Goal: Task Accomplishment & Management: Use online tool/utility

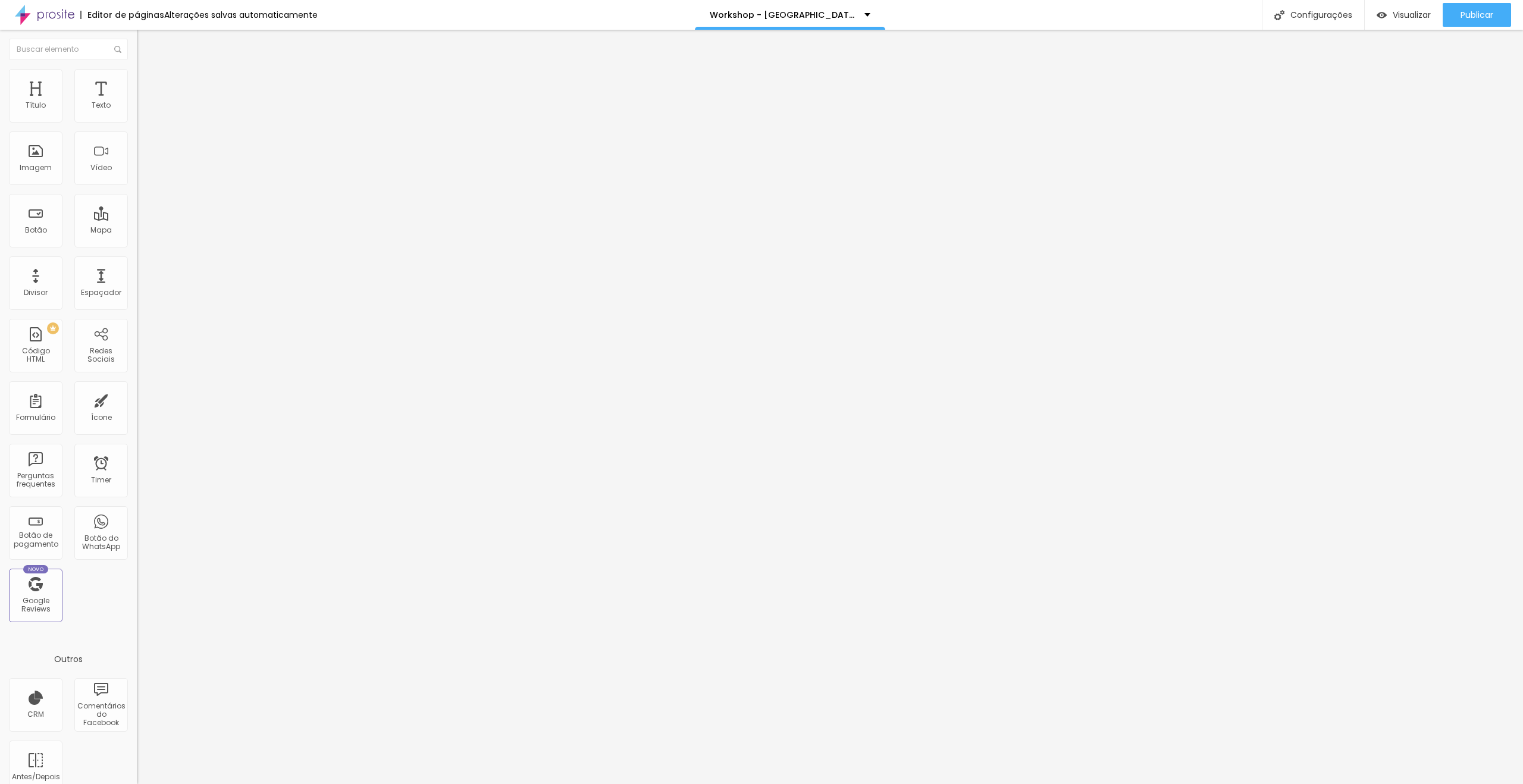
click at [137, 102] on span "Trocar imagem" at bounding box center [169, 97] width 65 height 10
click at [137, 80] on li "Avançado" at bounding box center [205, 87] width 137 height 12
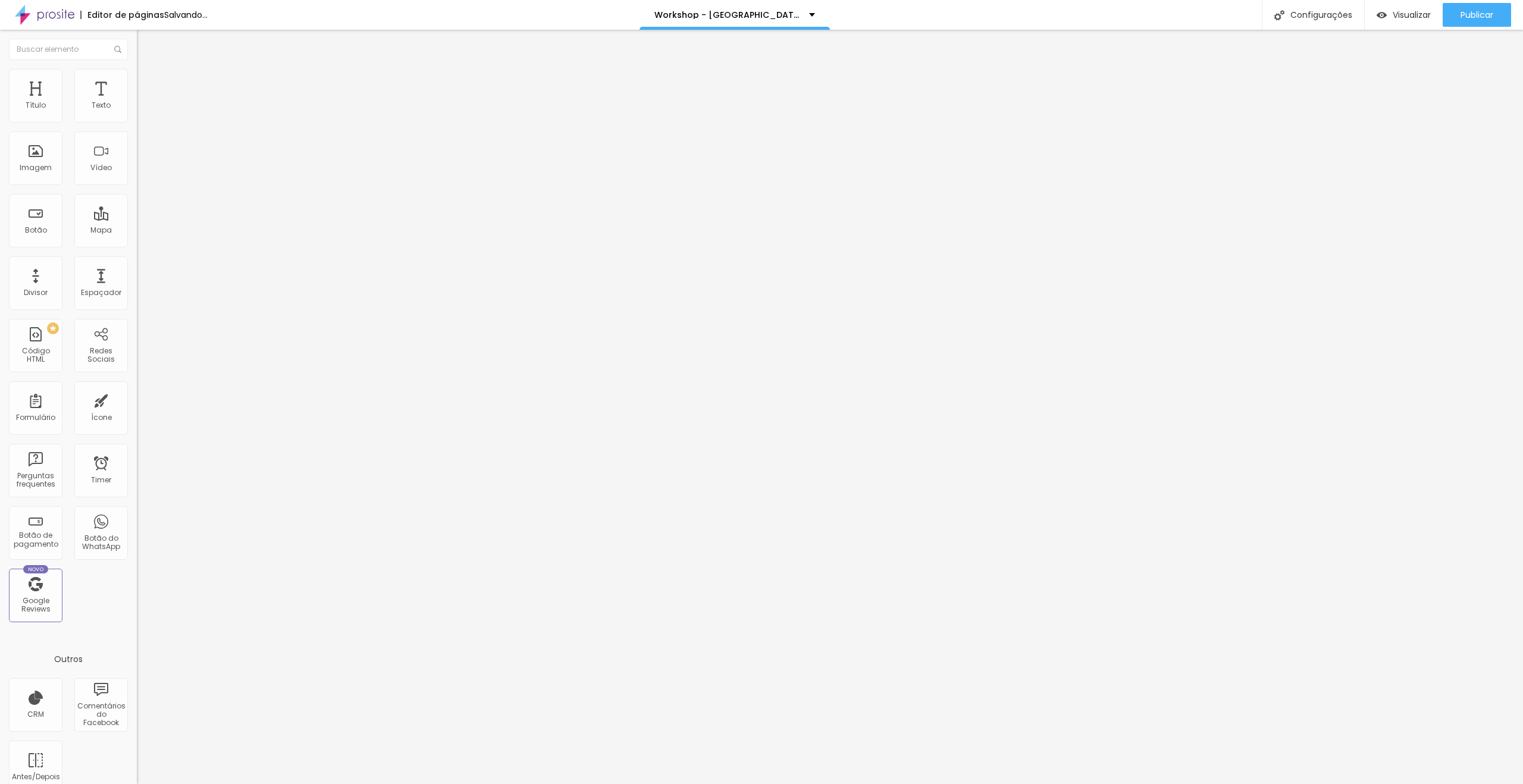
click at [137, 78] on li "Estilo" at bounding box center [205, 75] width 137 height 12
type input "70"
type input "30"
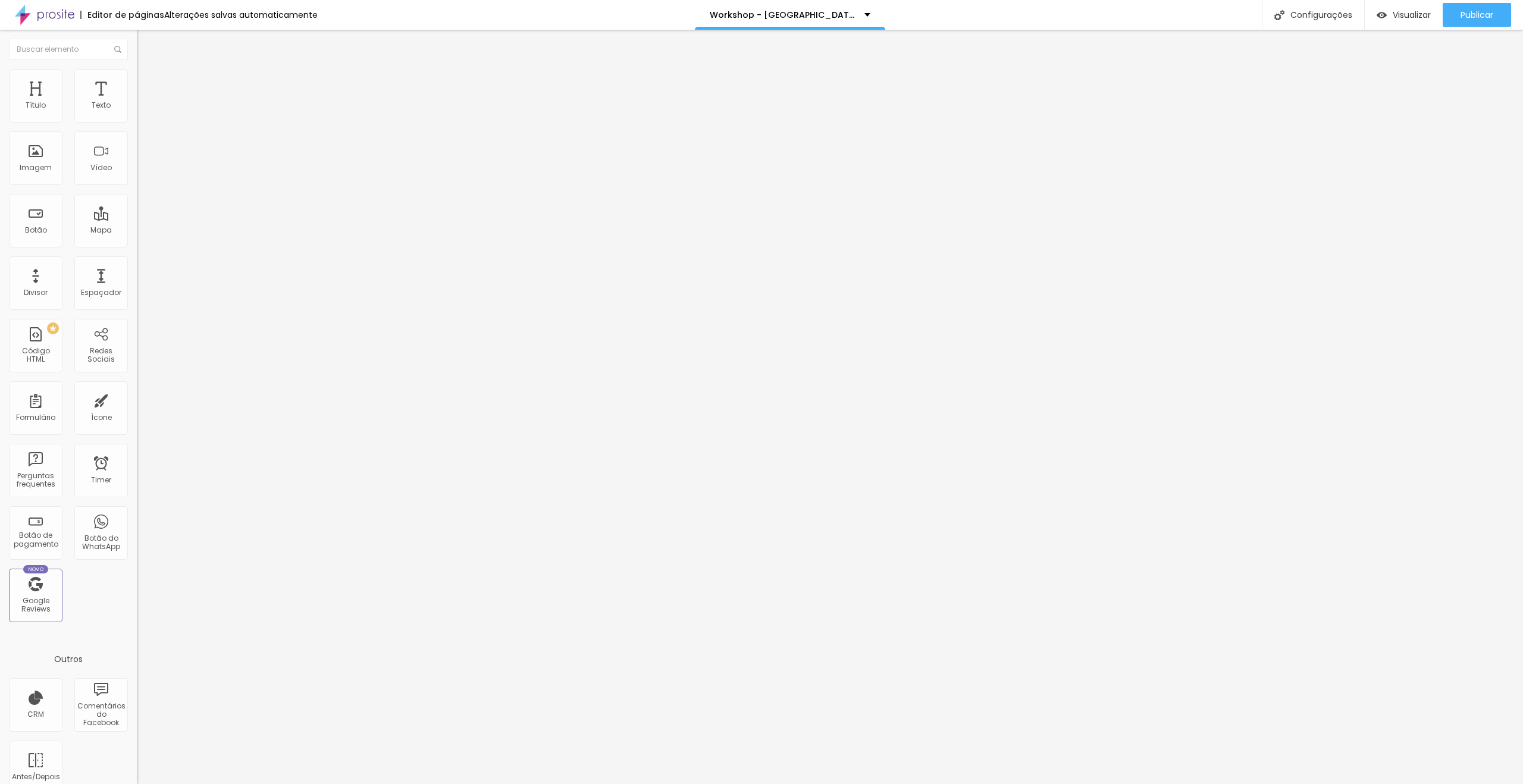
type input "35"
type input "40"
type input "35"
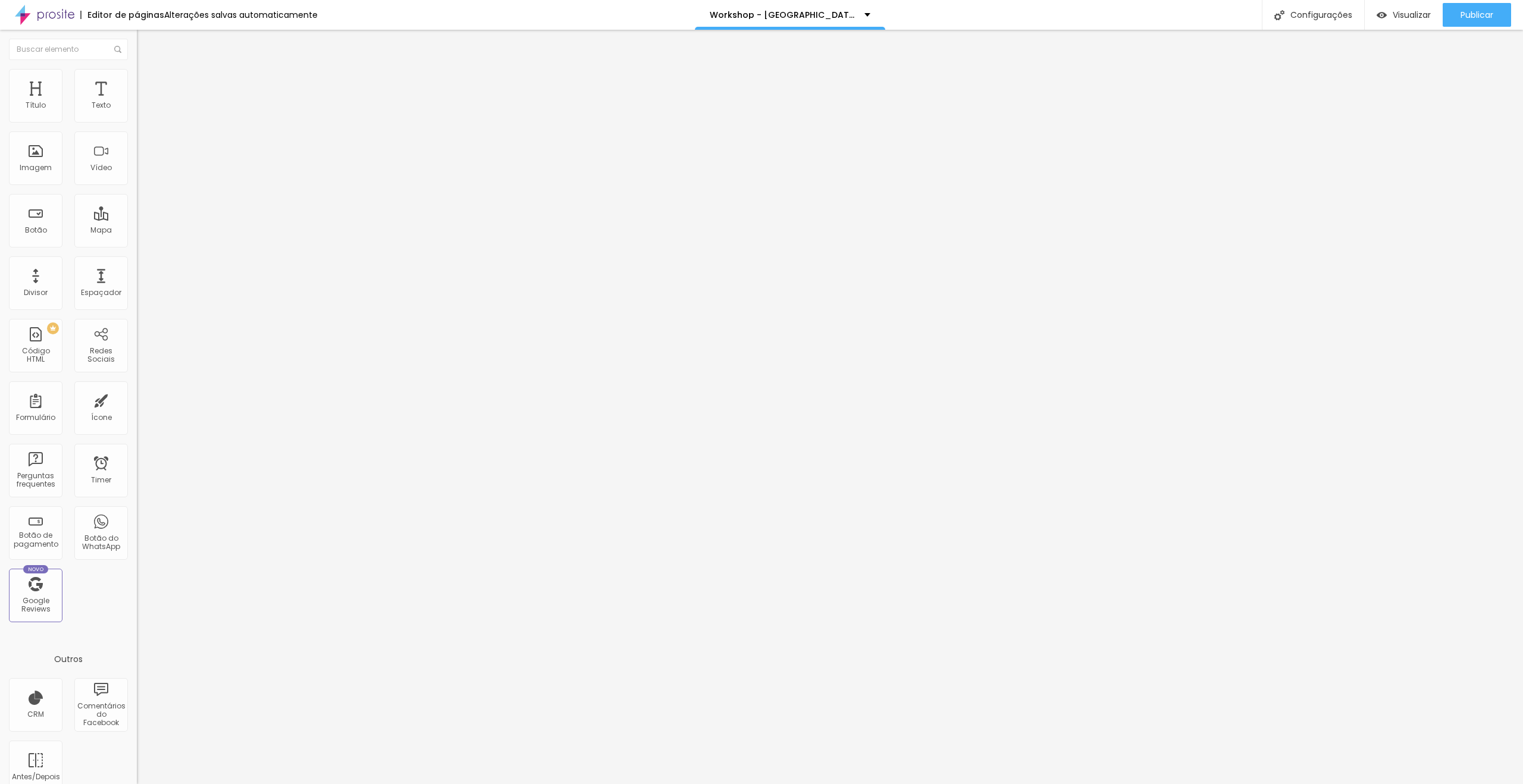
type input "35"
type input "30"
drag, startPoint x: 125, startPoint y: 124, endPoint x: 39, endPoint y: 122, distance: 86.0
type input "30"
click at [137, 122] on input "range" at bounding box center [175, 116] width 77 height 10
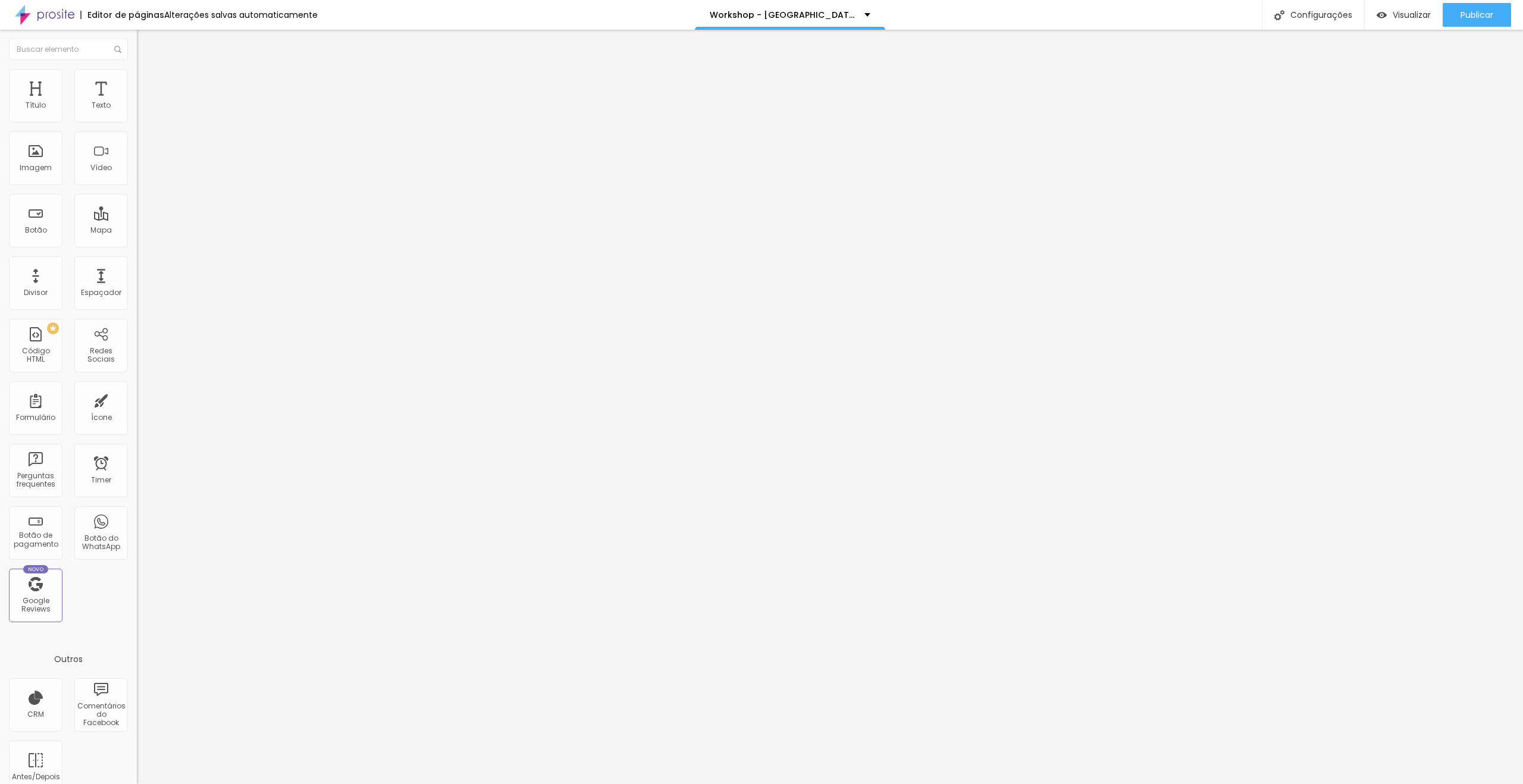
click at [148, 70] on span "Conteúdo" at bounding box center [166, 66] width 37 height 10
click at [137, 151] on div at bounding box center [205, 146] width 137 height 10
click at [137, 80] on img at bounding box center [142, 86] width 11 height 10
click at [137, 70] on img at bounding box center [142, 74] width 11 height 10
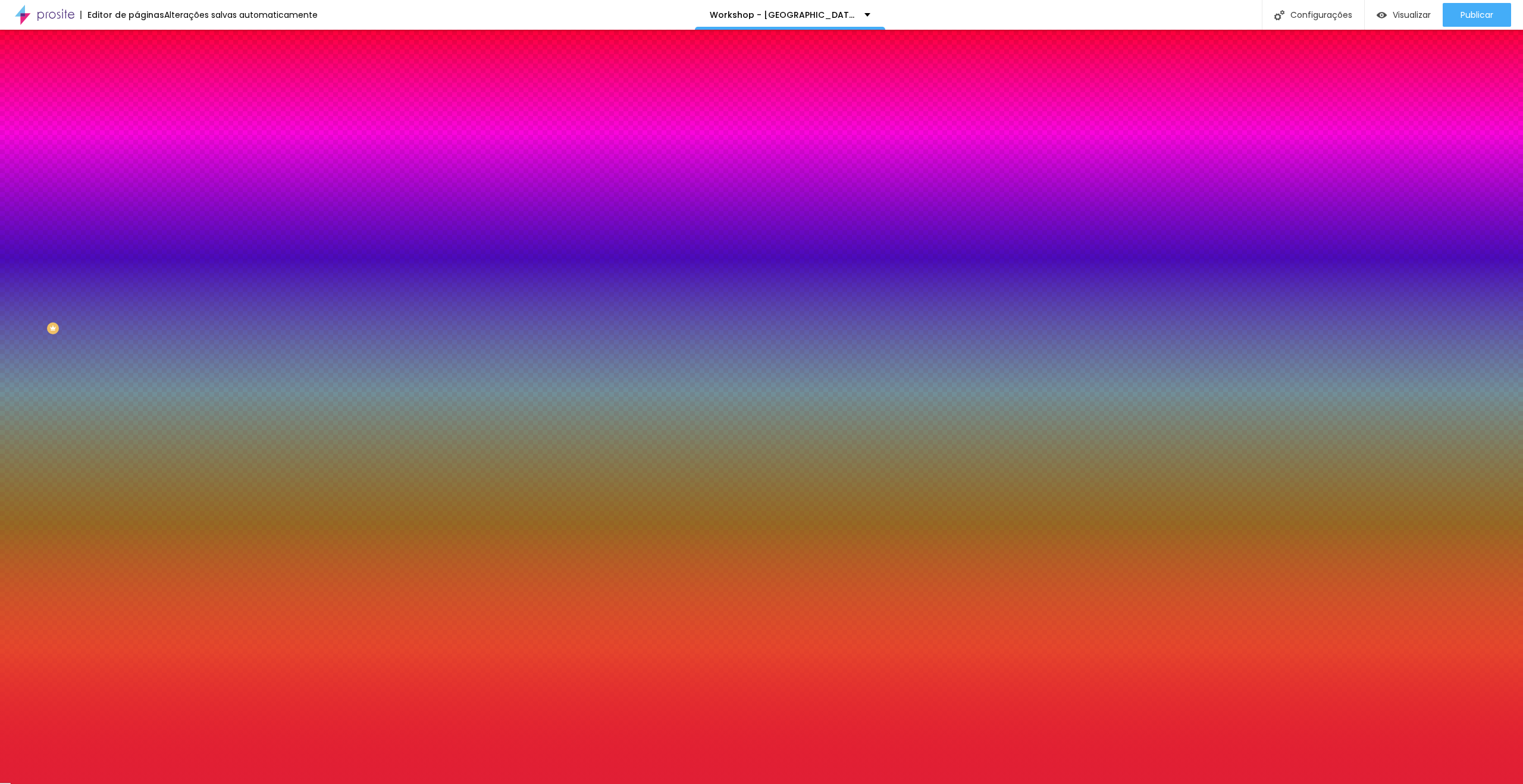
click at [137, 109] on span "Trocar imagem" at bounding box center [169, 104] width 65 height 10
click at [137, 162] on div at bounding box center [205, 162] width 137 height 0
type input "#000000"
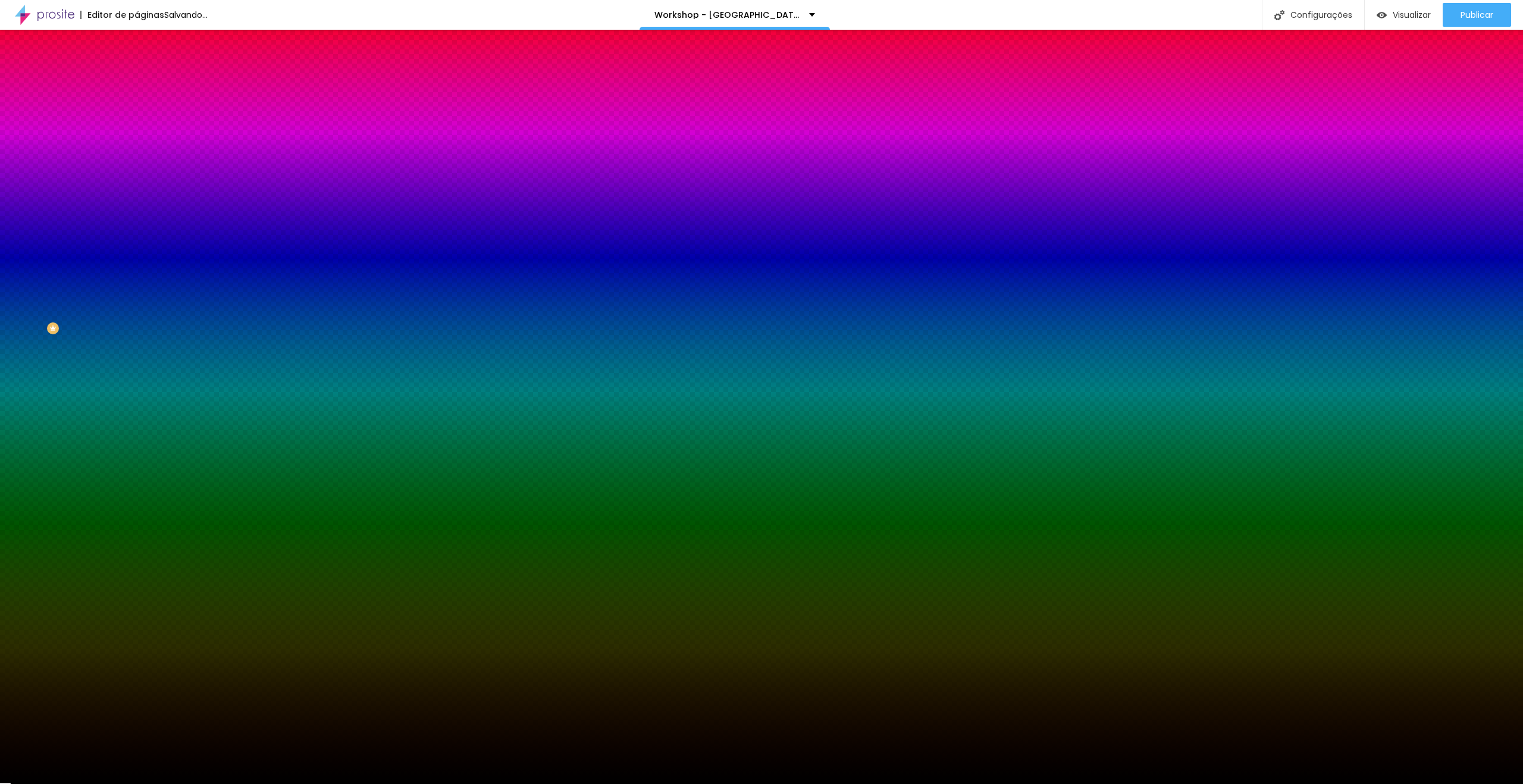
drag, startPoint x: 56, startPoint y: 284, endPoint x: 0, endPoint y: 352, distance: 88.1
click at [137, 352] on div "Editar Seção Conteúdo Estilo Avançado Imagem de fundo Trocar imagem Efeito da I…" at bounding box center [205, 407] width 137 height 754
drag, startPoint x: 107, startPoint y: 215, endPoint x: 87, endPoint y: 214, distance: 20.0
click at [137, 173] on input "#000000" at bounding box center [207, 168] width 143 height 12
click at [137, 162] on div at bounding box center [205, 162] width 137 height 0
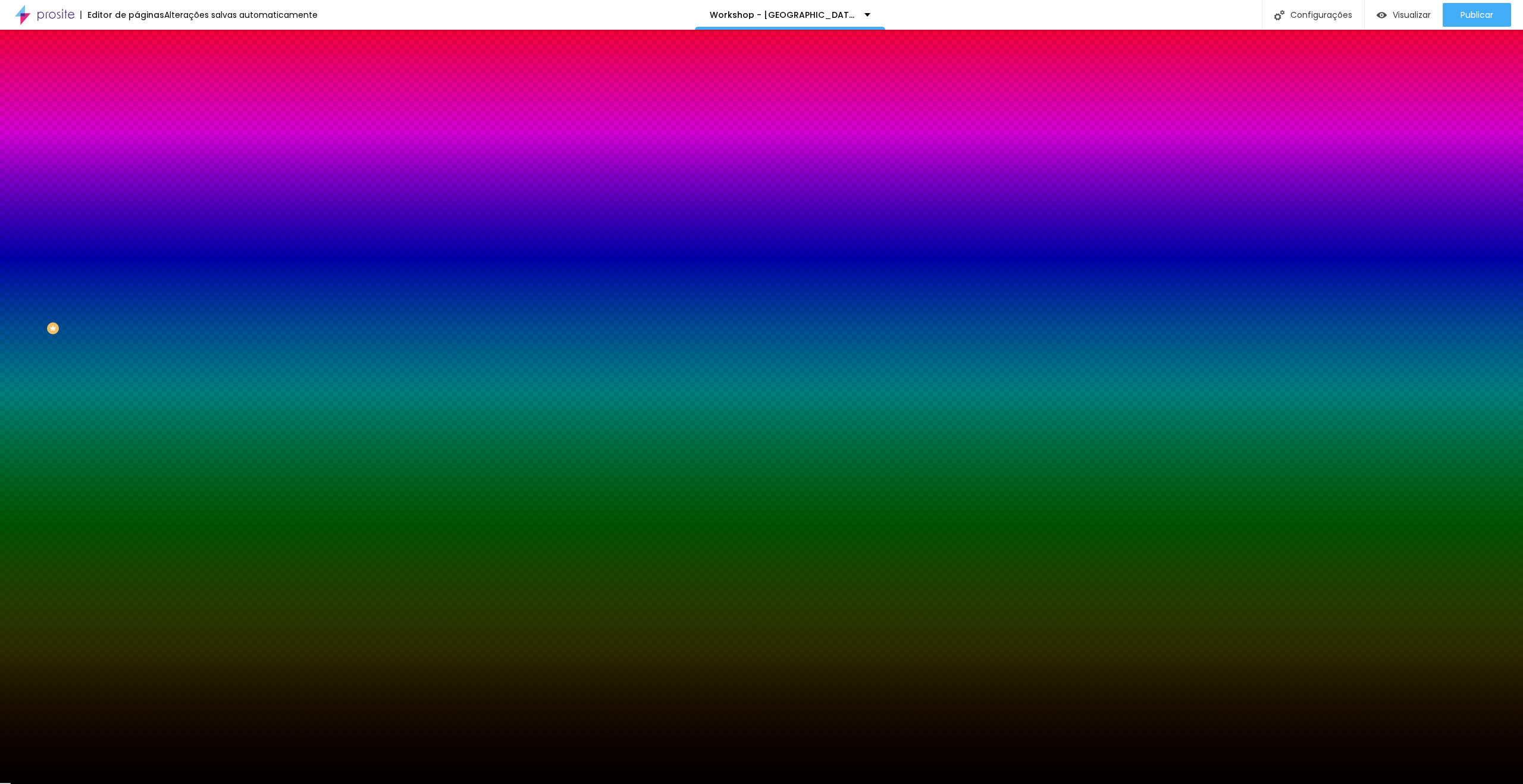
click at [137, 162] on div at bounding box center [205, 162] width 137 height 0
drag, startPoint x: 116, startPoint y: 256, endPoint x: 120, endPoint y: 297, distance: 41.2
click at [120, 297] on div at bounding box center [762, 392] width 1523 height 784
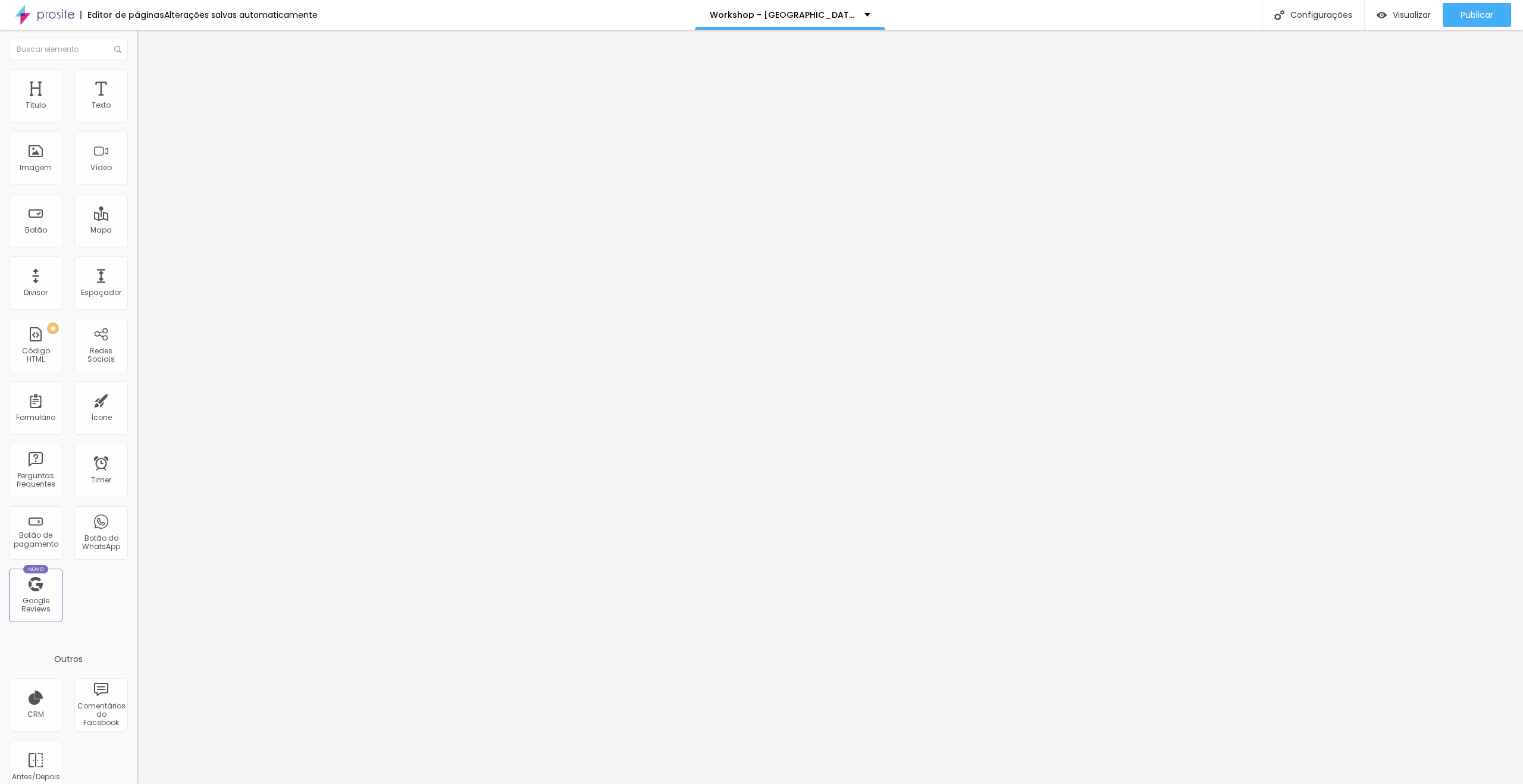
click at [137, 79] on ul "Conteúdo Estilo Avançado" at bounding box center [205, 74] width 137 height 36
click at [137, 78] on li "Estilo" at bounding box center [205, 75] width 137 height 12
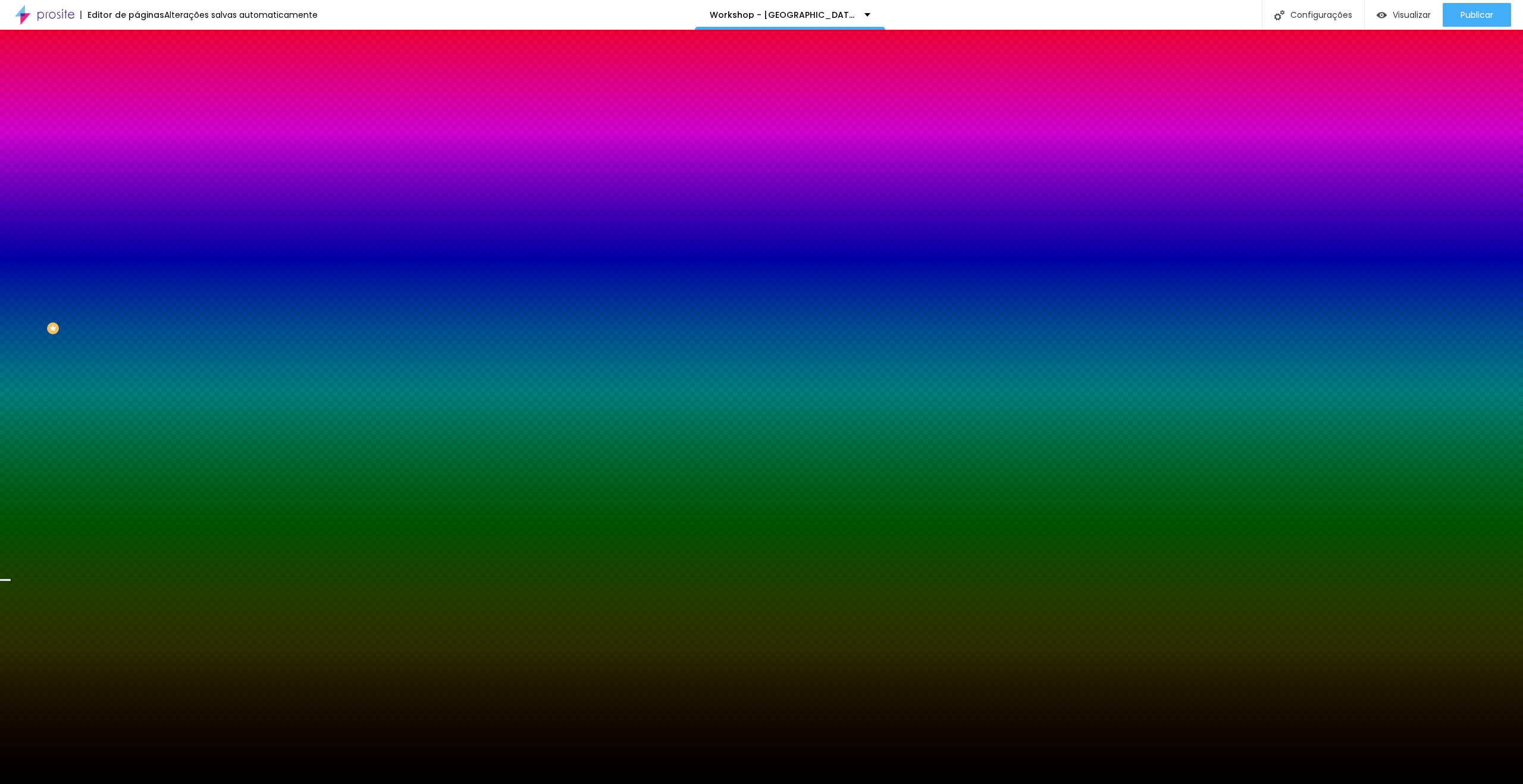
click at [148, 84] on span "Avançado" at bounding box center [167, 89] width 39 height 10
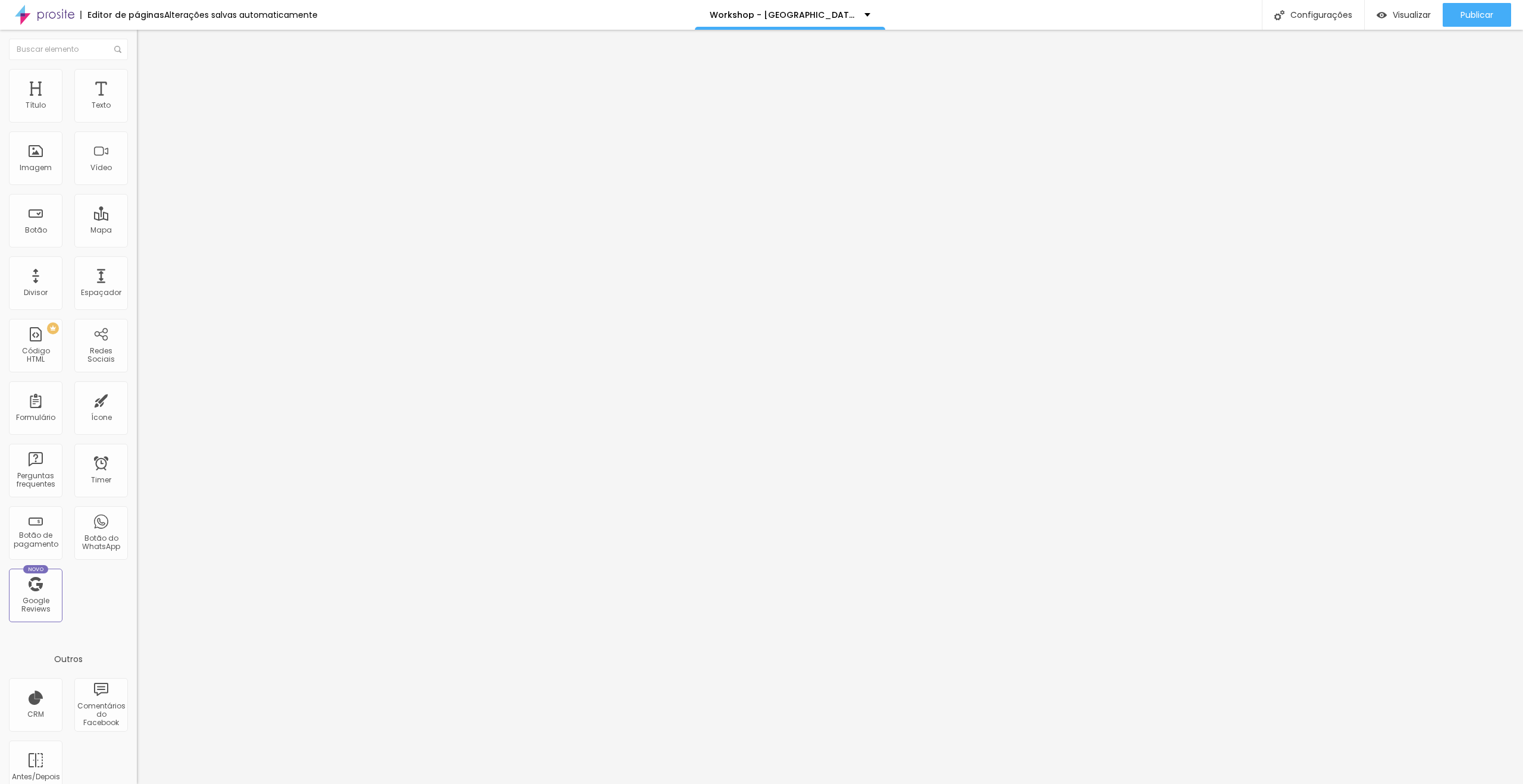
type input "80"
type input "113"
type input "116"
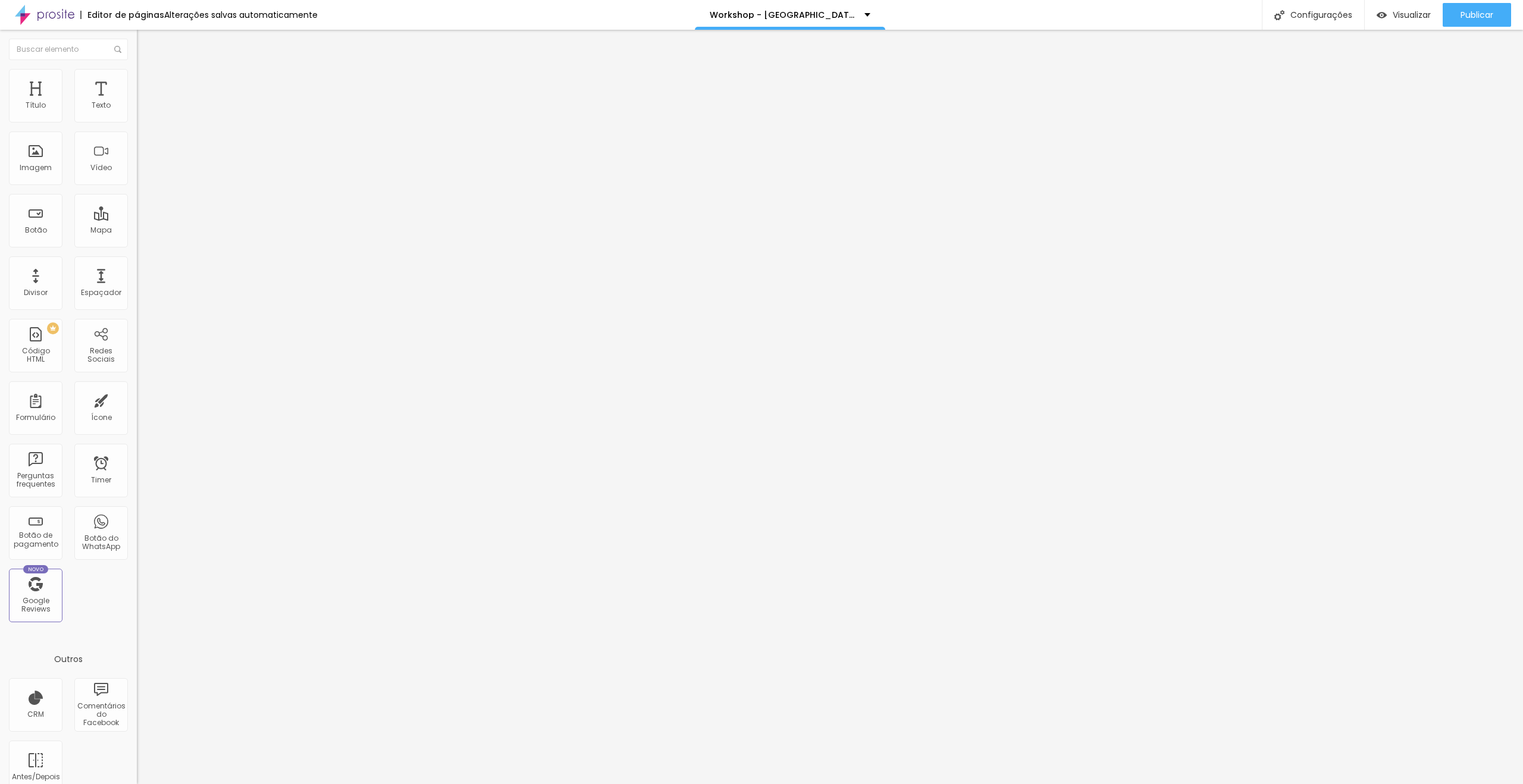
type input "116"
click at [137, 399] on input "range" at bounding box center [175, 403] width 77 height 10
click at [145, 42] on div "Editar Seção" at bounding box center [180, 43] width 70 height 10
click at [137, 102] on span "Adicionar imagem" at bounding box center [175, 97] width 77 height 10
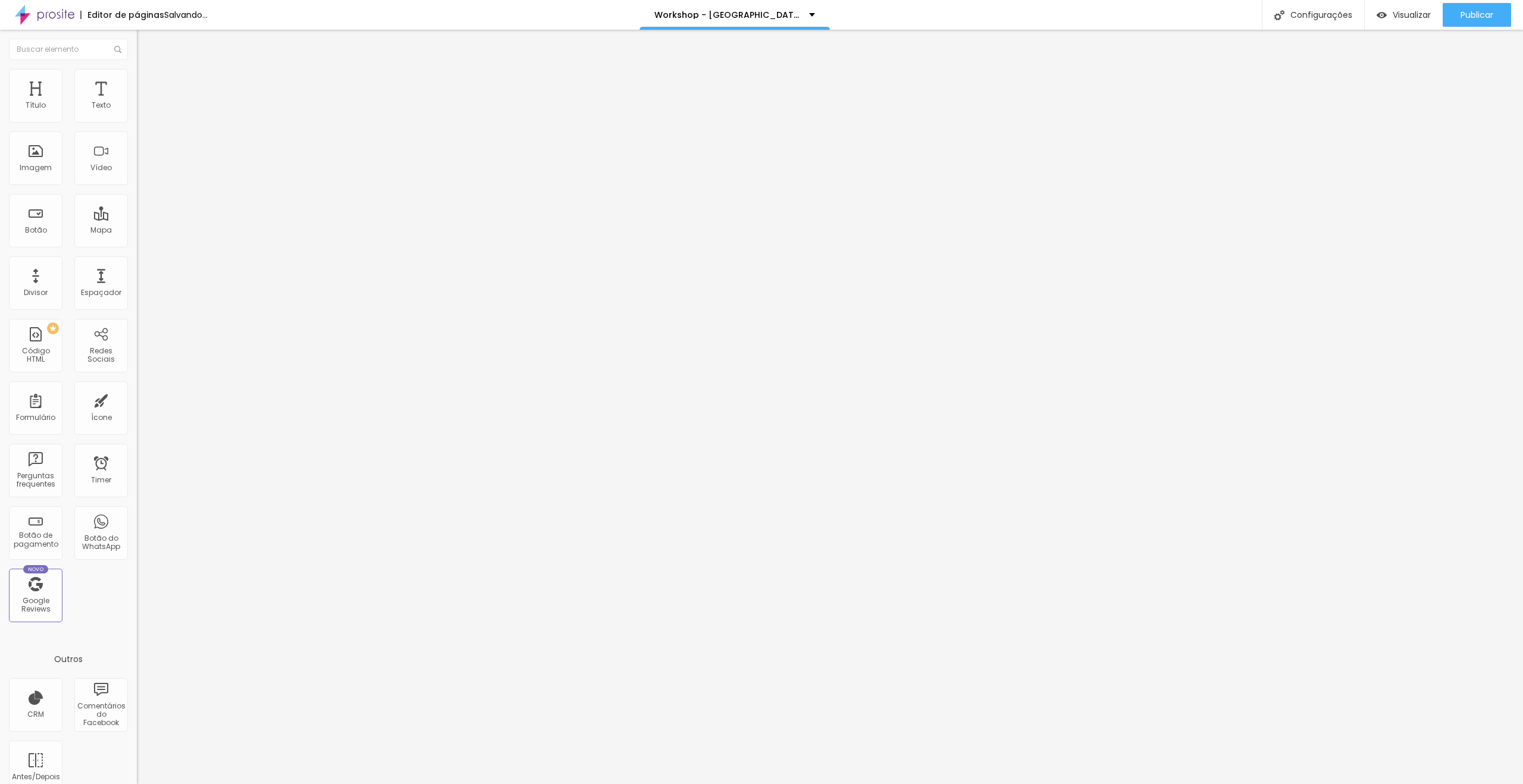
scroll to position [1155, 0]
click at [137, 80] on img at bounding box center [142, 86] width 11 height 10
click at [137, 78] on li "Estilo" at bounding box center [205, 75] width 137 height 12
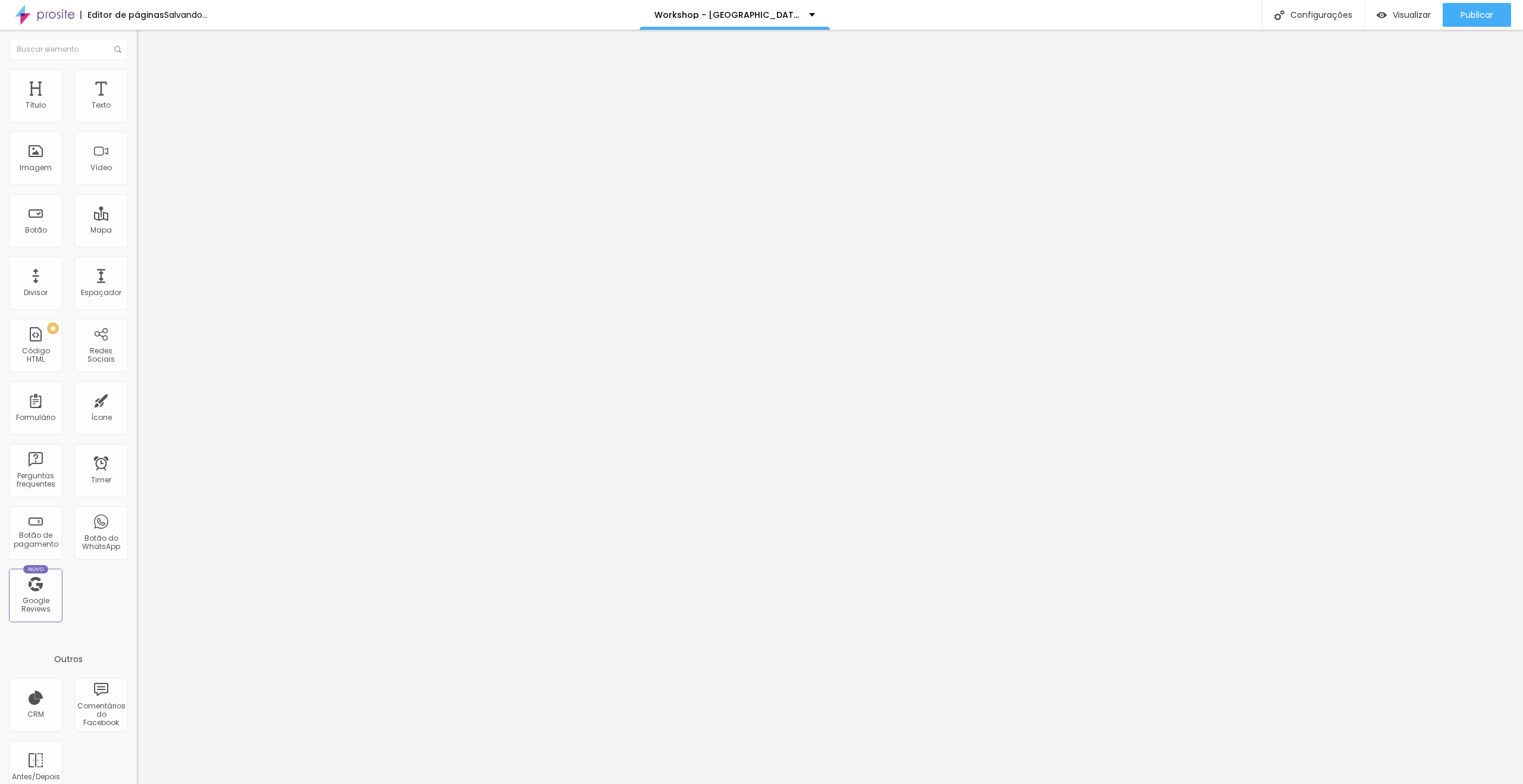
type input "95"
type input "80"
type input "65"
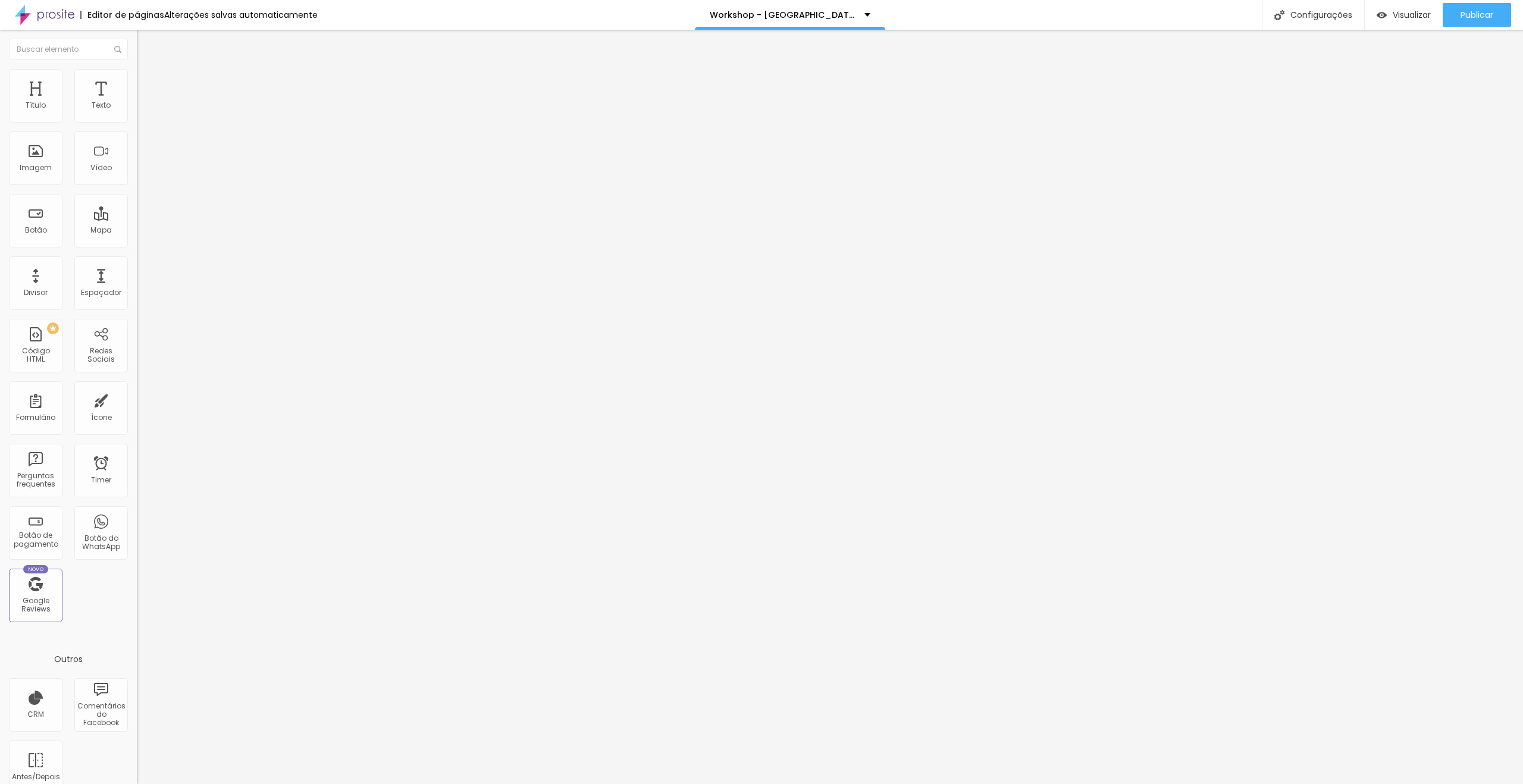
type input "65"
type input "60"
type input "55"
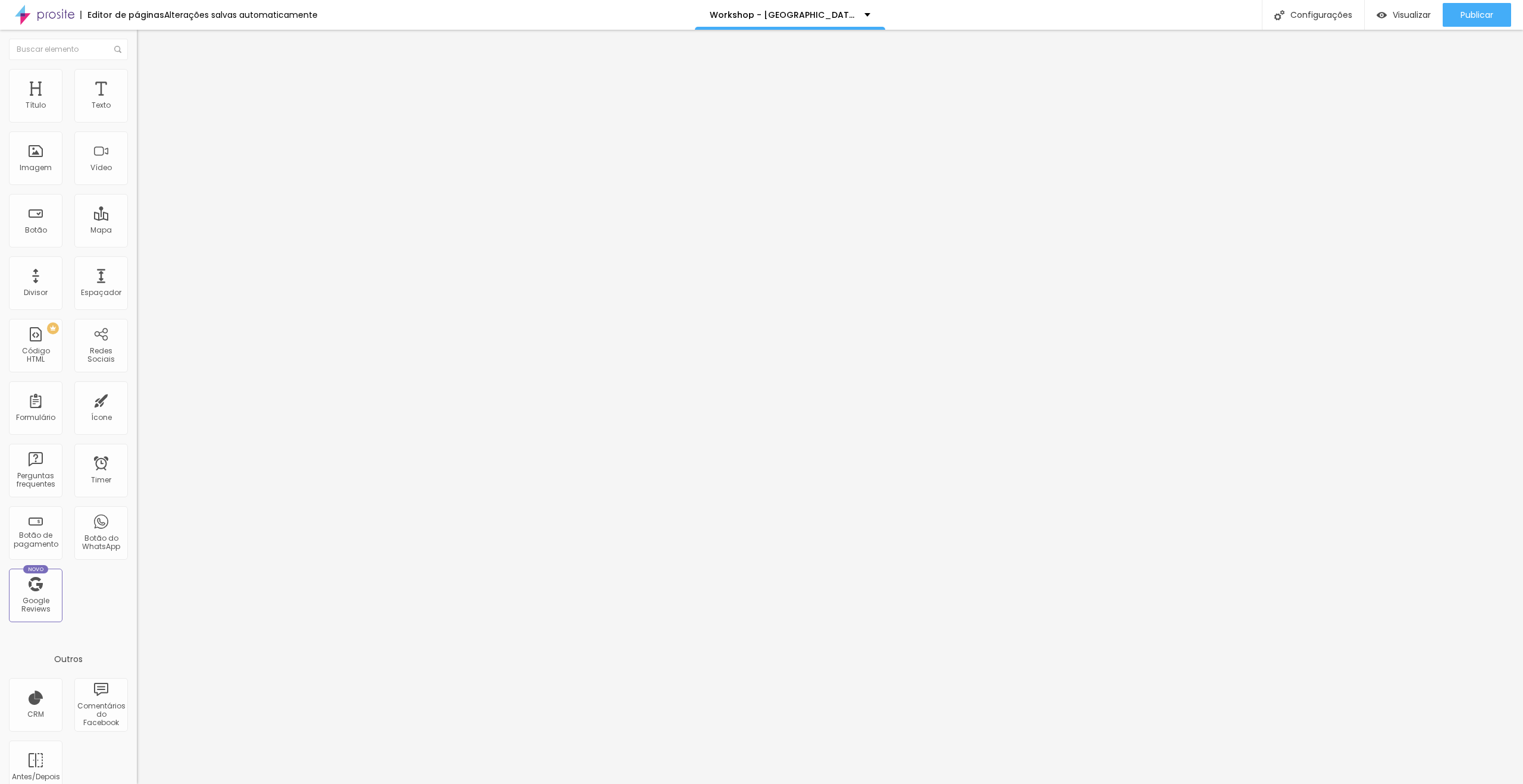
type input "50"
type input "45"
type input "40"
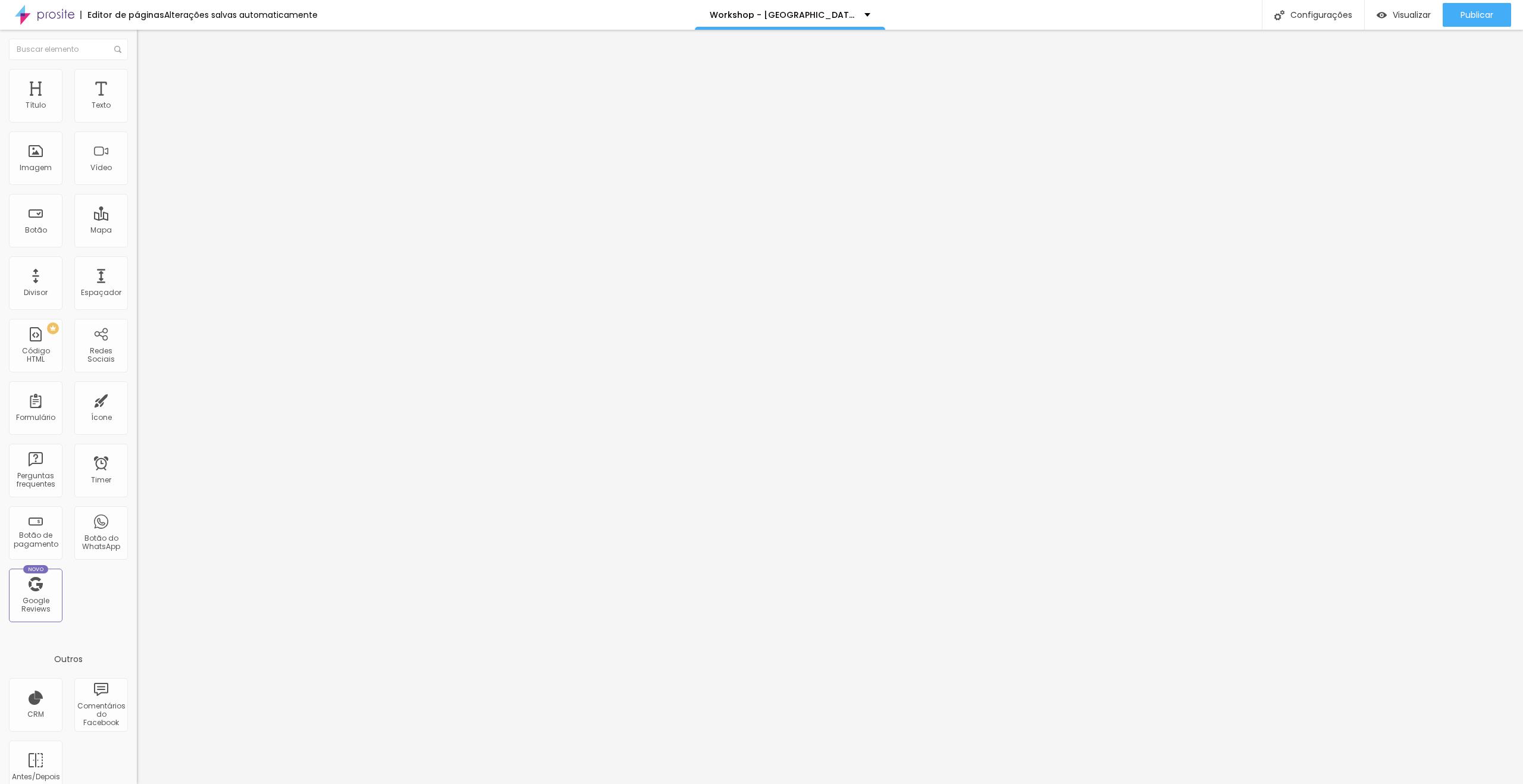
type input "40"
type input "35"
type input "30"
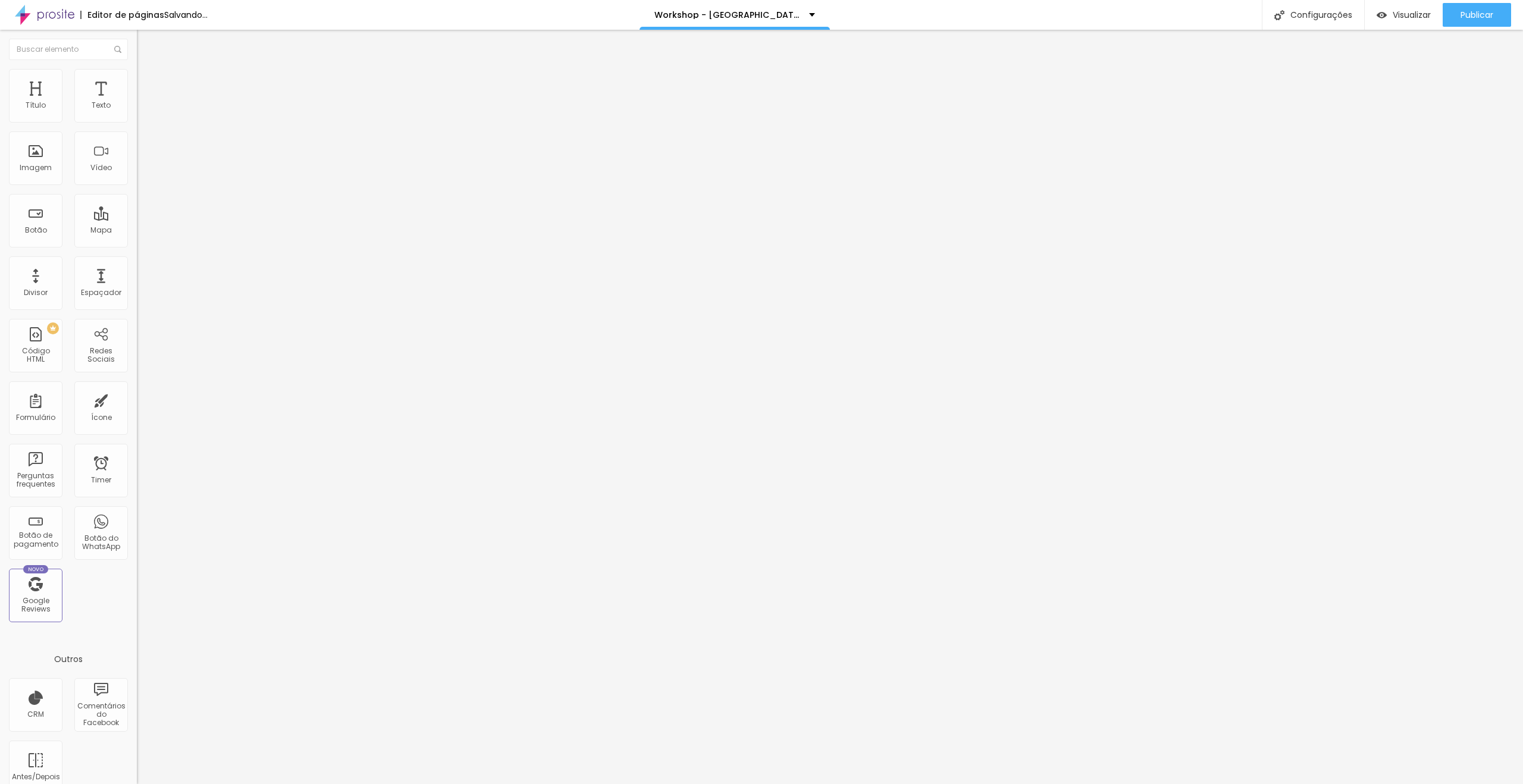
type input "35"
drag, startPoint x: 120, startPoint y: 125, endPoint x: 42, endPoint y: 133, distance: 78.4
type input "35"
click at [137, 122] on input "range" at bounding box center [175, 116] width 77 height 10
click at [137, 69] on li "Conteúdo" at bounding box center [205, 63] width 137 height 12
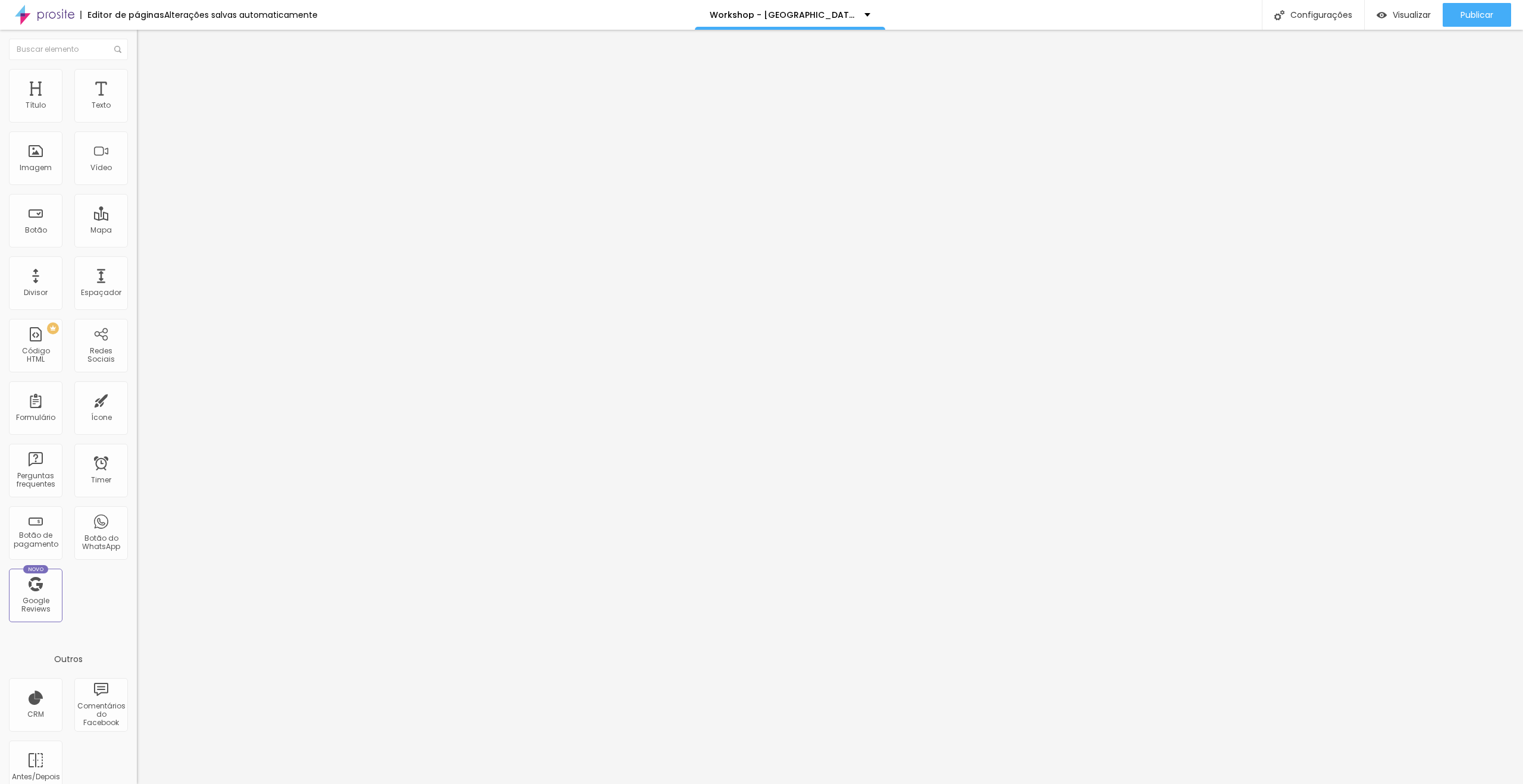
click at [137, 171] on div at bounding box center [205, 156] width 137 height 29
click at [137, 150] on img at bounding box center [141, 146] width 9 height 9
click at [137, 80] on li "Avançado" at bounding box center [205, 87] width 137 height 12
type input "15"
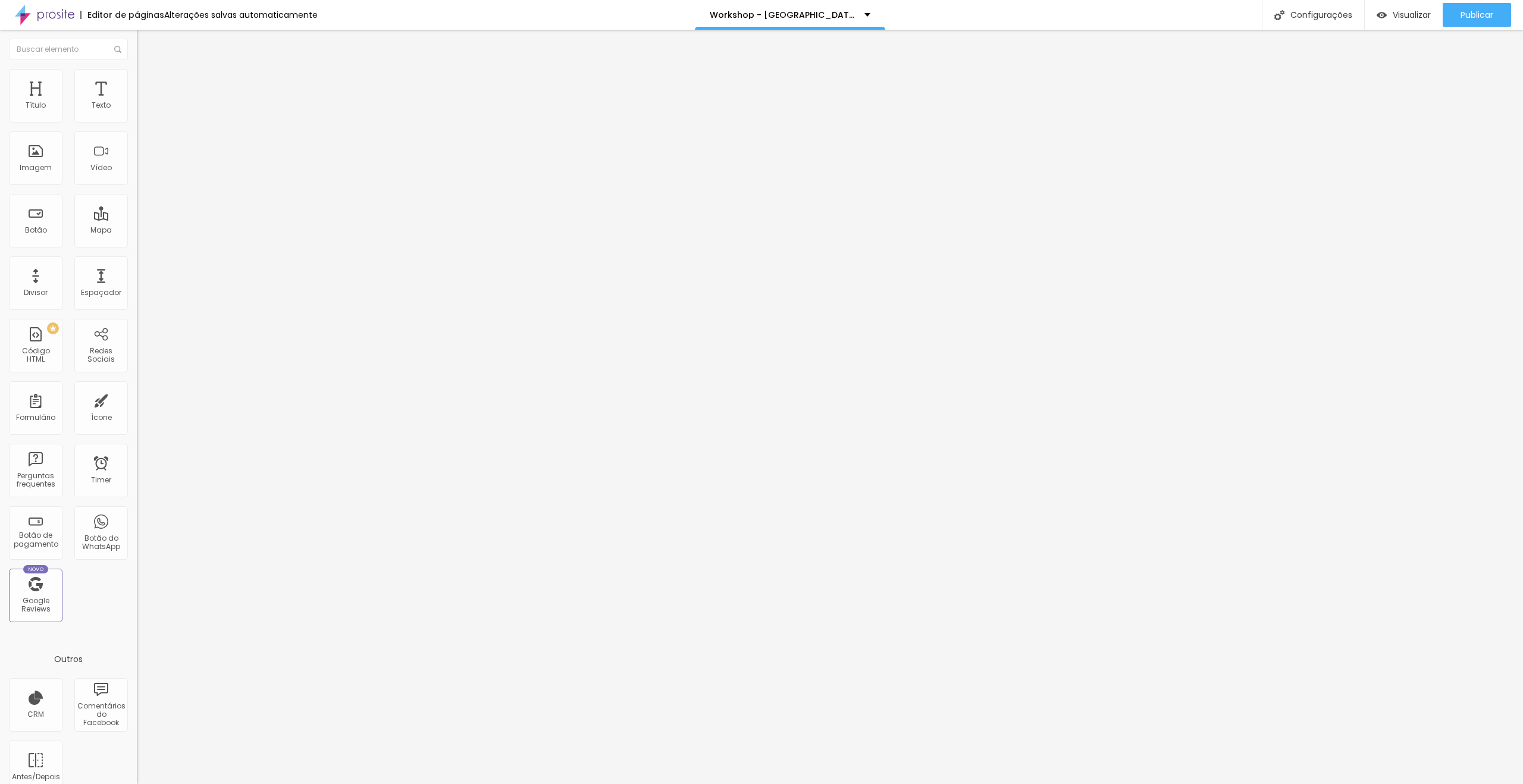
type input "19"
type input "20"
type input "21"
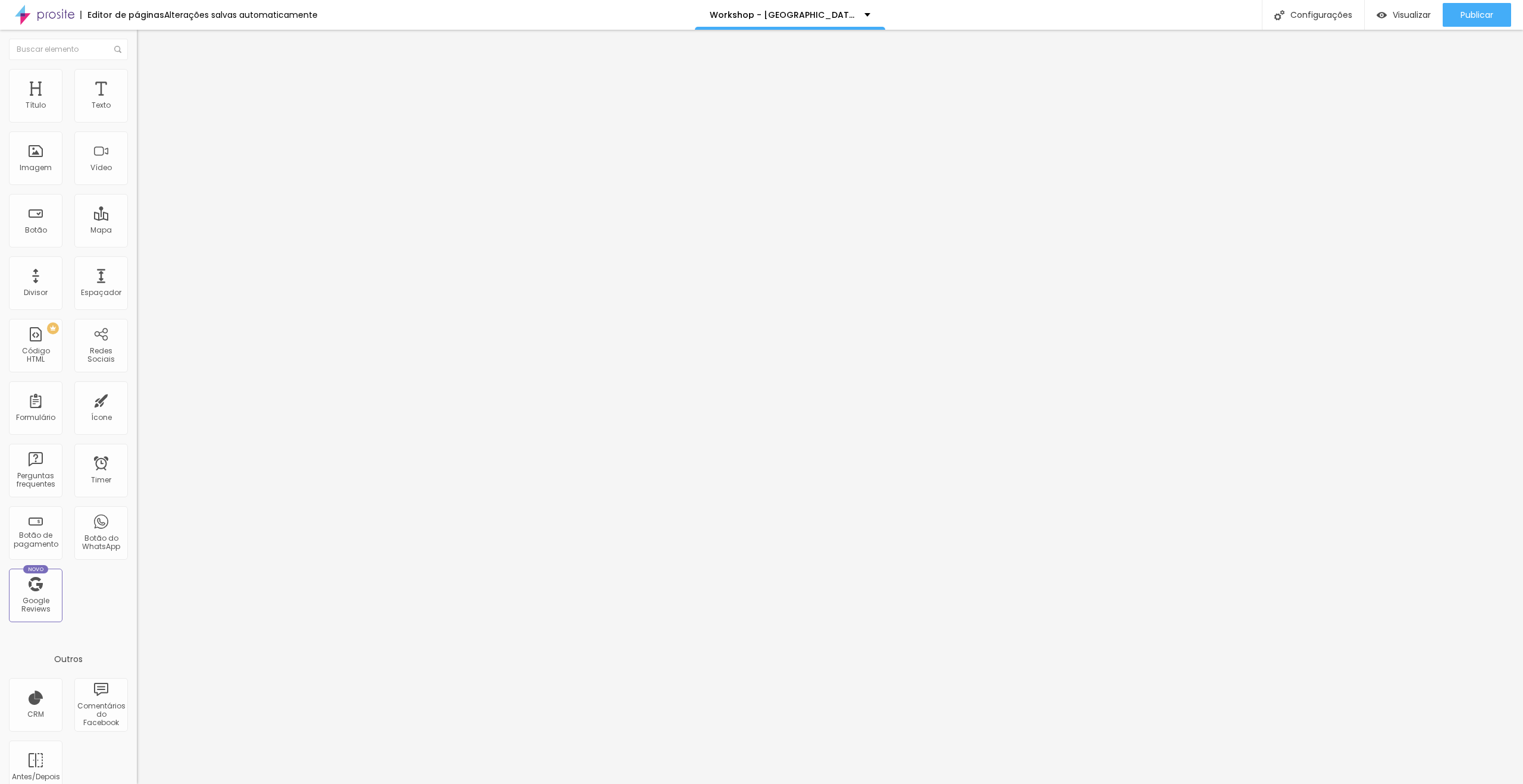
type input "21"
type input "22"
type input "25"
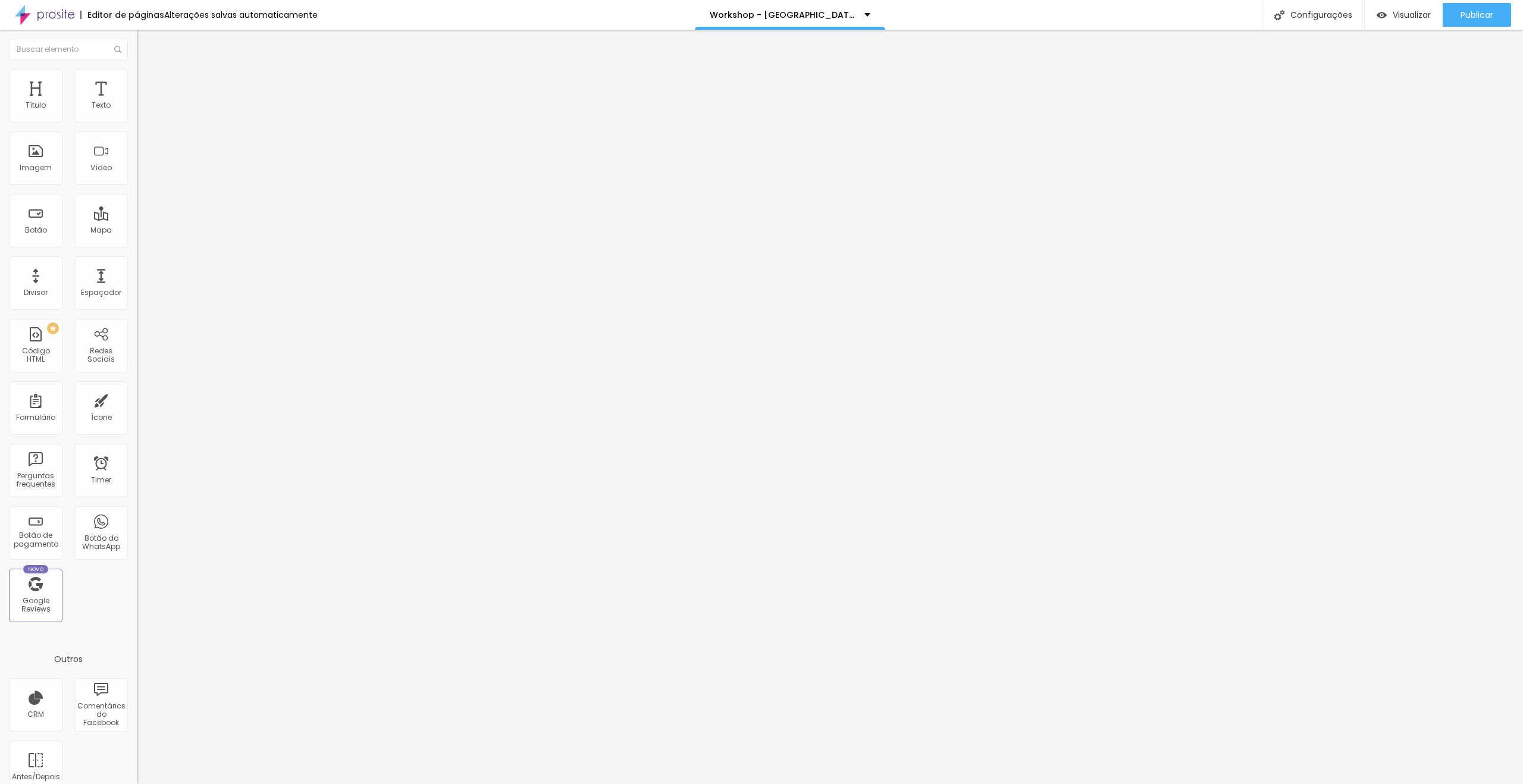
type input "26"
type input "27"
type input "28"
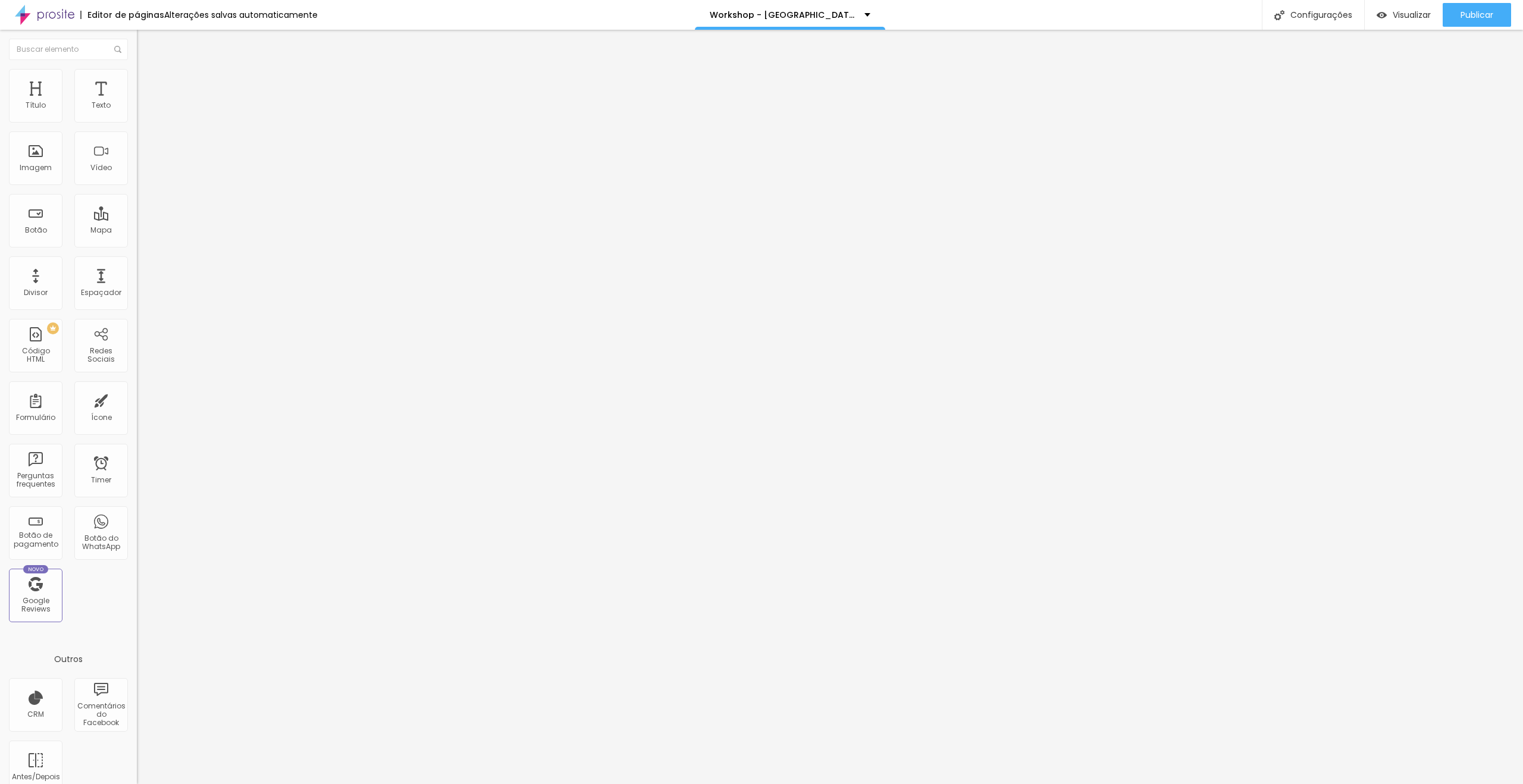
type input "28"
type input "29"
type input "30"
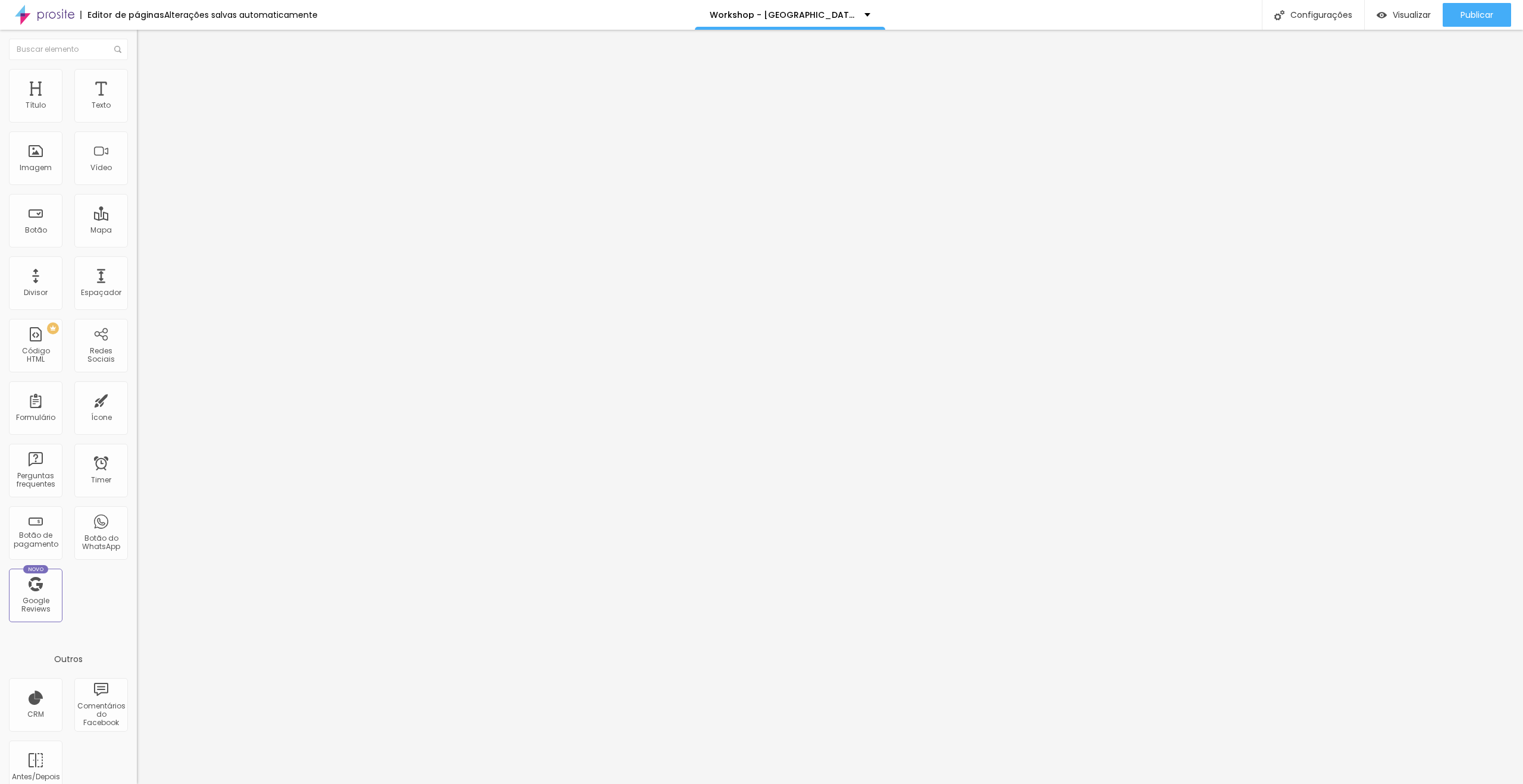
type input "32"
type input "33"
type input "34"
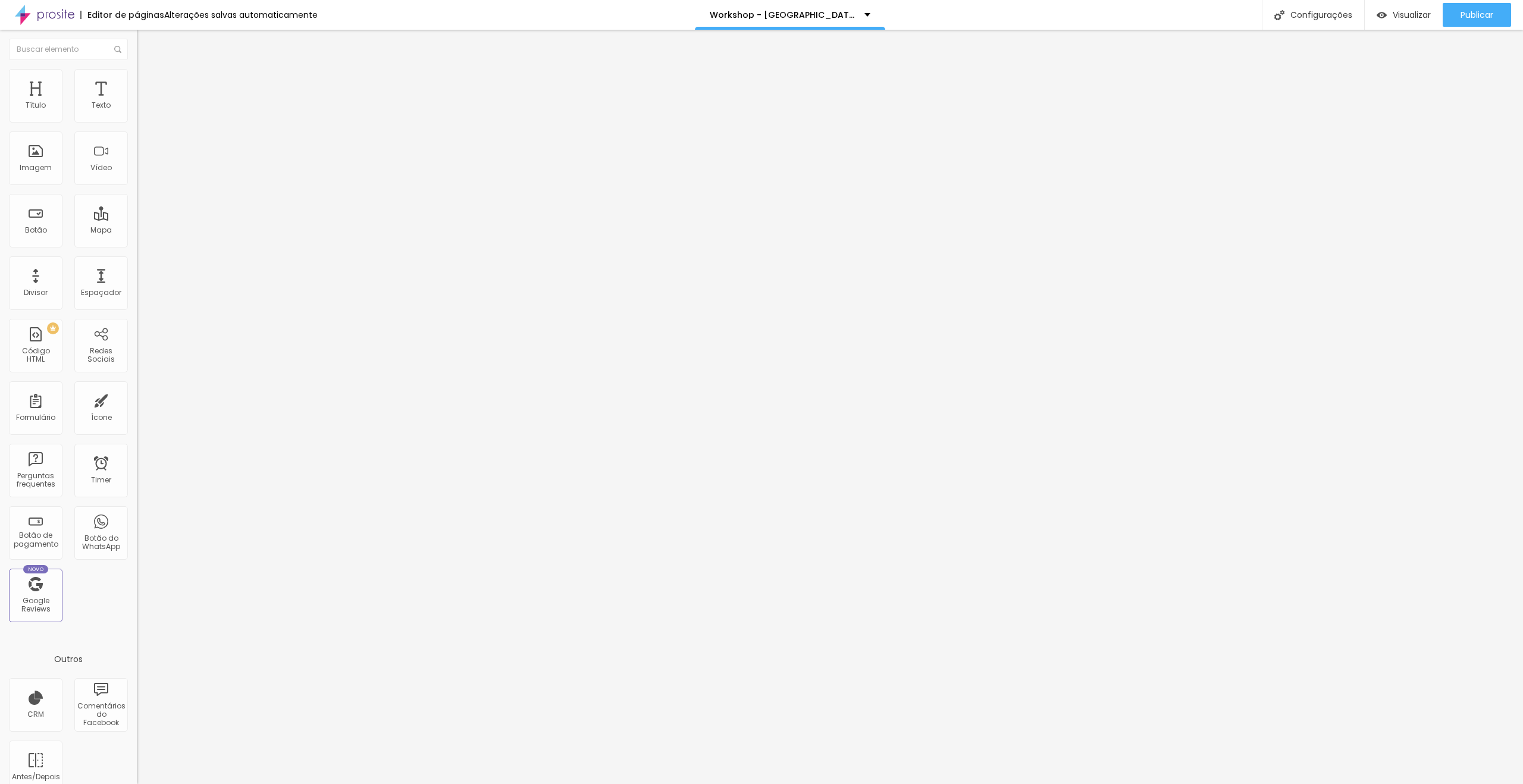
type input "34"
type input "35"
type input "34"
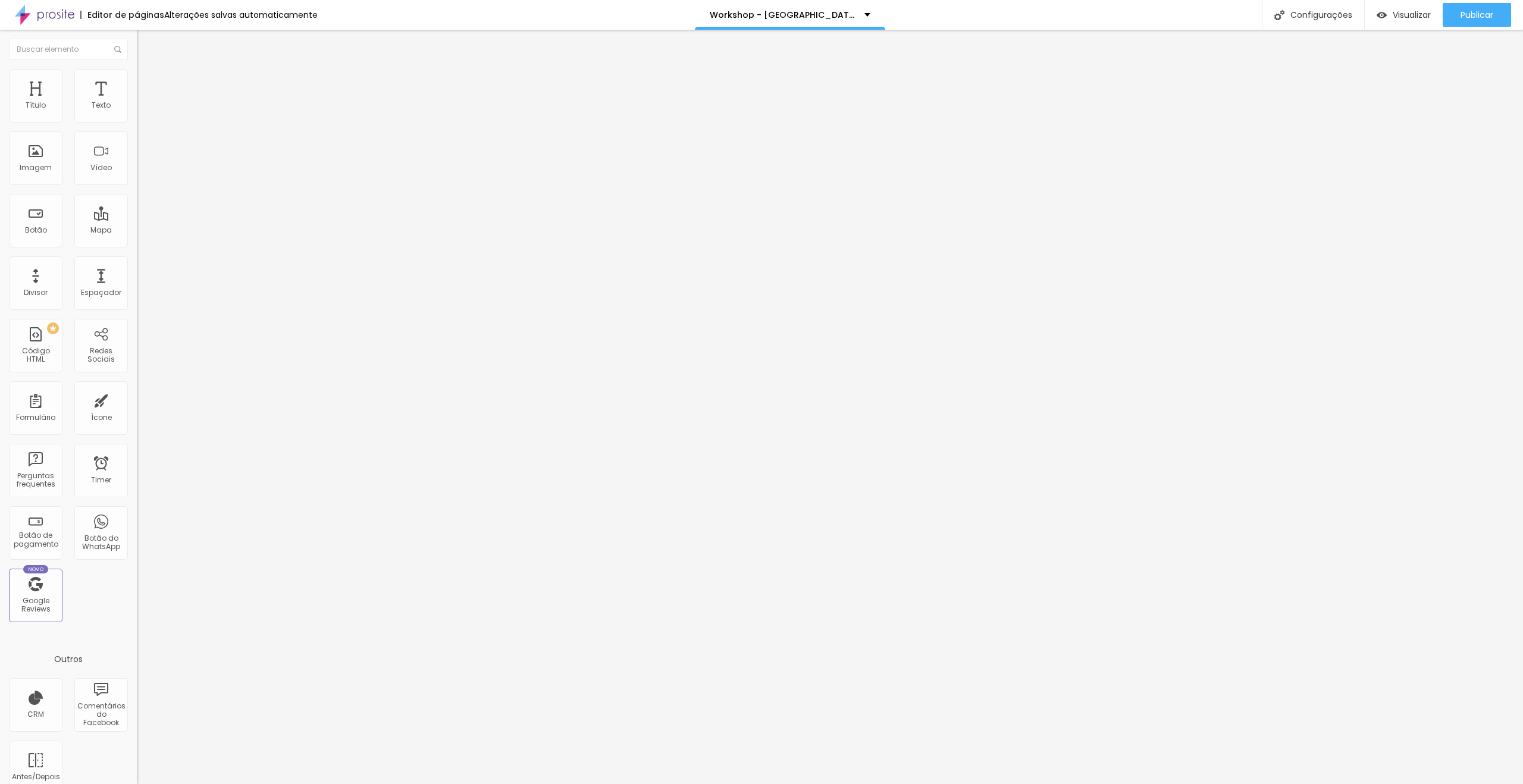
type input "33"
drag, startPoint x: 32, startPoint y: 140, endPoint x: 52, endPoint y: 140, distance: 20.0
type input "33"
click at [137, 399] on input "range" at bounding box center [175, 403] width 77 height 10
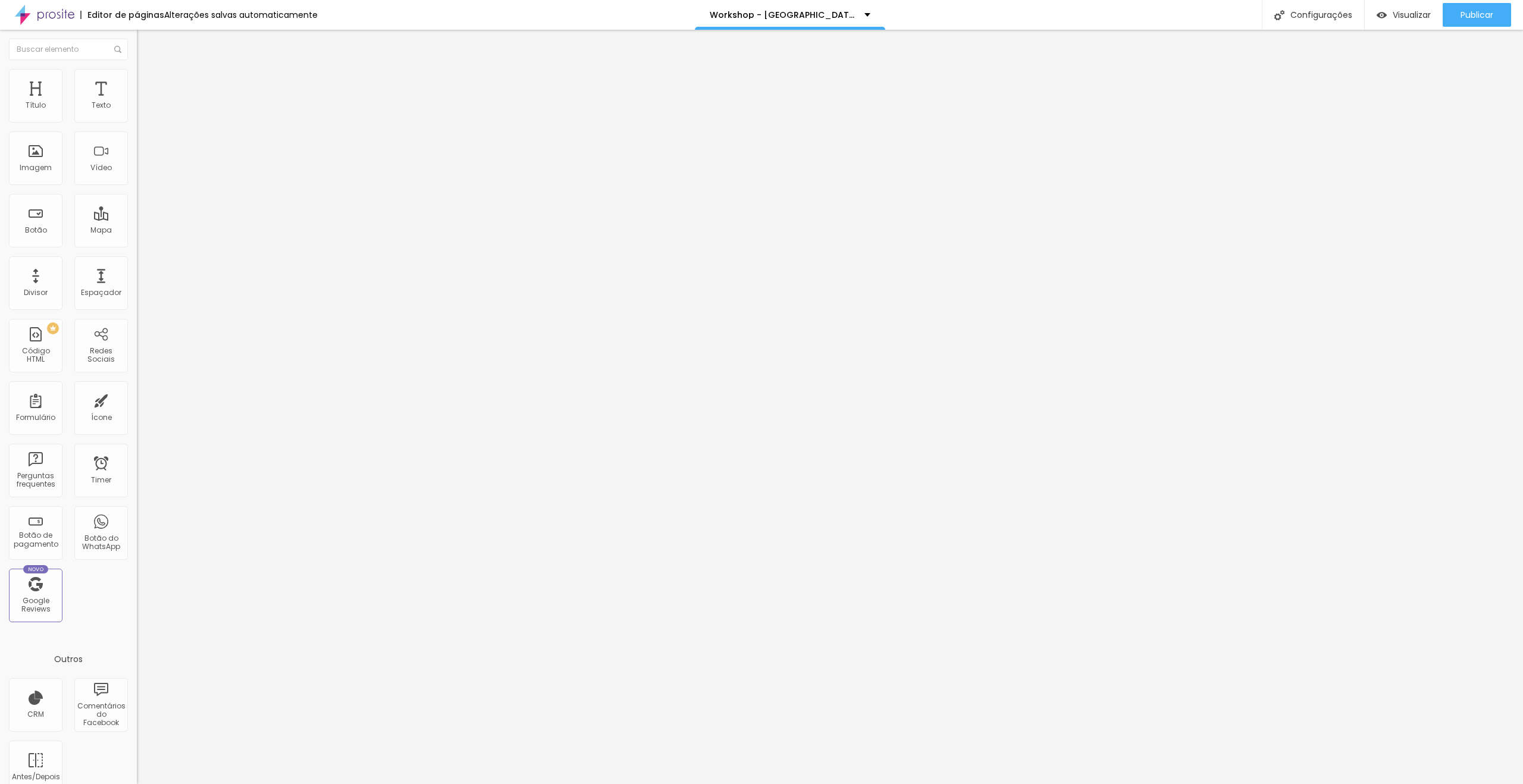
click at [137, 108] on div "Tipografia Voltar ao padrão" at bounding box center [205, 97] width 137 height 33
click at [137, 102] on button "Voltar ao padrão" at bounding box center [177, 95] width 81 height 14
click at [143, 109] on icon "button" at bounding box center [144, 107] width 4 height 4
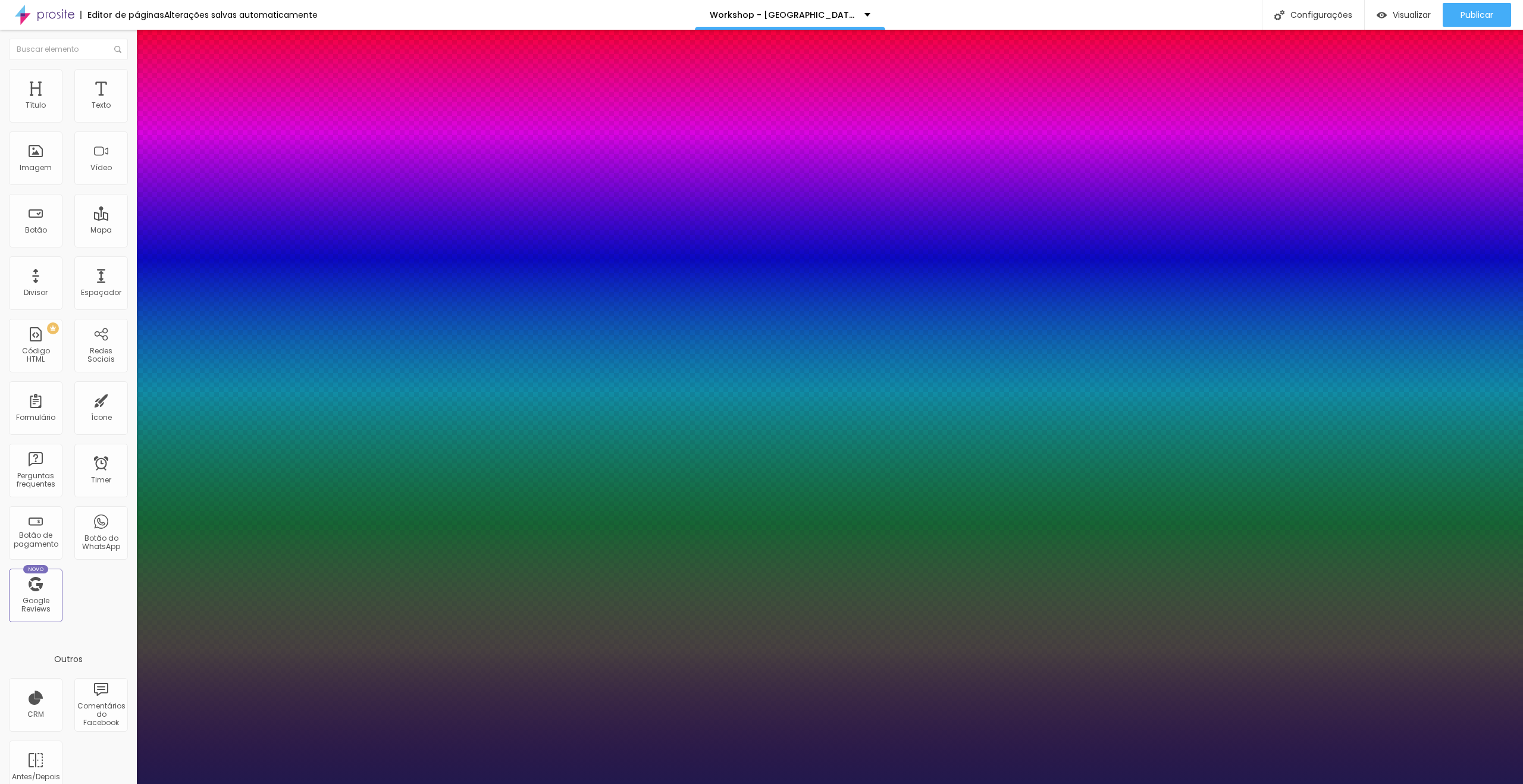
type input "1"
drag, startPoint x: 257, startPoint y: 201, endPoint x: 275, endPoint y: 204, distance: 18.2
type input "8"
type input "1"
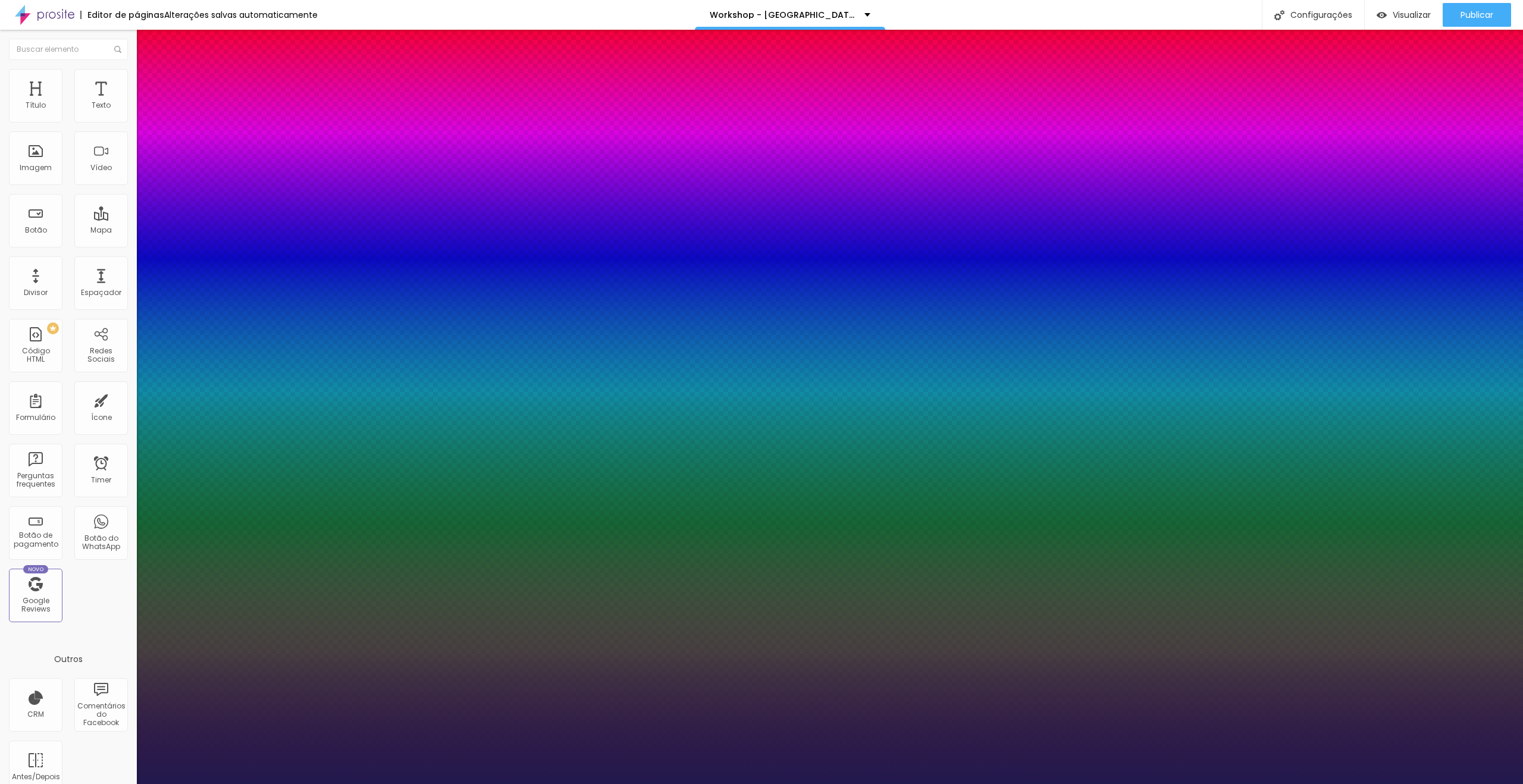
type input "1"
type input "18"
type input "1"
type input "8"
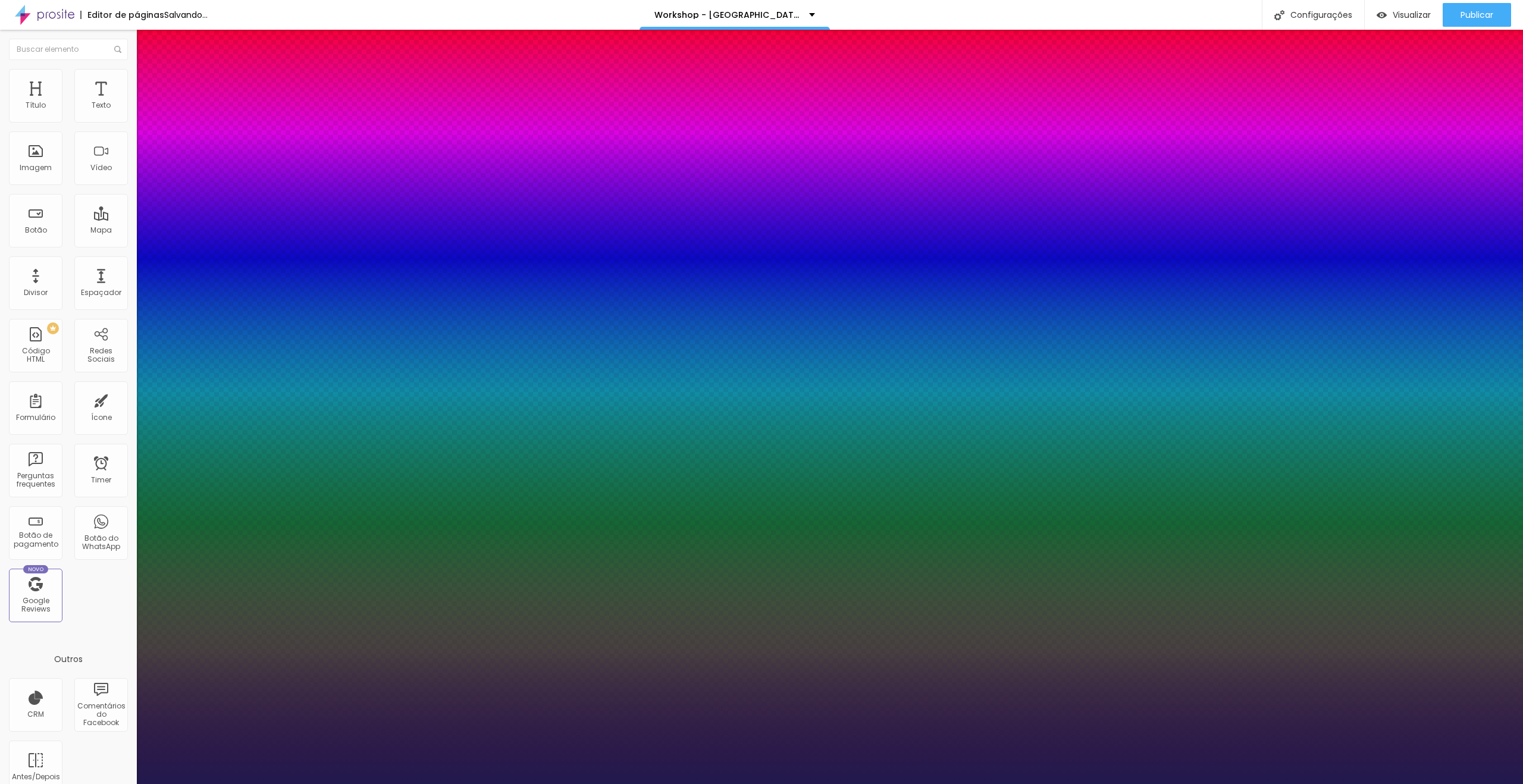
type input "1"
type input "8"
type input "1"
type input "8"
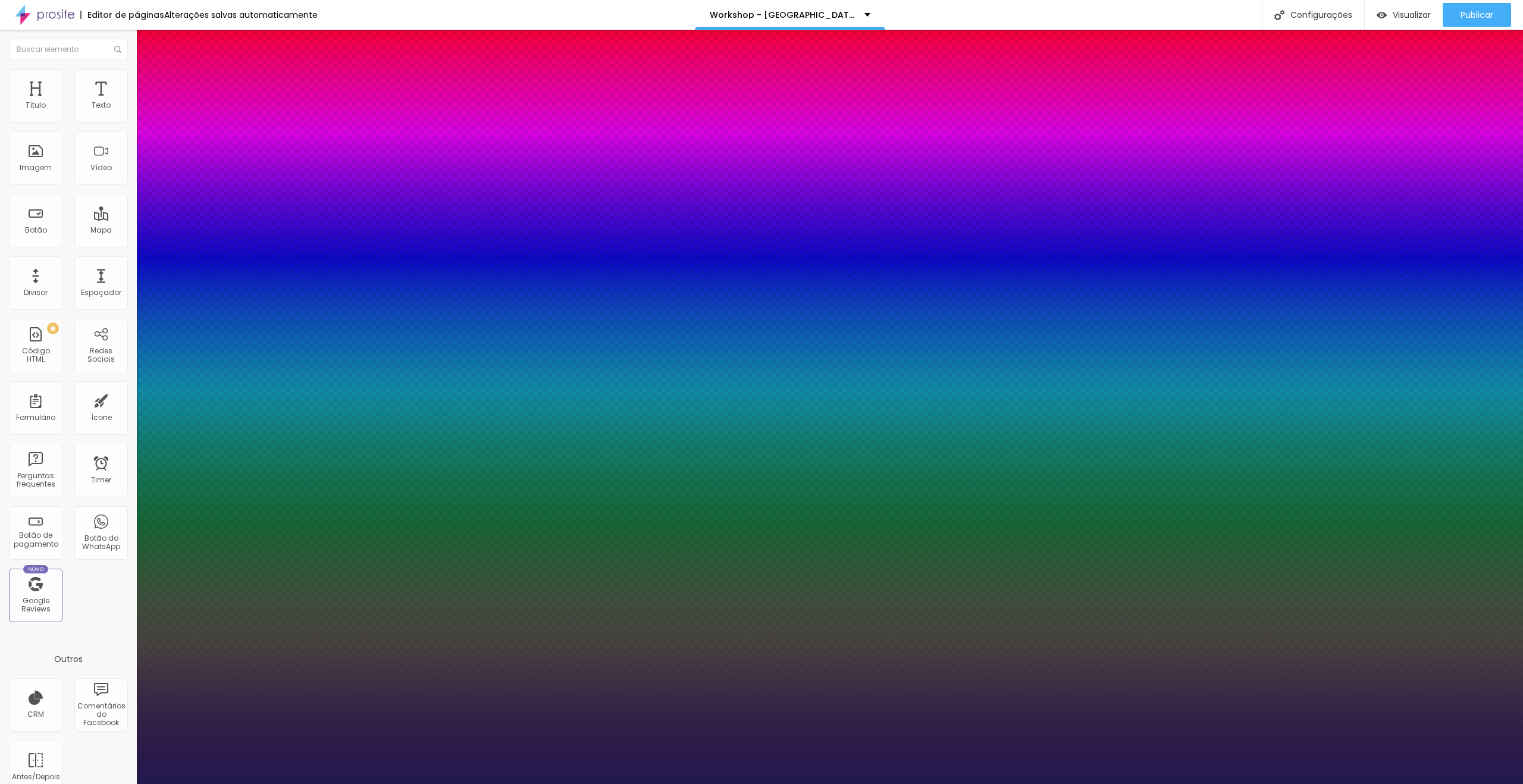
type input "0"
type input "1"
type input "8"
type input "02"
type input "1"
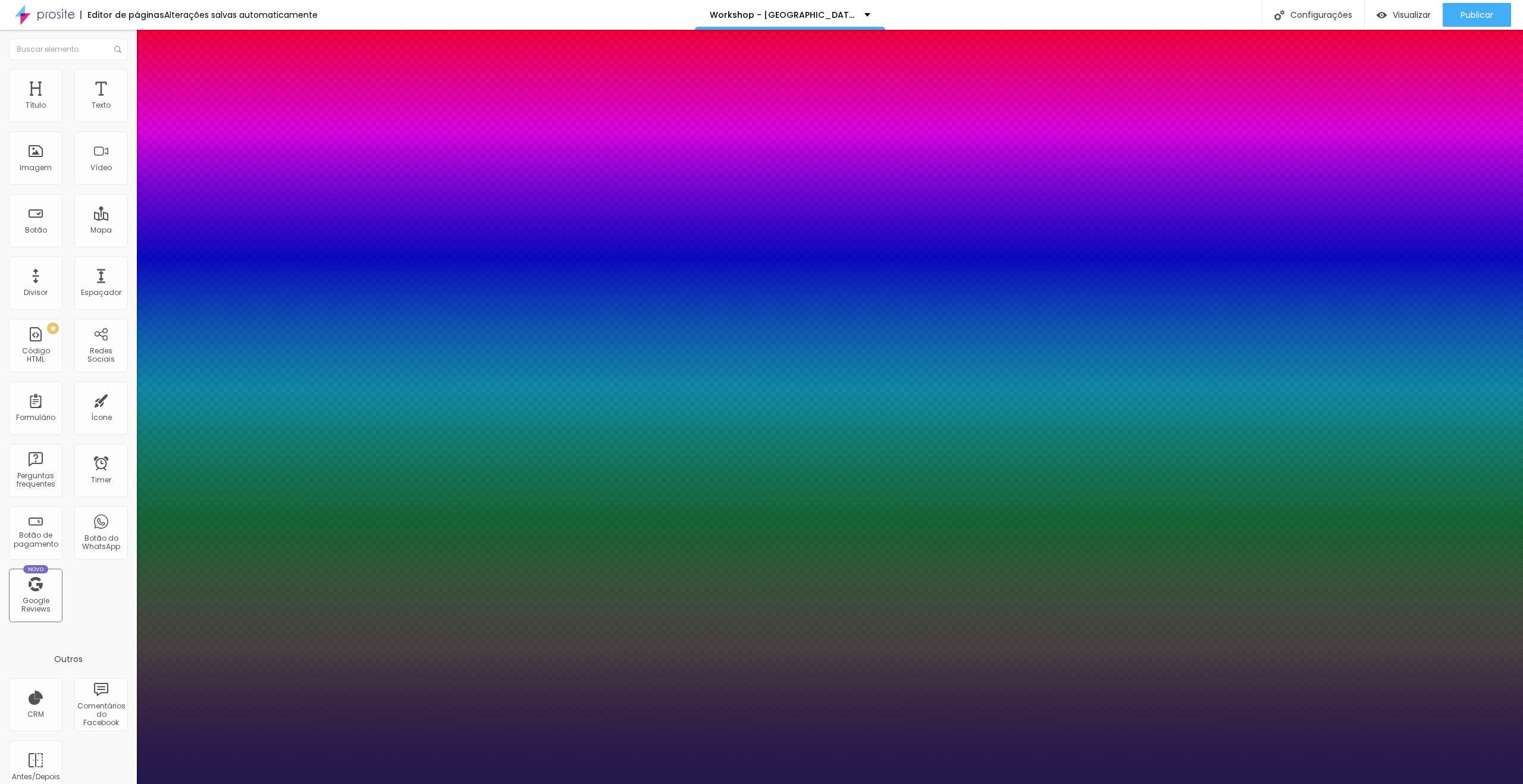
type input "22"
type input "022"
type input "1"
type input "022"
click at [383, 783] on div at bounding box center [762, 784] width 1523 height 0
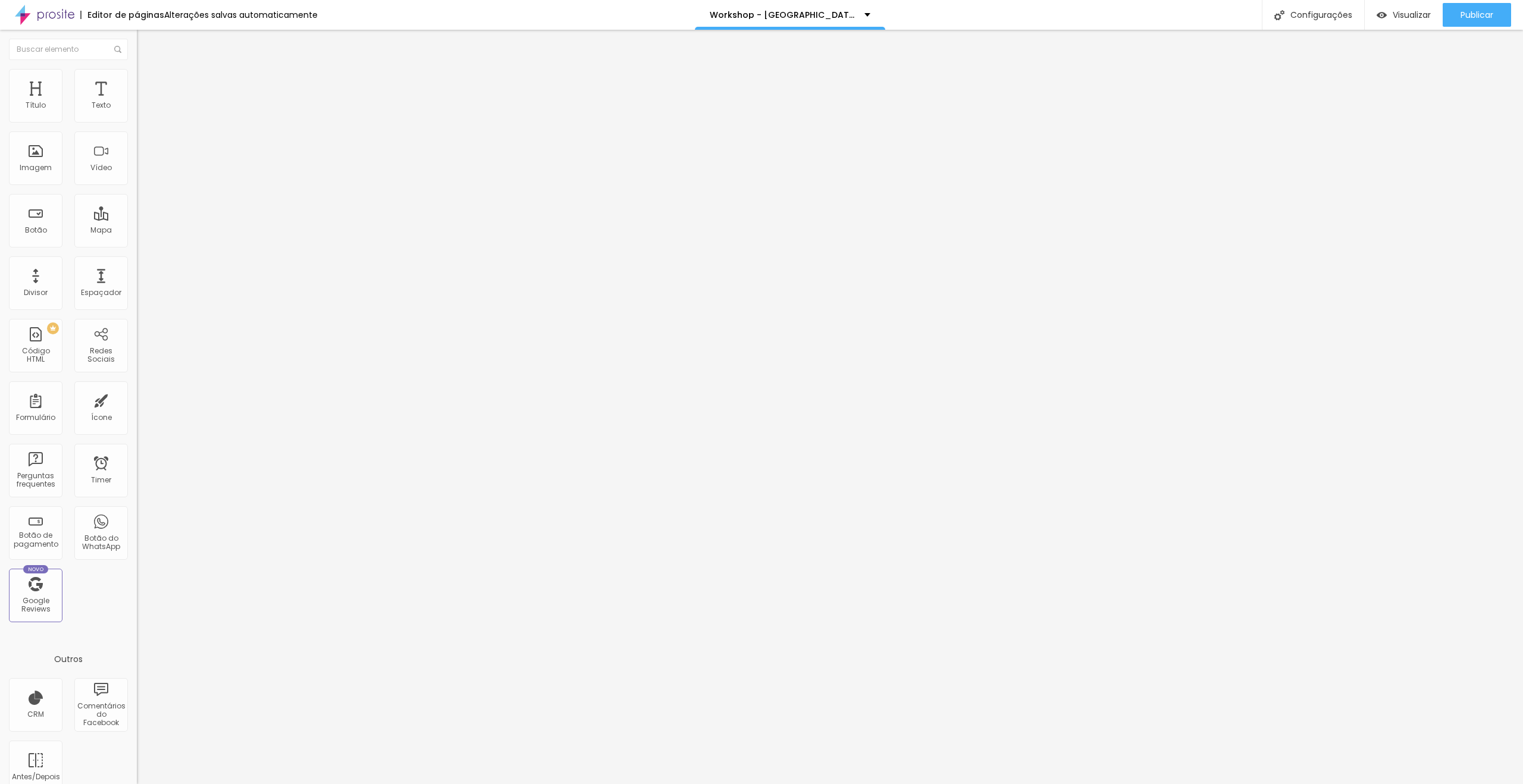
click at [137, 176] on button "button" at bounding box center [144, 170] width 17 height 12
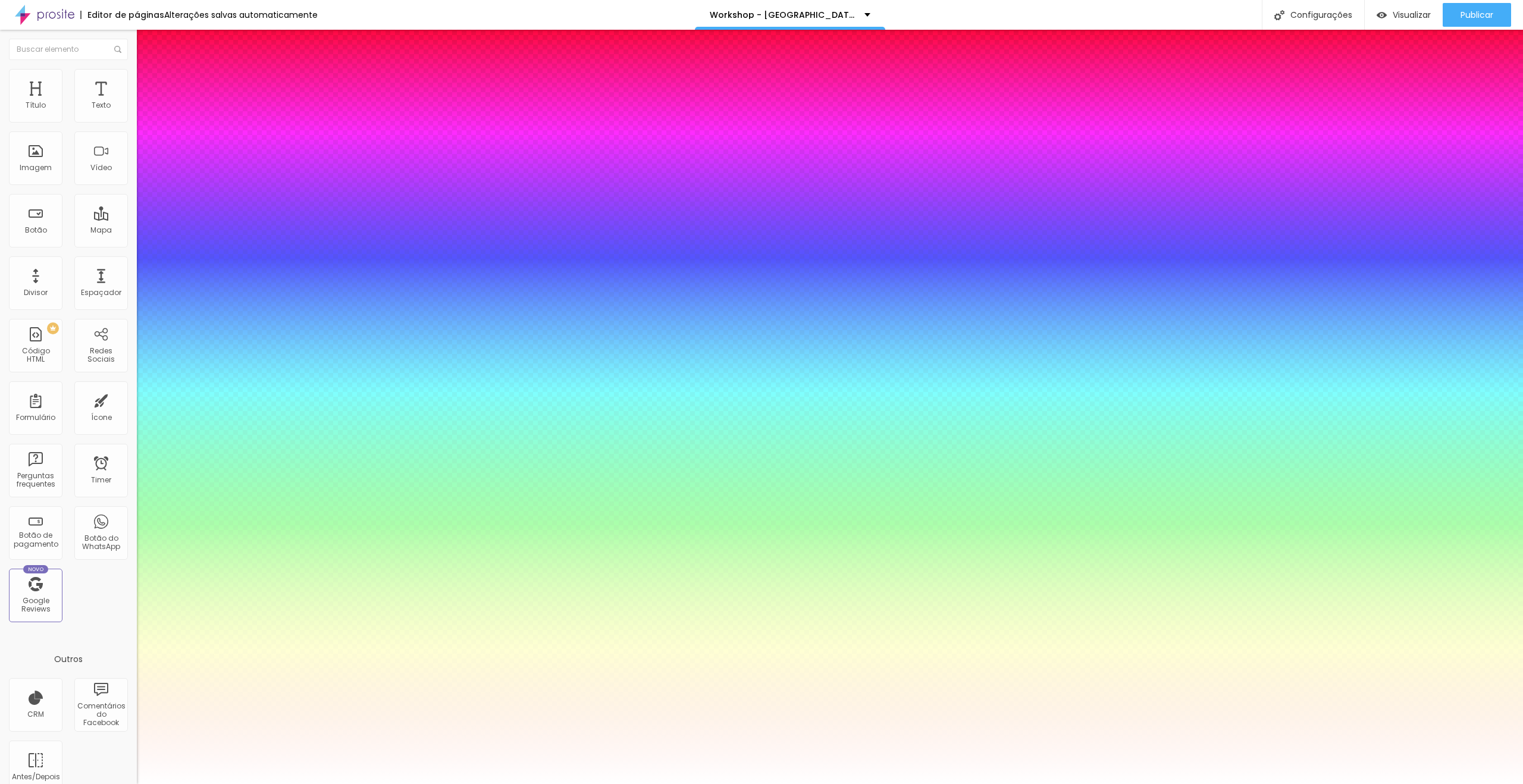
type input "1"
drag, startPoint x: 259, startPoint y: 336, endPoint x: 280, endPoint y: 337, distance: 21.0
type input "8"
type input "5"
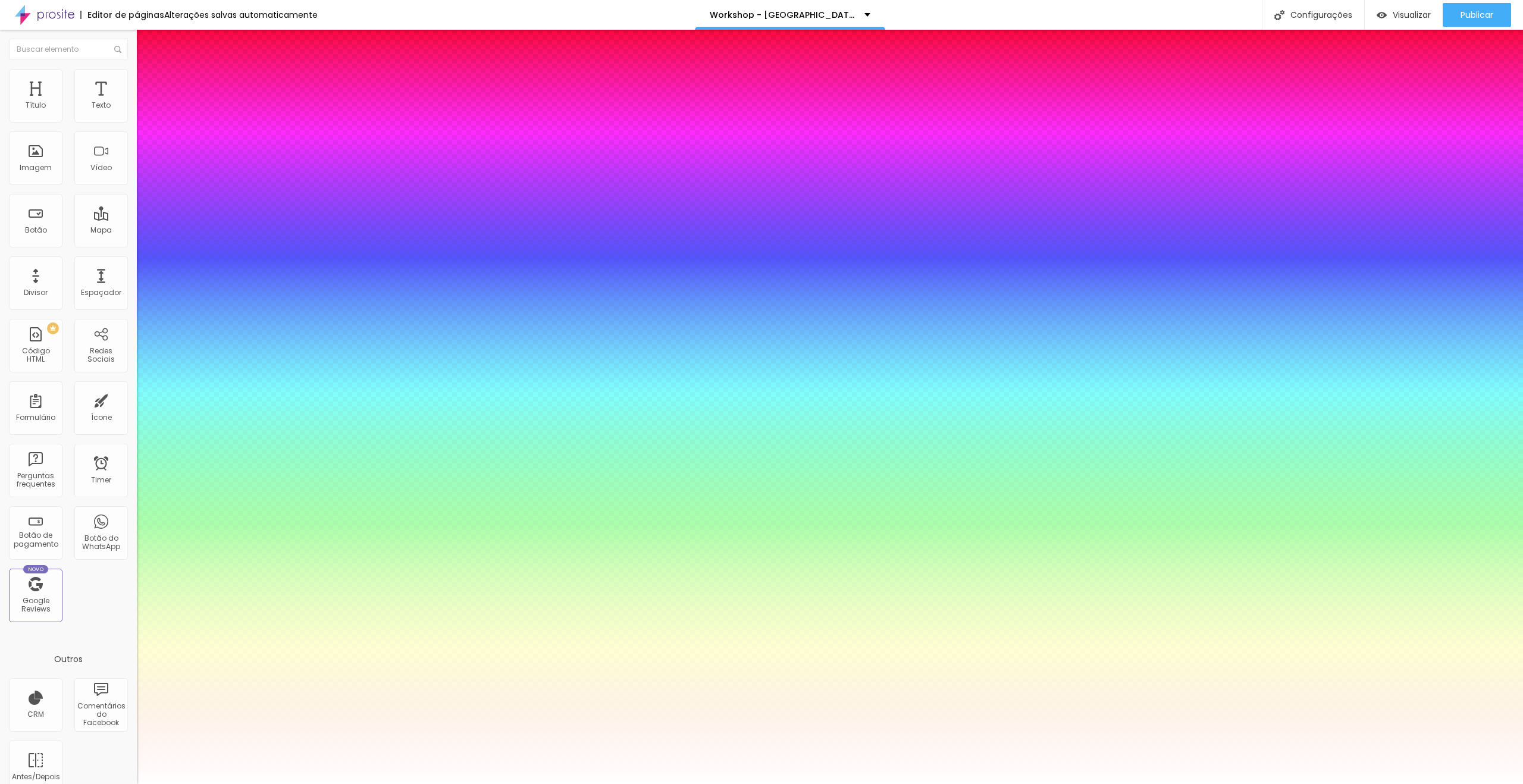
type input "1"
type input "55"
type input "1"
type input "55"
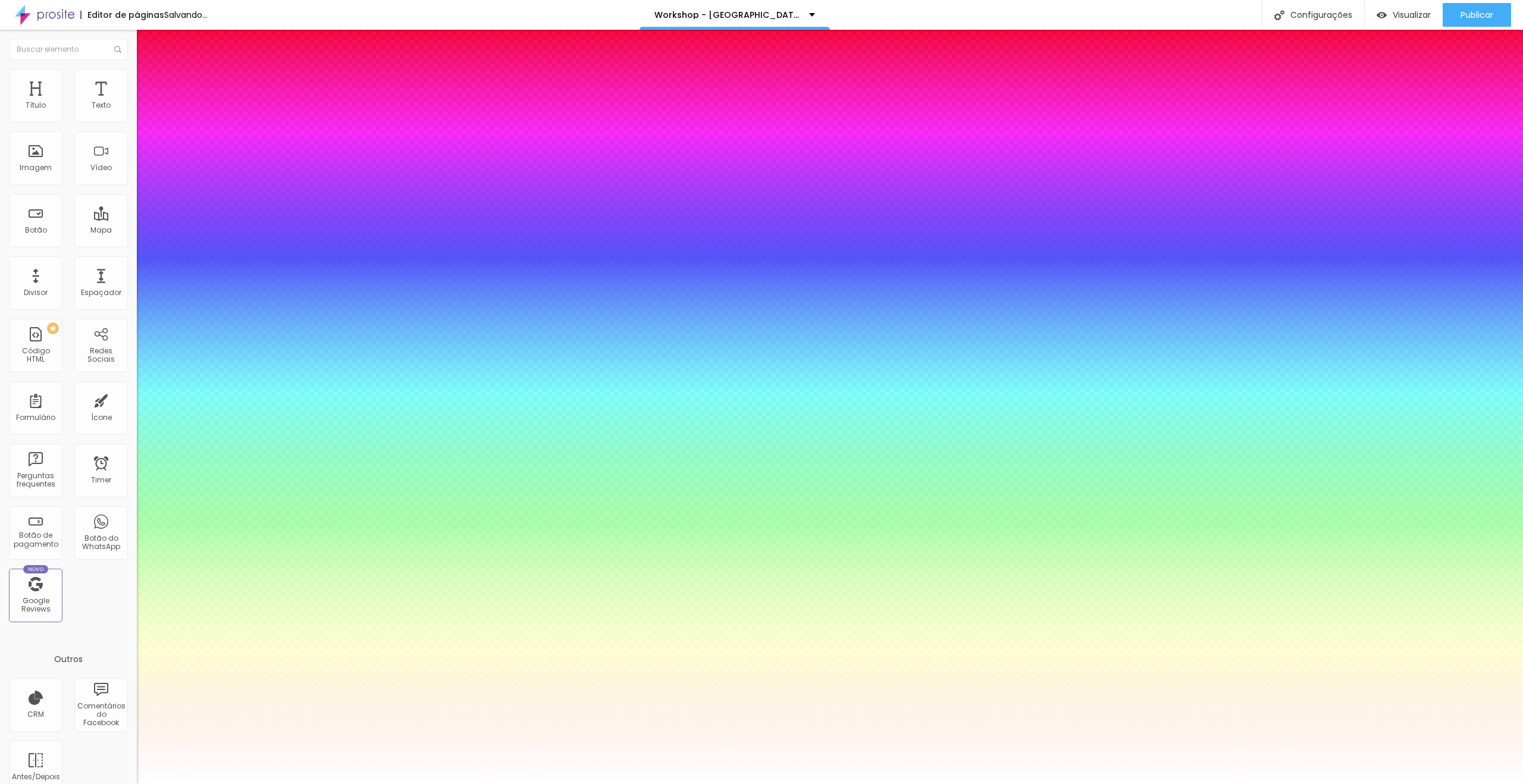
click at [439, 783] on div at bounding box center [762, 784] width 1523 height 0
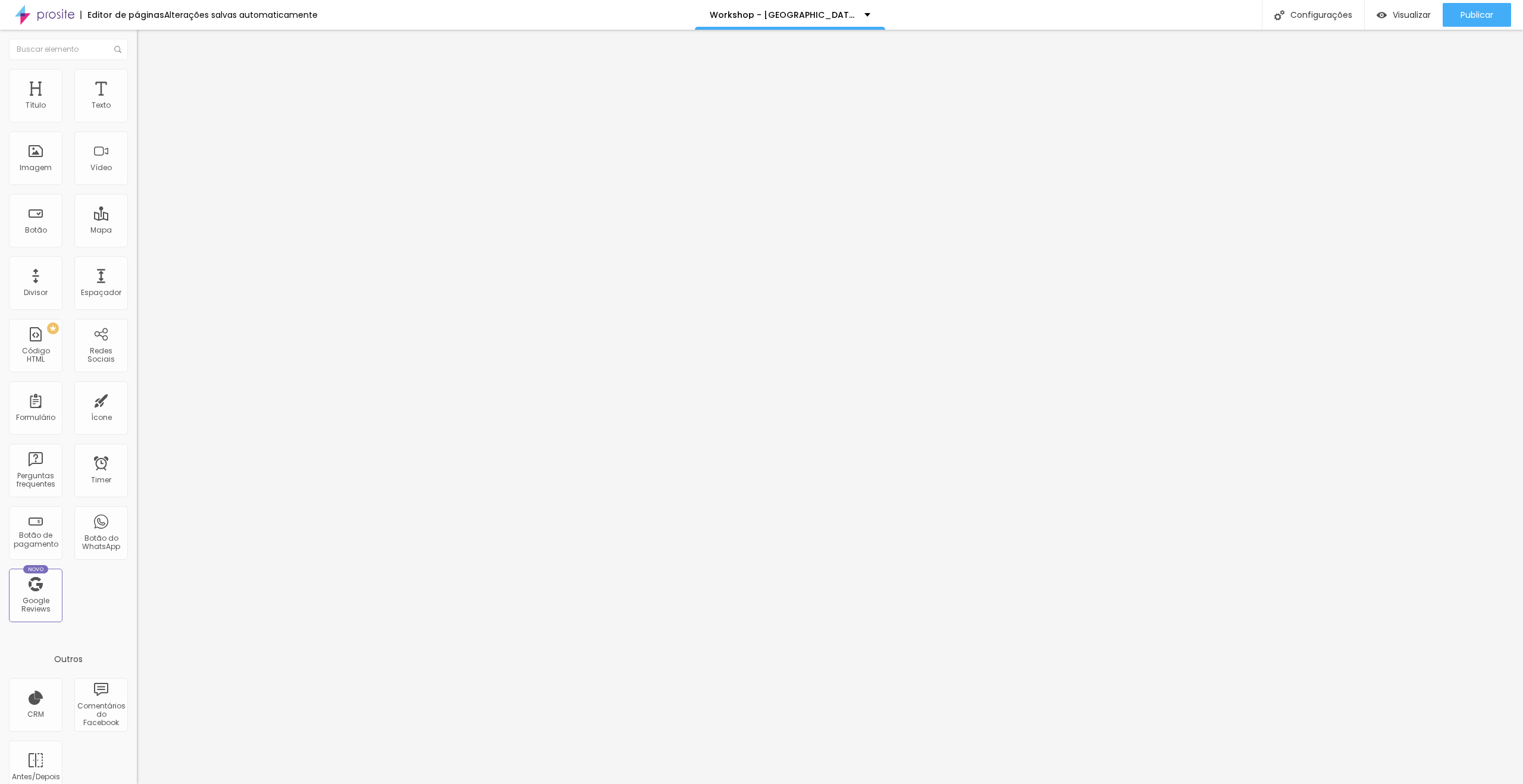
click at [146, 106] on icon "button" at bounding box center [147, 104] width 3 height 3
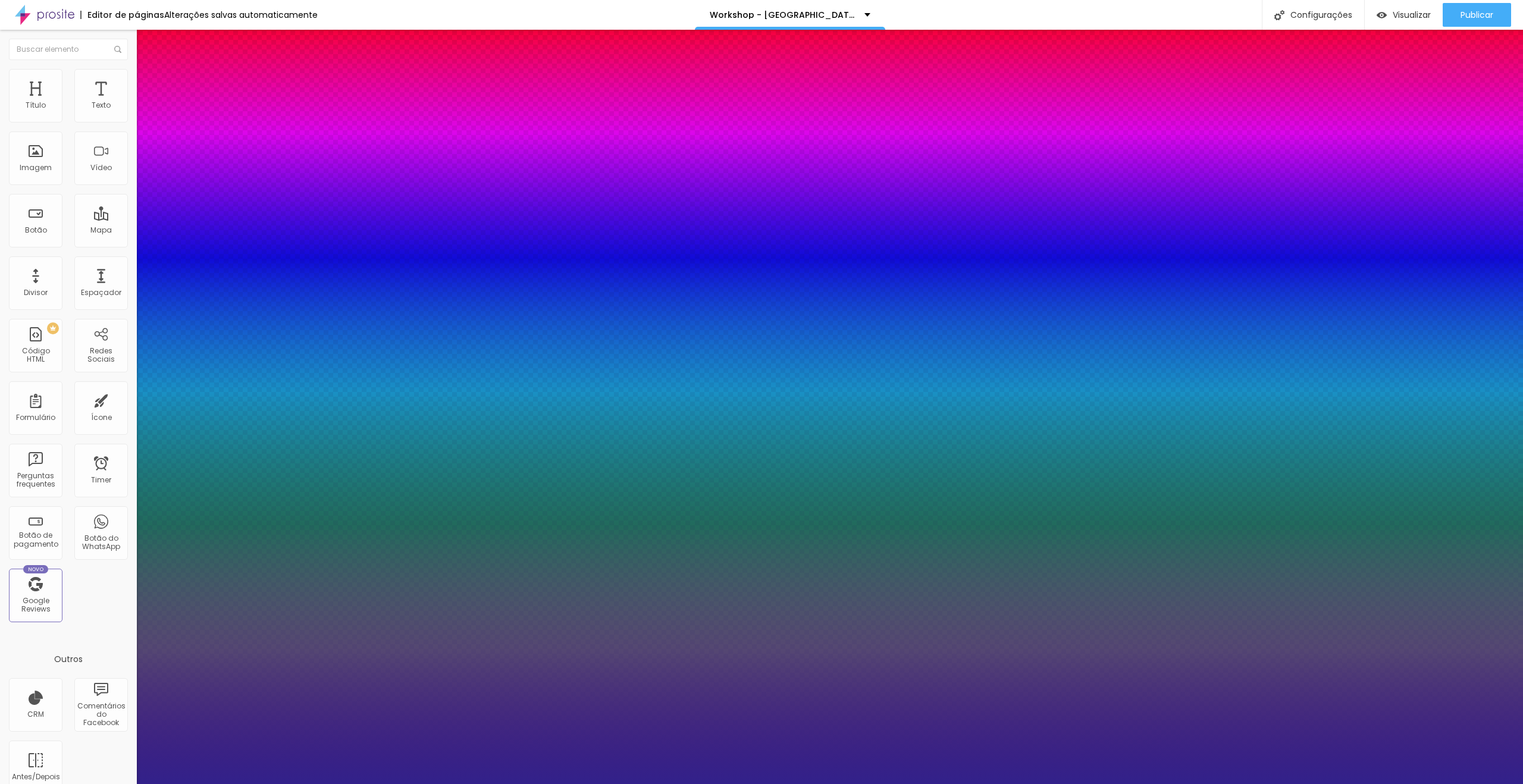
type input "1"
type input "#32218A"
type input "1"
type input "#3A2F70"
type input "1"
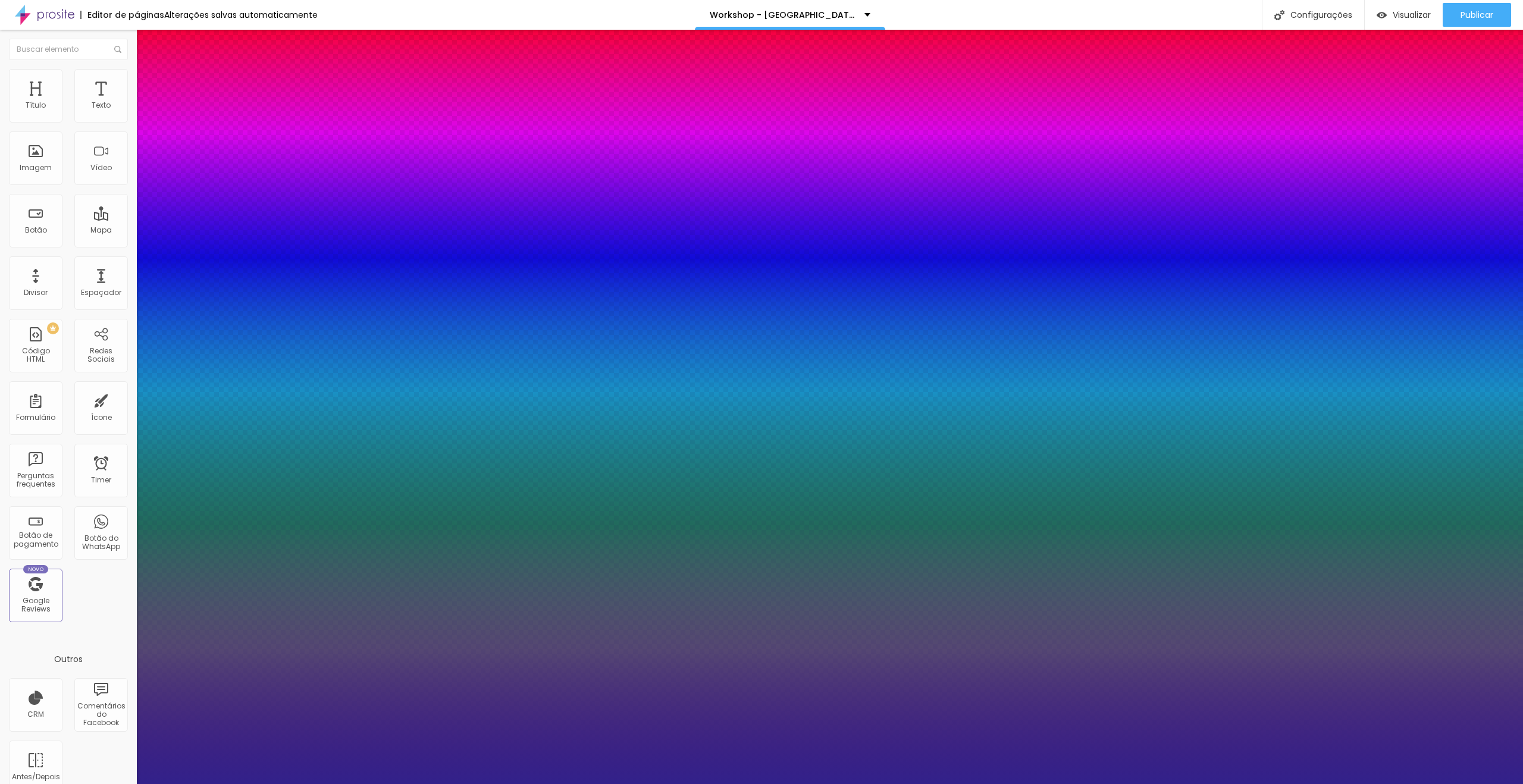
type input "#262433"
type input "1"
type input "#080809"
type input "1"
type input "#000000"
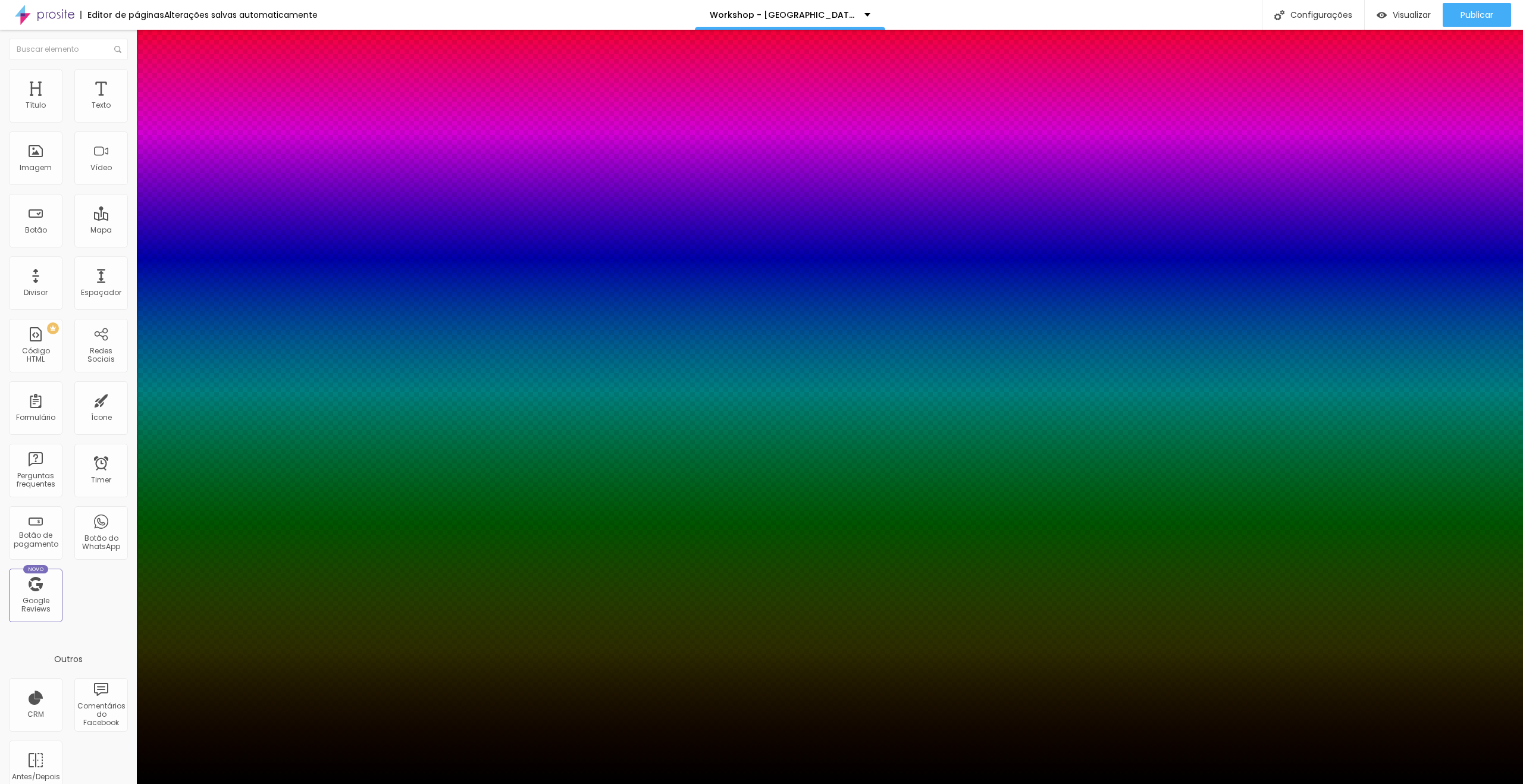
type input "1"
type input "#444444"
type input "1"
type input "#A2A2A2"
type input "1"
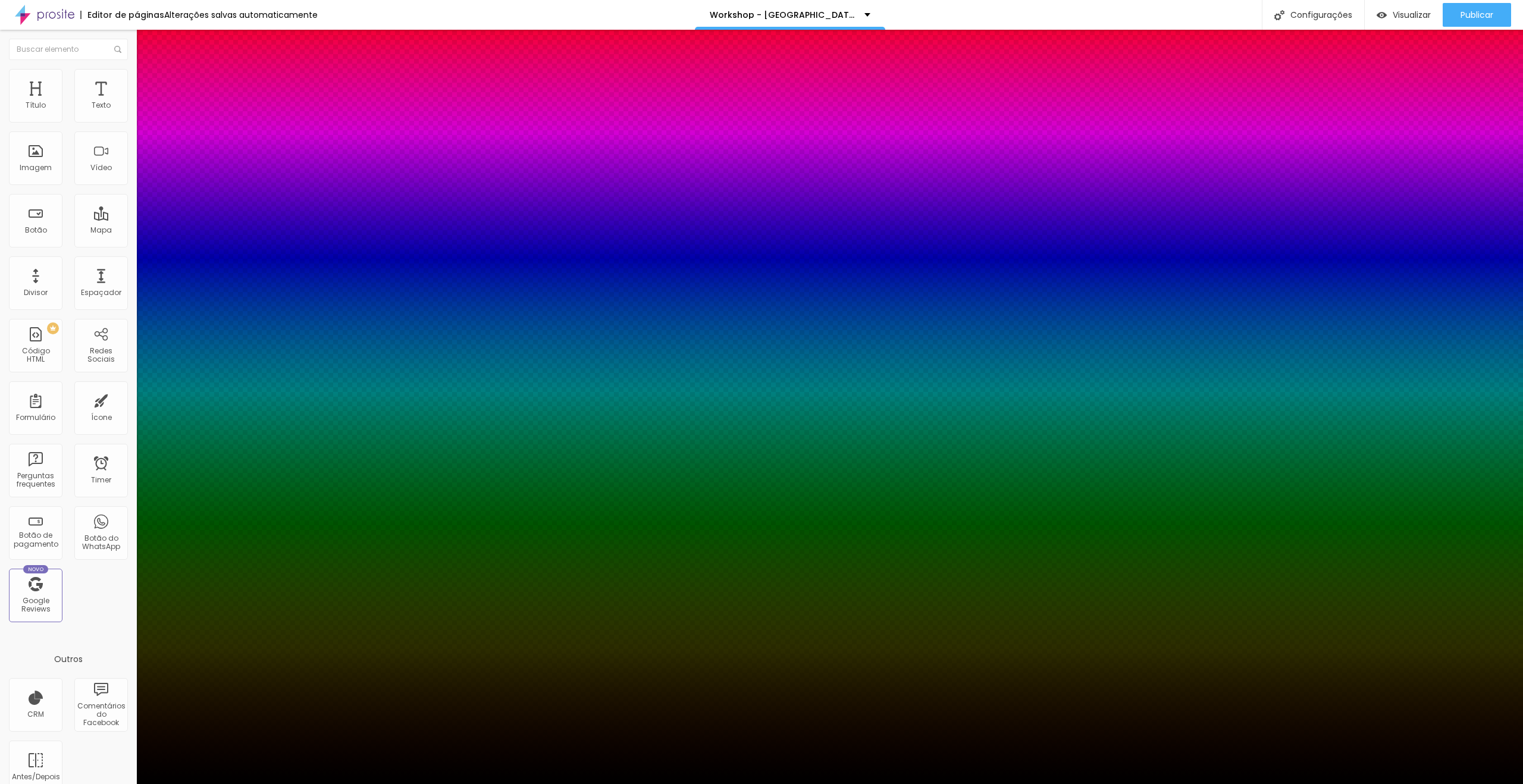
type input "#DDDDDD"
type input "1"
type input "#F7F7F7"
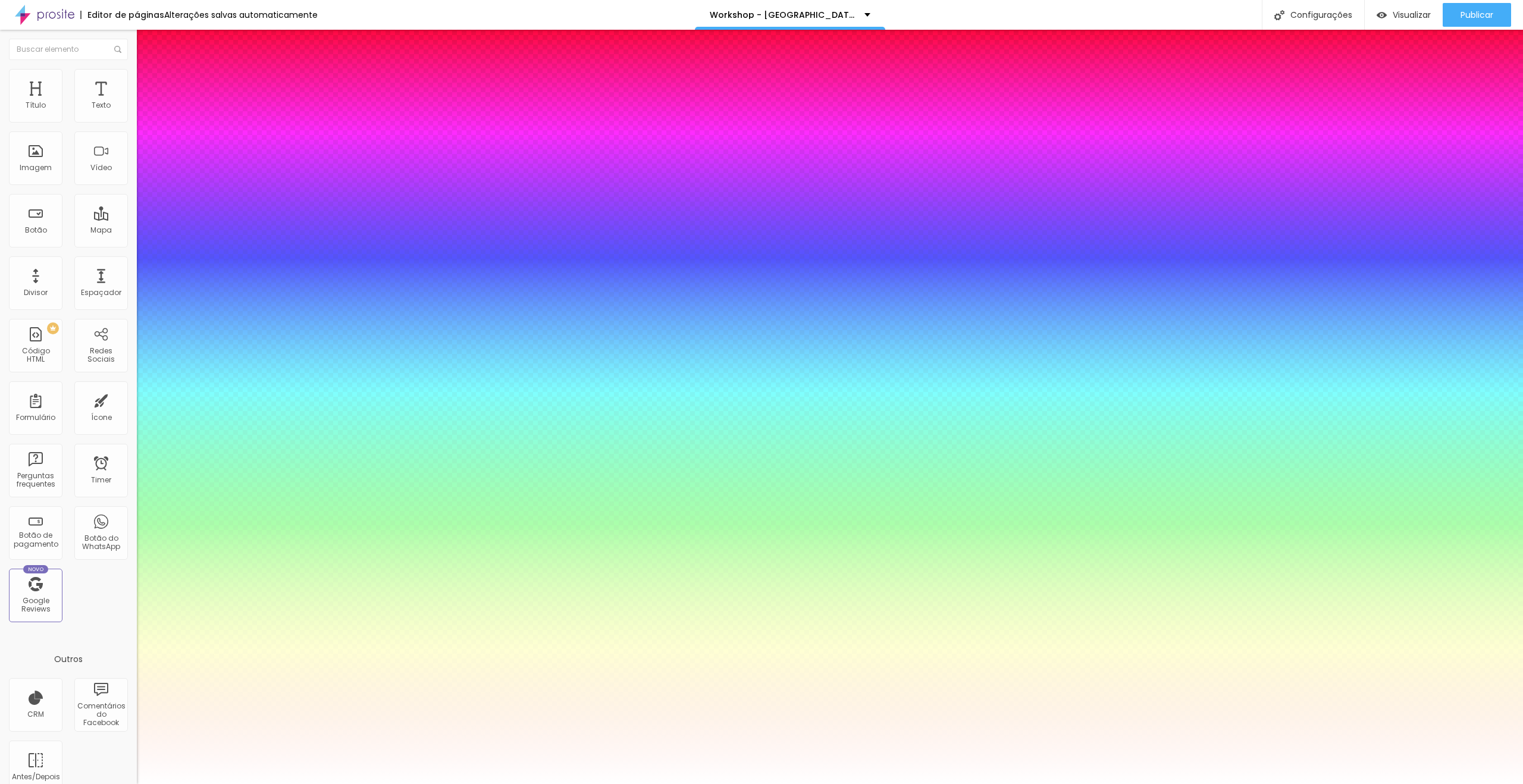
type input "1"
type input "#FFFFFF"
type input "1"
drag, startPoint x: 211, startPoint y: 372, endPoint x: 140, endPoint y: 312, distance: 93.0
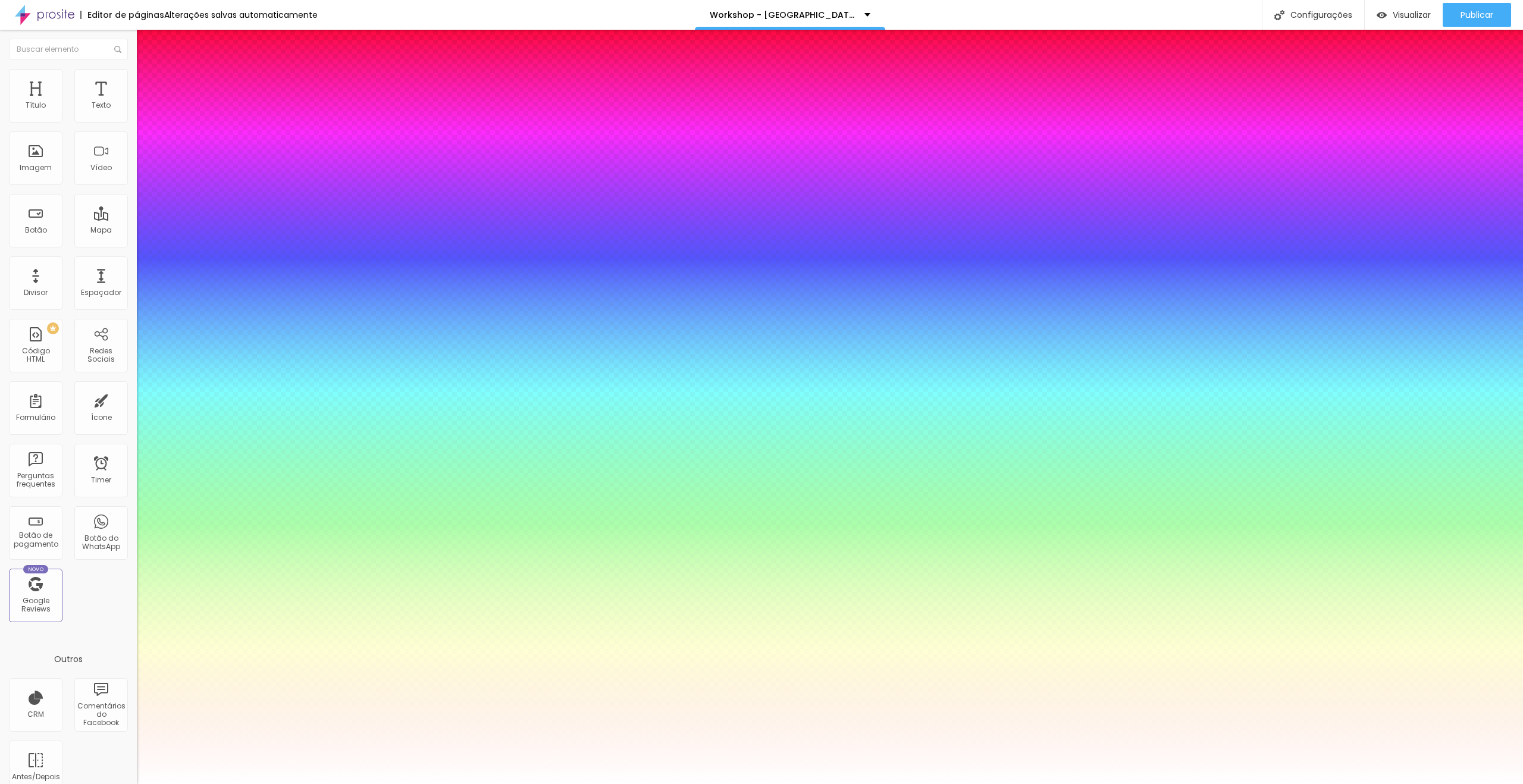
click at [617, 783] on div at bounding box center [762, 784] width 1523 height 0
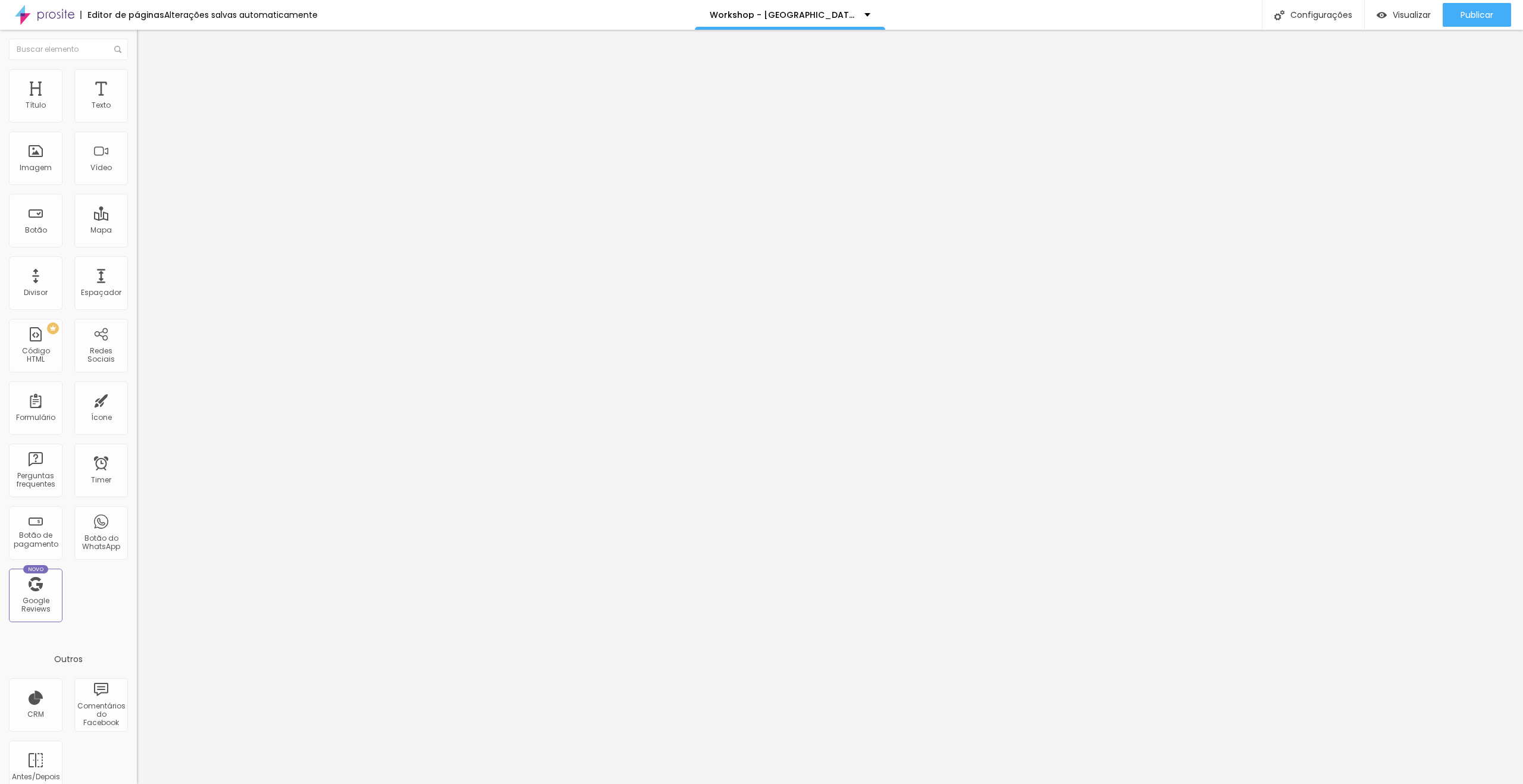
click at [137, 142] on img at bounding box center [141, 138] width 9 height 9
click at [137, 80] on img at bounding box center [142, 86] width 11 height 10
type input "15"
type input "18"
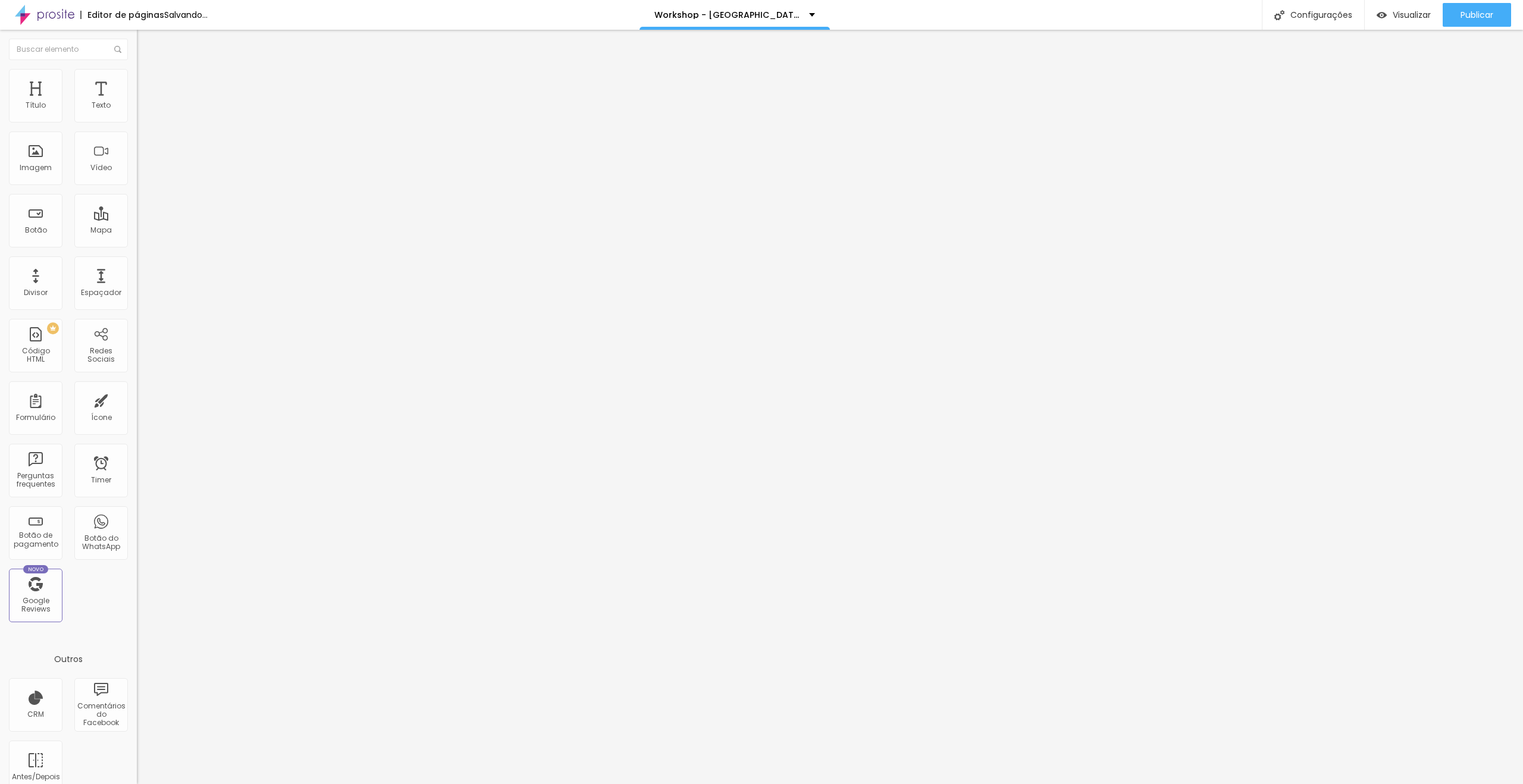
type input "18"
type input "19"
type input "20"
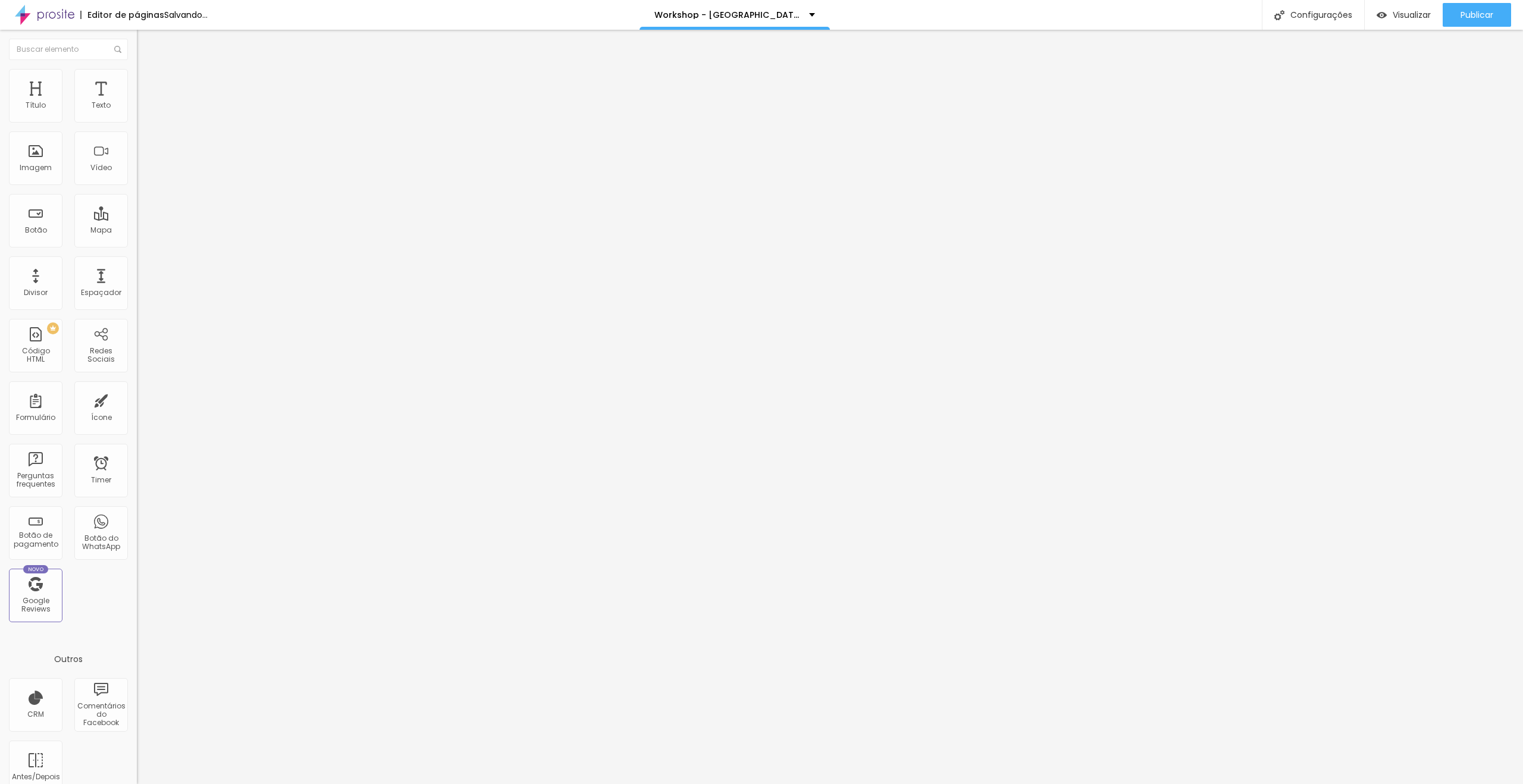
drag, startPoint x: 33, startPoint y: 120, endPoint x: 42, endPoint y: 119, distance: 9.1
type input "20"
click at [137, 231] on input "range" at bounding box center [175, 235] width 77 height 10
click at [137, 69] on li "Conteúdo" at bounding box center [205, 63] width 137 height 12
click at [137, 76] on li "Estilo" at bounding box center [205, 75] width 137 height 12
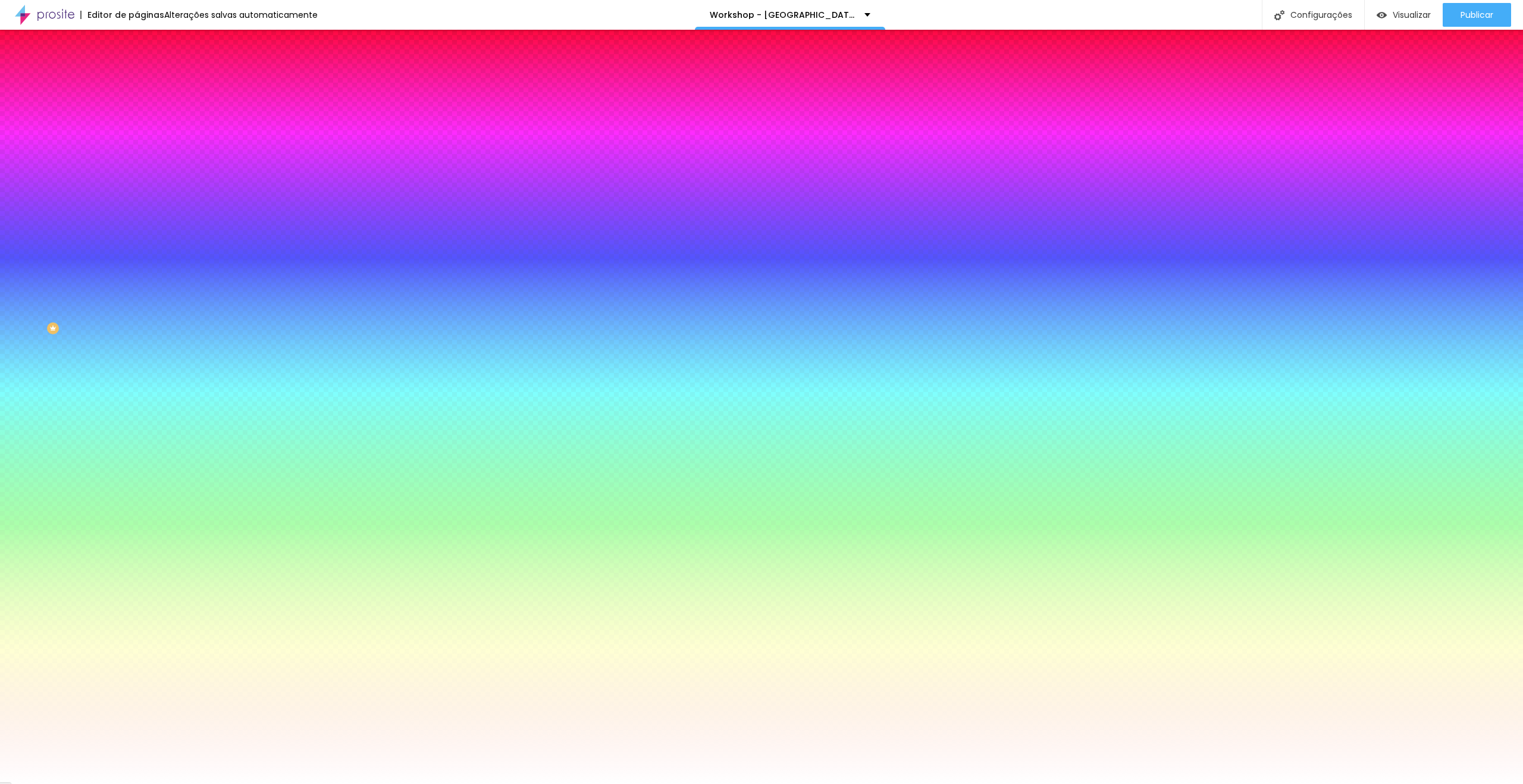
click at [143, 149] on icon "button" at bounding box center [144, 150] width 4 height 4
type input "0.1"
drag, startPoint x: 258, startPoint y: 230, endPoint x: 275, endPoint y: 229, distance: 17.0
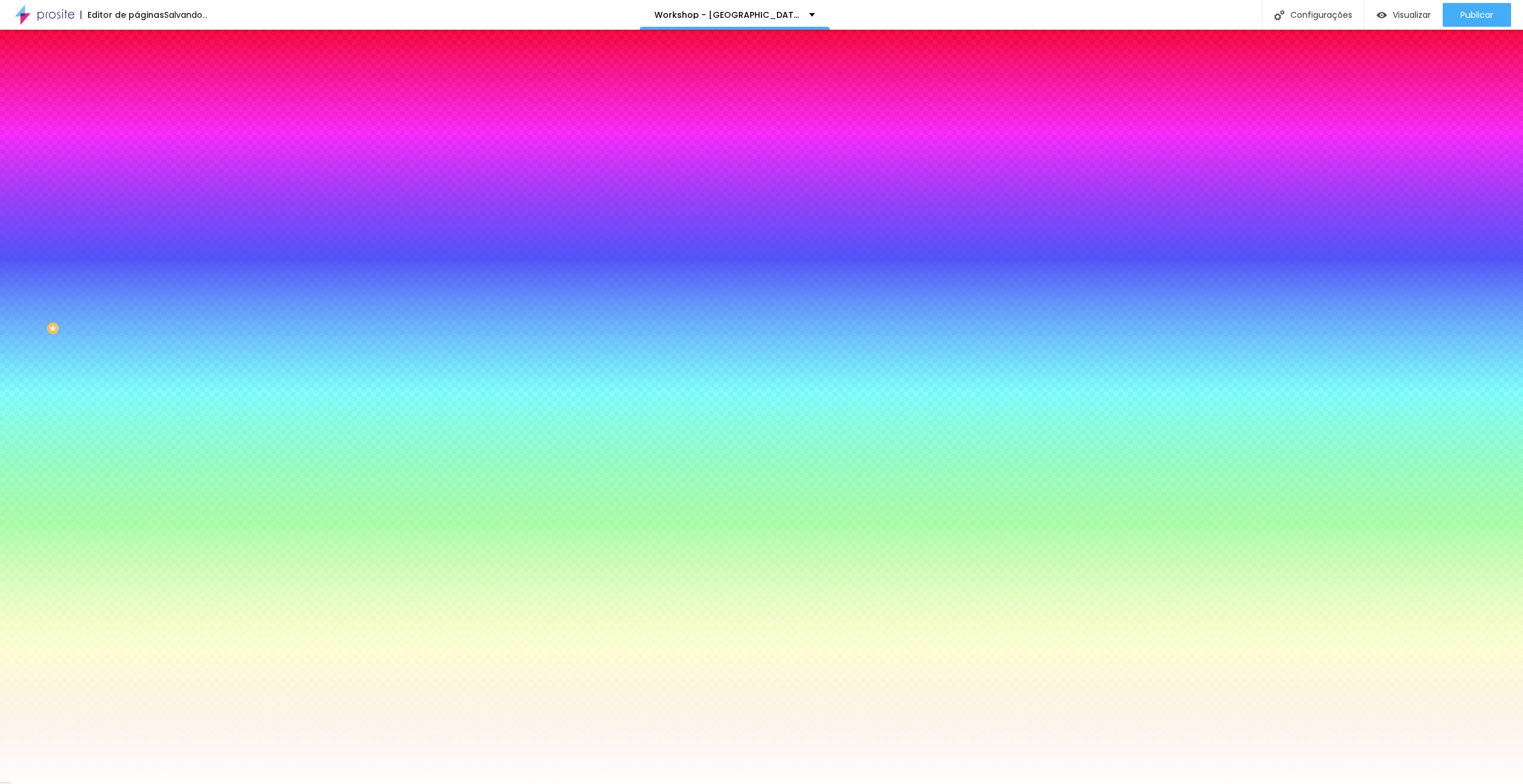
type input "8"
type input "2"
type input "22"
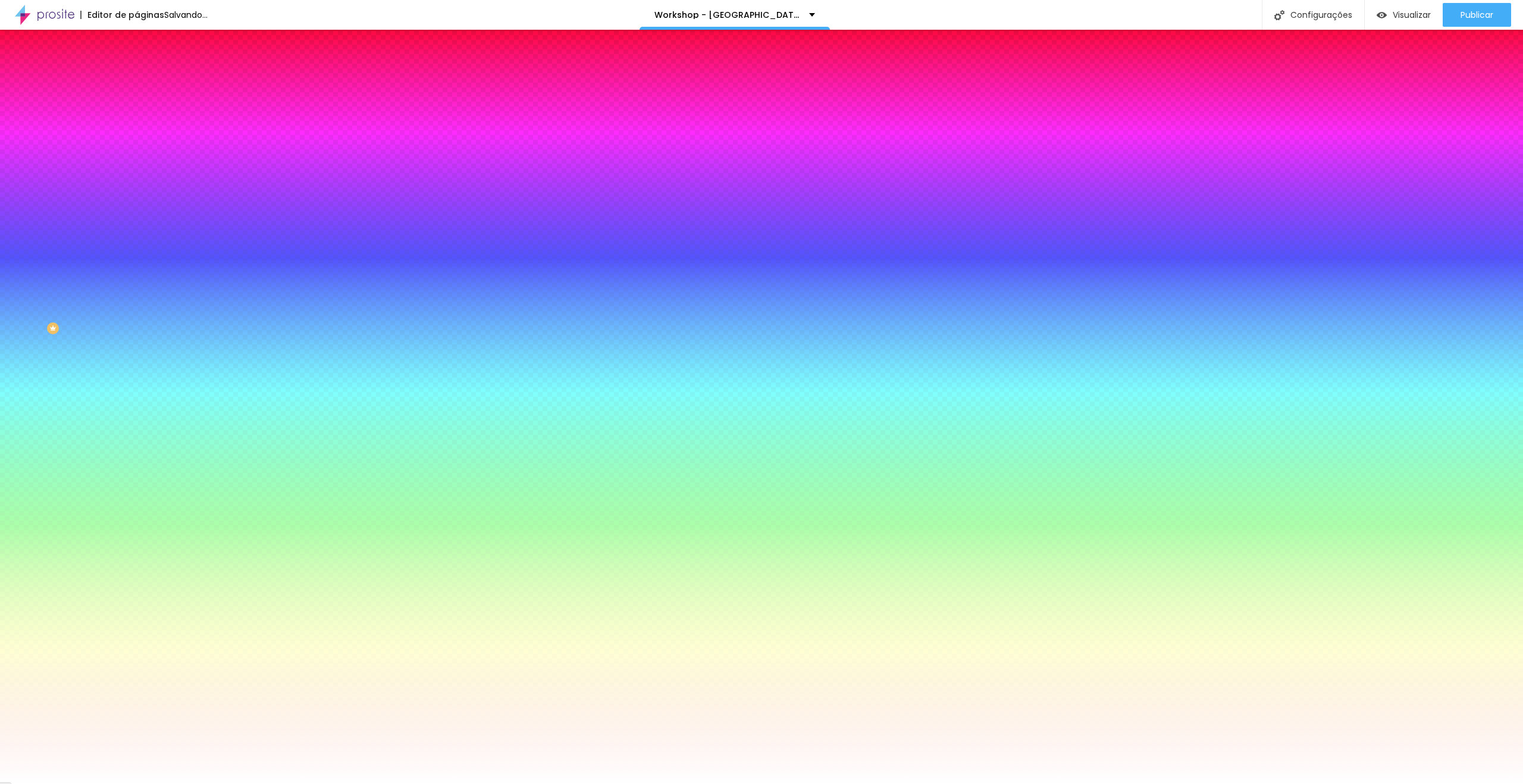
click at [37, 783] on div at bounding box center [762, 784] width 1523 height 0
click at [137, 69] on li "Conteúdo" at bounding box center [205, 63] width 137 height 12
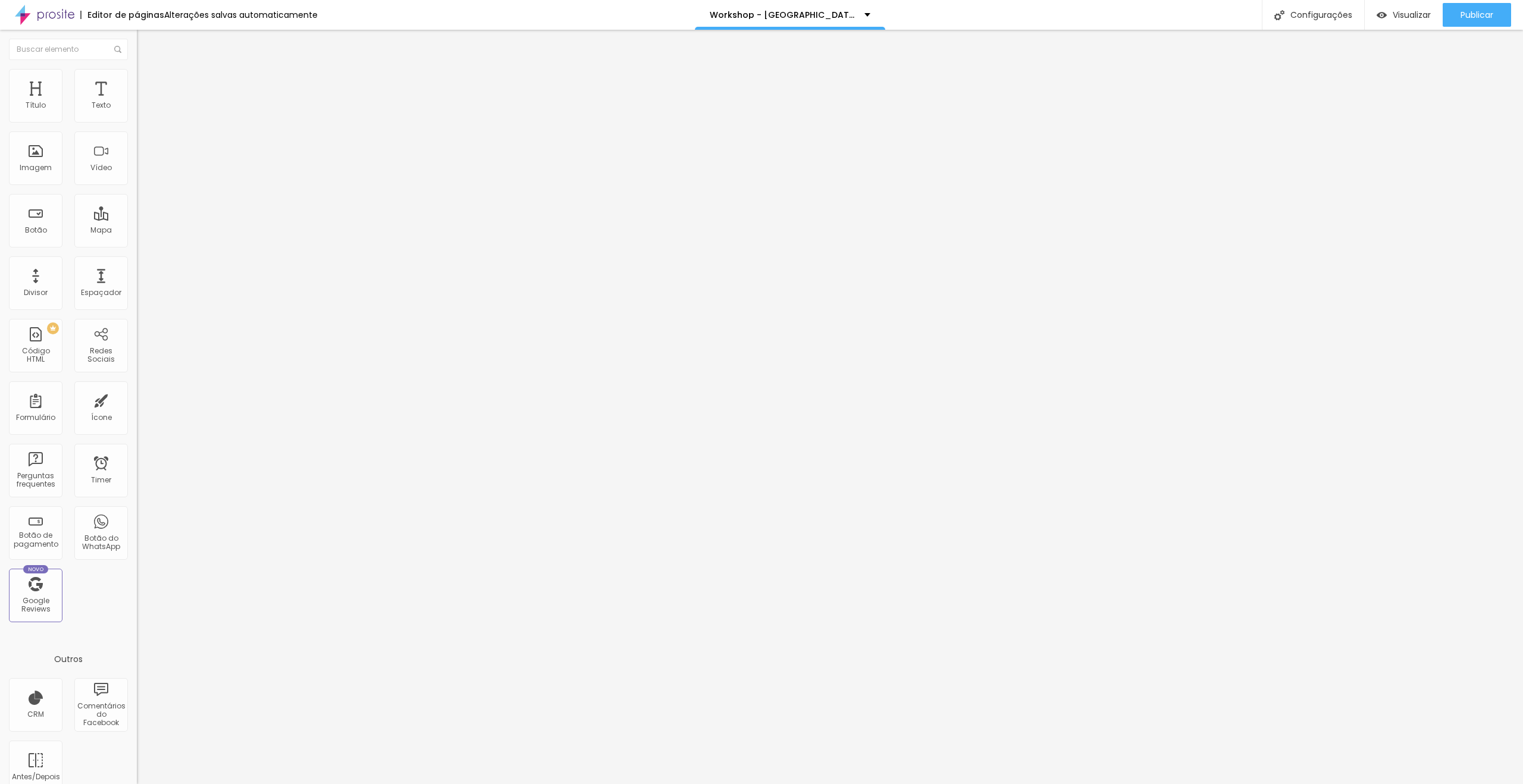
drag, startPoint x: 74, startPoint y: 138, endPoint x: 0, endPoint y: 120, distance: 76.2
click at [137, 120] on div "Texto Click me Alinhamento [GEOGRAPHIC_DATA] Link URL https:// Abrir em uma nov…" at bounding box center [205, 179] width 137 height 173
type input "g"
type input "Garanta seu ingresso"
click at [148, 82] on span "Estilo" at bounding box center [157, 77] width 18 height 10
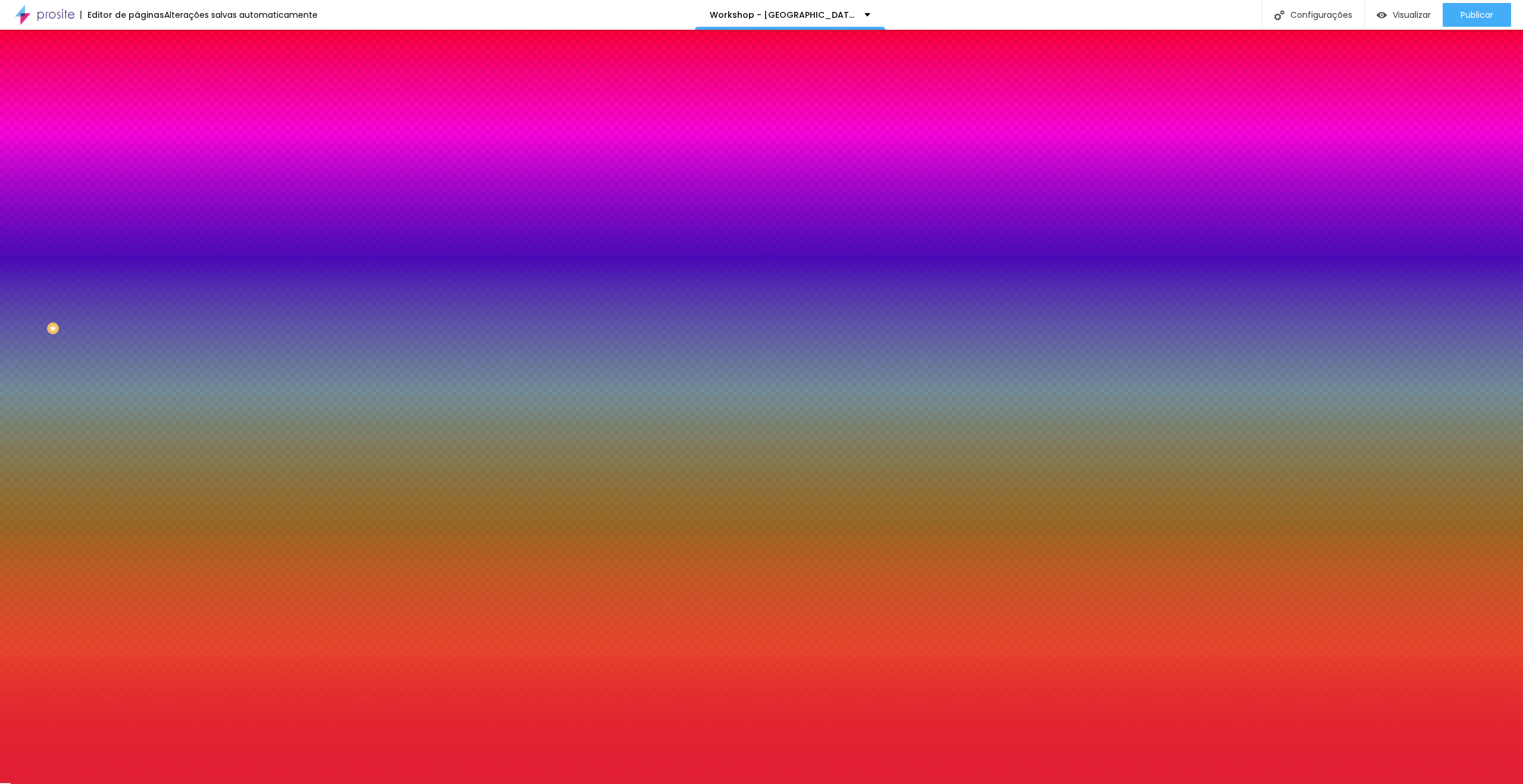
click at [137, 173] on input "#E11F35" at bounding box center [207, 168] width 143 height 12
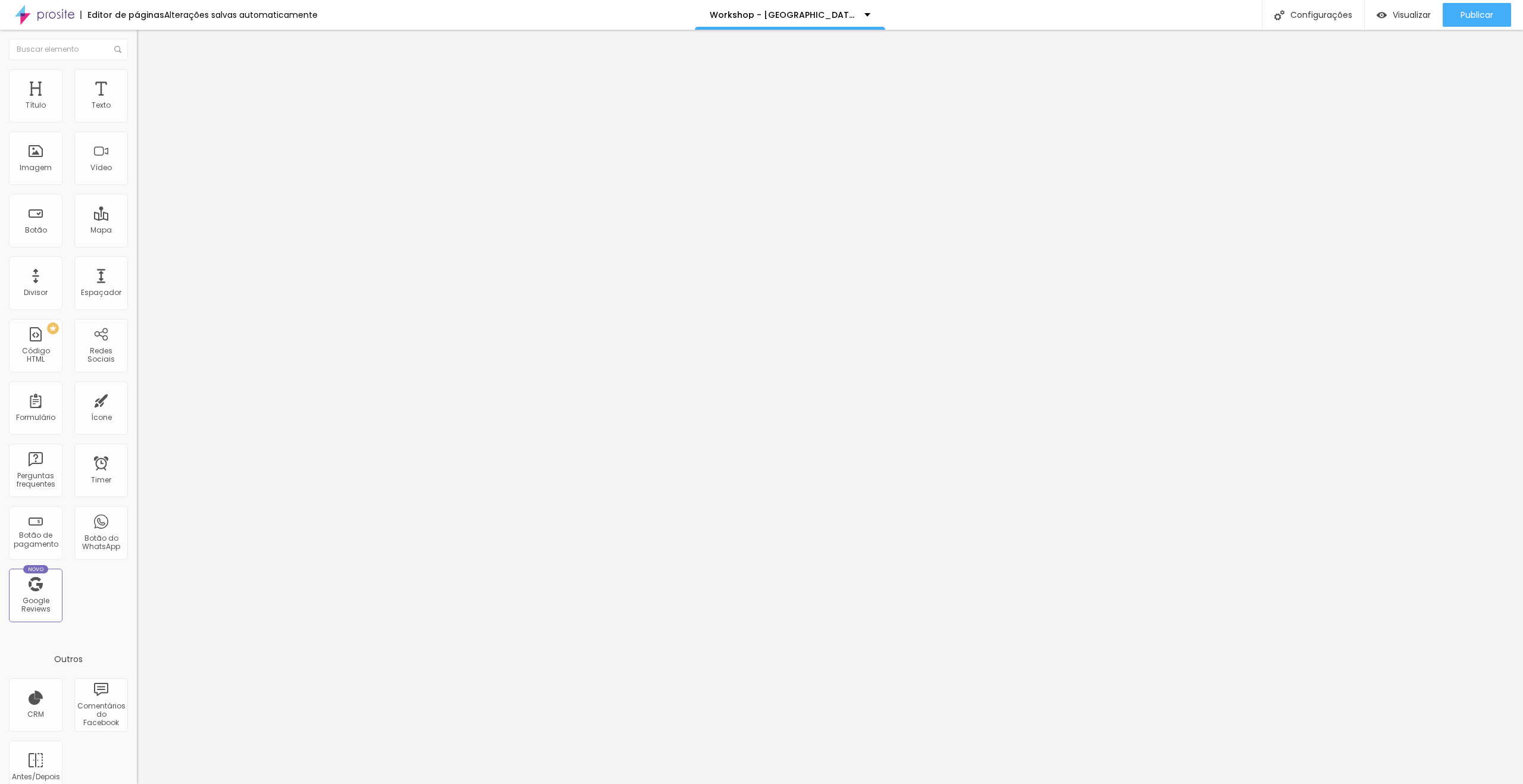
click at [148, 81] on span "Estilo" at bounding box center [157, 77] width 18 height 10
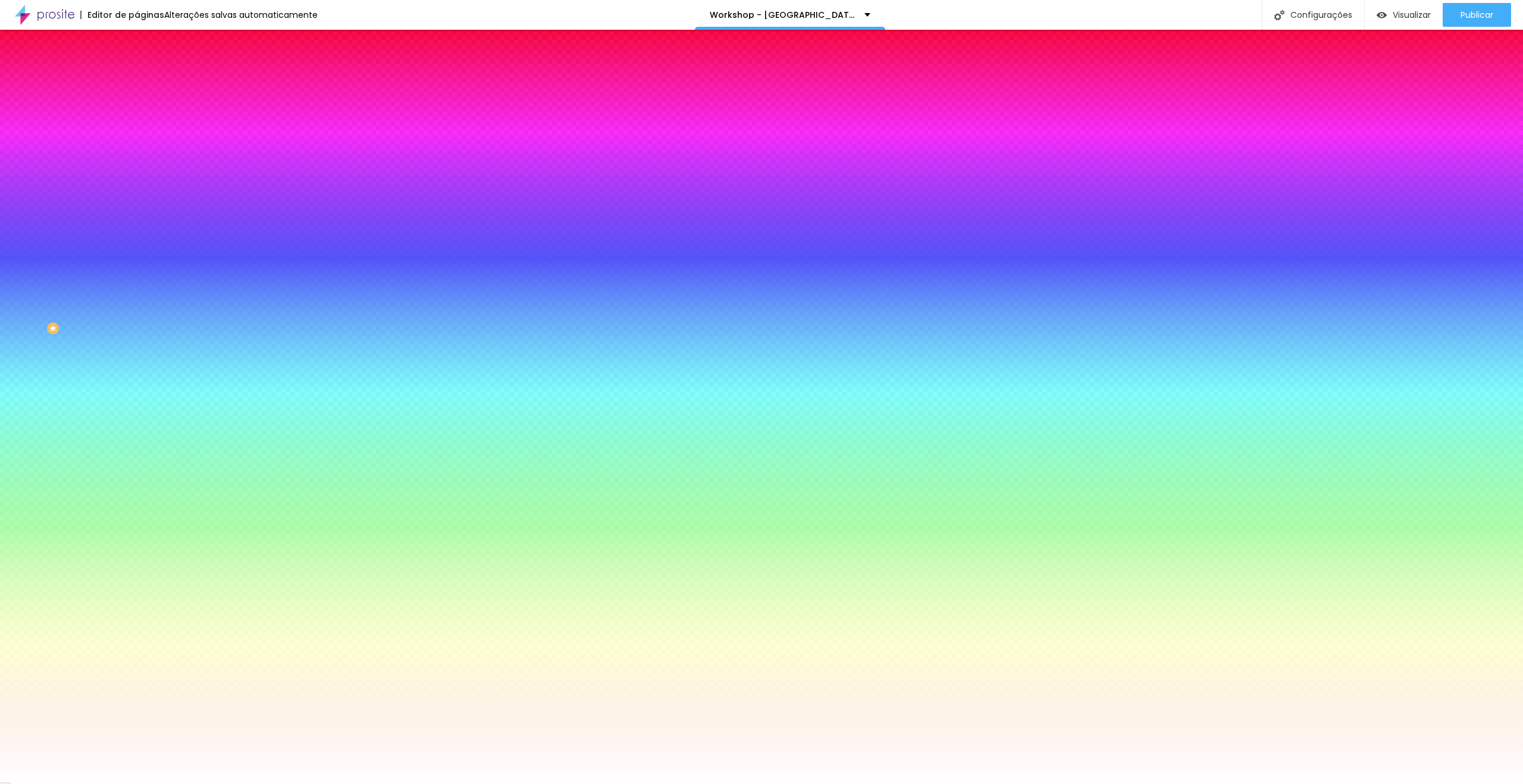
click at [137, 121] on input "#FFFFFF" at bounding box center [207, 120] width 143 height 12
paste input "E11F35"
type input "#E11F35"
click at [137, 404] on input "#FFFFFF" at bounding box center [207, 410] width 143 height 12
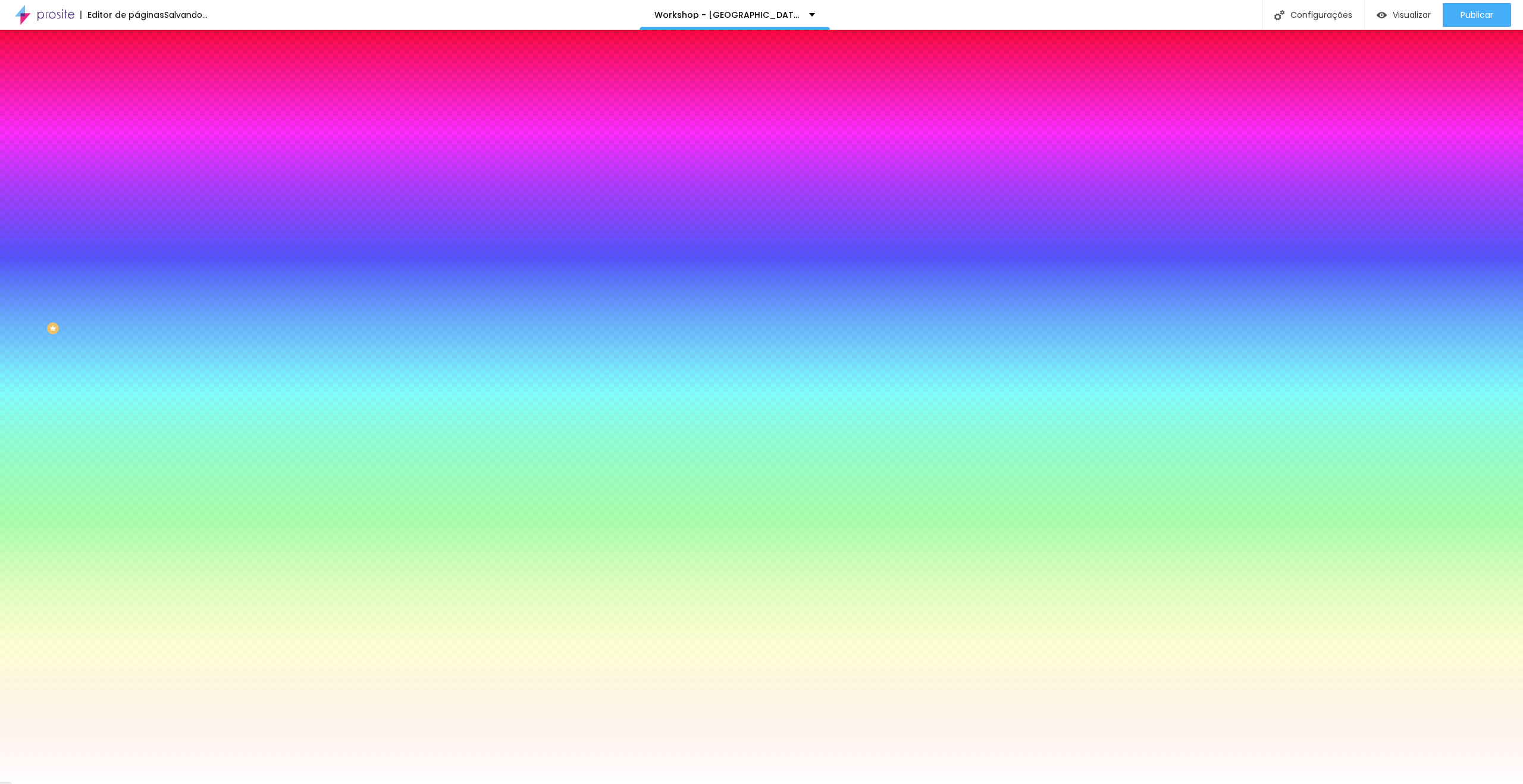
click at [137, 404] on input "#FFFFFF" at bounding box center [207, 410] width 143 height 12
paste input "E11F35"
click at [137, 390] on div "Voltar ao padrão #E11F35" at bounding box center [205, 402] width 137 height 25
click at [137, 404] on div at bounding box center [205, 404] width 137 height 0
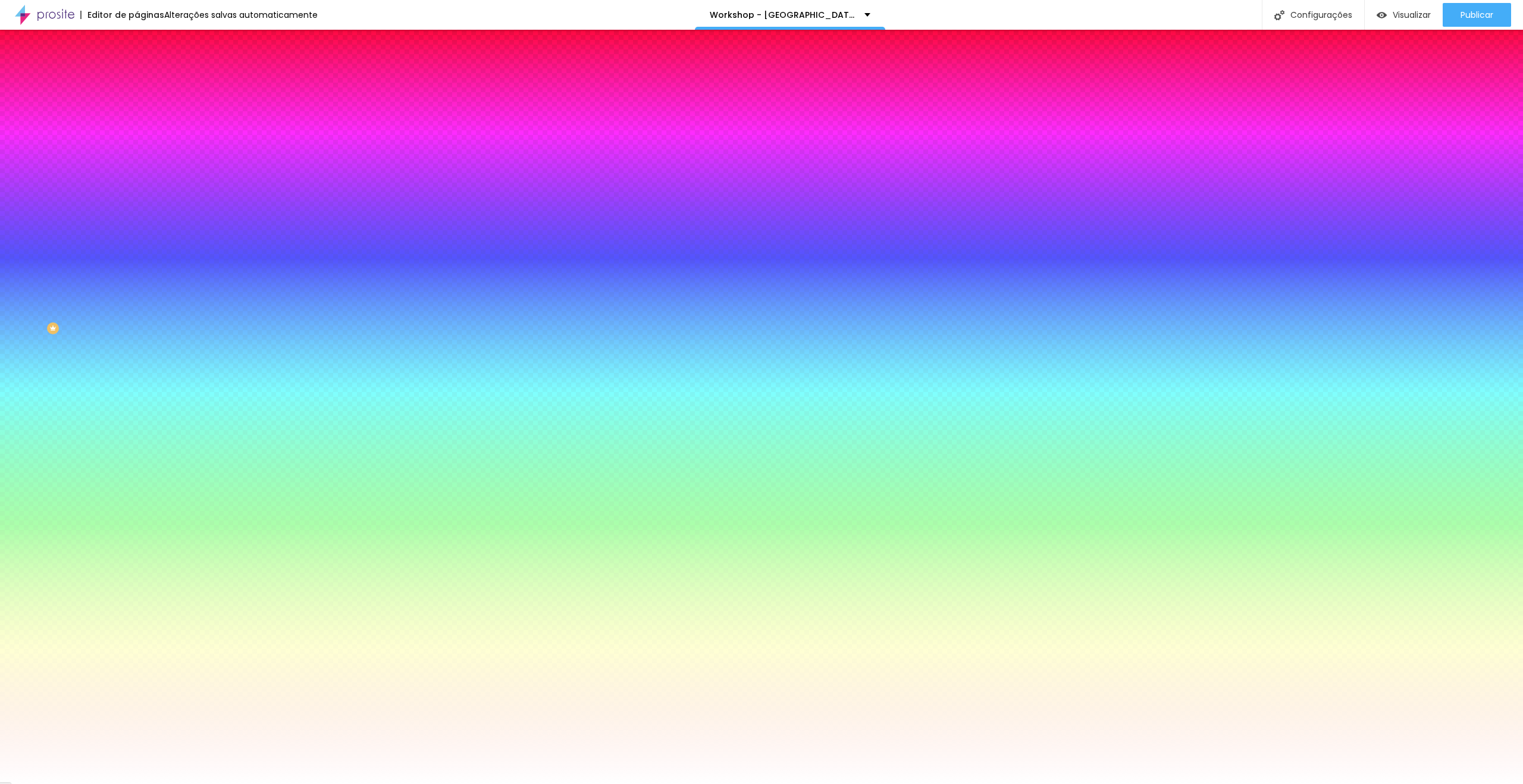
click at [1292, 133] on div at bounding box center [1293, 131] width 3 height 3
type input "#B51E31"
drag, startPoint x: 82, startPoint y: 286, endPoint x: 83, endPoint y: 296, distance: 10.0
click at [83, 296] on div at bounding box center [762, 392] width 1523 height 784
click at [137, 415] on div "Editar Botão Conteúdo Estilo Avançado Cor de fundo Voltar ao padrão #E11F35 Tip…" at bounding box center [205, 407] width 137 height 754
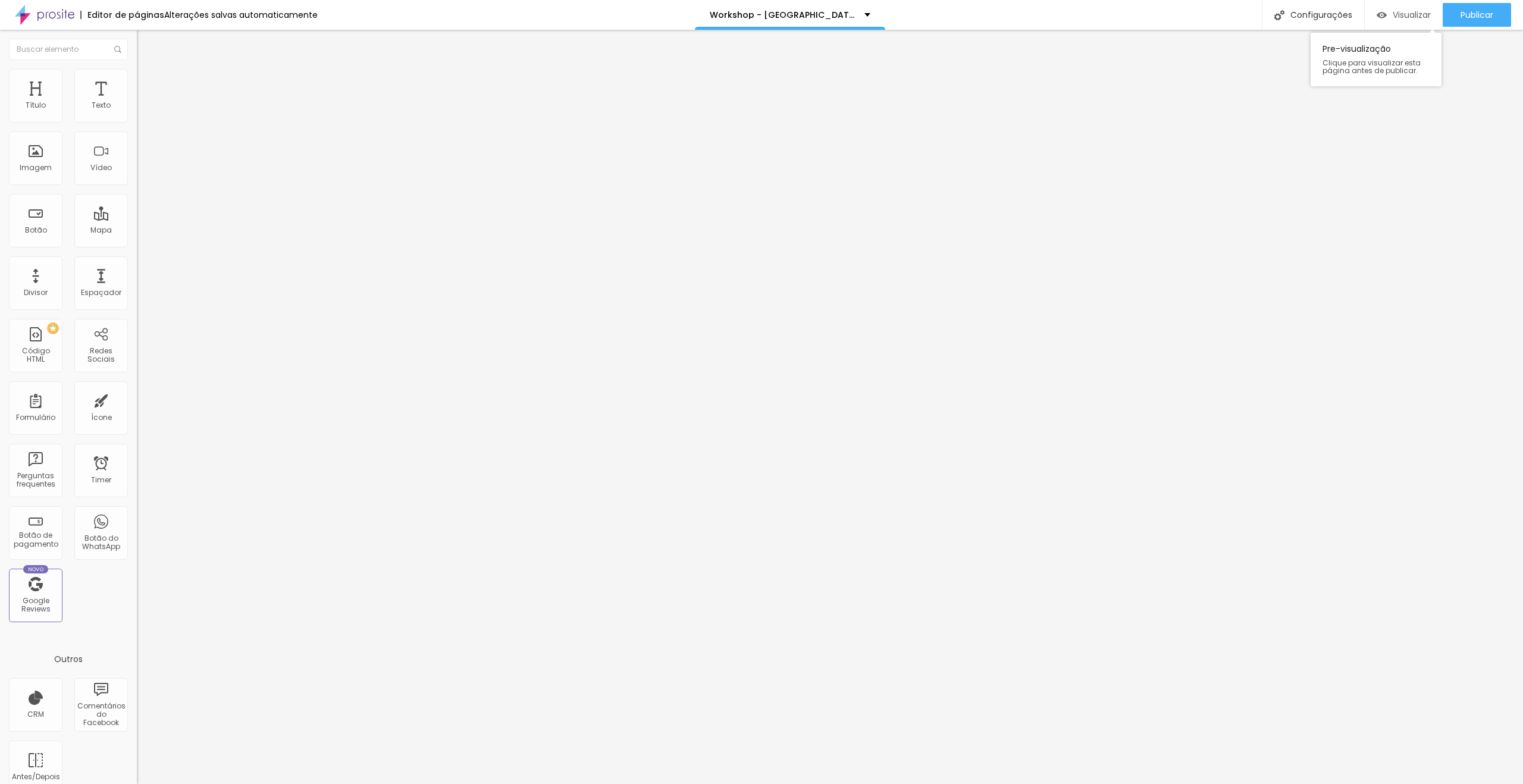
click at [1407, 14] on span "Visualizar" at bounding box center [1411, 15] width 38 height 10
click at [148, 84] on span "Avançado" at bounding box center [167, 89] width 39 height 10
click at [137, 78] on li "Estilo" at bounding box center [205, 75] width 137 height 12
type input "30"
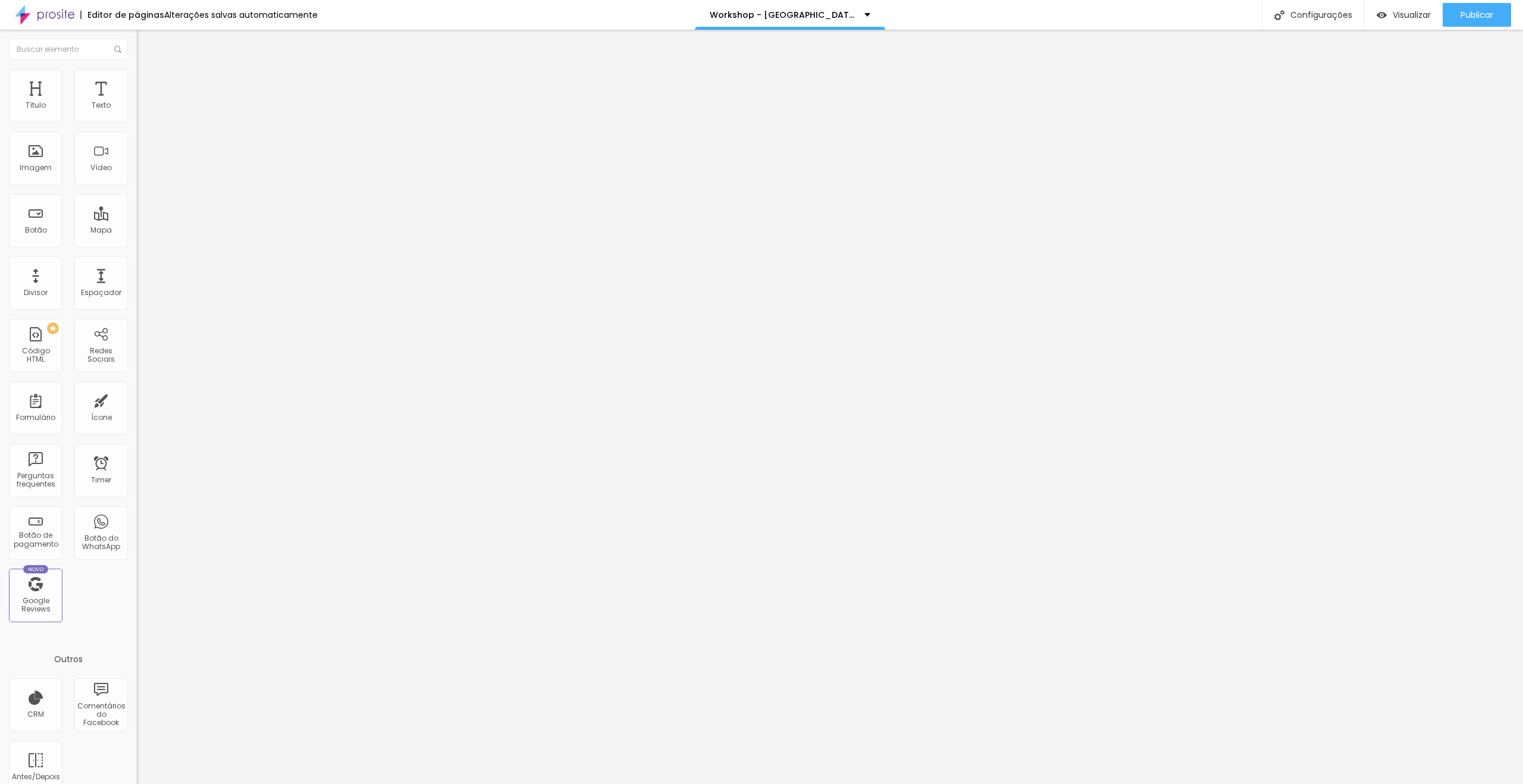
type input "25"
drag, startPoint x: 44, startPoint y: 128, endPoint x: 31, endPoint y: 129, distance: 13.0
type input "25"
click at [137, 122] on input "range" at bounding box center [175, 116] width 77 height 10
click at [1399, 16] on span "Visualizar" at bounding box center [1411, 15] width 38 height 10
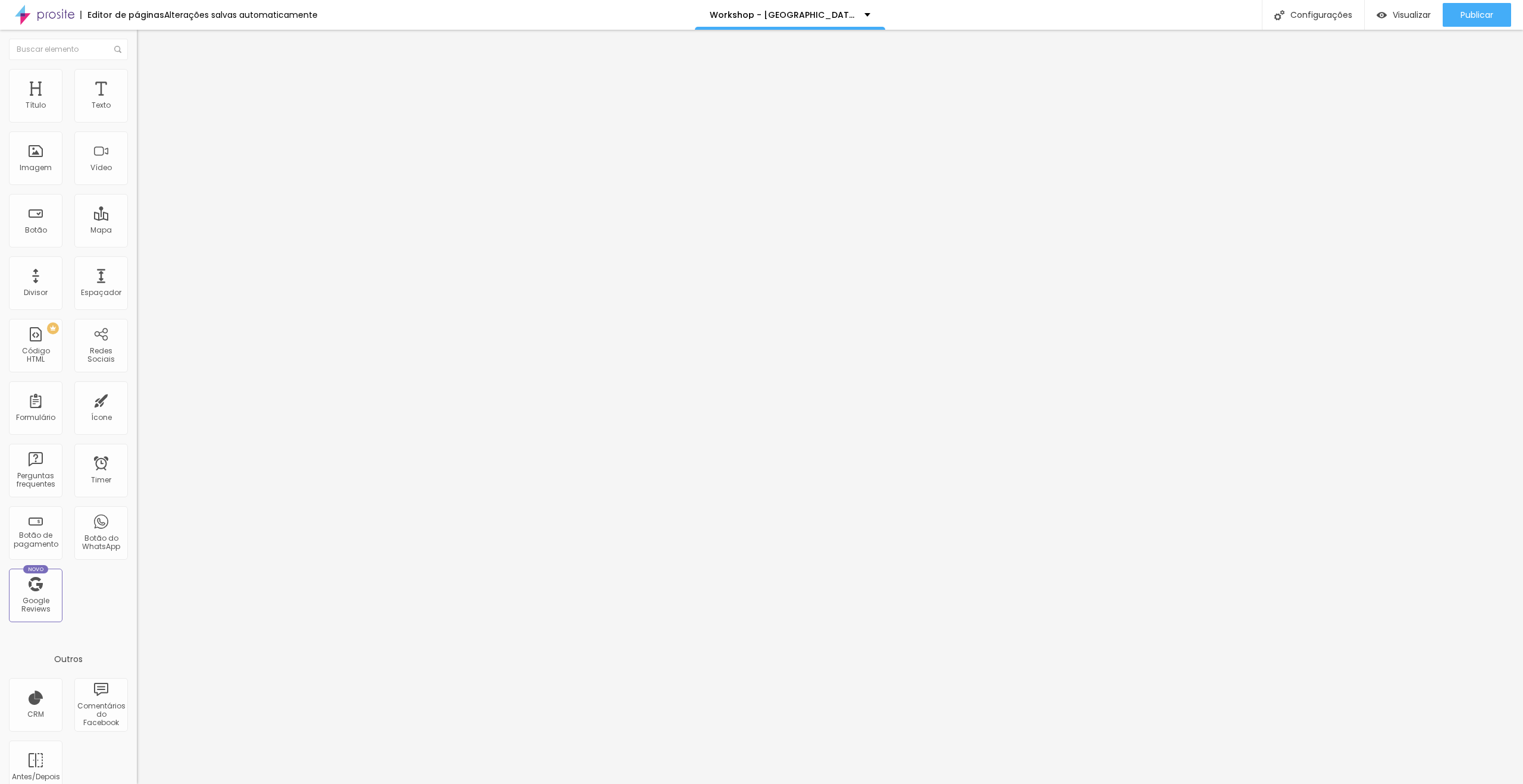
drag, startPoint x: 86, startPoint y: 78, endPoint x: 76, endPoint y: 79, distance: 10.0
click at [137, 79] on ul "Conteúdo Estilo Avançado" at bounding box center [205, 74] width 137 height 36
click at [137, 79] on li "Estilo" at bounding box center [205, 75] width 137 height 12
click at [148, 82] on span "Estilo" at bounding box center [157, 77] width 18 height 10
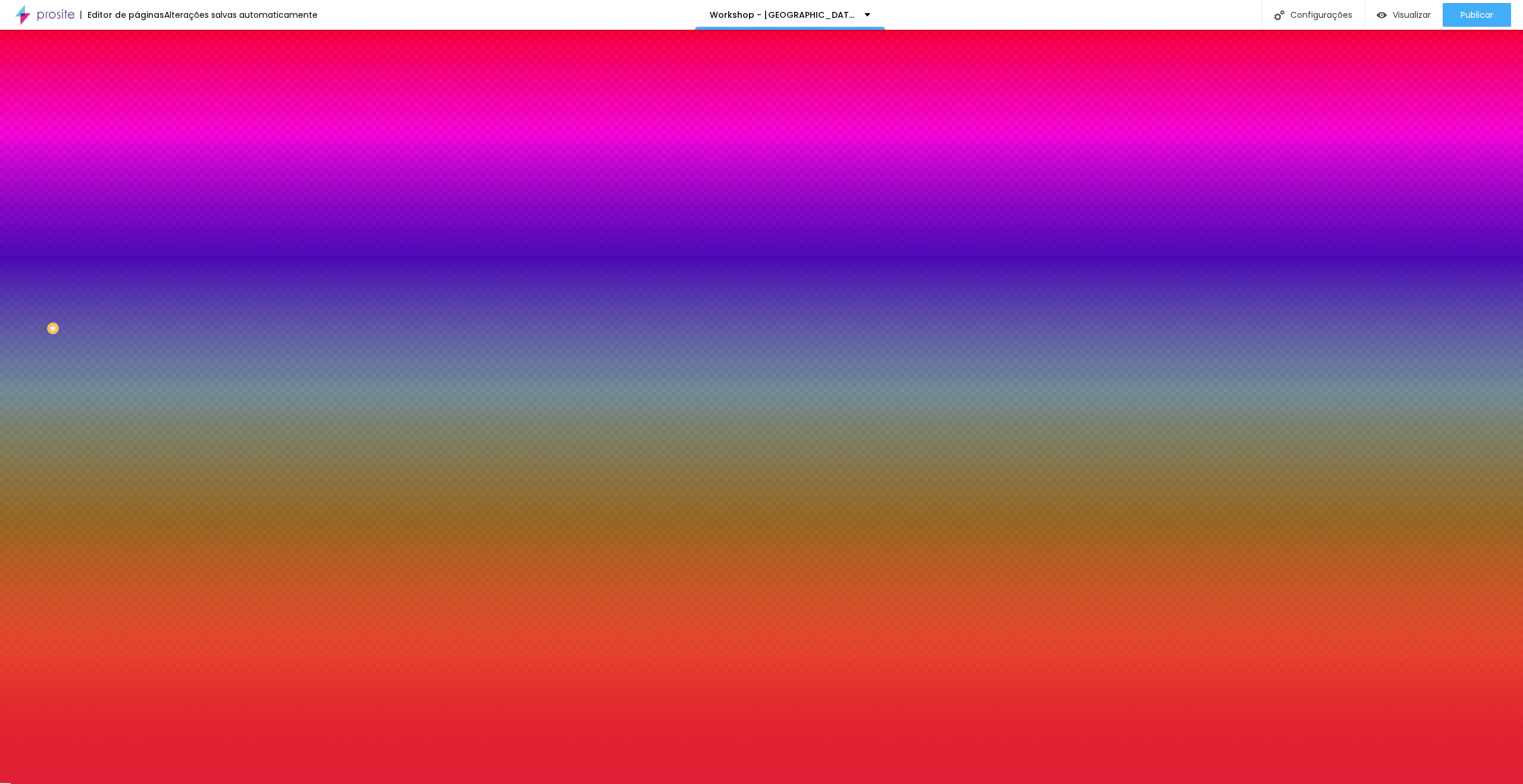
click at [137, 118] on input "#E11F35" at bounding box center [207, 120] width 143 height 12
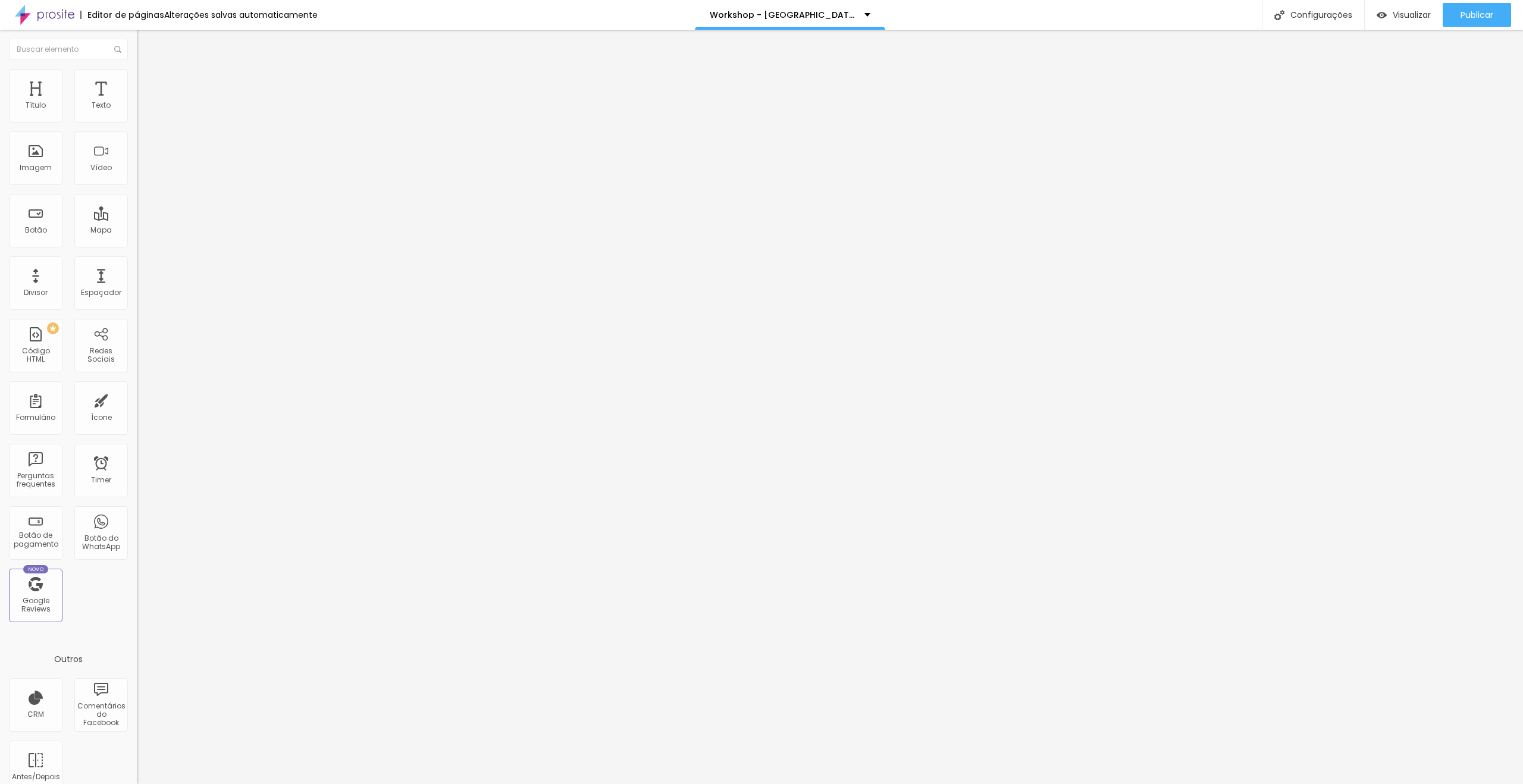
click at [137, 72] on li "Estilo" at bounding box center [205, 75] width 137 height 12
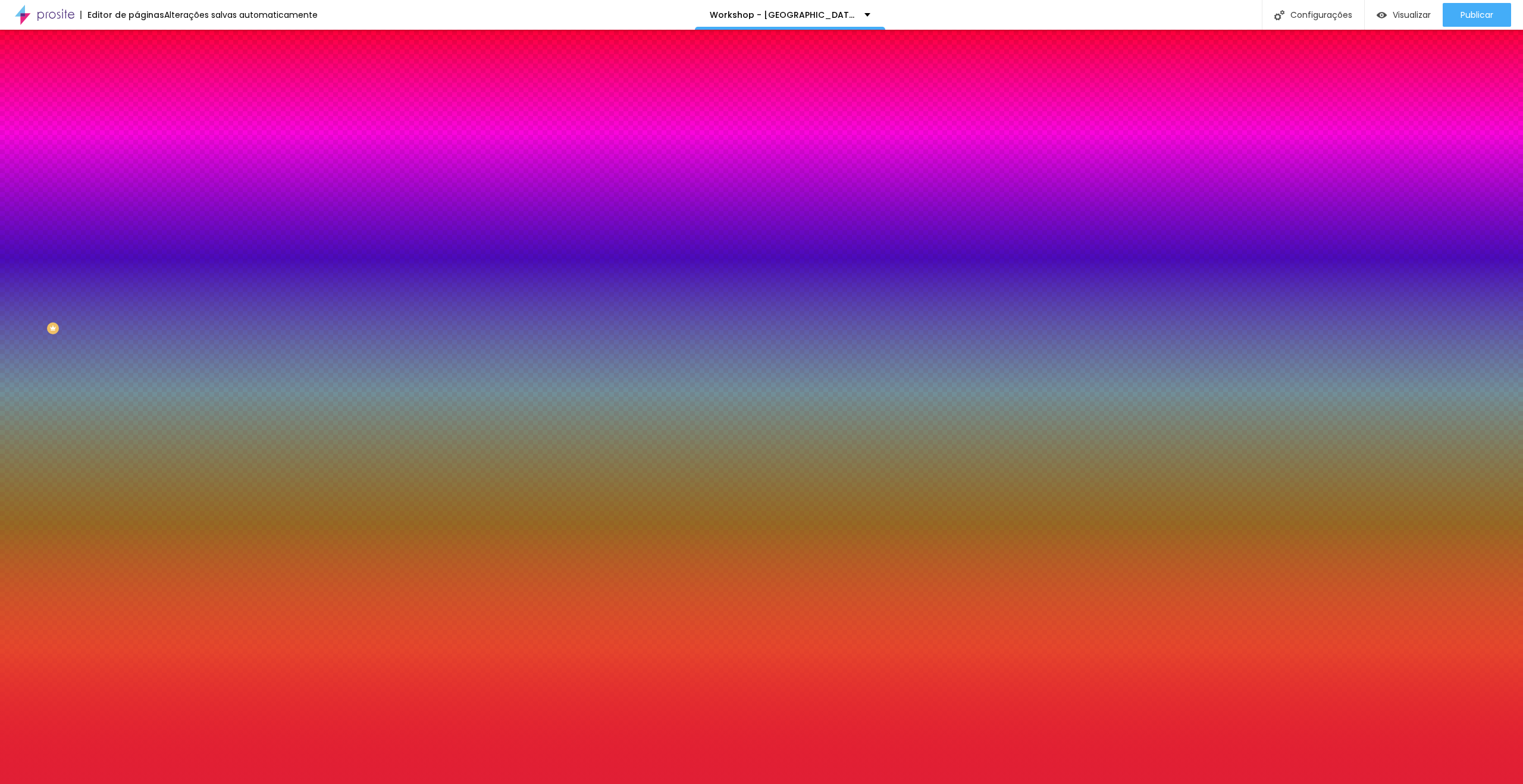
click at [137, 122] on input "#E11F35" at bounding box center [207, 120] width 143 height 12
click at [137, 114] on div at bounding box center [205, 114] width 137 height 0
click at [137, 125] on div at bounding box center [205, 125] width 137 height 0
drag, startPoint x: 121, startPoint y: 234, endPoint x: 119, endPoint y: 201, distance: 33.1
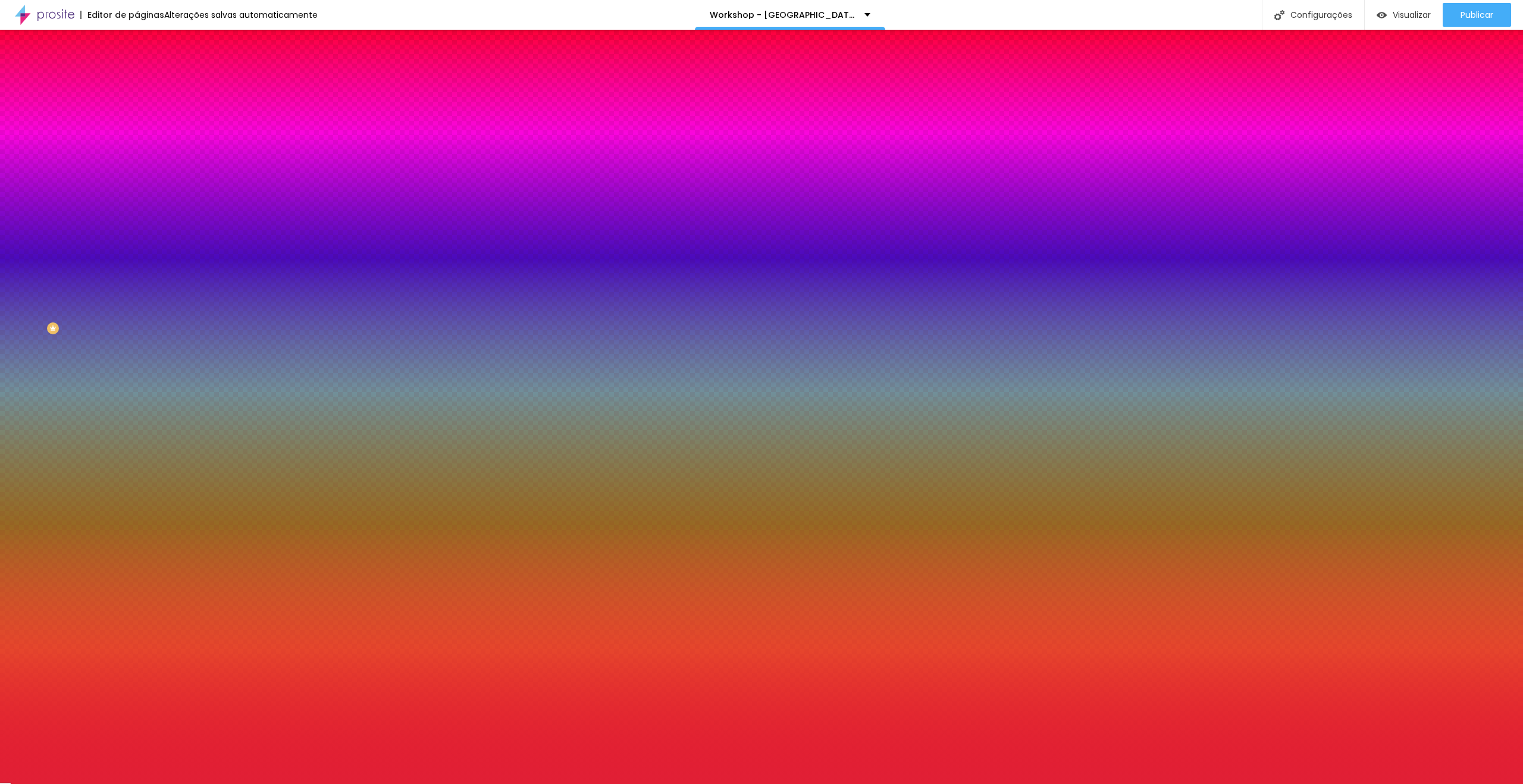
click at [137, 222] on div "Editar Coluna Conteúdo Estilo Avançado Cor de fundo Voltar ao padrão #E11F35 So…" at bounding box center [205, 407] width 137 height 754
click at [137, 114] on div at bounding box center [205, 114] width 137 height 0
drag, startPoint x: 120, startPoint y: 234, endPoint x: 120, endPoint y: 242, distance: 8.0
click at [137, 242] on div "Editar Coluna Conteúdo Estilo Avançado Cor de fundo Voltar ao padrão #E11F35 So…" at bounding box center [205, 407] width 137 height 754
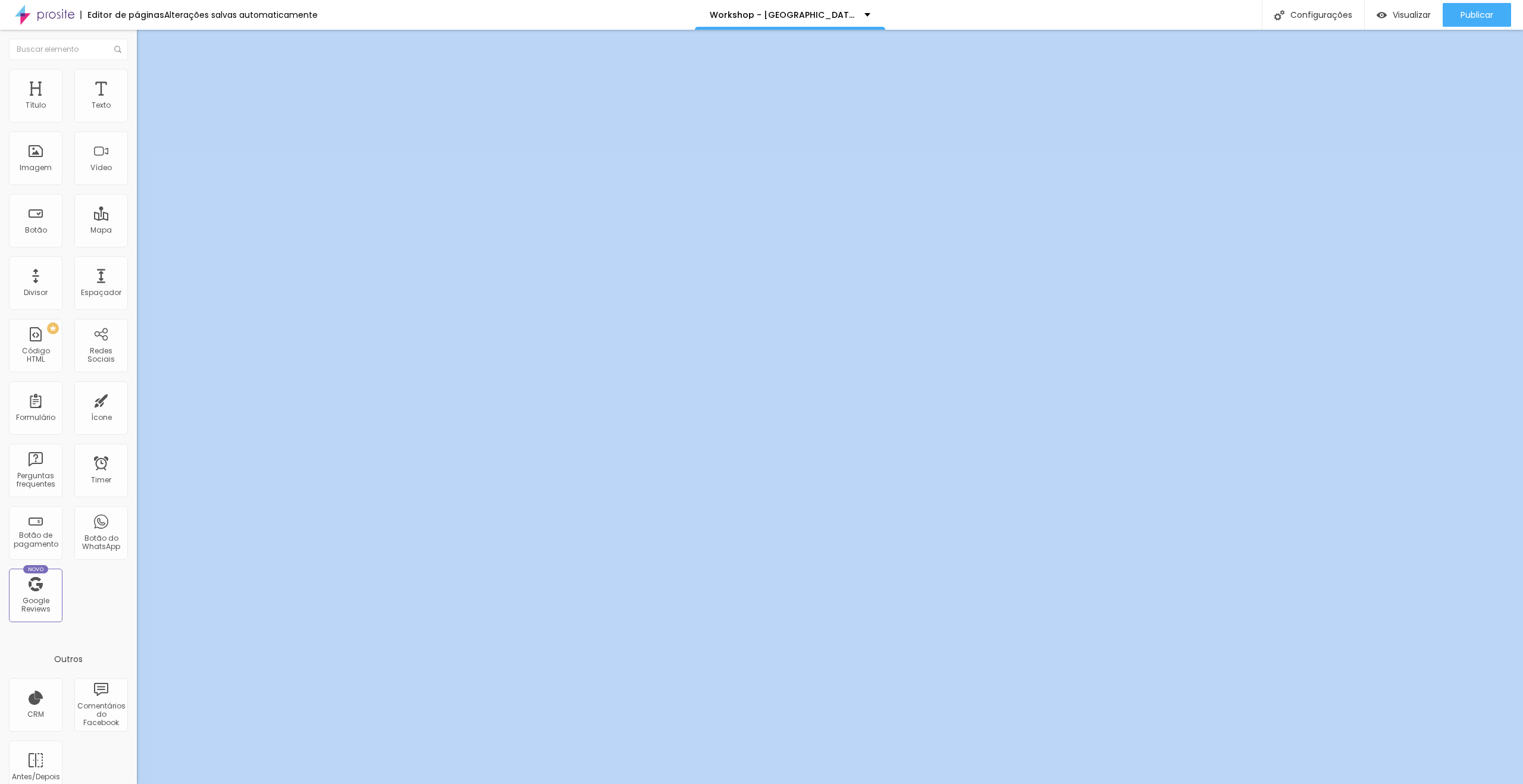
click at [137, 77] on li "Estilo" at bounding box center [205, 75] width 137 height 12
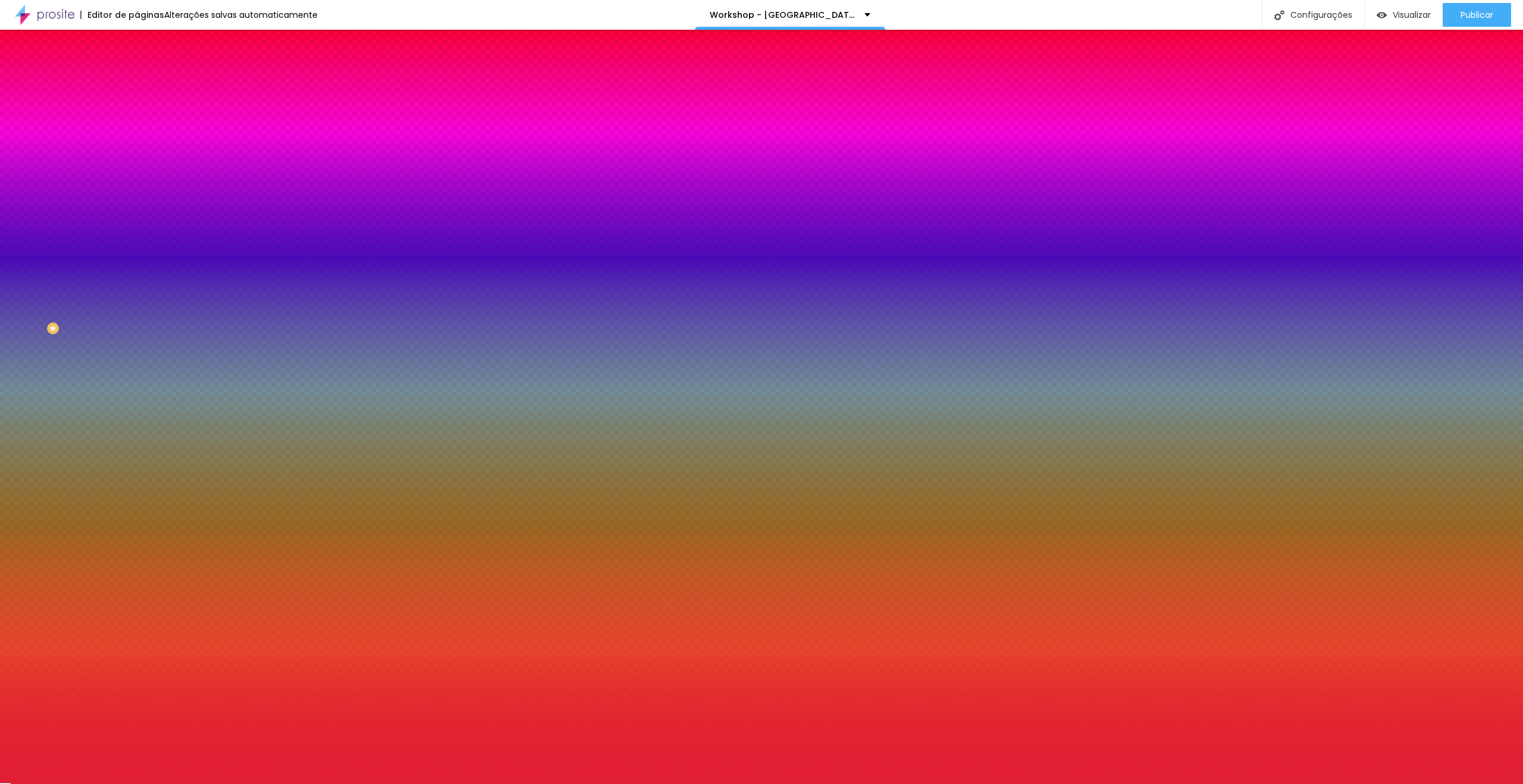
click at [137, 173] on div "Voltar ao padrão" at bounding box center [205, 186] width 137 height 26
click at [137, 186] on button "button" at bounding box center [144, 192] width 17 height 12
drag, startPoint x: 185, startPoint y: 234, endPoint x: 175, endPoint y: 233, distance: 10.0
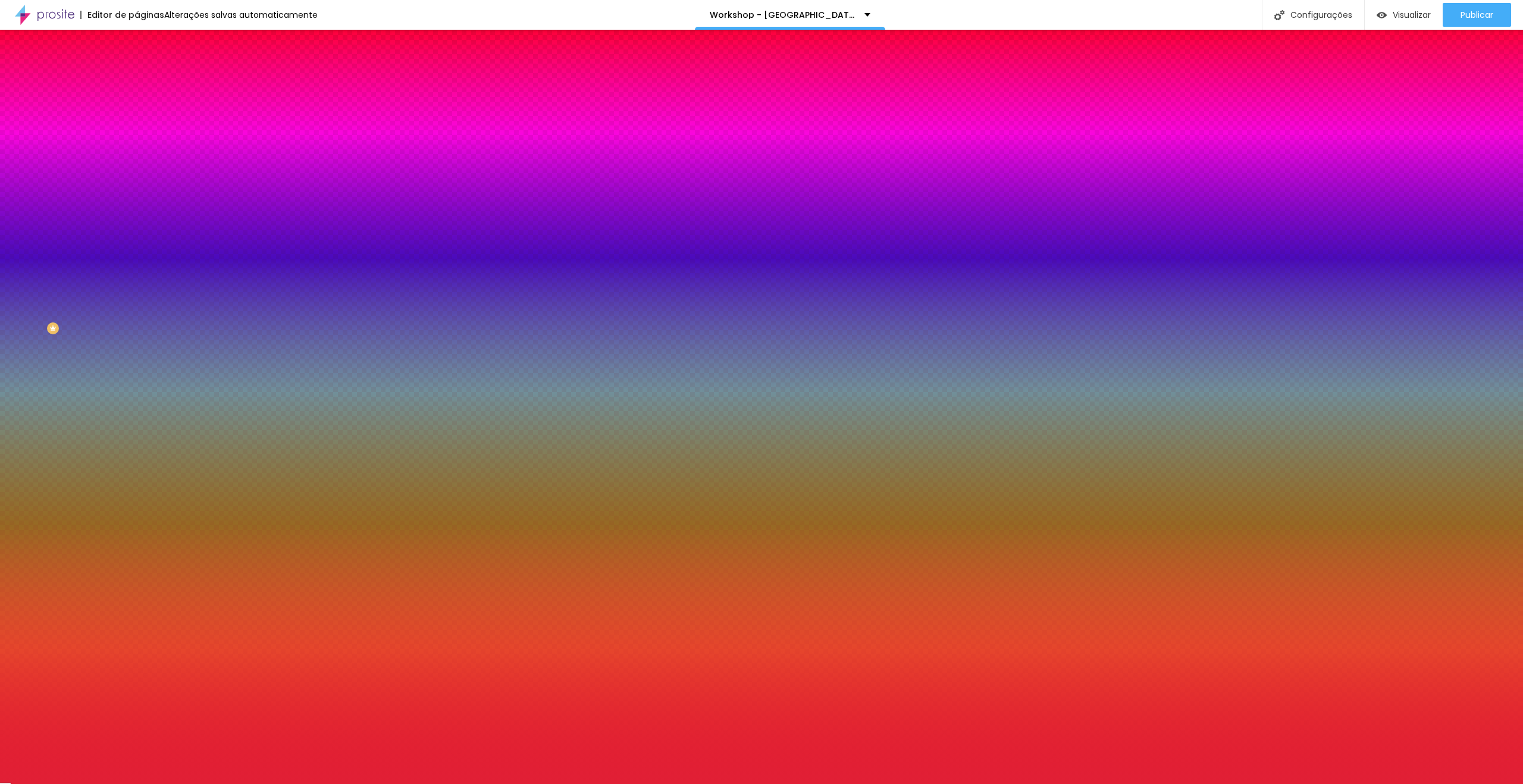
type input "0"
drag, startPoint x: 253, startPoint y: 229, endPoint x: 220, endPoint y: 234, distance: 33.4
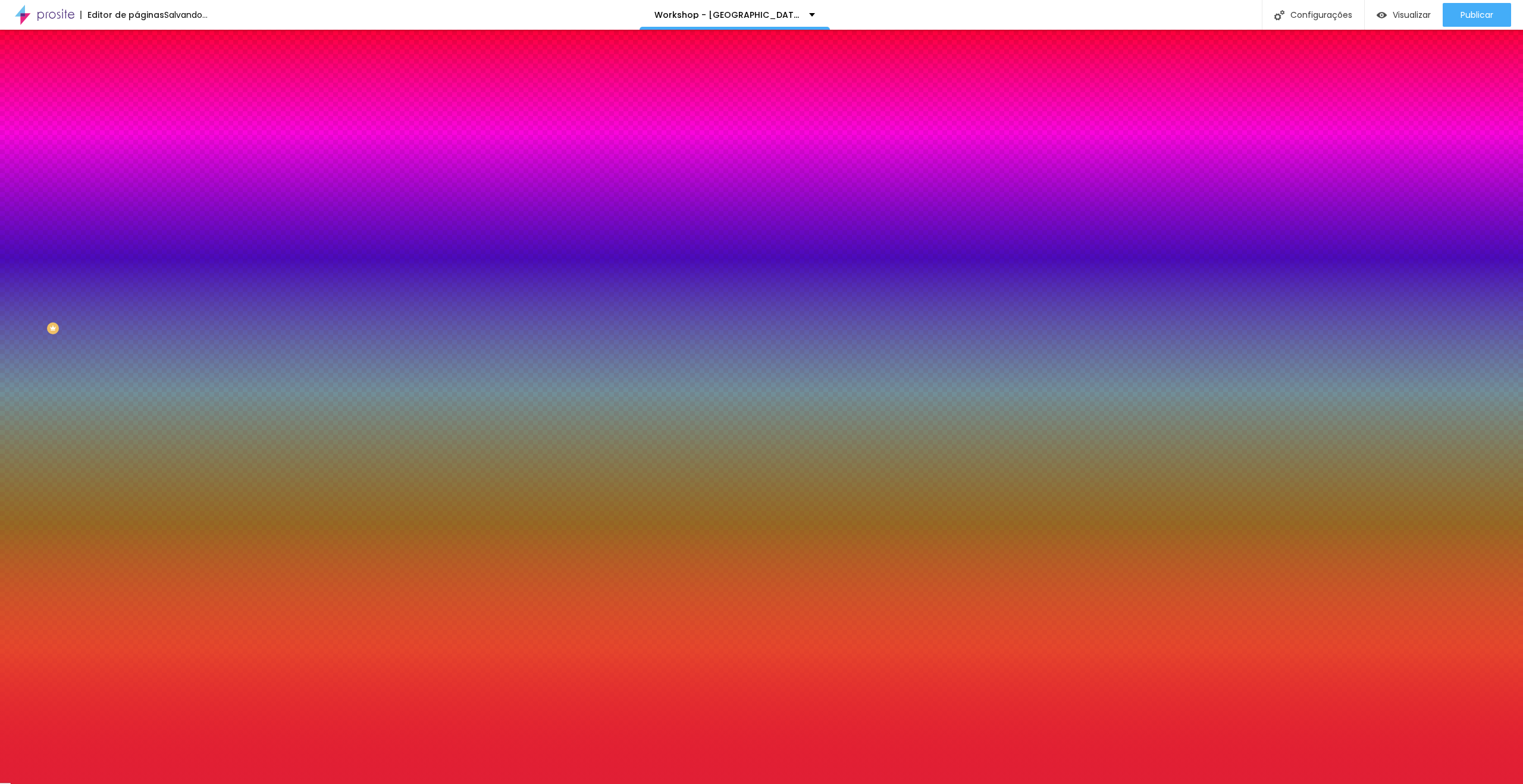
type input "0"
click at [1410, 783] on div at bounding box center [762, 784] width 1523 height 0
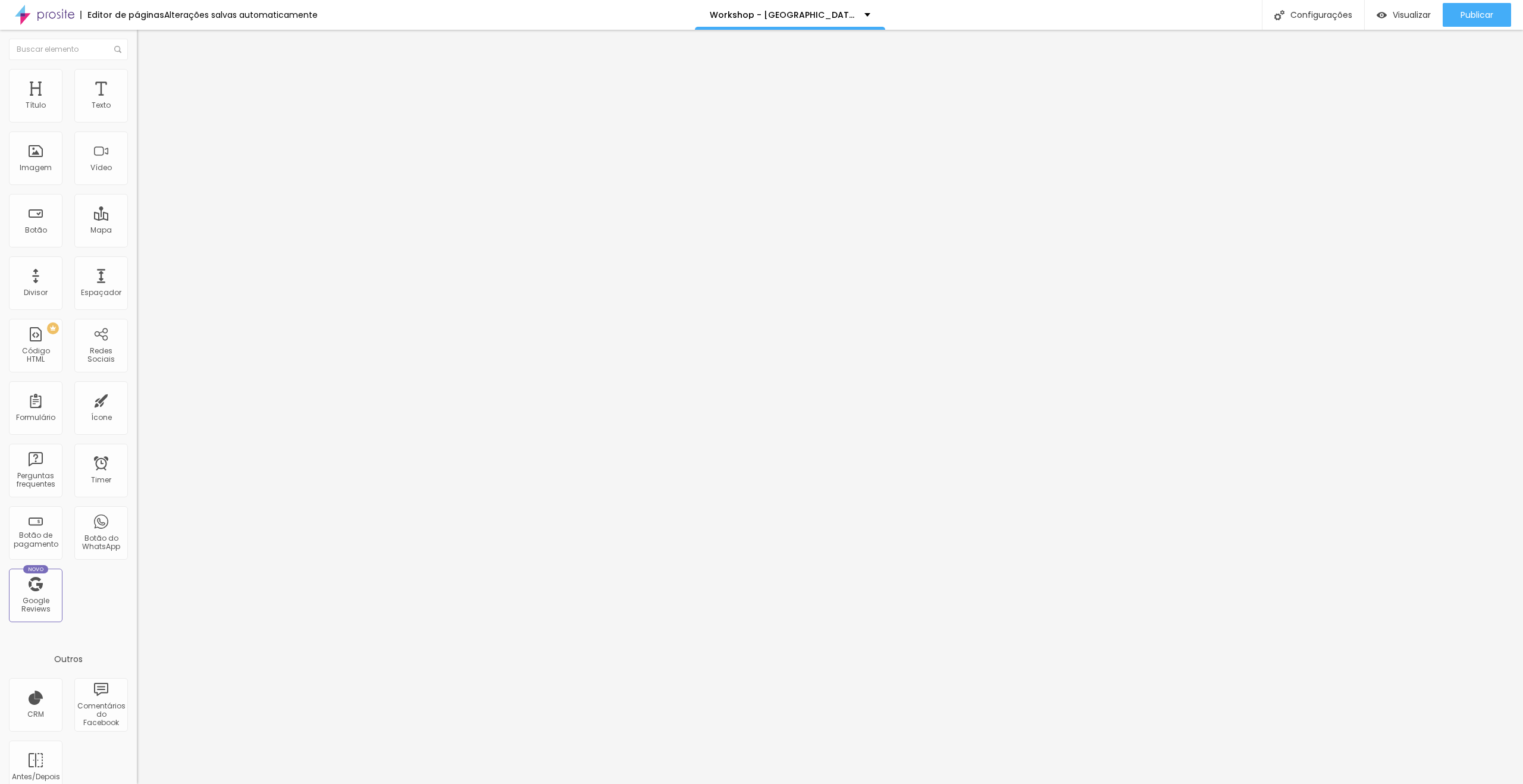
click at [137, 80] on li "Avançado" at bounding box center [205, 87] width 137 height 12
type input "0"
drag, startPoint x: 33, startPoint y: 136, endPoint x: 0, endPoint y: 136, distance: 33.0
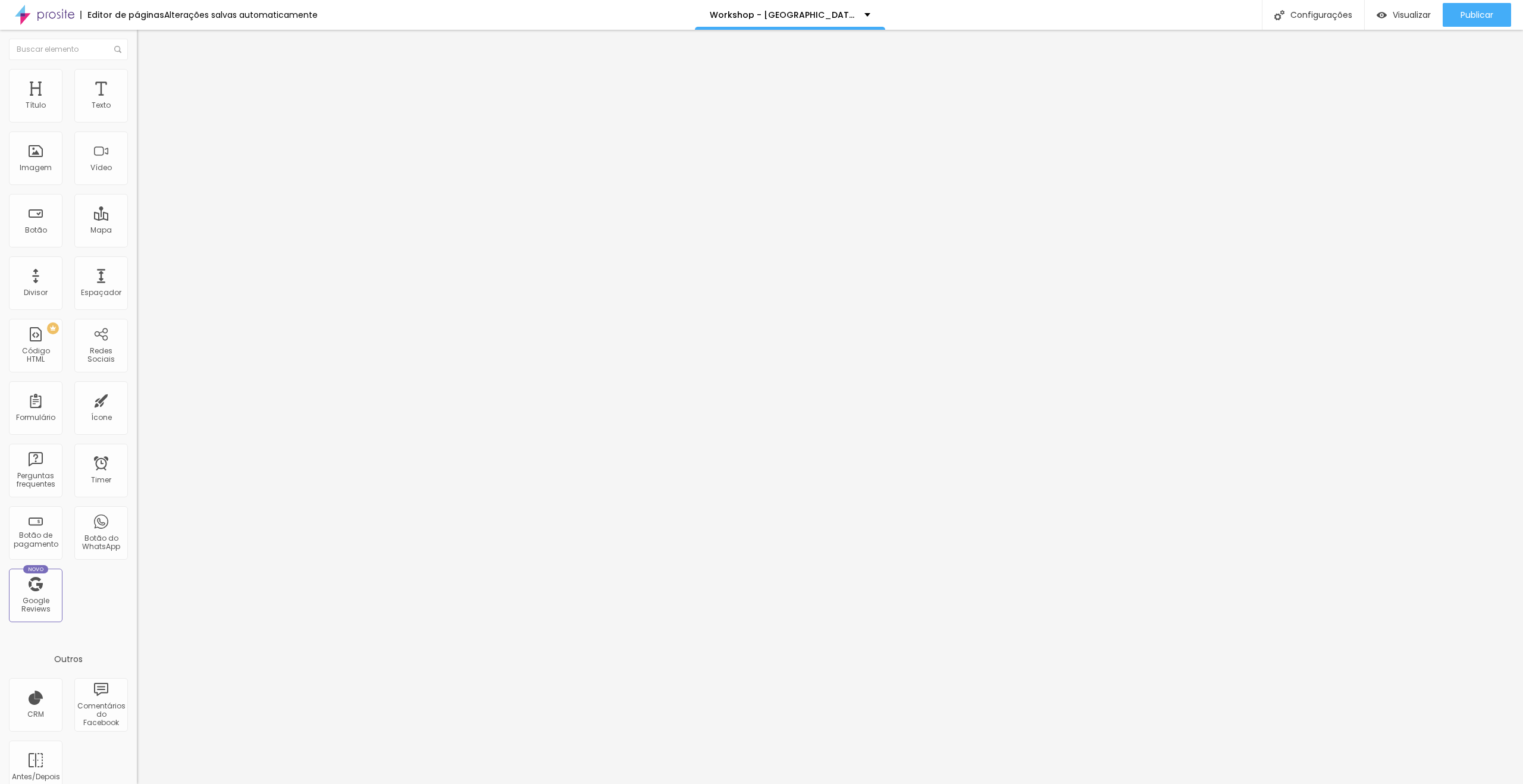
type input "0"
click at [137, 399] on input "range" at bounding box center [175, 403] width 77 height 10
click at [137, 108] on span "Encaixotado" at bounding box center [159, 103] width 46 height 10
click at [148, 82] on span "Estilo" at bounding box center [157, 77] width 18 height 10
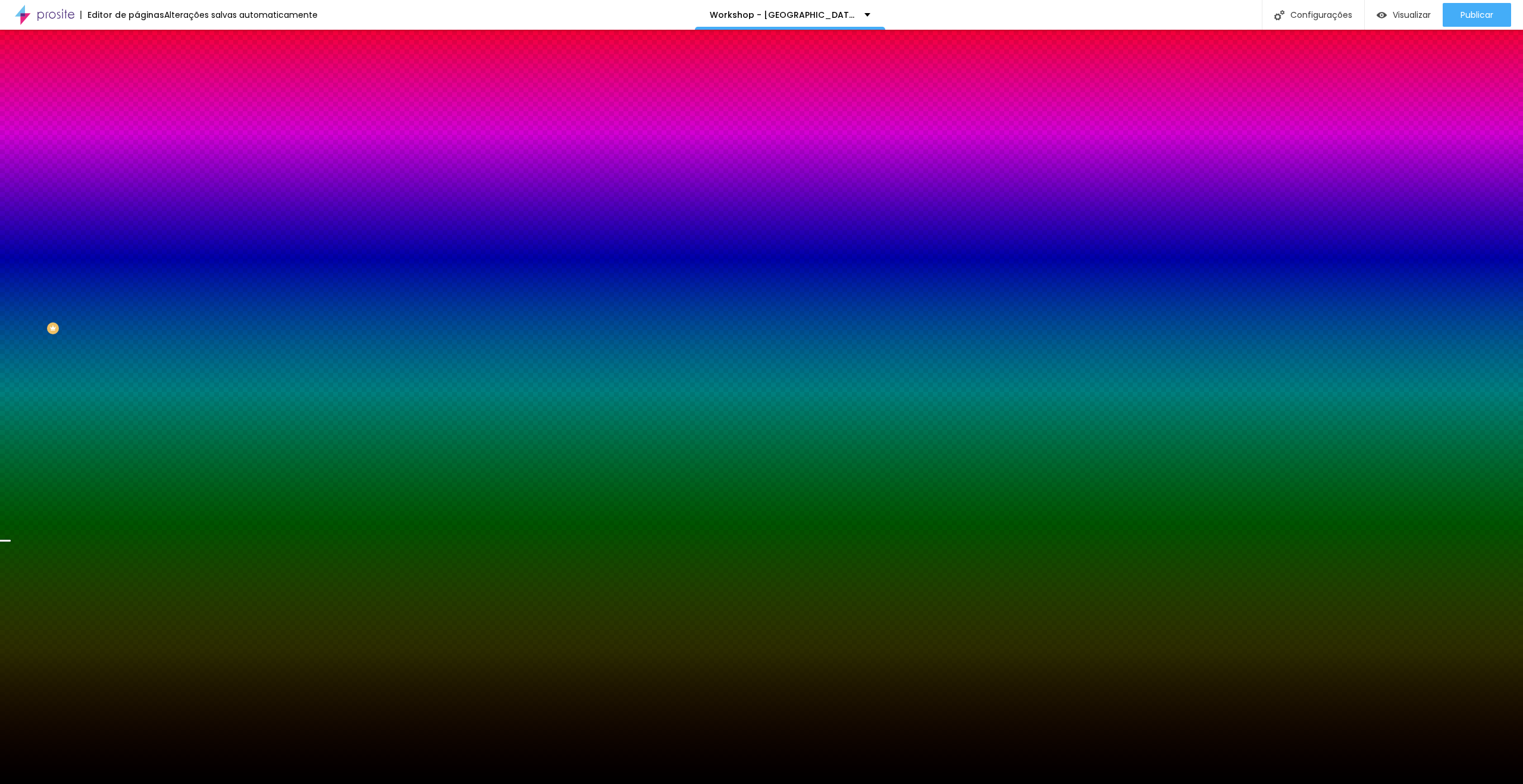
click at [137, 123] on span "Nenhum" at bounding box center [151, 119] width 31 height 10
click at [137, 142] on span "Parallax" at bounding box center [151, 137] width 29 height 10
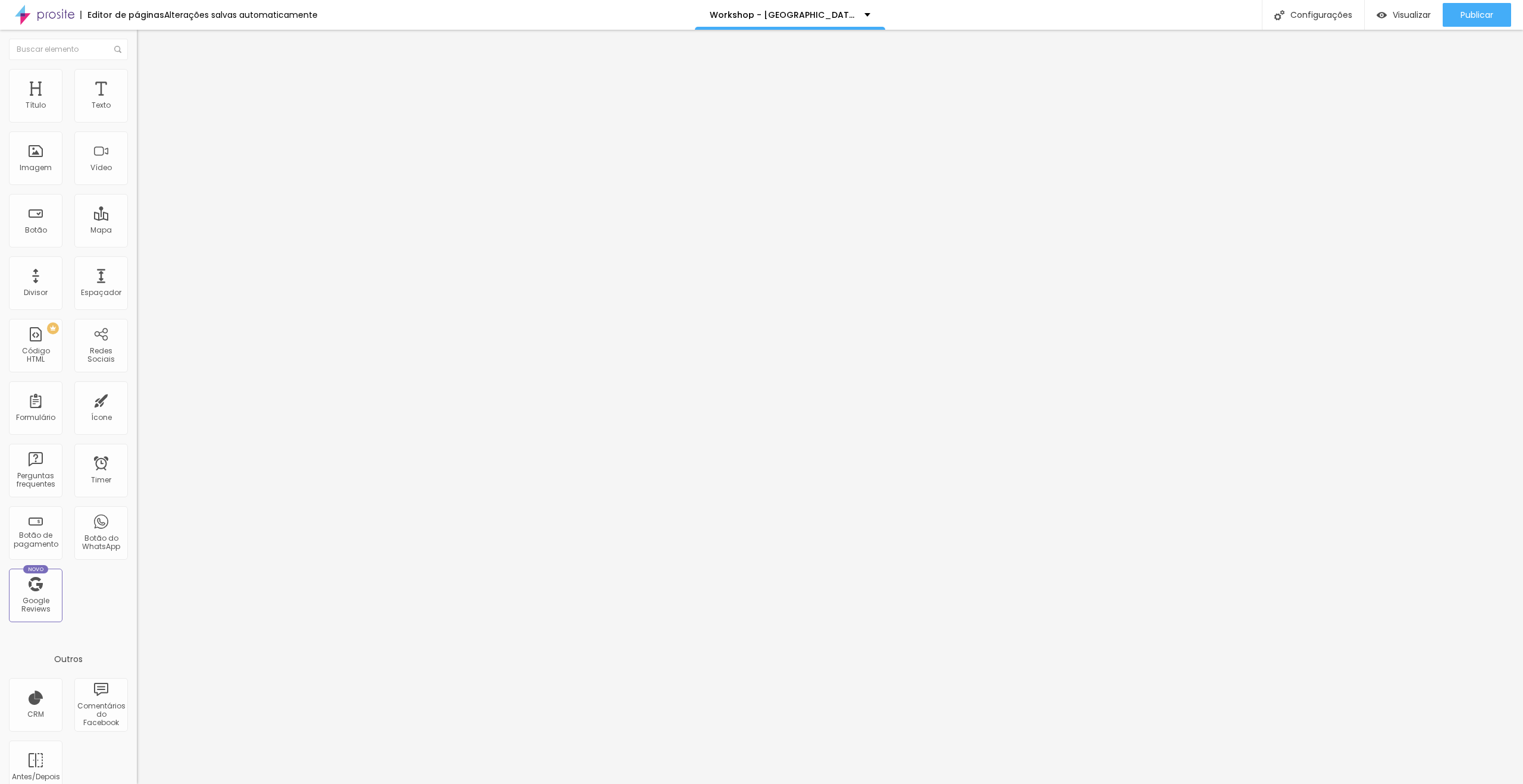
click at [137, 78] on li "Estilo" at bounding box center [205, 75] width 137 height 12
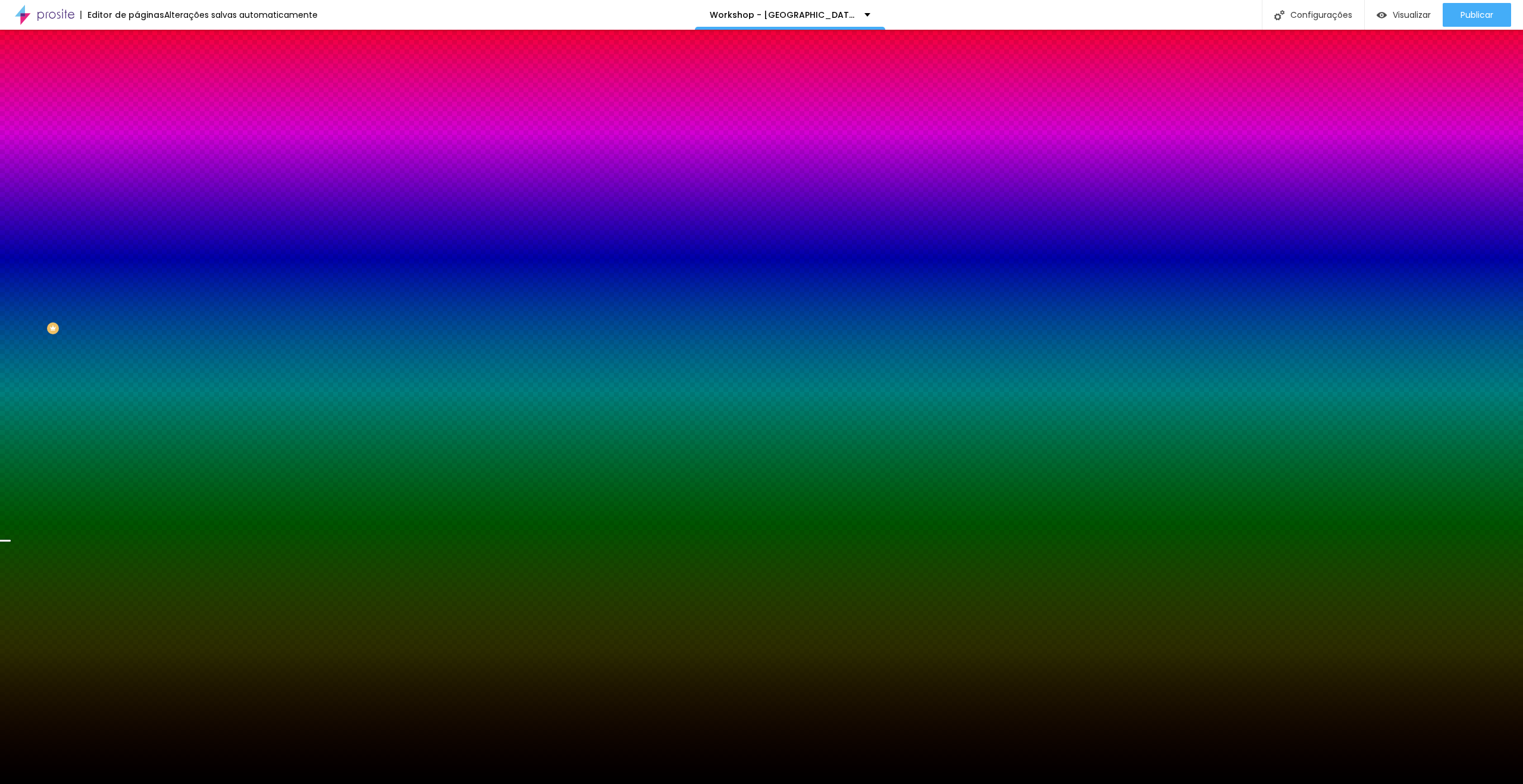
click at [137, 141] on div "Efeito da Imagem Nenhum Nenhum Parallax" at bounding box center [205, 124] width 137 height 32
click at [137, 123] on span "Nenhum" at bounding box center [151, 119] width 31 height 10
click at [137, 142] on span "Parallax" at bounding box center [151, 137] width 29 height 10
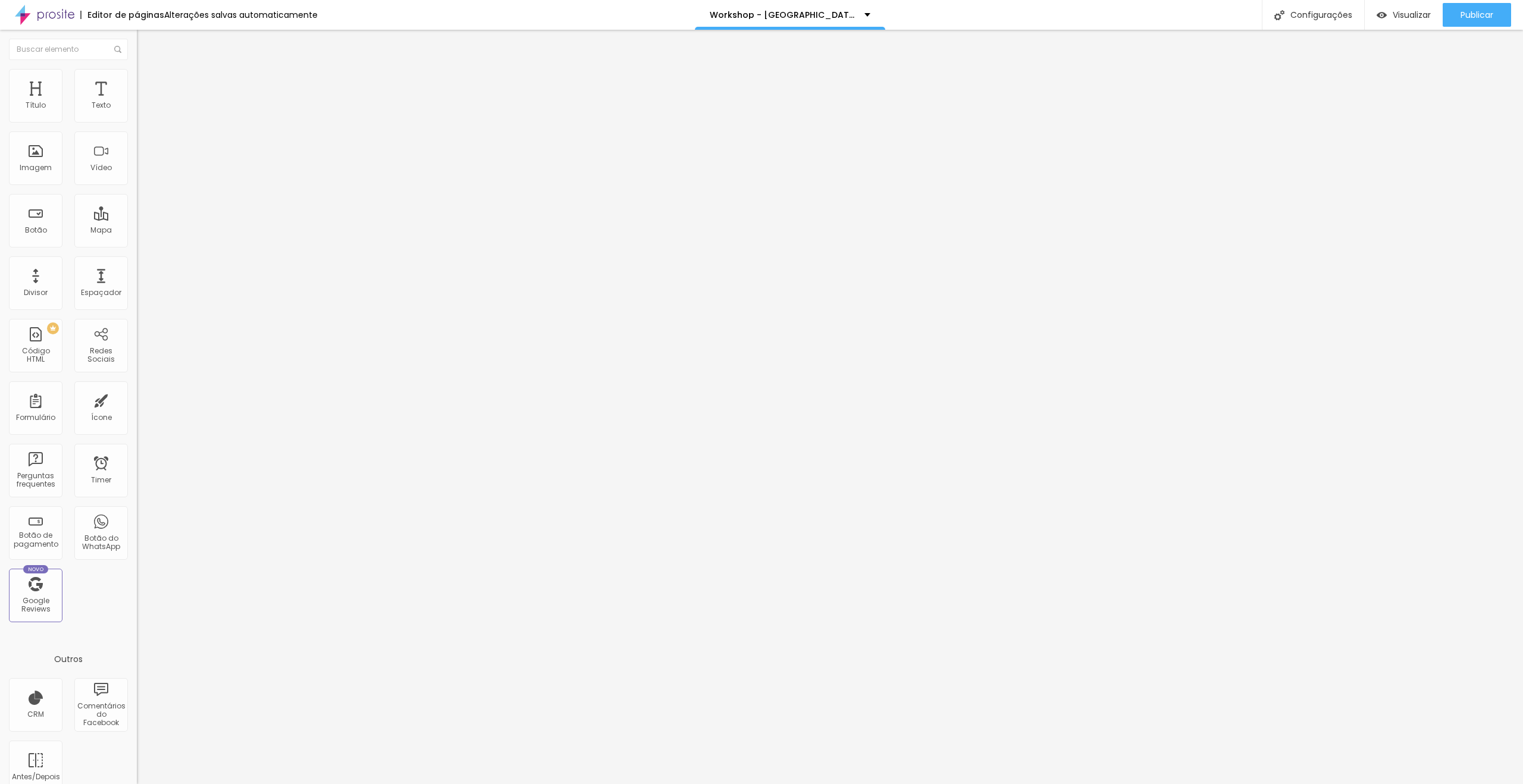
click at [137, 79] on li "Estilo" at bounding box center [205, 75] width 137 height 12
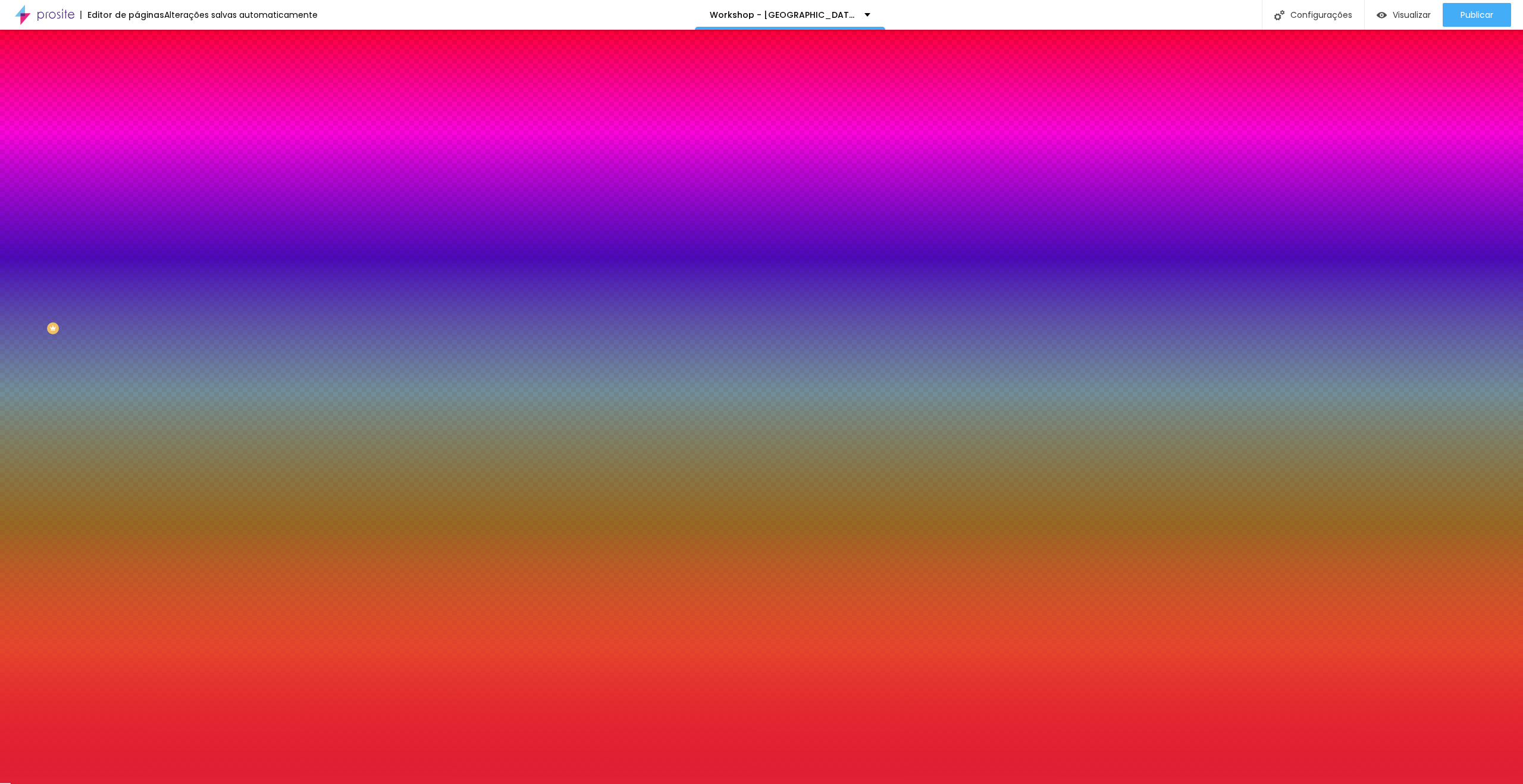
click at [143, 189] on icon "button" at bounding box center [144, 191] width 4 height 4
drag, startPoint x: 152, startPoint y: 230, endPoint x: 137, endPoint y: 231, distance: 15.0
type input "0"
drag, startPoint x: 179, startPoint y: 231, endPoint x: 167, endPoint y: 232, distance: 12.0
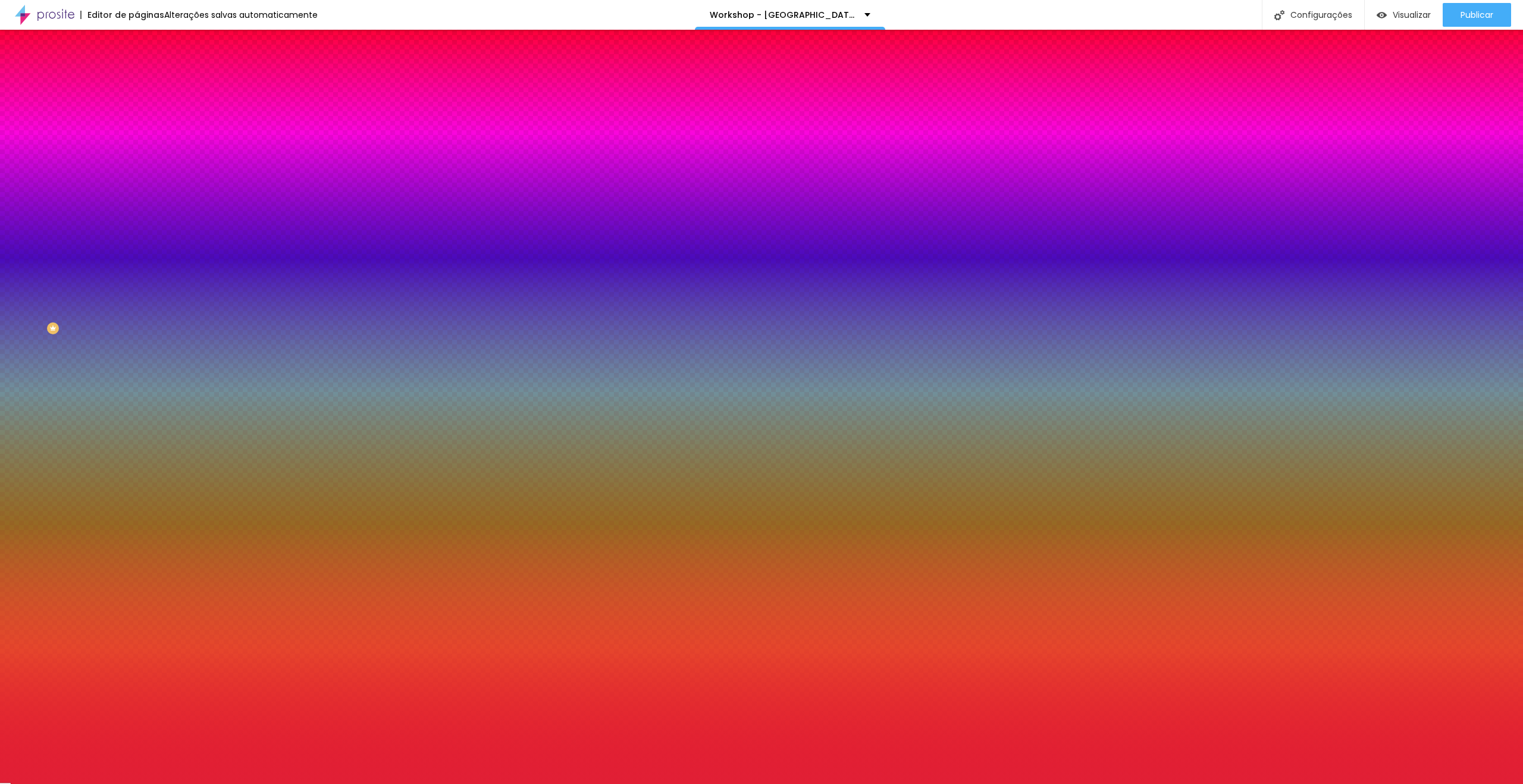
type input "0"
drag, startPoint x: 200, startPoint y: 228, endPoint x: 209, endPoint y: 229, distance: 9.1
drag, startPoint x: 255, startPoint y: 229, endPoint x: 214, endPoint y: 228, distance: 41.0
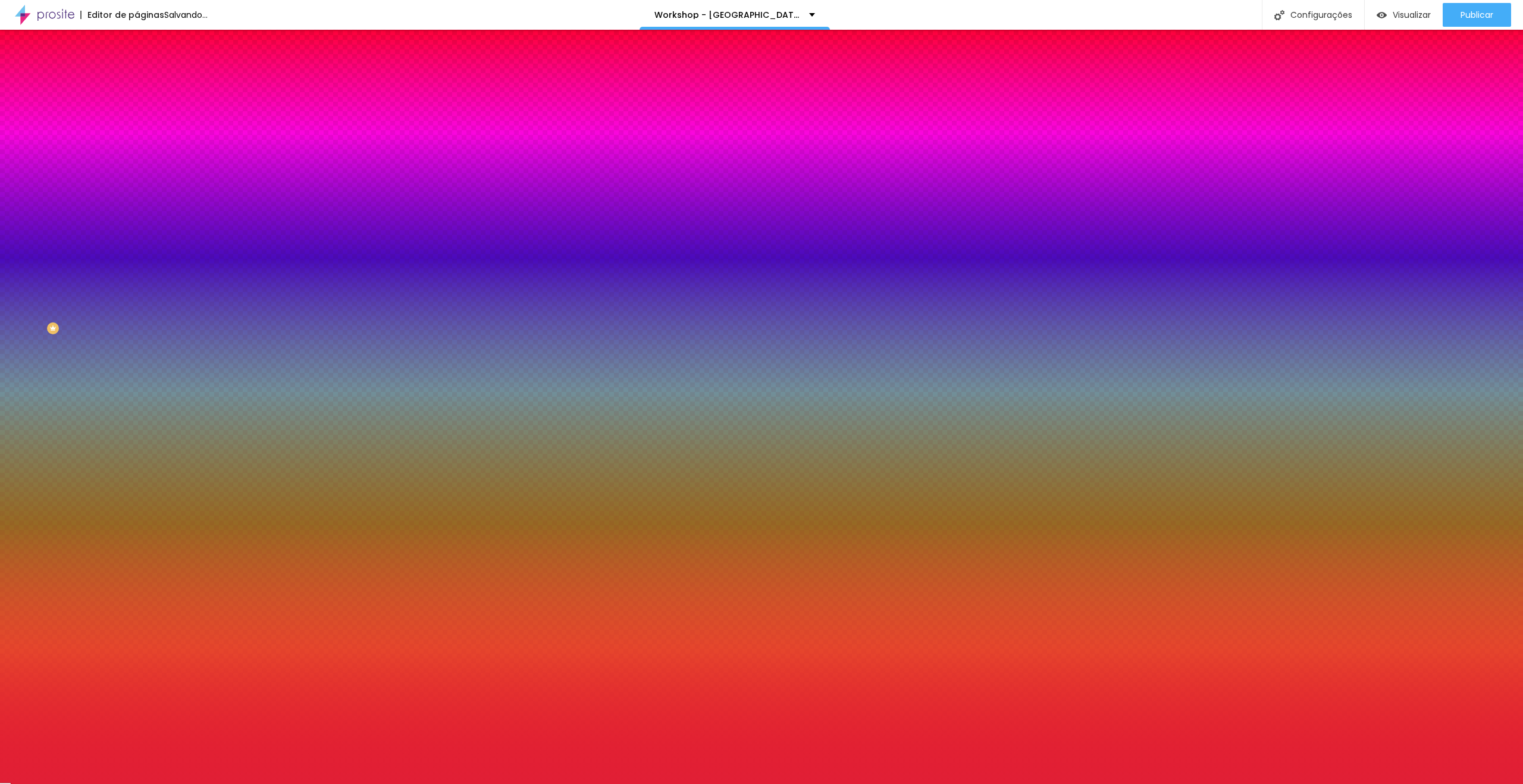
click at [67, 783] on div at bounding box center [762, 784] width 1523 height 0
click at [137, 114] on div at bounding box center [205, 114] width 137 height 0
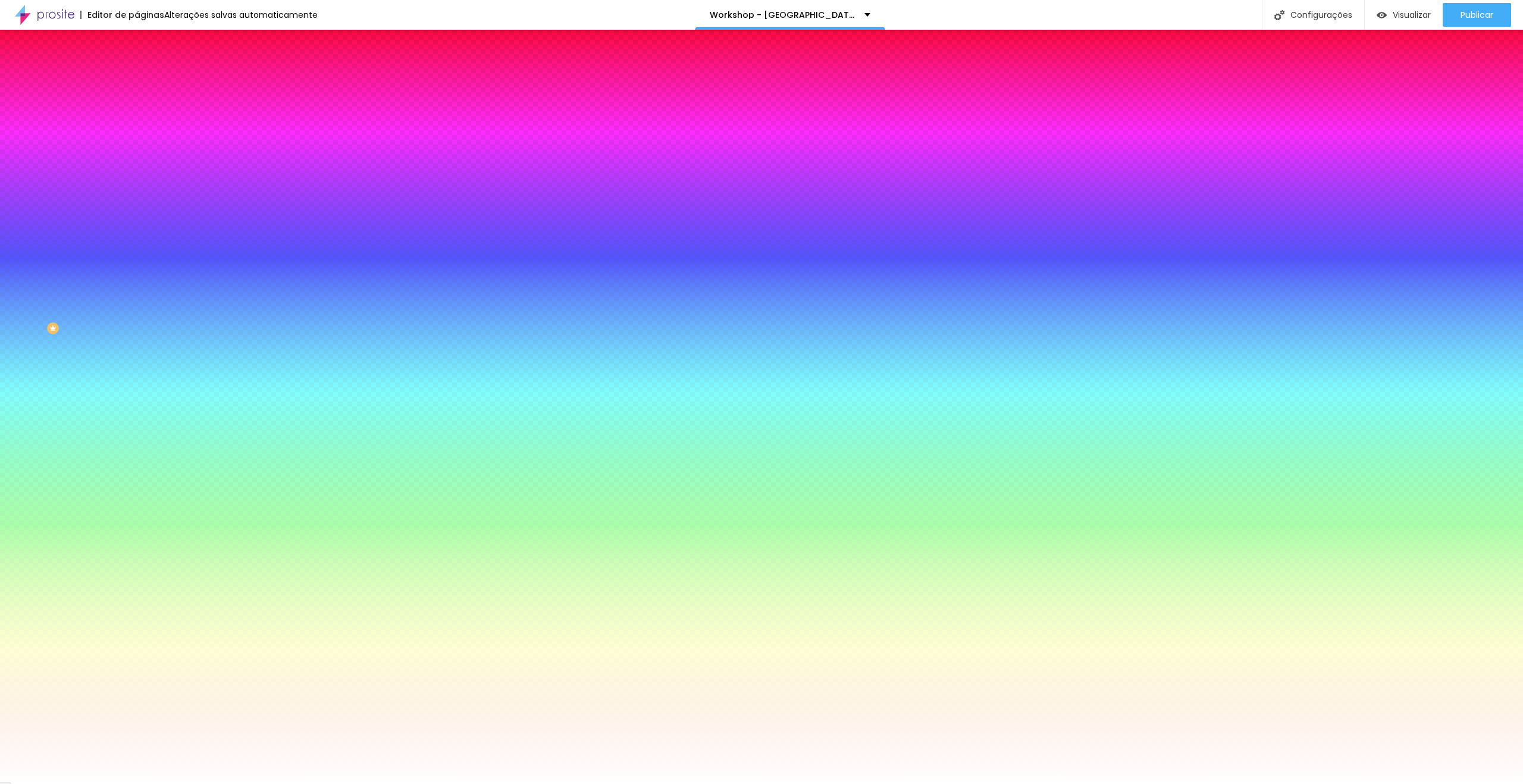
type input "#FFFFFF"
drag, startPoint x: 42, startPoint y: 172, endPoint x: 0, endPoint y: 95, distance: 87.7
click at [137, 95] on div "Conteúdo Estilo Avançado Cor de fundo Voltar ao padrão #FFFFFF Sombra DESATIVAD…" at bounding box center [205, 128] width 137 height 142
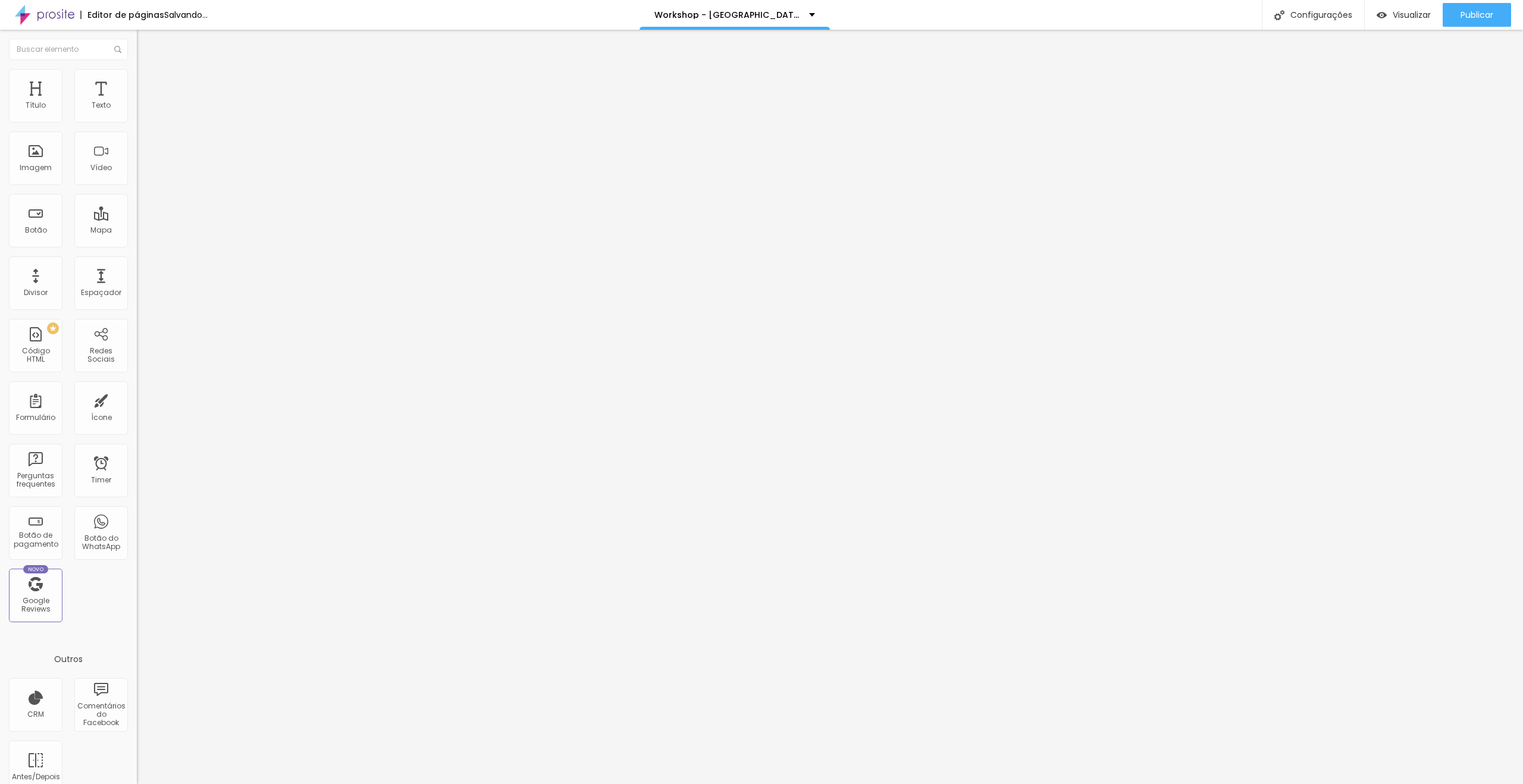
click at [137, 176] on button "button" at bounding box center [144, 170] width 17 height 12
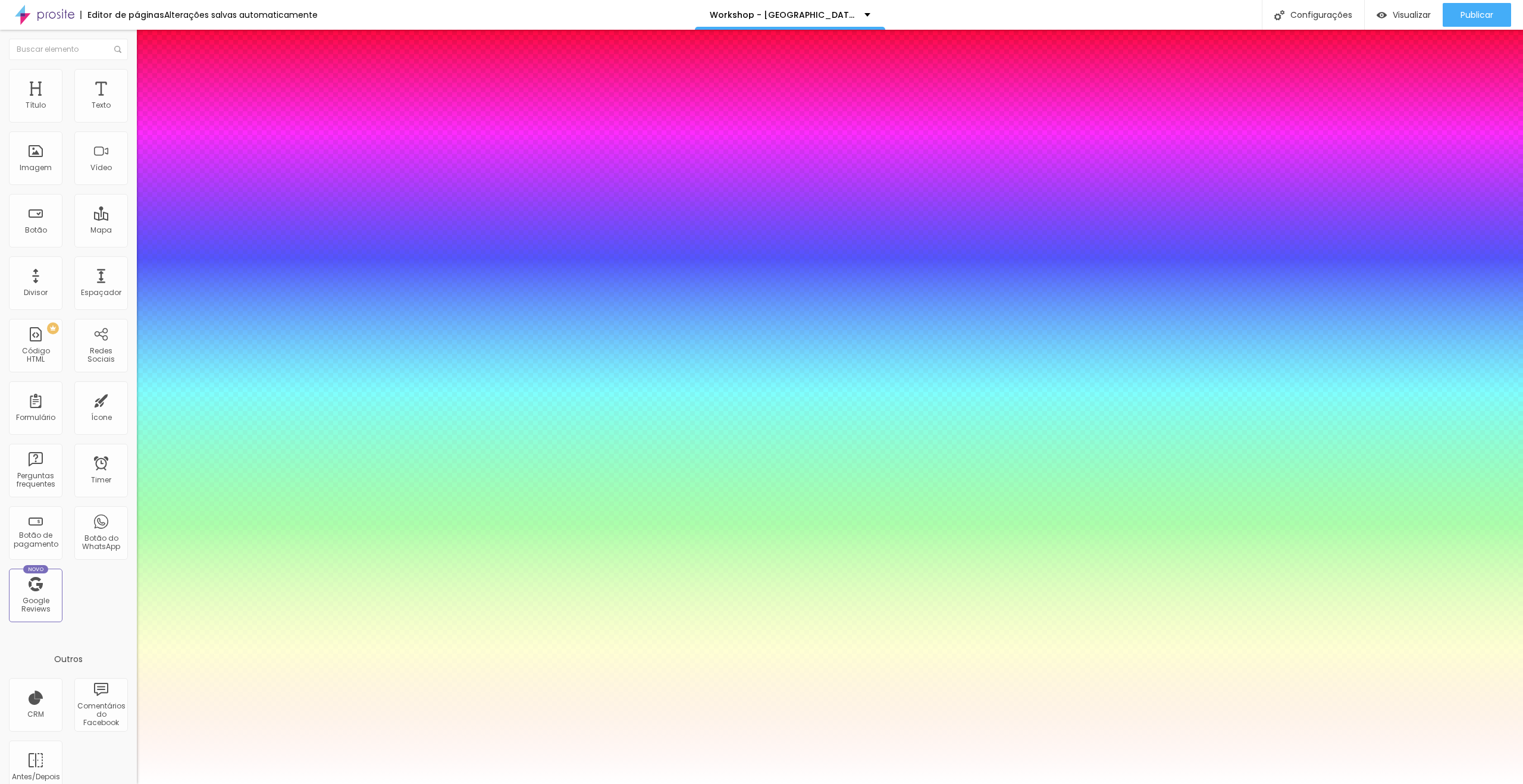
paste input "E11F35"
type input "1"
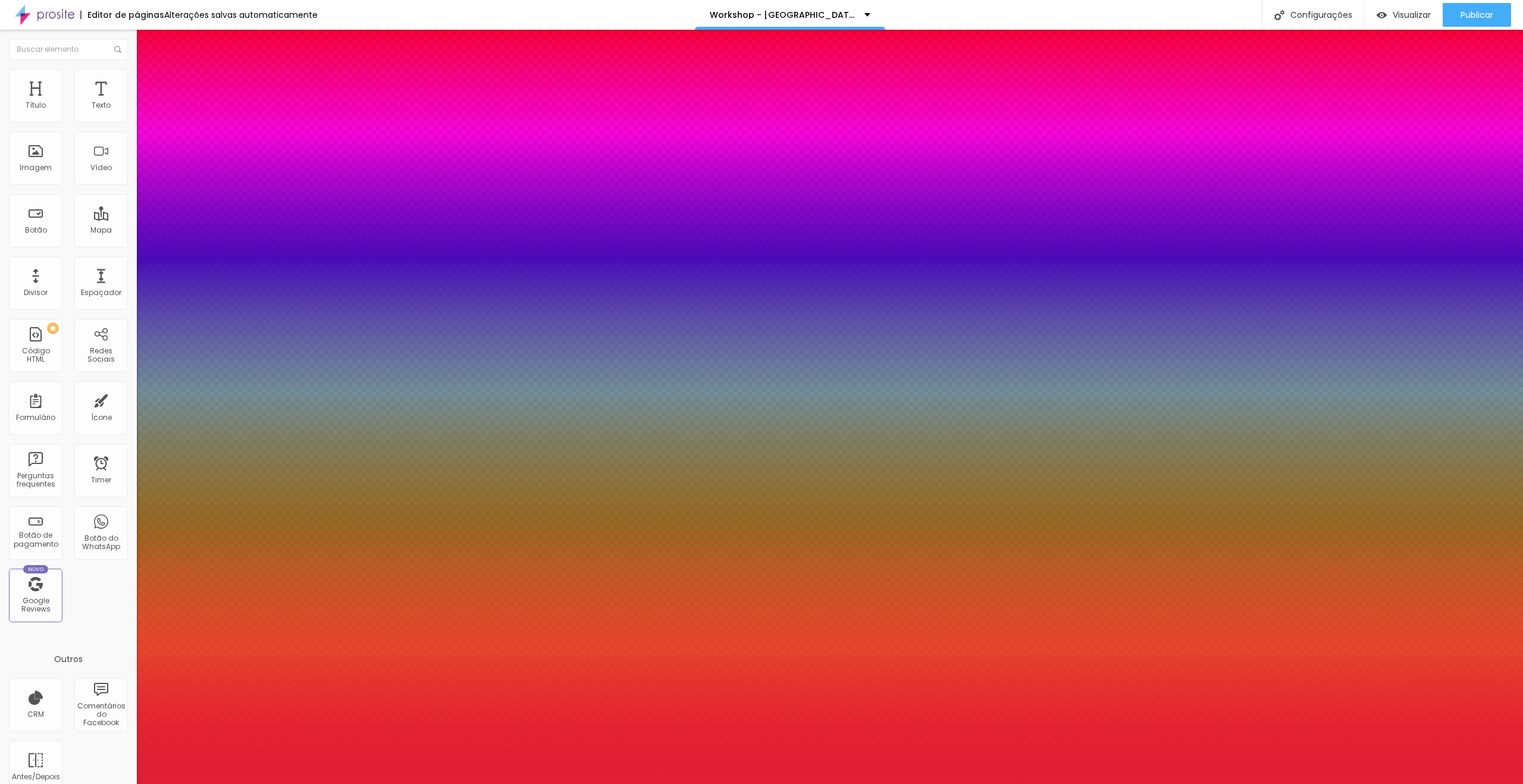
type input "#E11F35"
click at [885, 783] on div at bounding box center [762, 784] width 1523 height 0
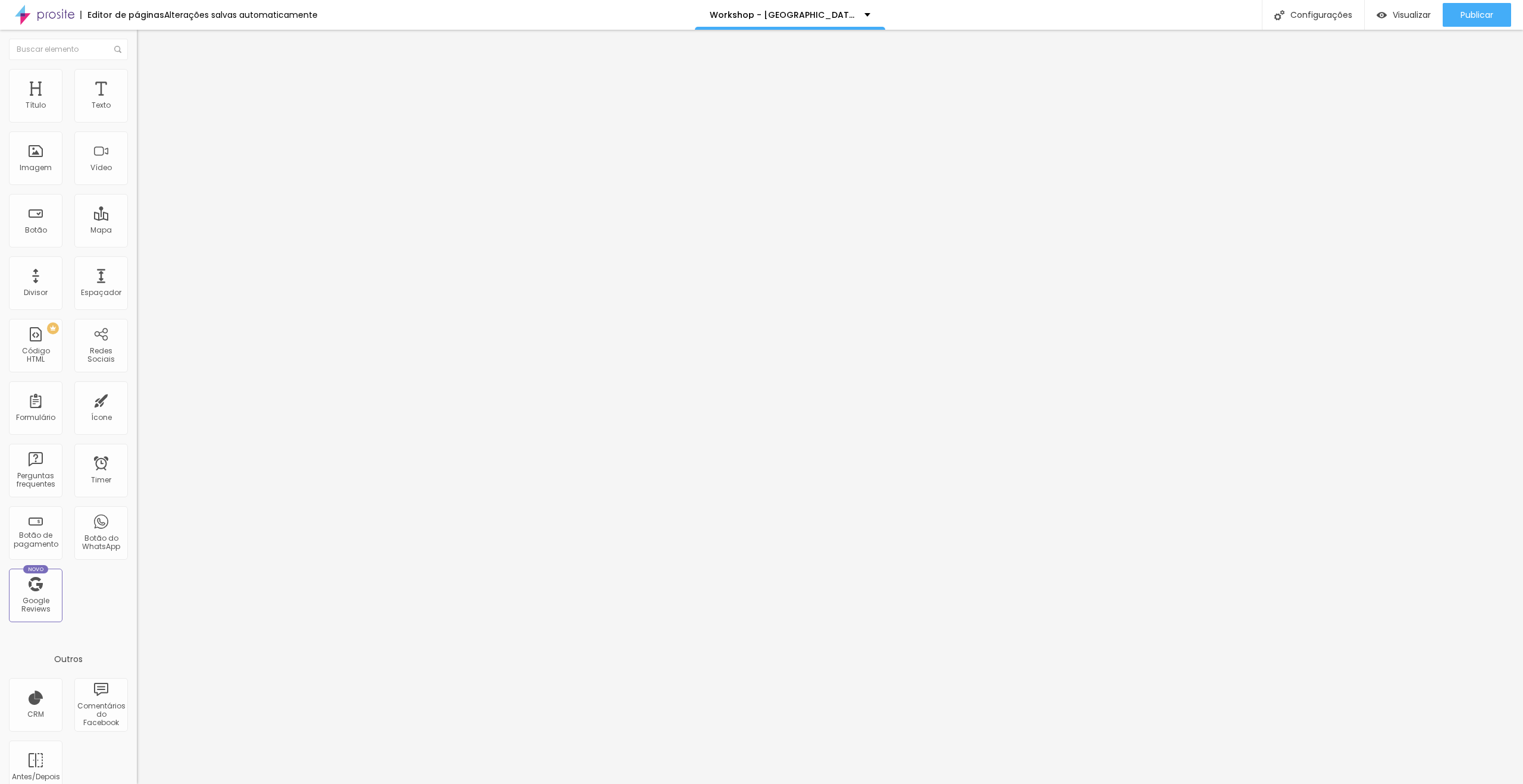
click at [142, 172] on icon "button" at bounding box center [145, 169] width 7 height 7
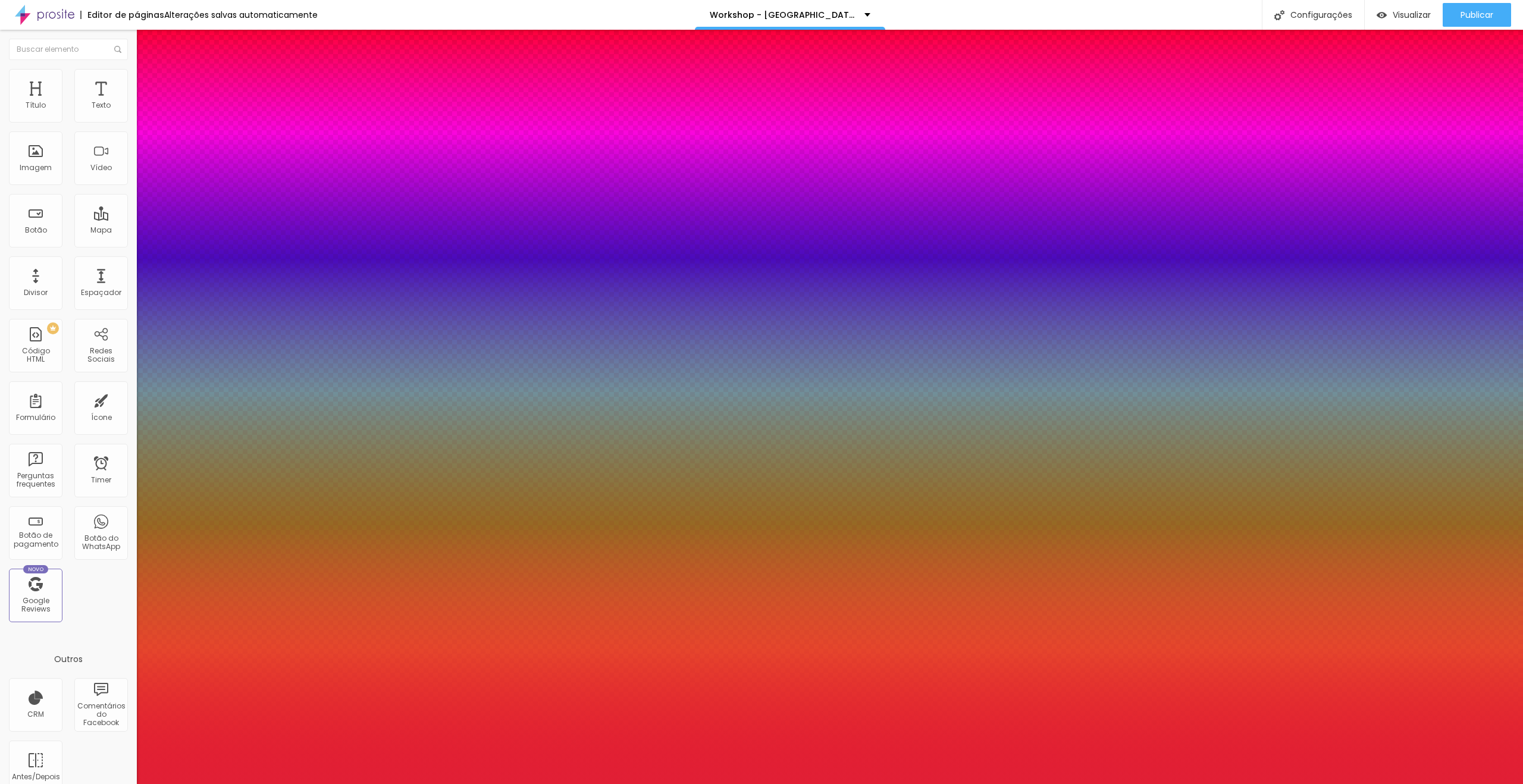
type input "1"
type input "52"
type input "1"
type input "60"
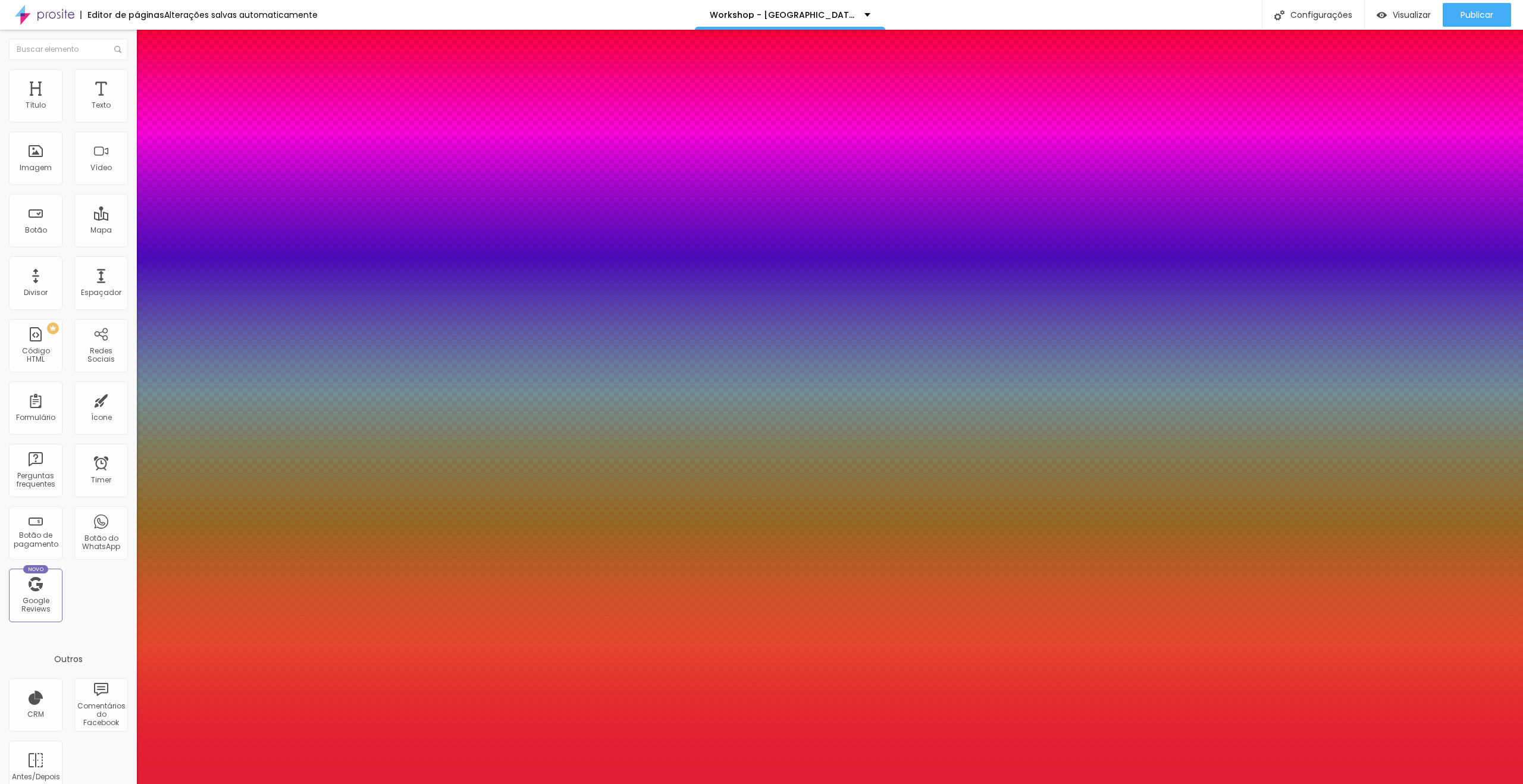
type input "60"
type input "1"
type input "64"
type input "1"
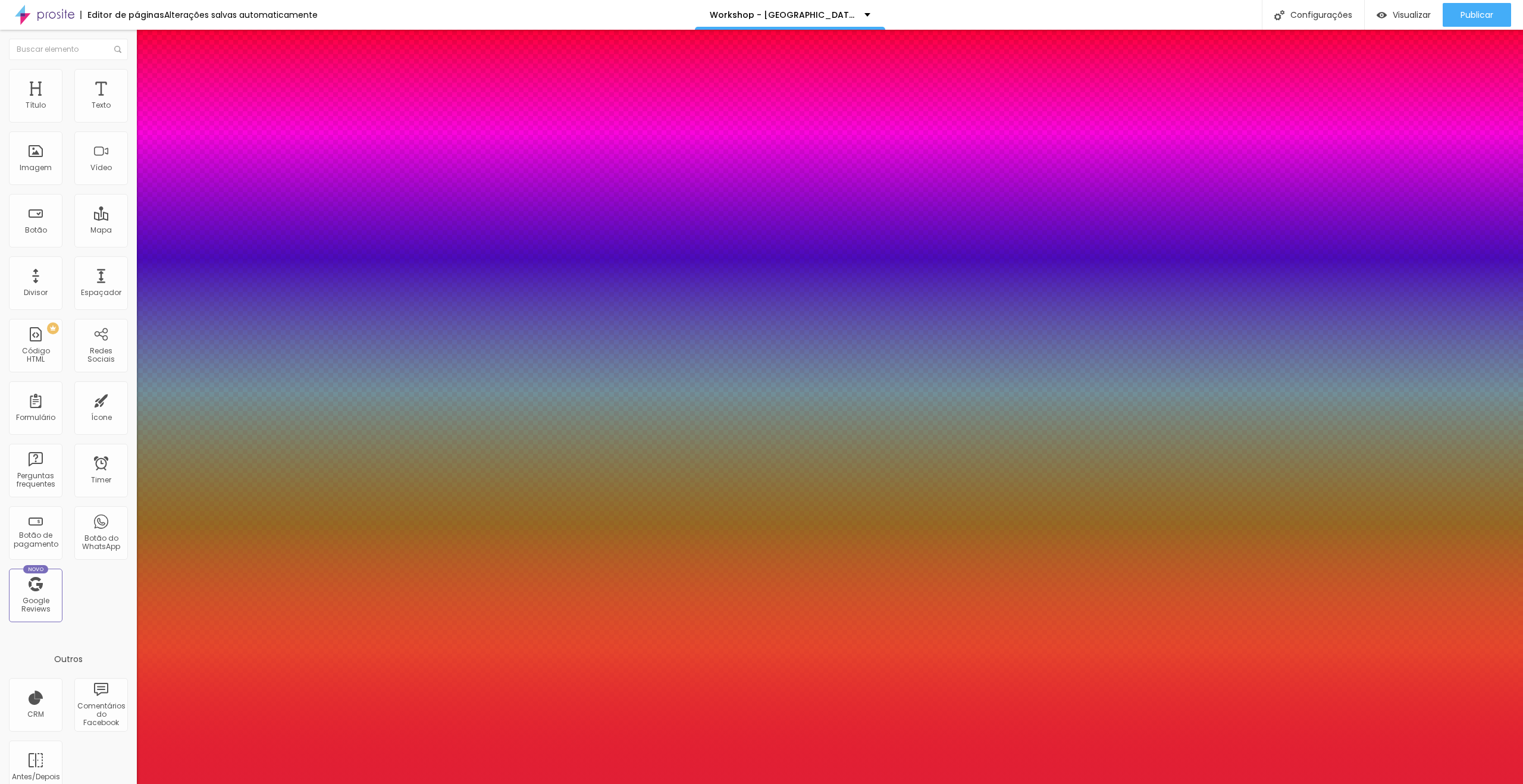
type input "71"
type input "1"
type input "74"
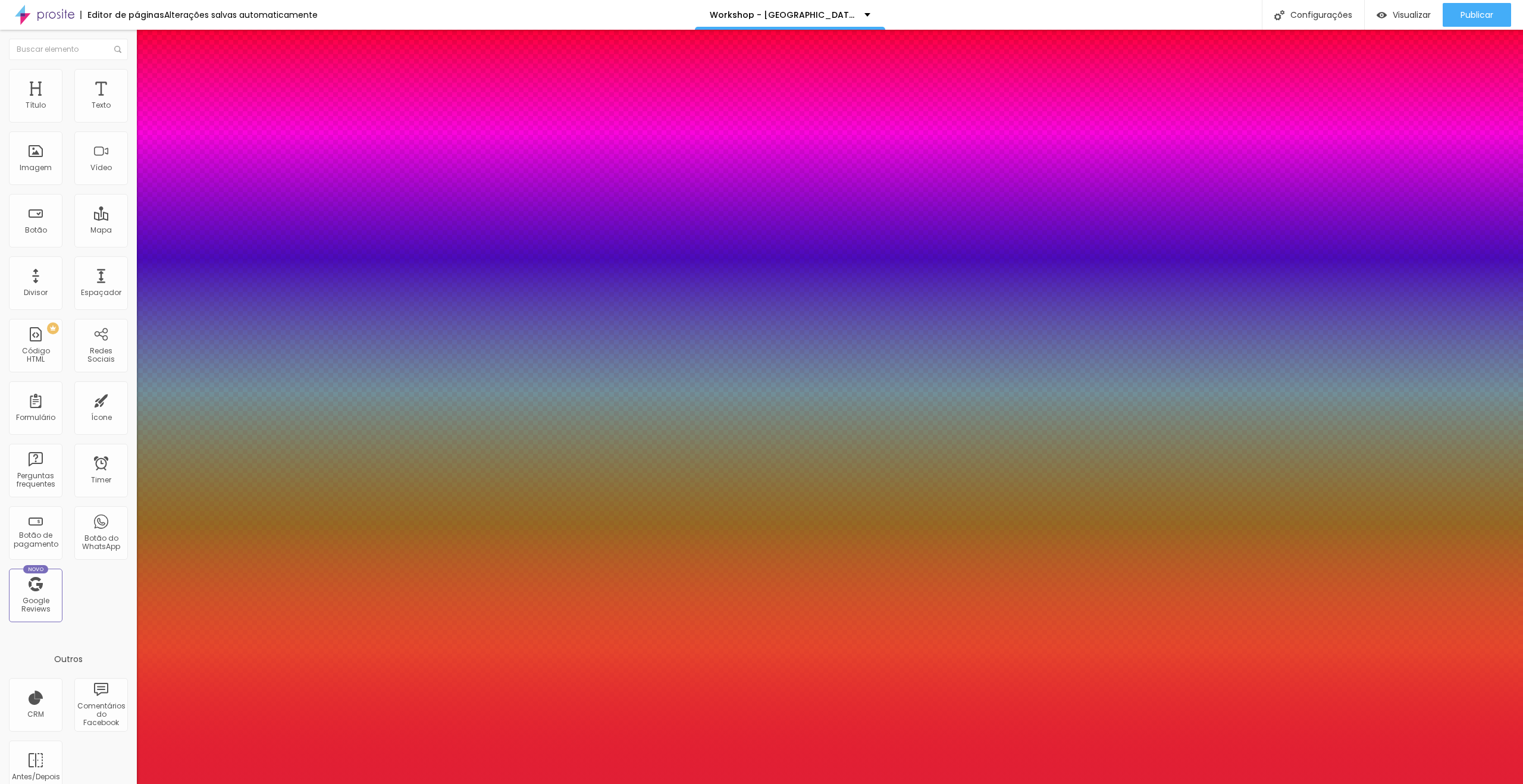
type input "1"
type input "78"
type input "1"
type input "82"
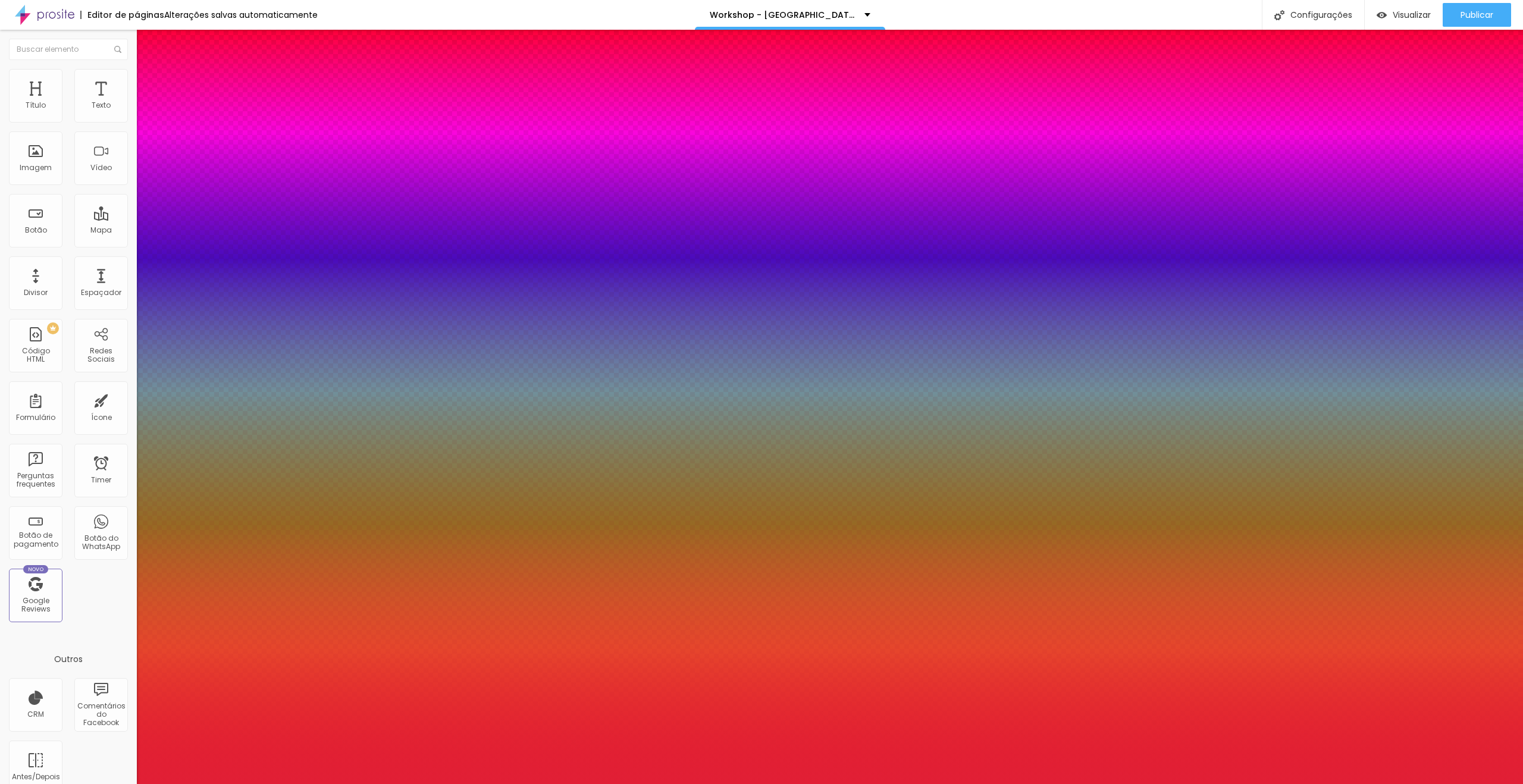
type input "82"
type input "1"
type input "85"
type input "1"
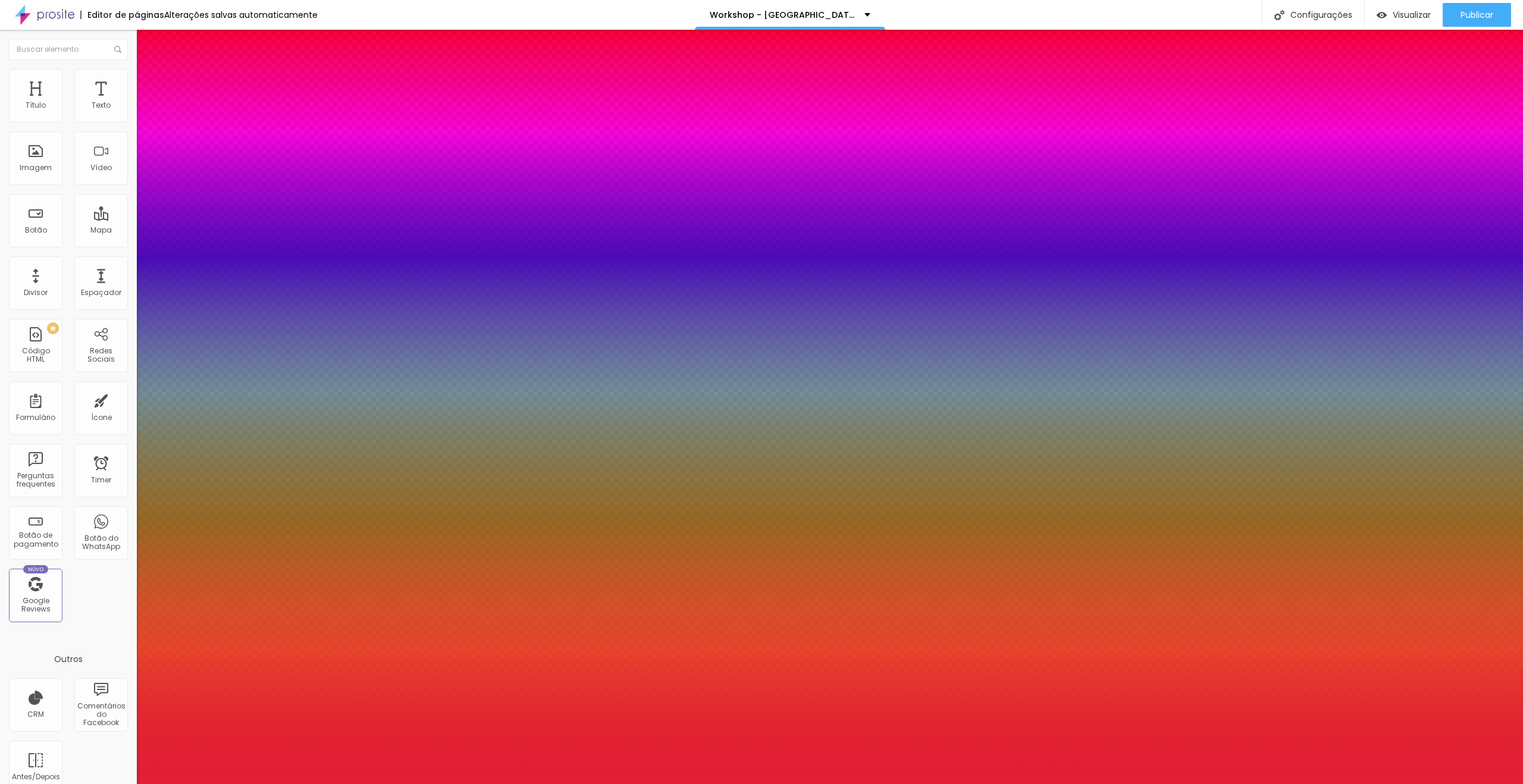
type input "89"
type input "1"
type input "93"
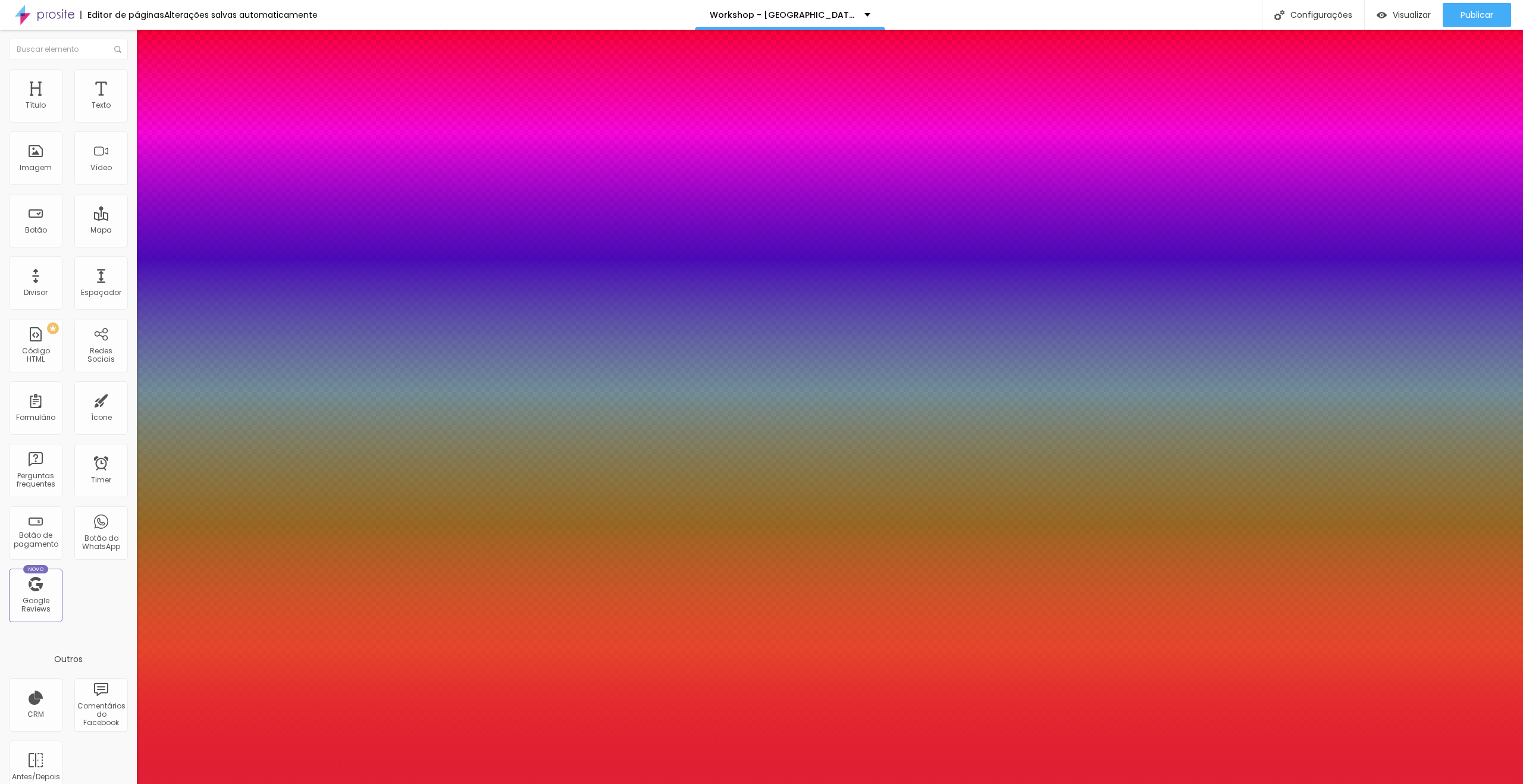
type input "1"
type input "97"
type input "1"
type input "100"
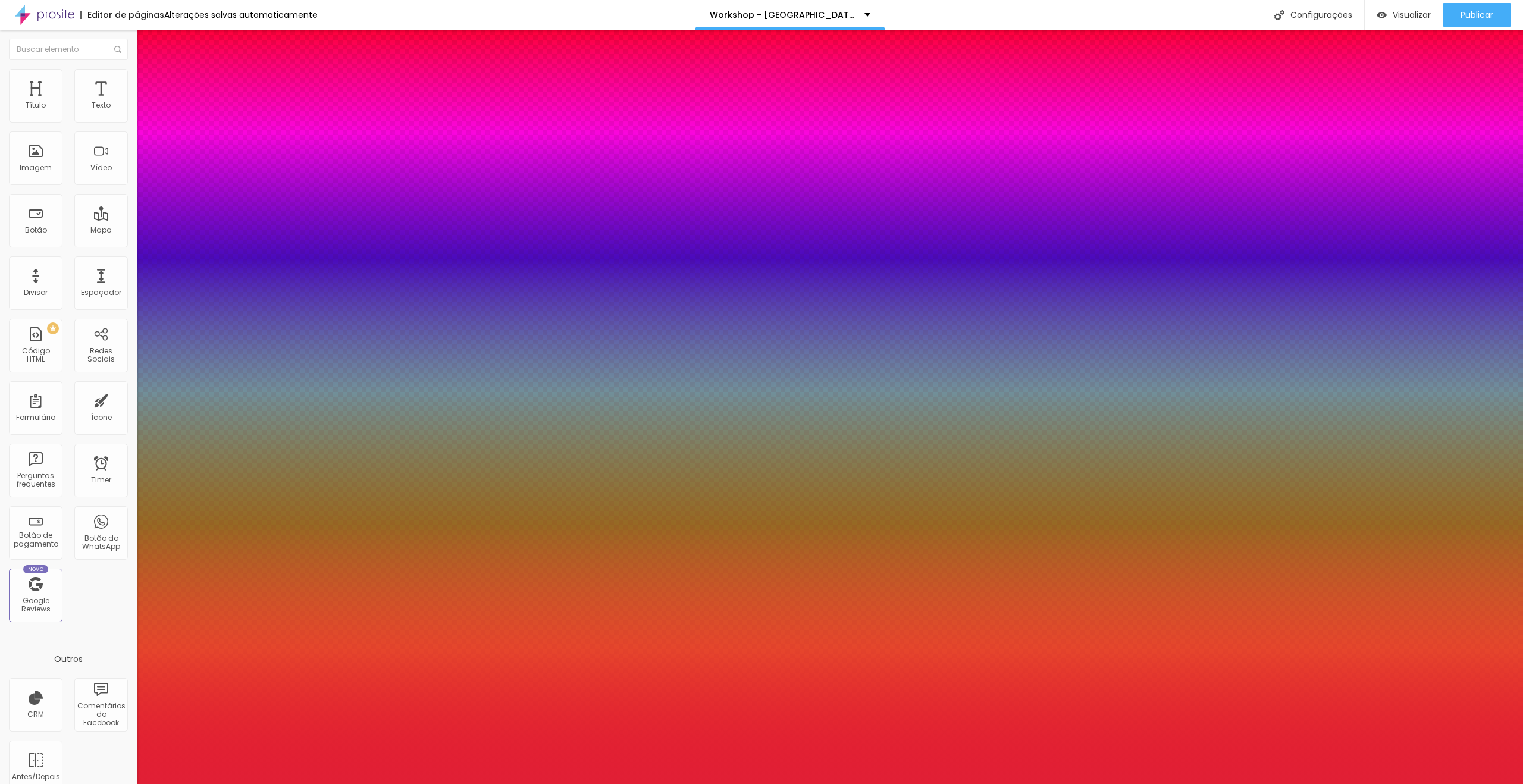
type input "100"
type input "1"
drag, startPoint x: 181, startPoint y: 336, endPoint x: 283, endPoint y: 339, distance: 102.0
type input "100"
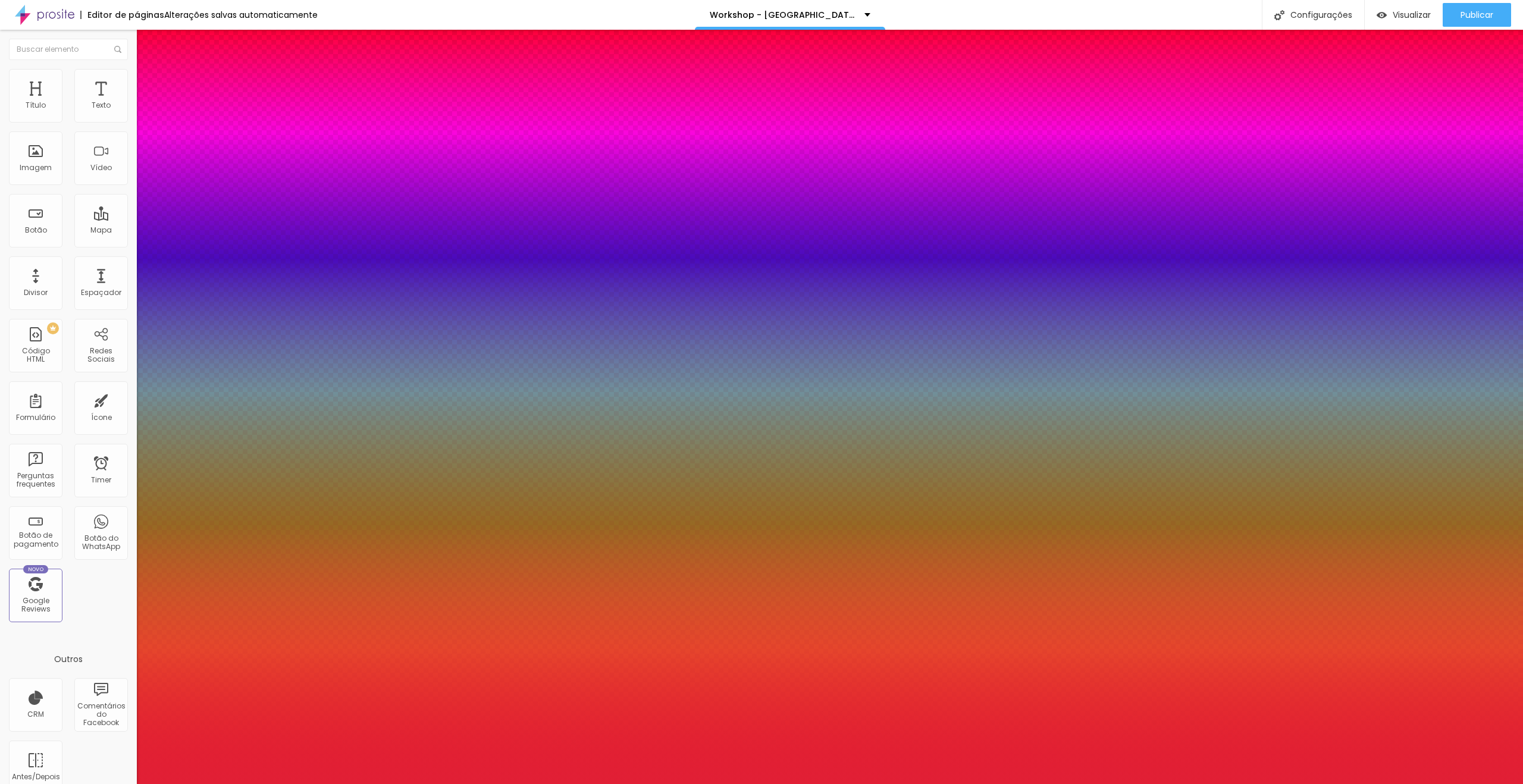
click at [1035, 783] on div at bounding box center [762, 784] width 1523 height 0
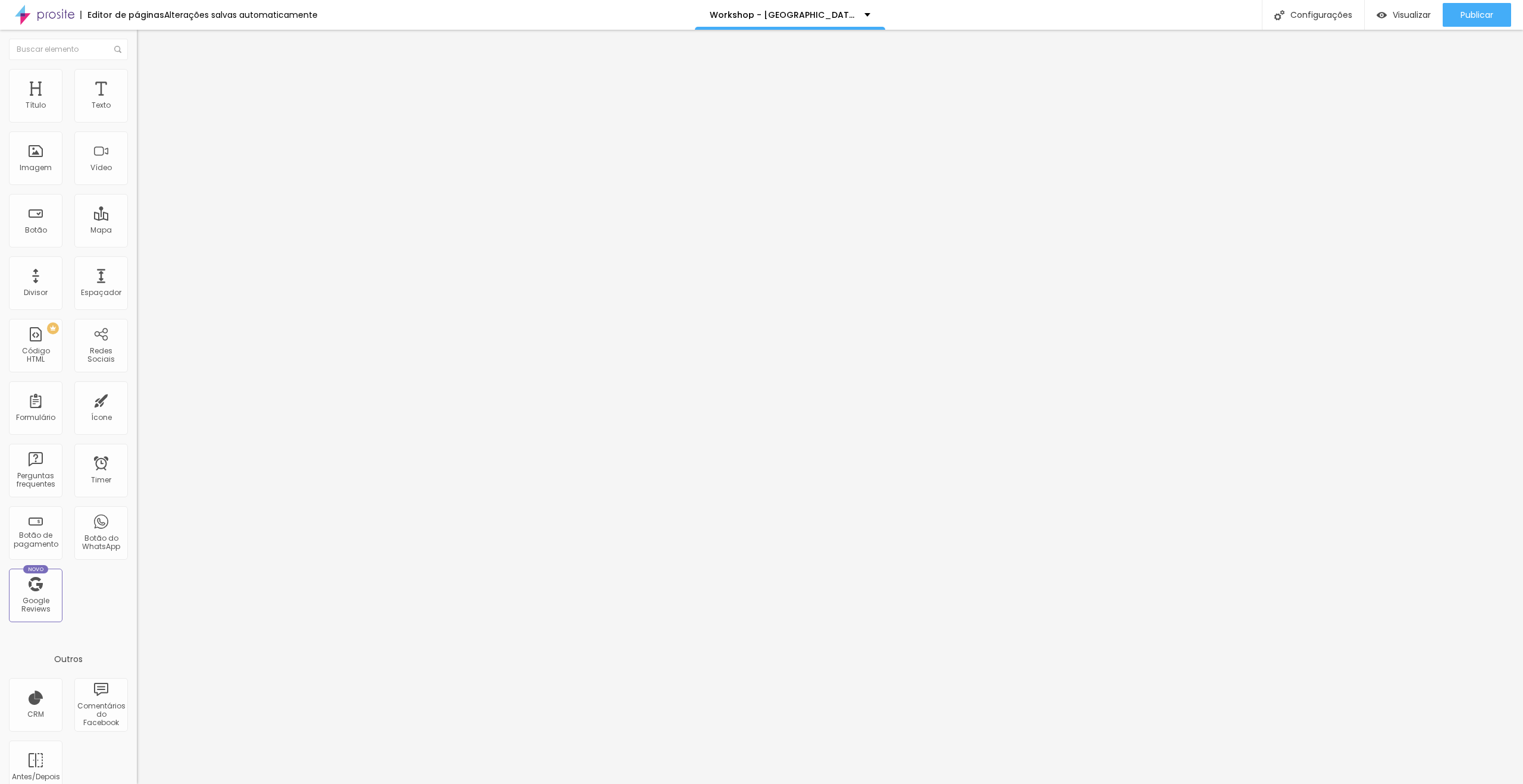
click at [137, 114] on button "button" at bounding box center [144, 108] width 17 height 12
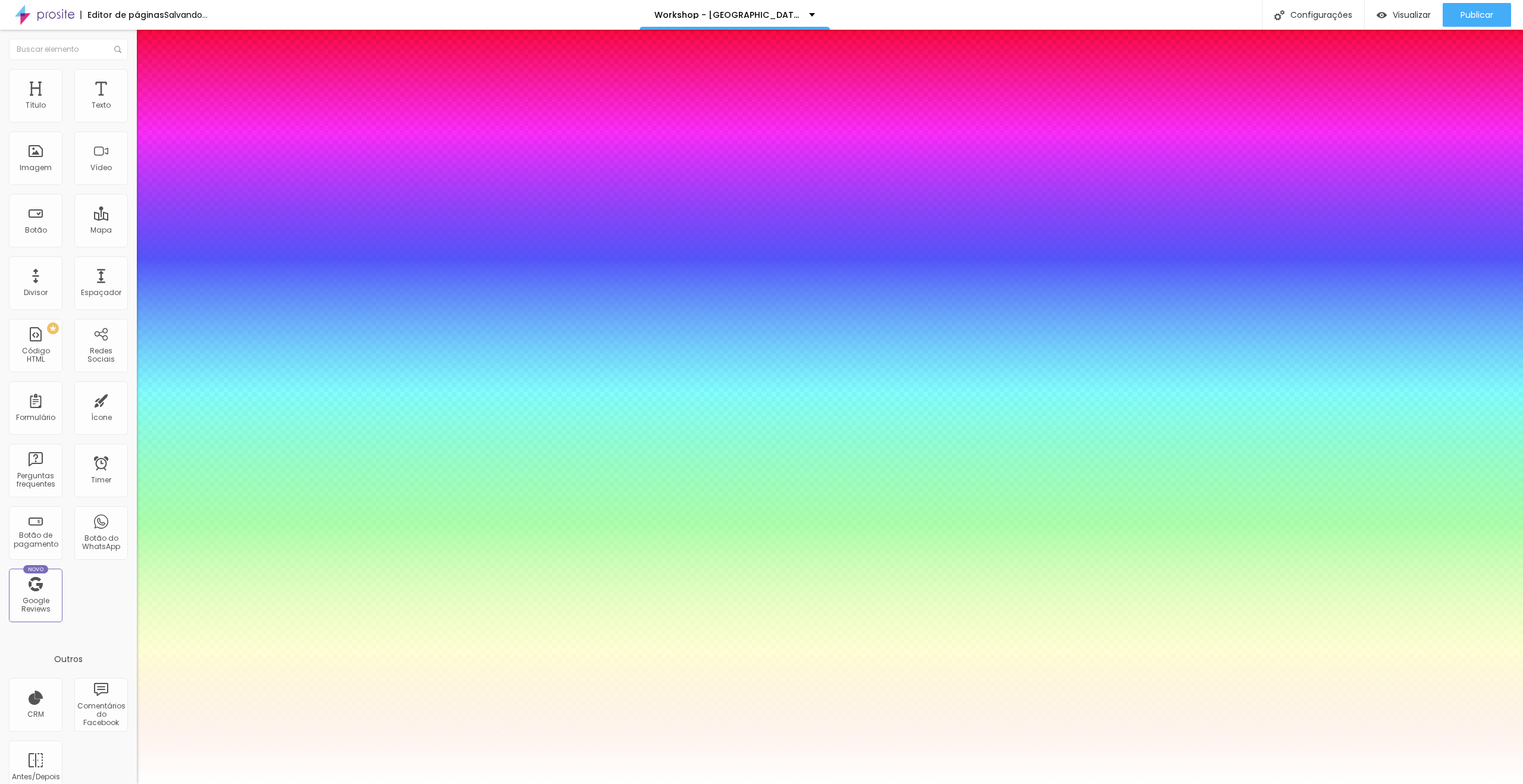
type input "1"
click at [1059, 783] on div at bounding box center [762, 784] width 1523 height 0
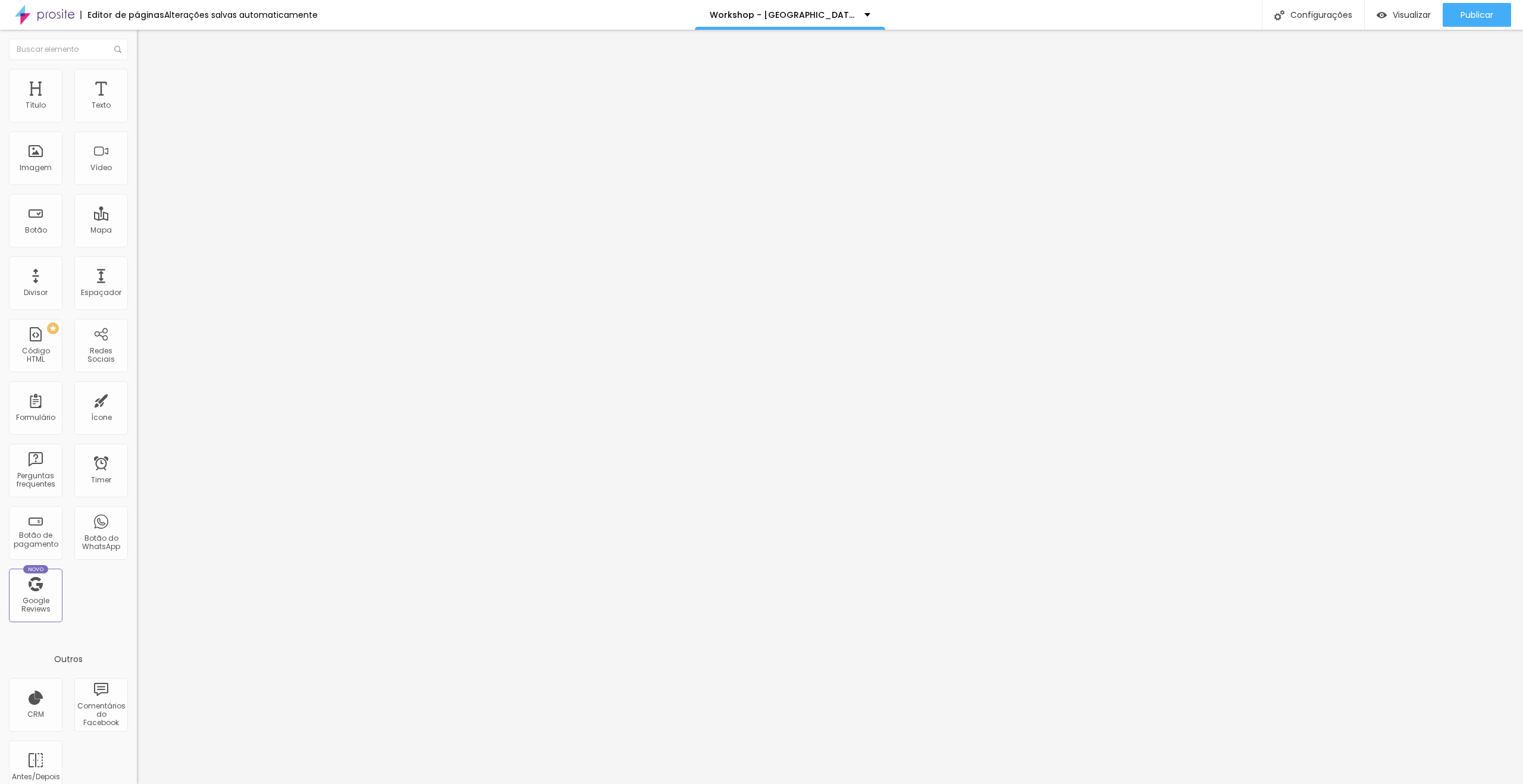
drag, startPoint x: 109, startPoint y: 86, endPoint x: 97, endPoint y: 88, distance: 12.2
click at [148, 86] on span "Avançado" at bounding box center [167, 89] width 39 height 10
drag, startPoint x: 75, startPoint y: 115, endPoint x: 0, endPoint y: 117, distance: 75.0
click at [137, 231] on input "range" at bounding box center [175, 235] width 77 height 10
click at [137, 80] on li "Avançado" at bounding box center [205, 87] width 137 height 12
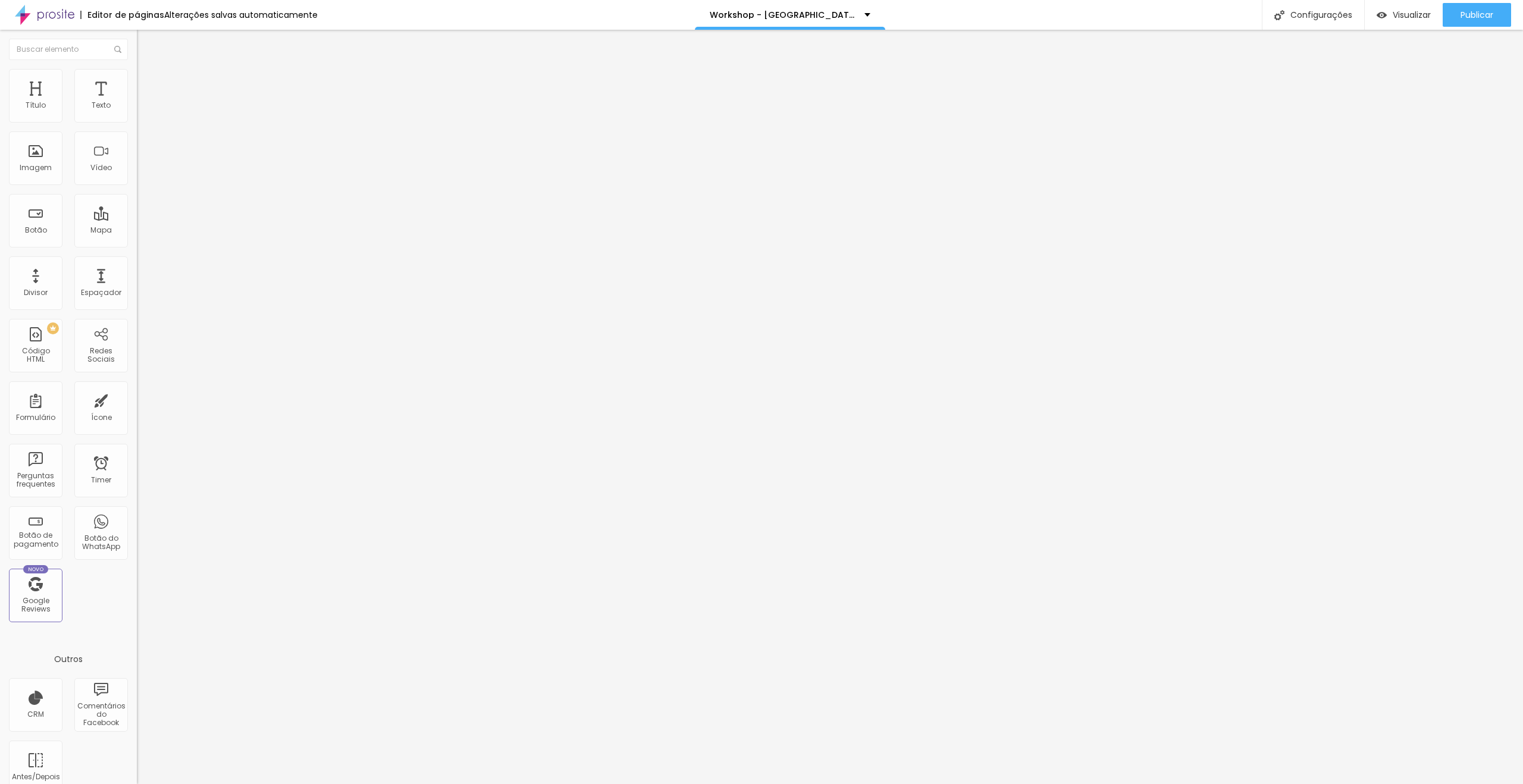
drag, startPoint x: 81, startPoint y: 116, endPoint x: 0, endPoint y: 127, distance: 81.7
click at [137, 231] on input "range" at bounding box center [175, 235] width 77 height 10
click at [137, 70] on img at bounding box center [142, 74] width 11 height 10
drag, startPoint x: 36, startPoint y: 117, endPoint x: 0, endPoint y: 121, distance: 36.2
click at [137, 219] on input "range" at bounding box center [175, 223] width 77 height 10
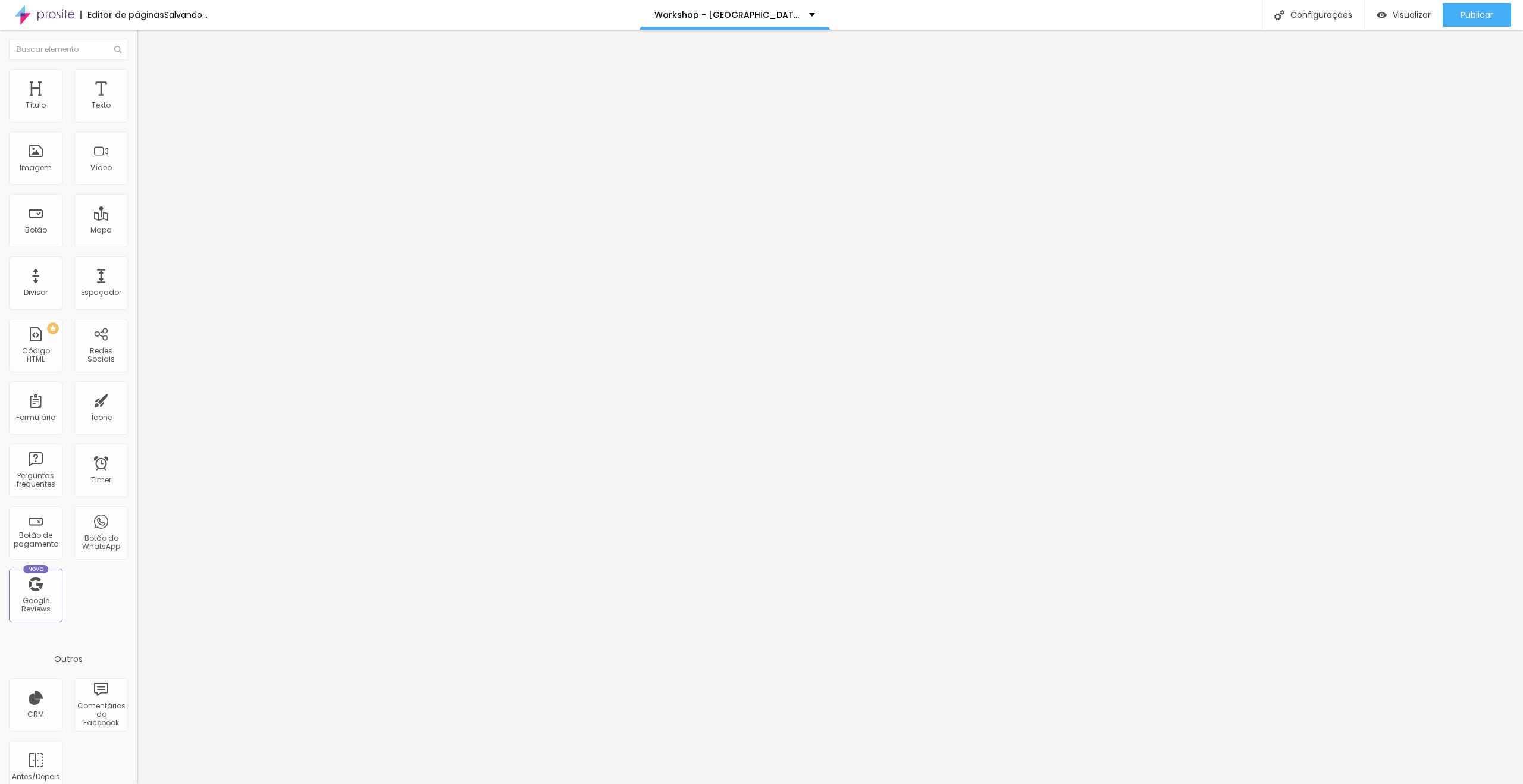
drag, startPoint x: 0, startPoint y: 136, endPoint x: 13, endPoint y: 141, distance: 13.9
click at [137, 387] on input "range" at bounding box center [175, 391] width 77 height 10
click at [142, 110] on icon "button" at bounding box center [145, 107] width 7 height 7
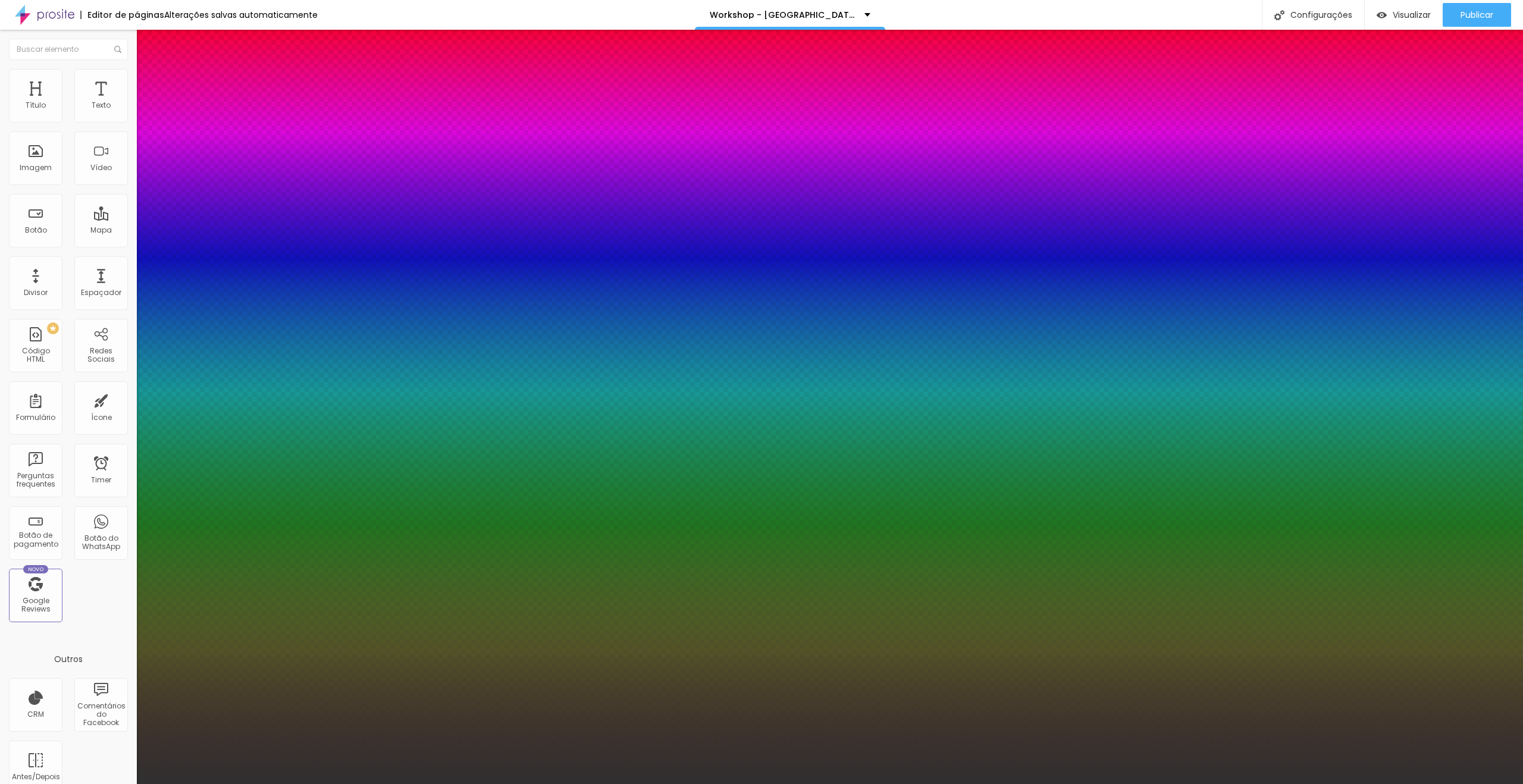
drag, startPoint x: 181, startPoint y: 380, endPoint x: 142, endPoint y: 395, distance: 41.8
click at [142, 395] on body "Editor de páginas Alterações salvas automaticamente Workshop - Campinas Configu…" at bounding box center [762, 392] width 1523 height 784
click at [836, 783] on div at bounding box center [762, 784] width 1523 height 0
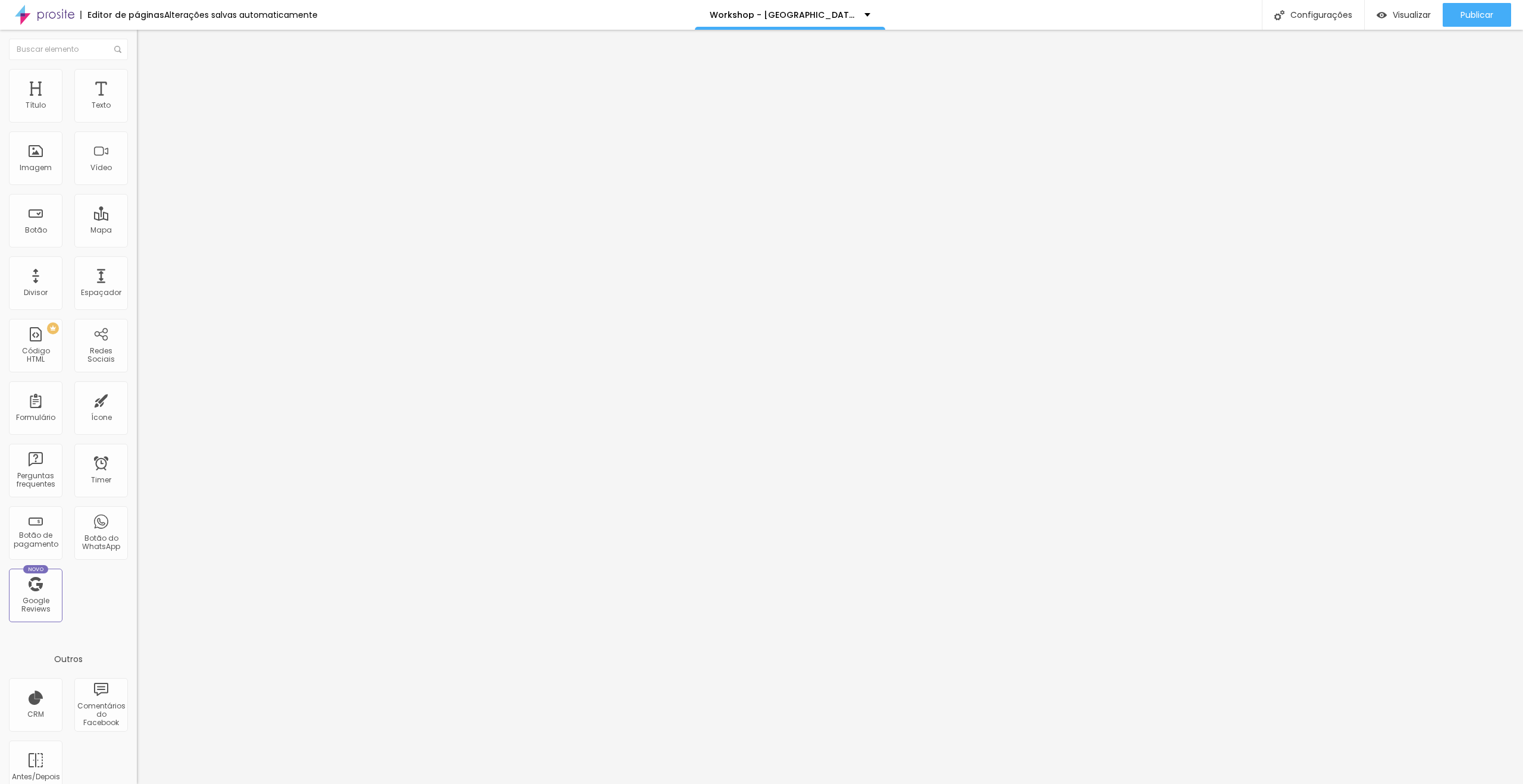
click at [148, 82] on span "Estilo" at bounding box center [157, 77] width 18 height 10
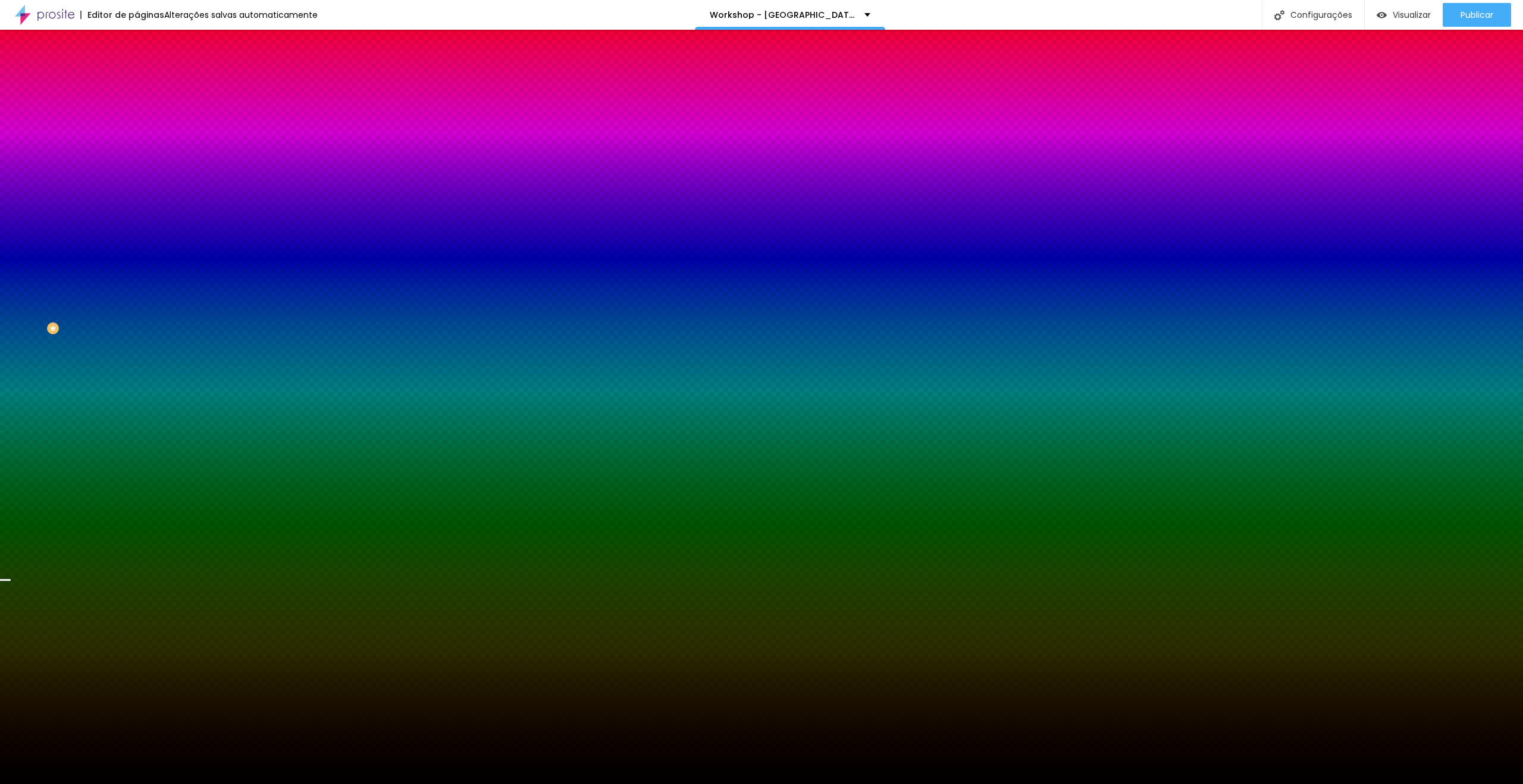
click at [137, 173] on input "#000000" at bounding box center [207, 168] width 143 height 12
paste input "E11F35"
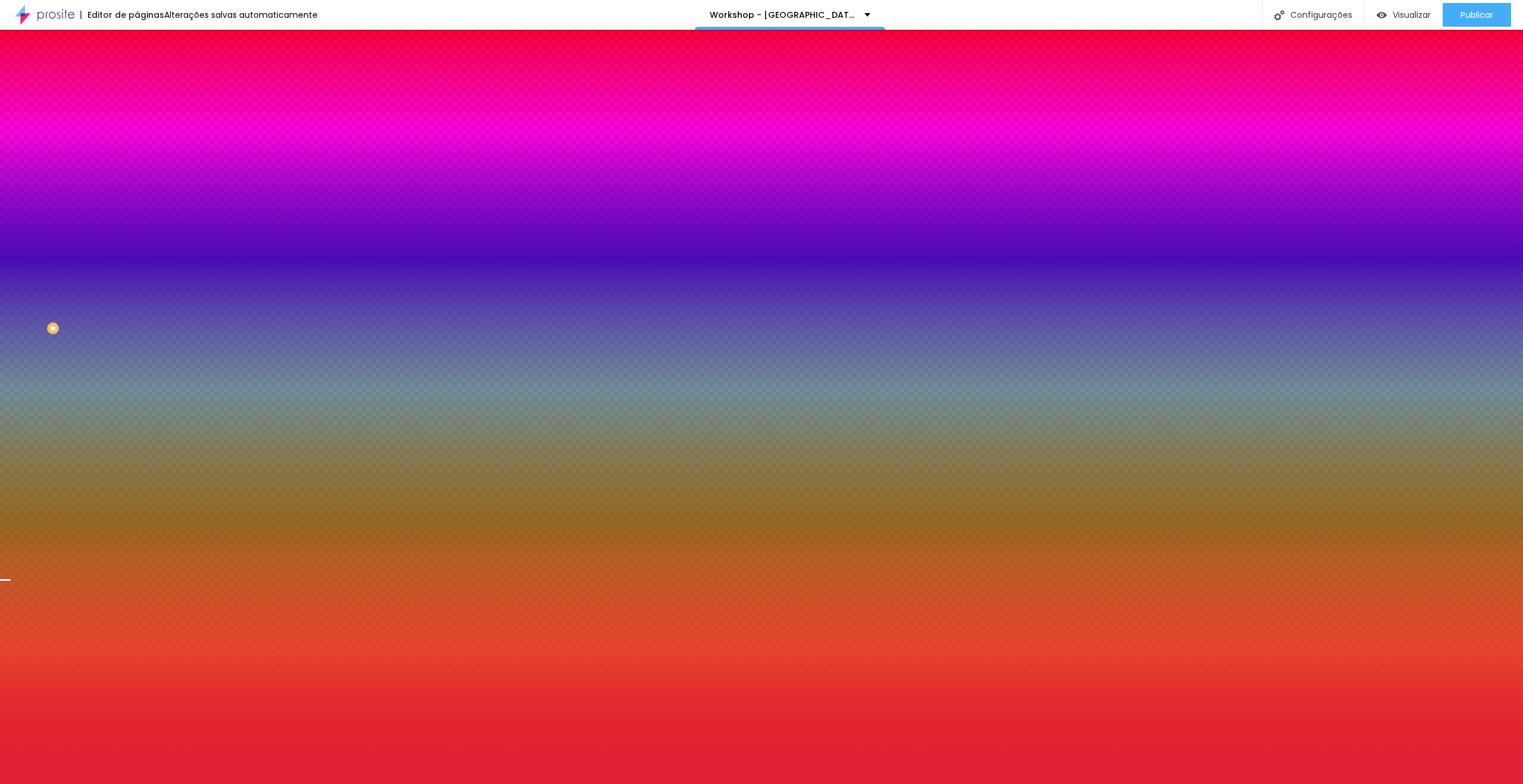
click at [137, 162] on div at bounding box center [205, 162] width 137 height 0
drag, startPoint x: 118, startPoint y: 339, endPoint x: 130, endPoint y: 359, distance: 23.3
click at [137, 359] on div "Editar Seção Conteúdo Estilo Avançado Imagem de fundo Trocar imagem Efeito da I…" at bounding box center [205, 407] width 137 height 754
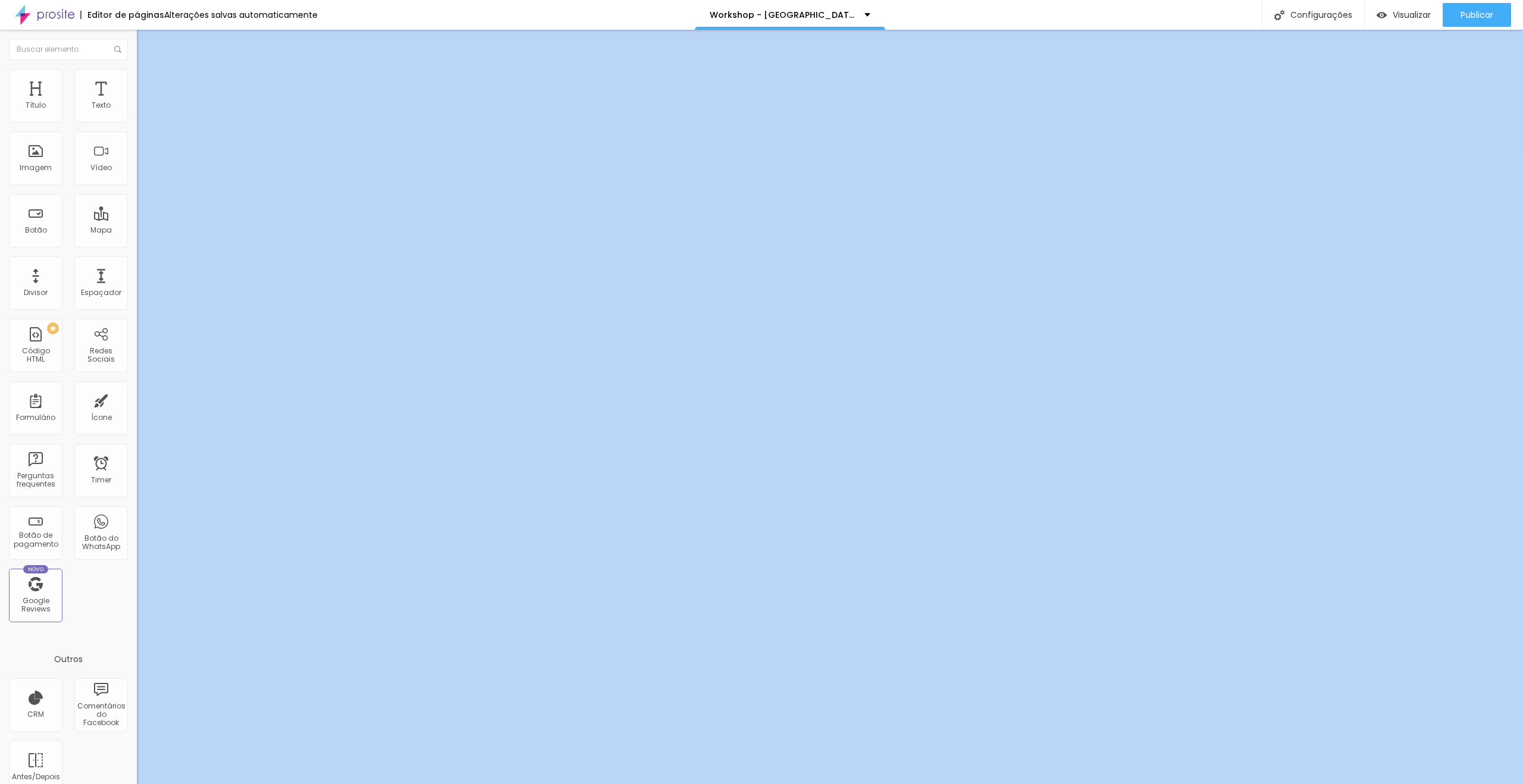
click at [137, 108] on span "Encaixotado" at bounding box center [159, 103] width 46 height 10
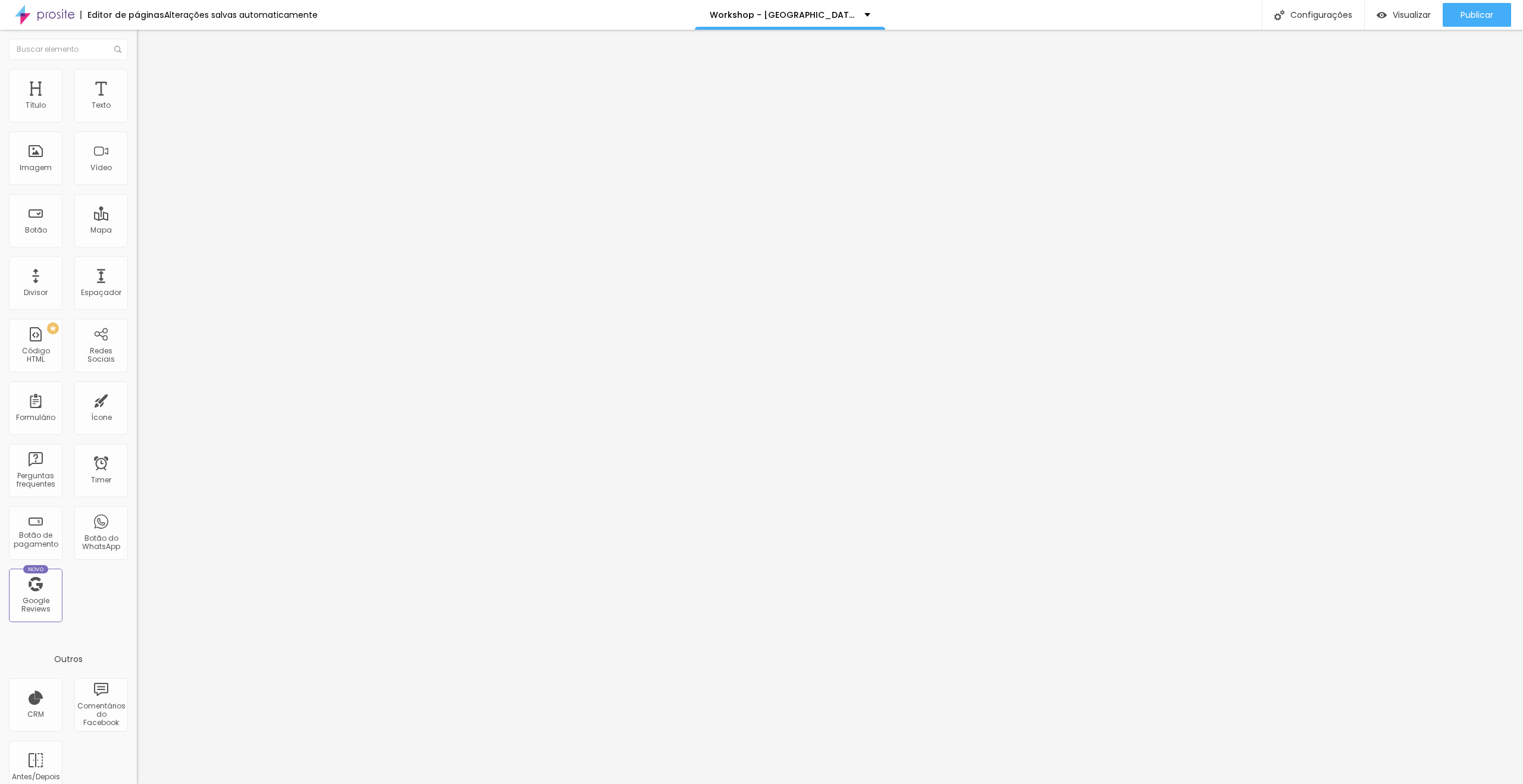
click at [137, 127] on span "Completo" at bounding box center [154, 122] width 36 height 10
click at [137, 102] on span "Adicionar imagem" at bounding box center [175, 97] width 77 height 10
click at [137, 69] on li "Estilo" at bounding box center [205, 75] width 137 height 12
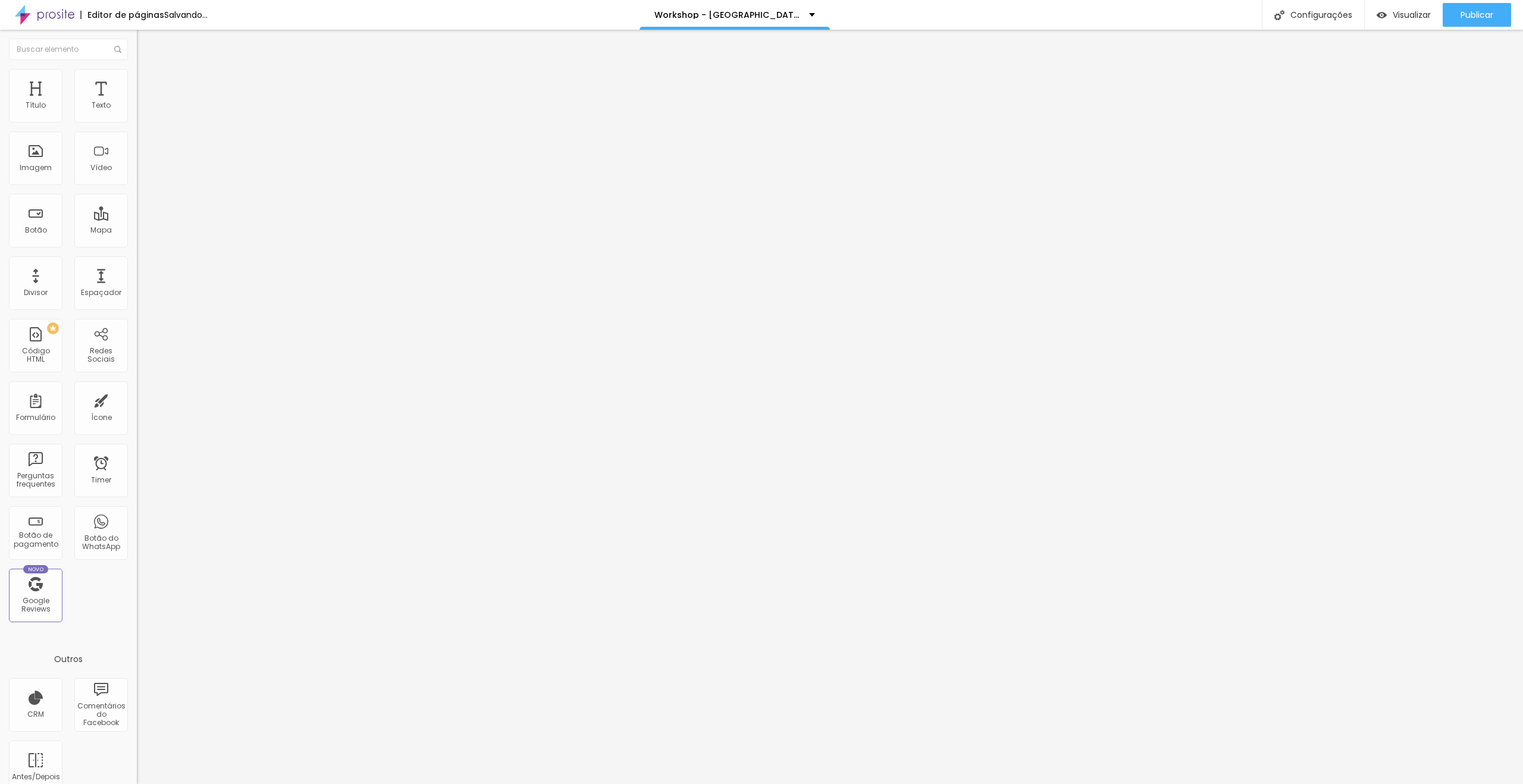
drag, startPoint x: 27, startPoint y: 147, endPoint x: 40, endPoint y: 152, distance: 13.9
click at [137, 261] on input "range" at bounding box center [175, 265] width 77 height 10
click at [148, 84] on span "Avançado" at bounding box center [167, 89] width 39 height 10
drag, startPoint x: 25, startPoint y: 117, endPoint x: 67, endPoint y: 118, distance: 42.0
click at [137, 231] on input "range" at bounding box center [175, 235] width 77 height 10
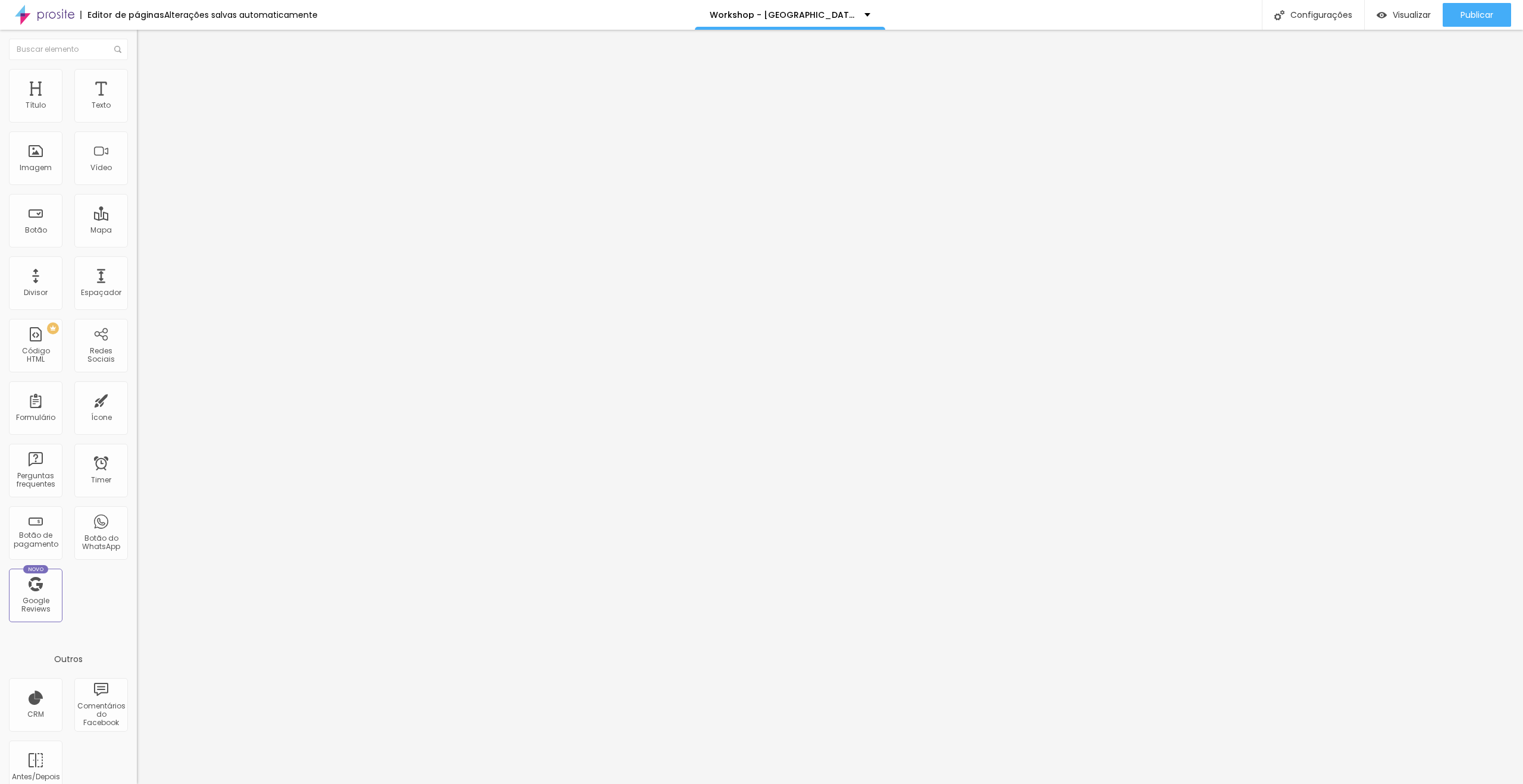
click at [137, 176] on button "button" at bounding box center [144, 170] width 17 height 12
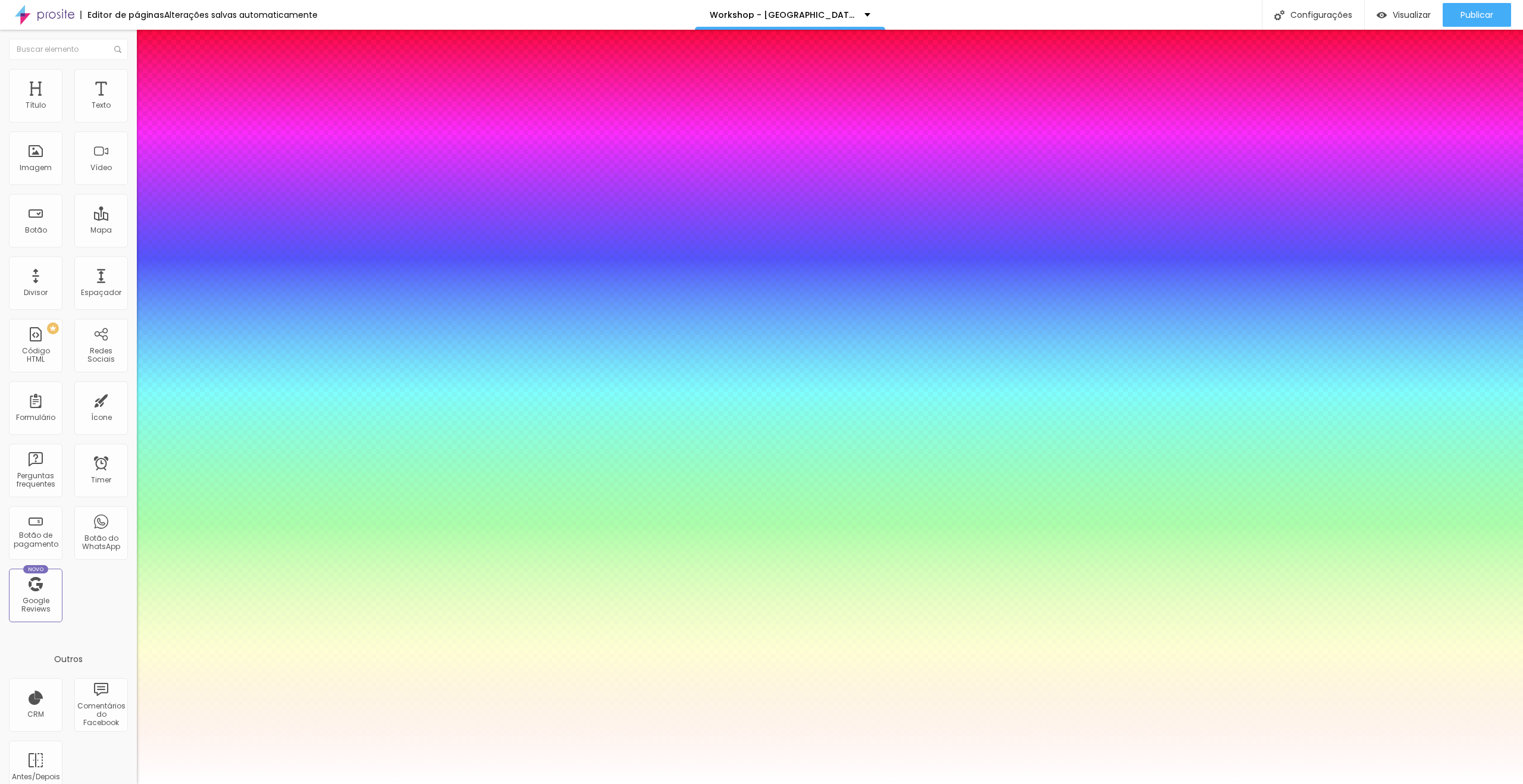
drag, startPoint x: 256, startPoint y: 334, endPoint x: 274, endPoint y: 335, distance: 18.0
click at [809, 783] on div at bounding box center [762, 784] width 1523 height 0
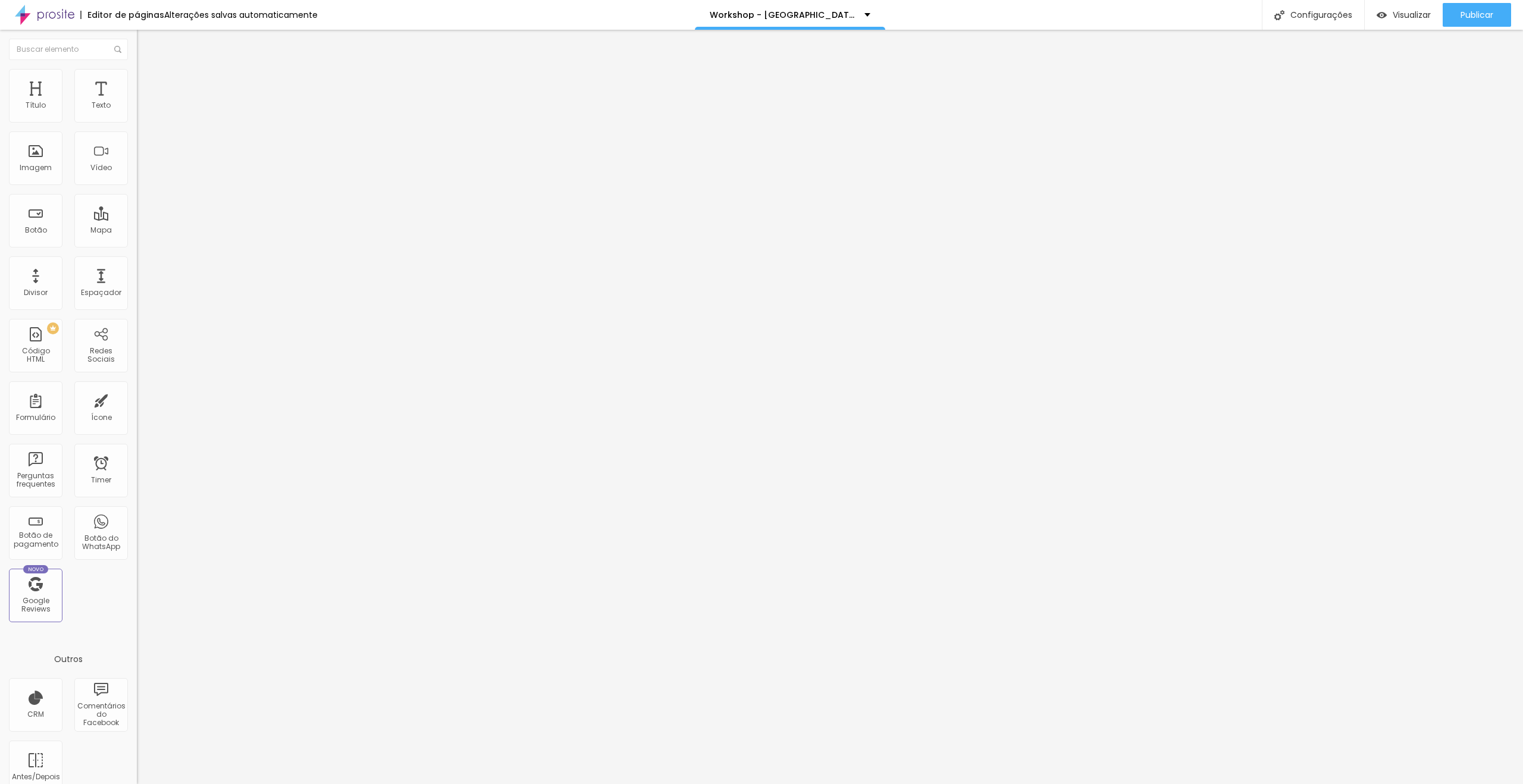
click at [137, 176] on button "button" at bounding box center [144, 170] width 17 height 12
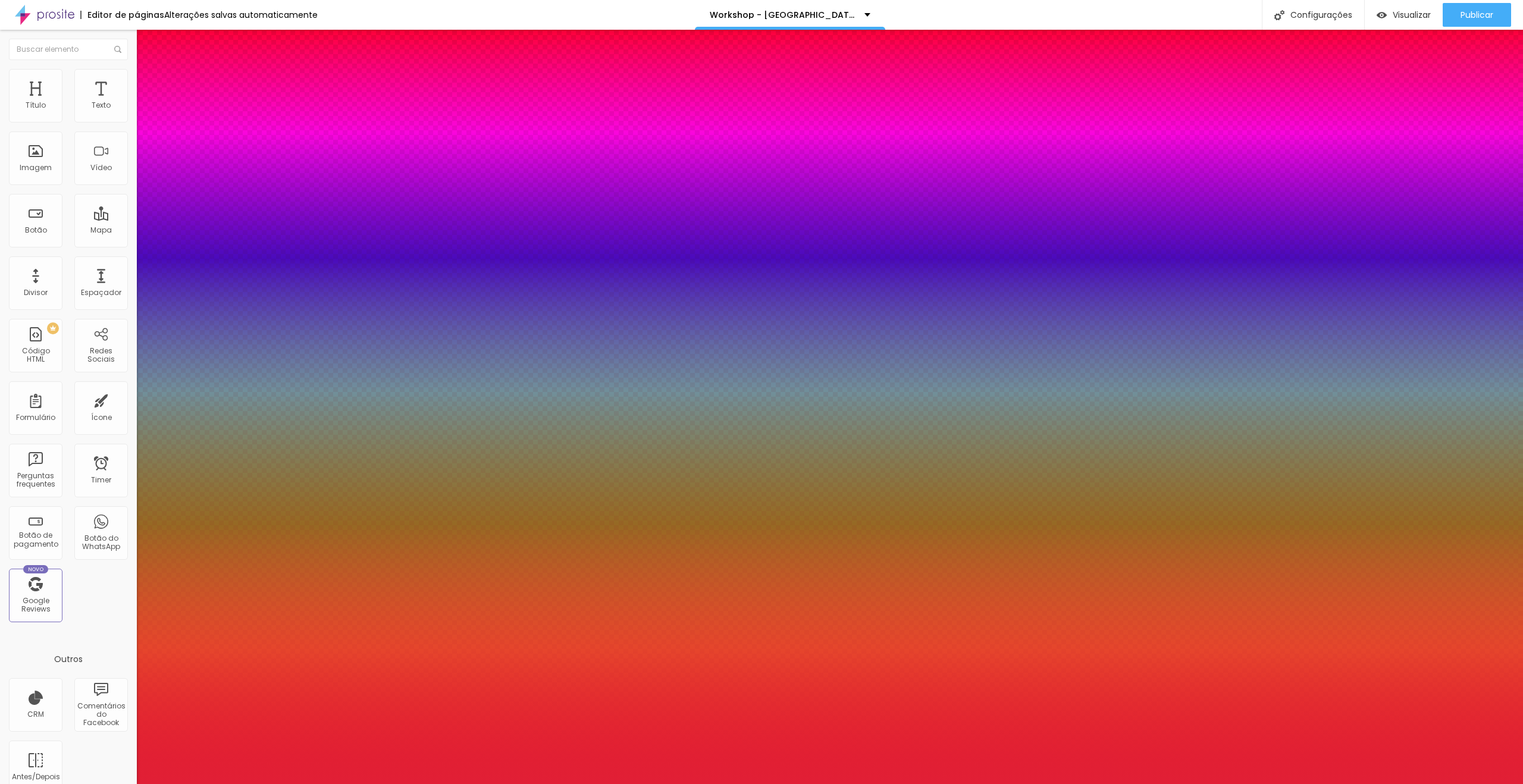
drag, startPoint x: 257, startPoint y: 334, endPoint x: 282, endPoint y: 334, distance: 25.0
drag, startPoint x: 249, startPoint y: 335, endPoint x: 272, endPoint y: 337, distance: 23.1
drag, startPoint x: 293, startPoint y: 338, endPoint x: 411, endPoint y: 344, distance: 118.2
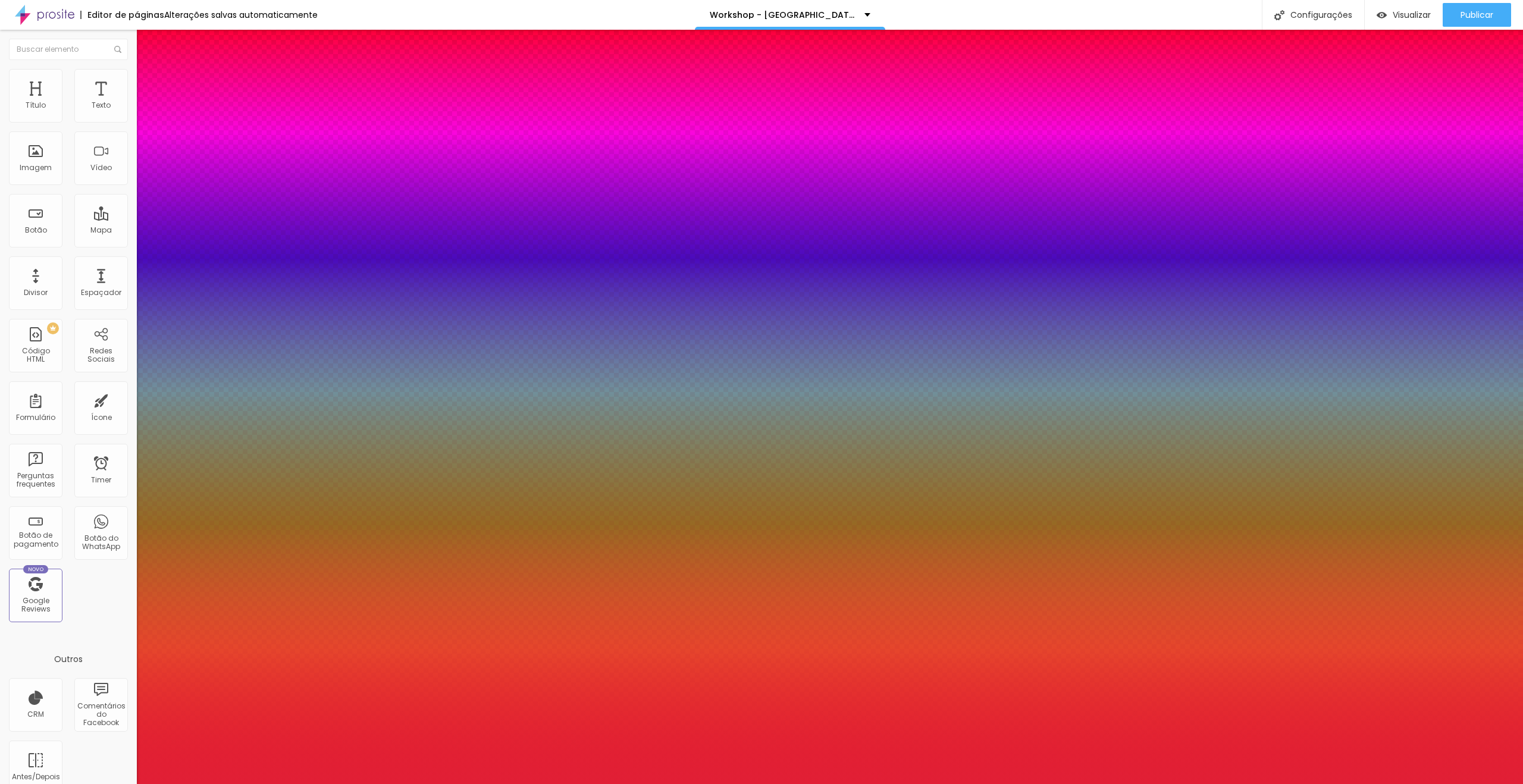
click at [1186, 783] on div at bounding box center [762, 784] width 1523 height 0
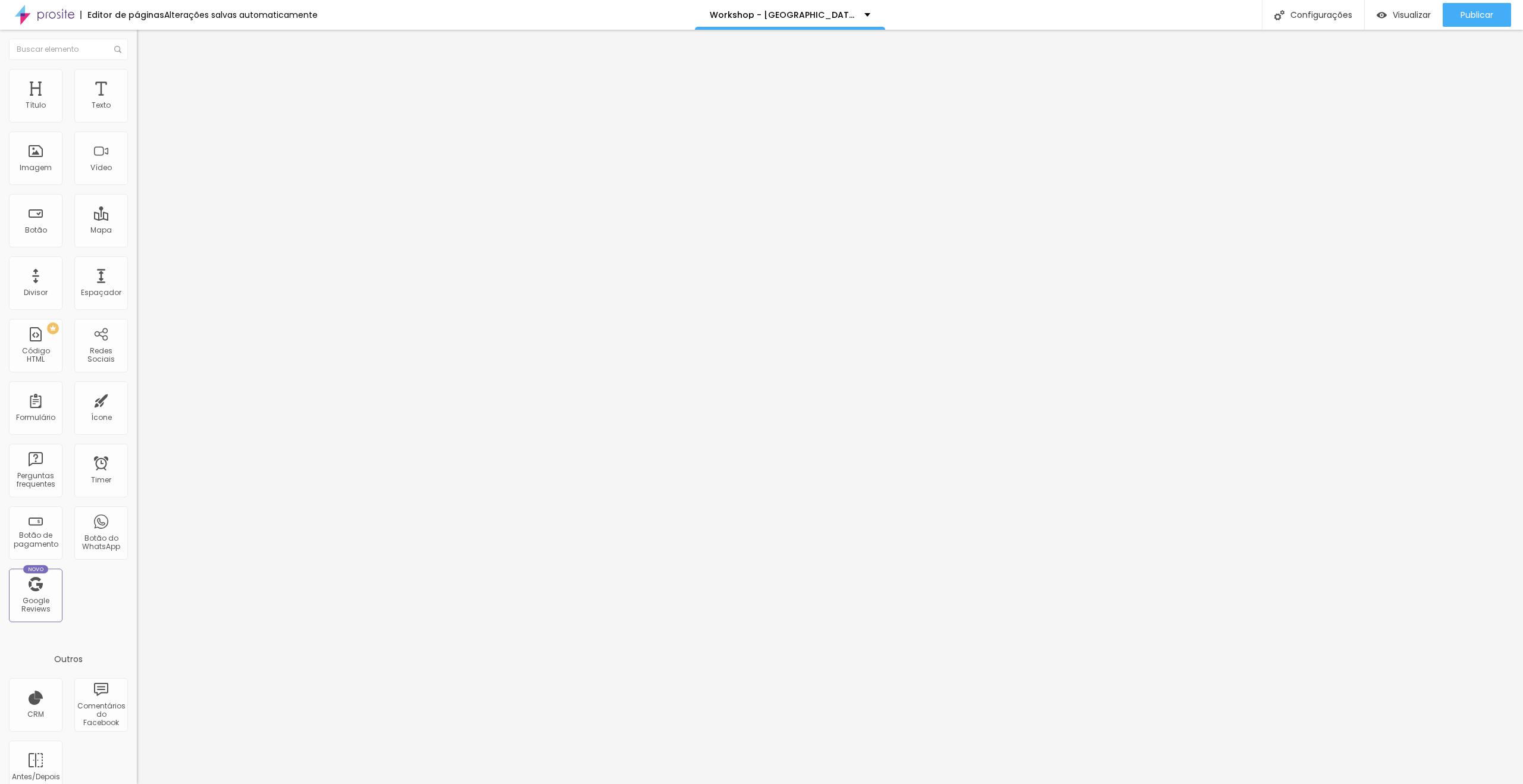
click at [137, 68] on ul "Conteúdo Estilo Avançado" at bounding box center [205, 74] width 137 height 36
click at [137, 77] on img at bounding box center [142, 74] width 11 height 10
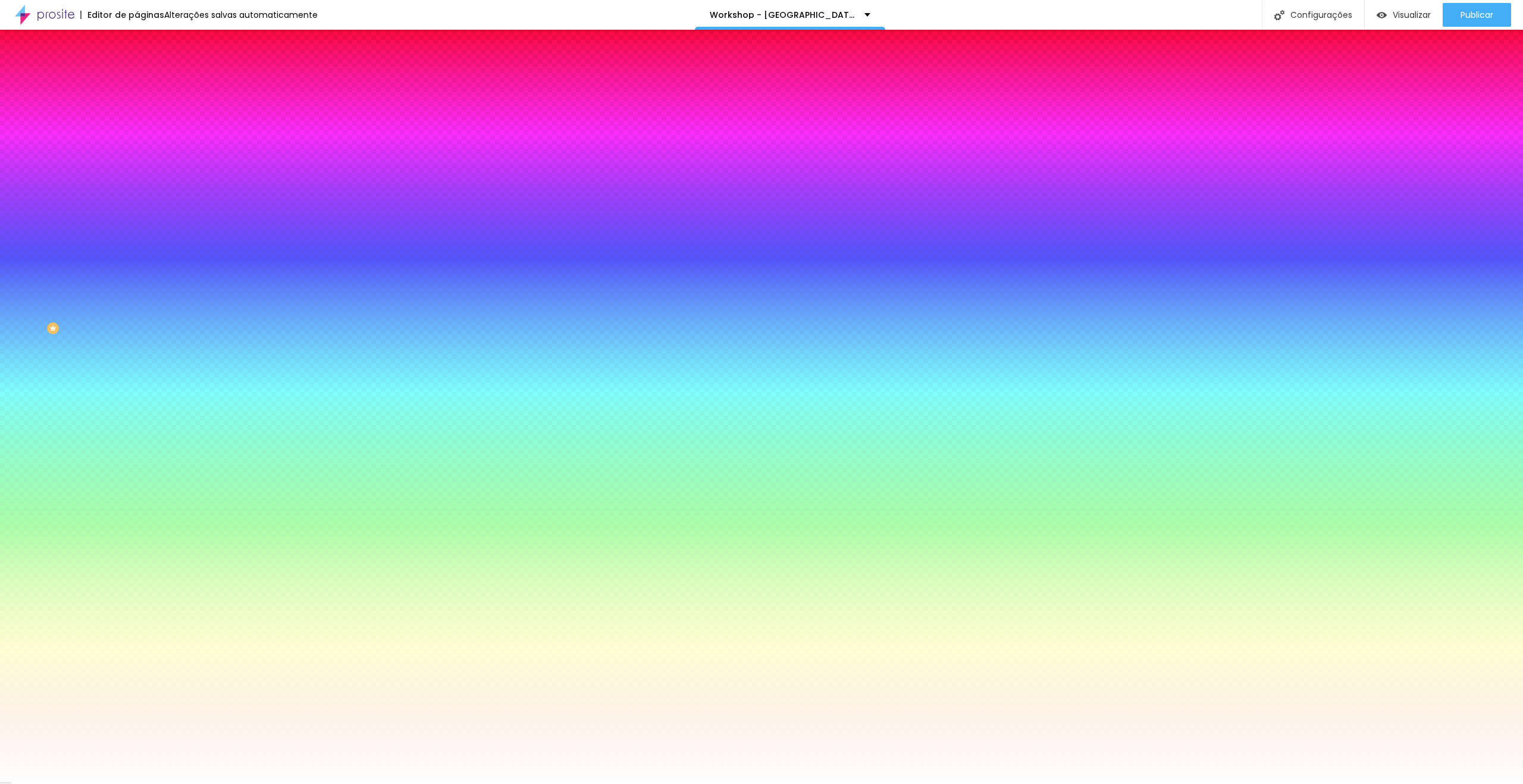
click at [137, 114] on div at bounding box center [205, 114] width 137 height 0
drag, startPoint x: 11, startPoint y: 140, endPoint x: 0, endPoint y: 136, distance: 11.7
click at [137, 136] on div "Cor de fundo Voltar ao padrão #FBFBFB Sombra DESATIVADO Voltar ao padrão Borda …" at bounding box center [205, 145] width 137 height 106
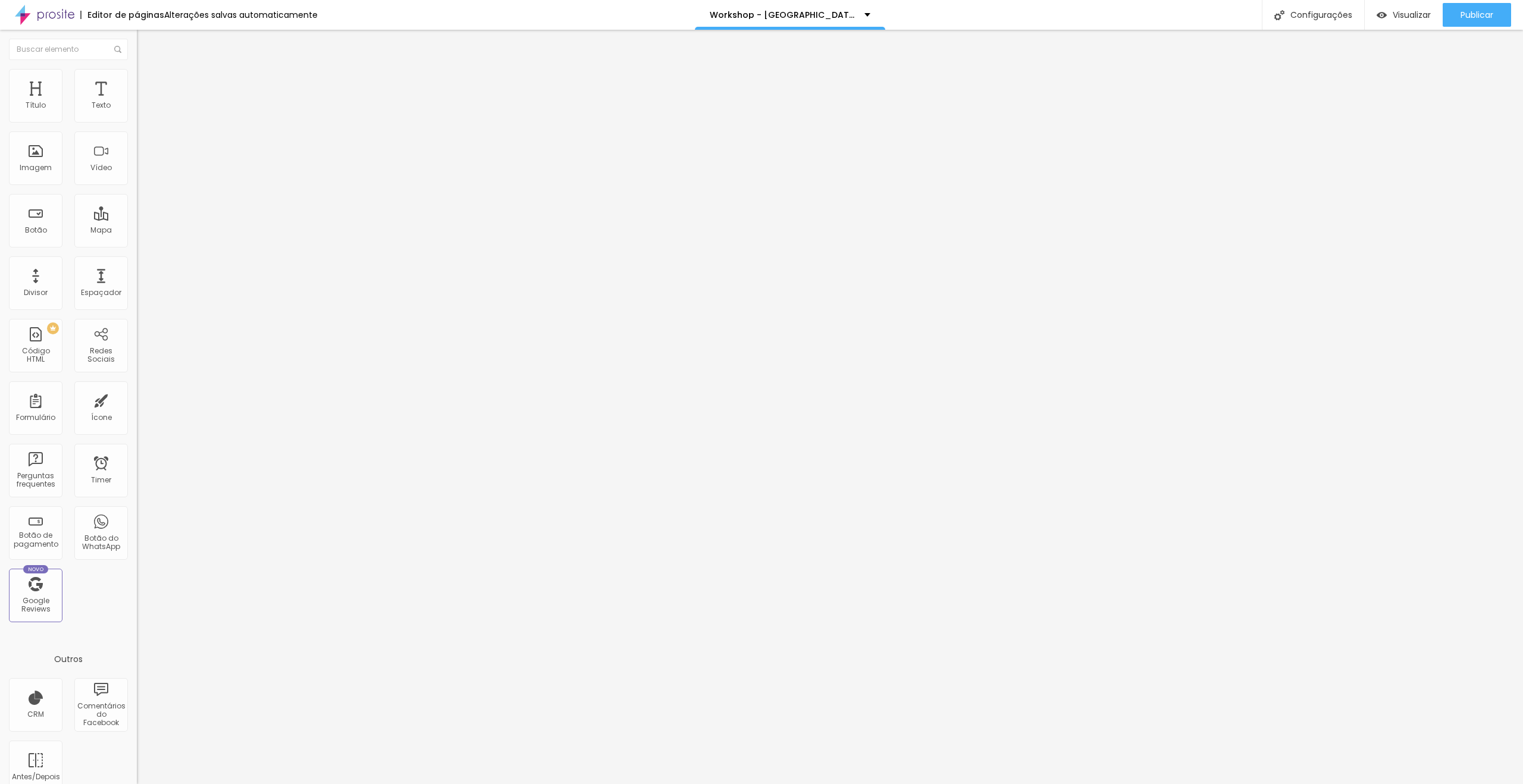
click at [137, 80] on img at bounding box center [142, 86] width 11 height 10
drag, startPoint x: 77, startPoint y: 80, endPoint x: 77, endPoint y: 98, distance: 18.0
click at [148, 80] on span "Estilo" at bounding box center [157, 77] width 18 height 10
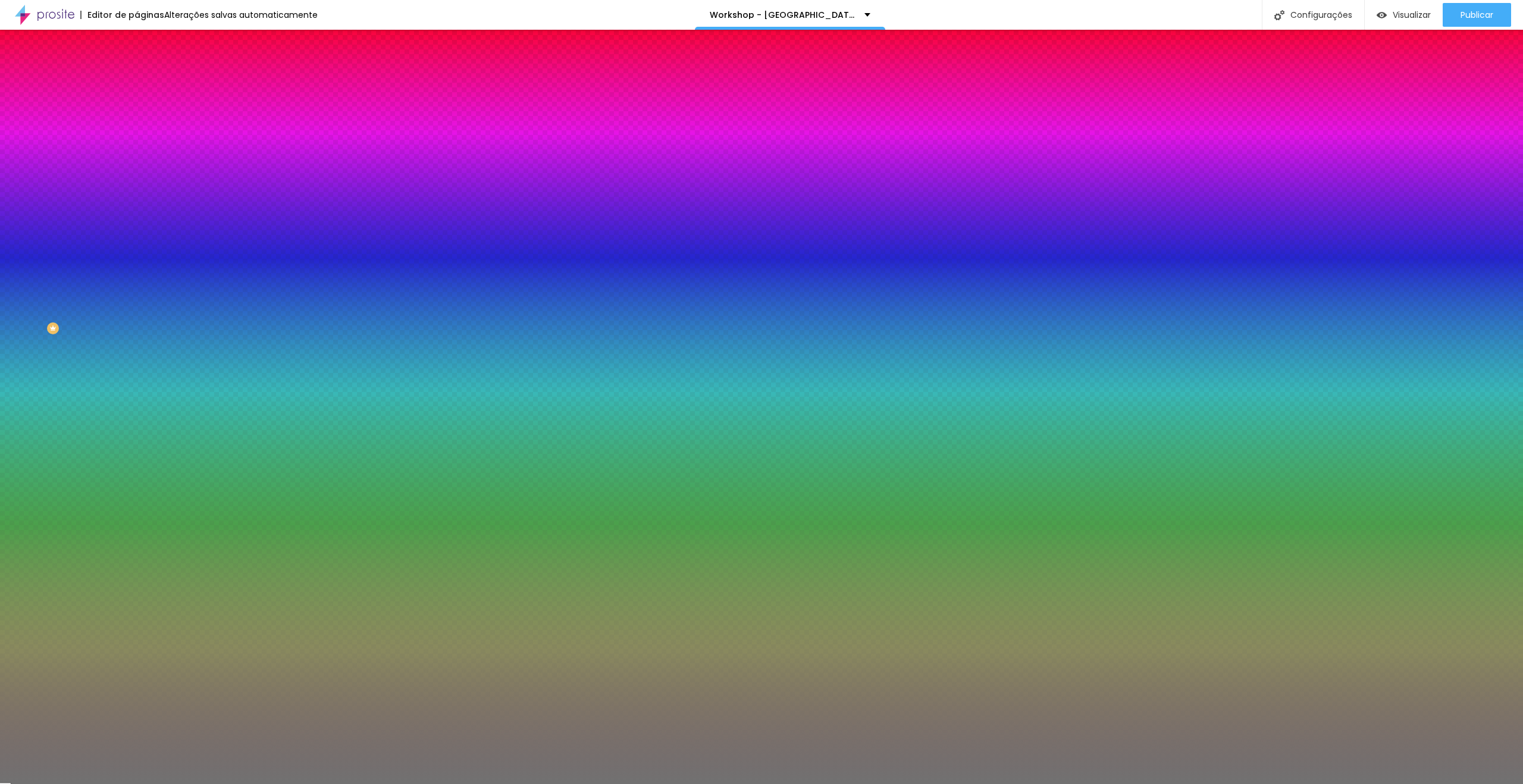
drag, startPoint x: 60, startPoint y: 157, endPoint x: 187, endPoint y: 158, distance: 127.0
click at [187, 155] on input "range" at bounding box center [175, 150] width 77 height 10
drag, startPoint x: 53, startPoint y: 186, endPoint x: 0, endPoint y: 192, distance: 53.3
click at [137, 185] on input "range" at bounding box center [175, 179] width 77 height 10
click at [137, 114] on div at bounding box center [205, 114] width 137 height 0
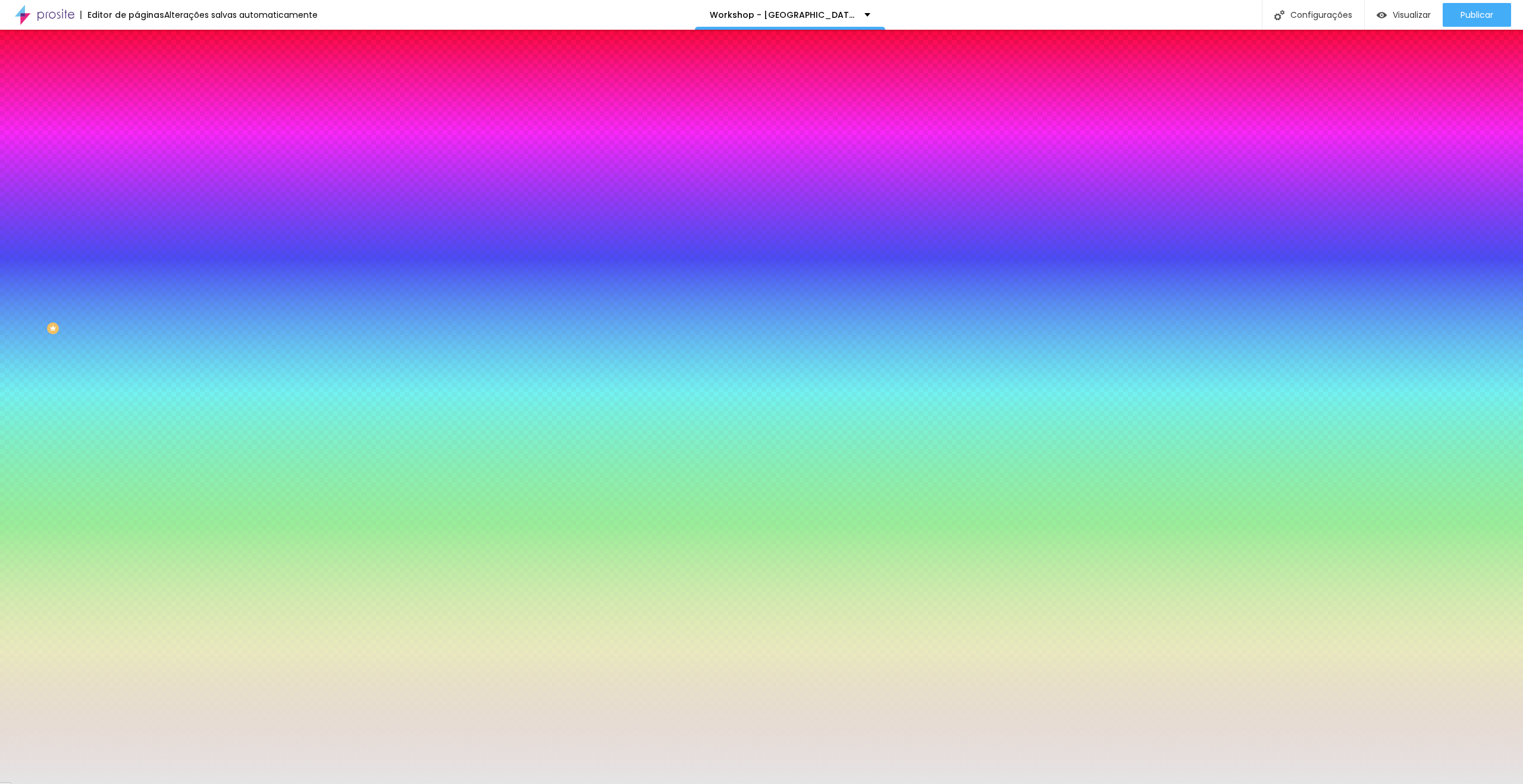
drag, startPoint x: 36, startPoint y: 164, endPoint x: 10, endPoint y: 144, distance: 32.8
click at [137, 144] on div "Cor Voltar ao padrão #E5E5E5 Tamanho 100 % Peso 1" at bounding box center [205, 139] width 137 height 93
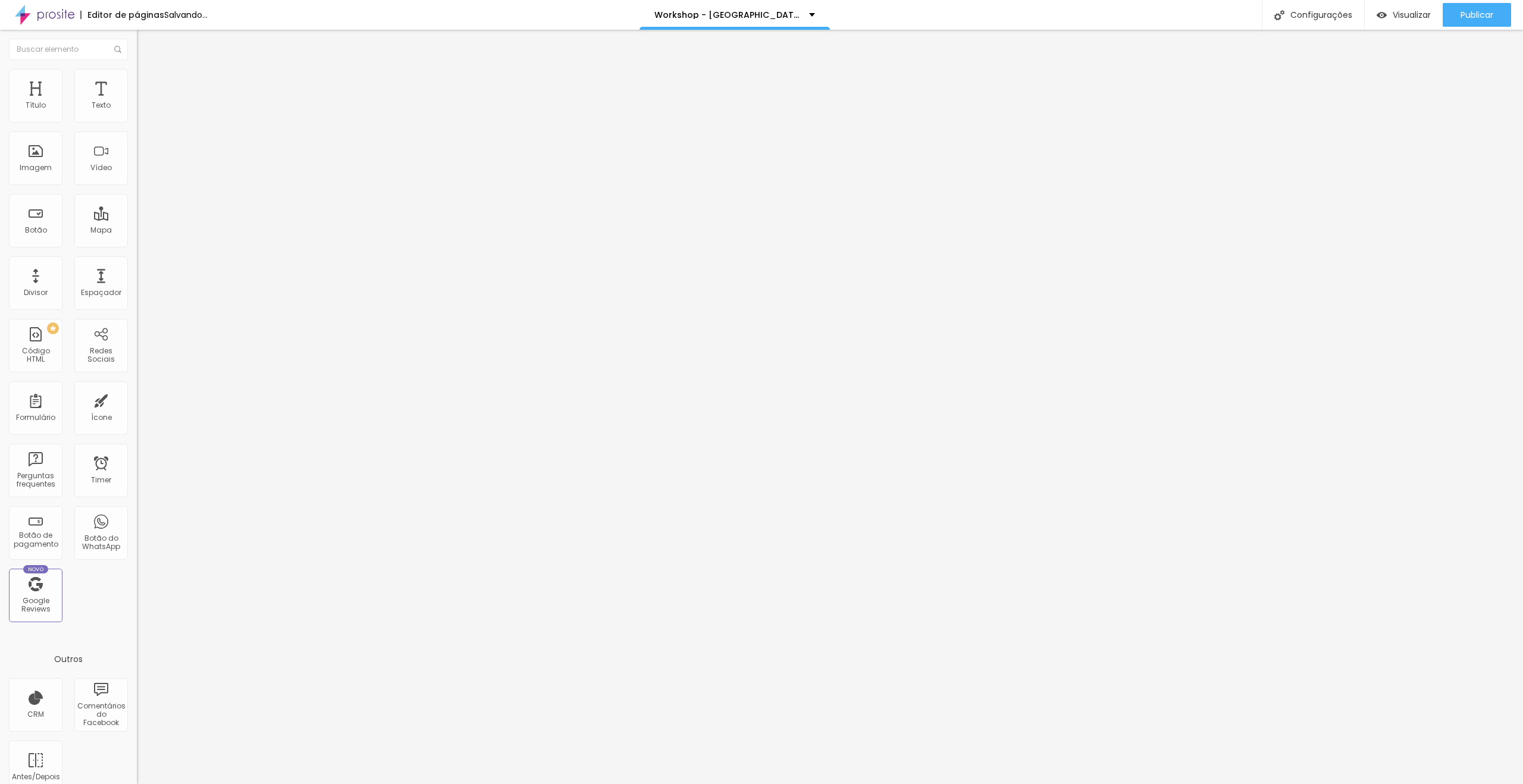
click at [137, 69] on li "Estilo" at bounding box center [205, 75] width 137 height 12
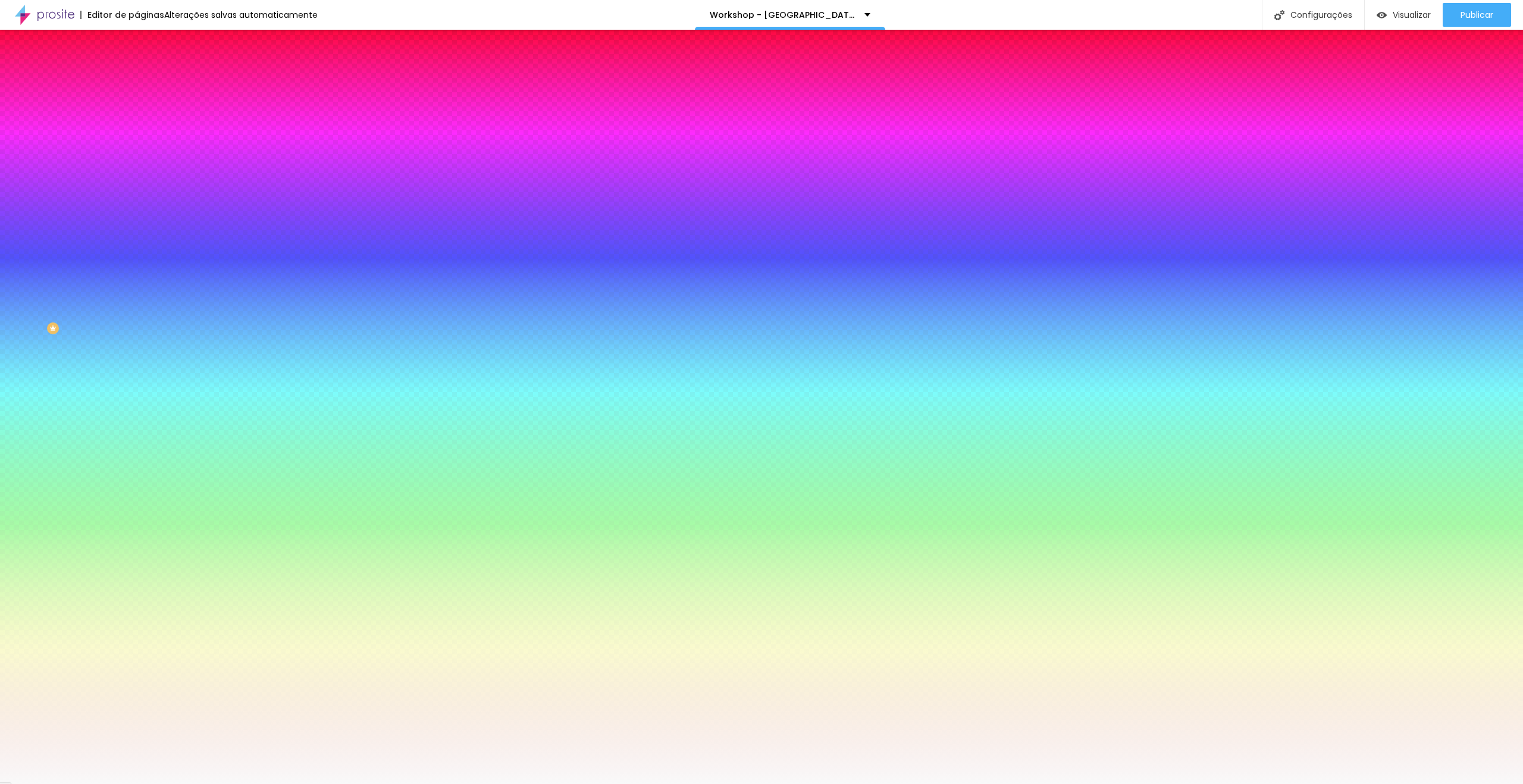
click at [137, 153] on button "button" at bounding box center [144, 159] width 17 height 12
click at [122, 783] on div at bounding box center [762, 784] width 1523 height 0
click at [137, 186] on button "button" at bounding box center [144, 192] width 17 height 12
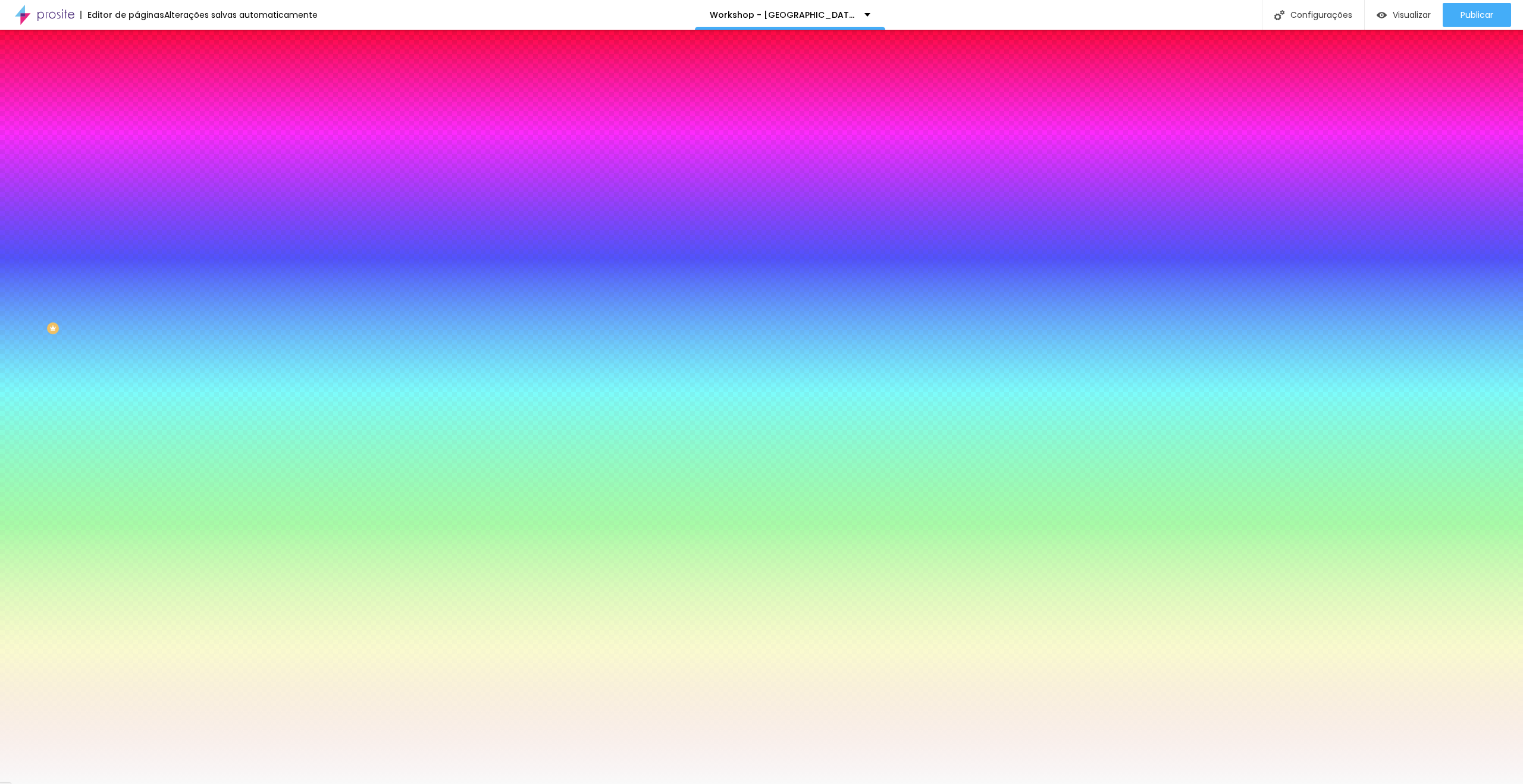
drag, startPoint x: 220, startPoint y: 228, endPoint x: 205, endPoint y: 228, distance: 15.0
drag, startPoint x: 262, startPoint y: 230, endPoint x: 236, endPoint y: 232, distance: 26.1
click at [715, 783] on div at bounding box center [762, 784] width 1523 height 0
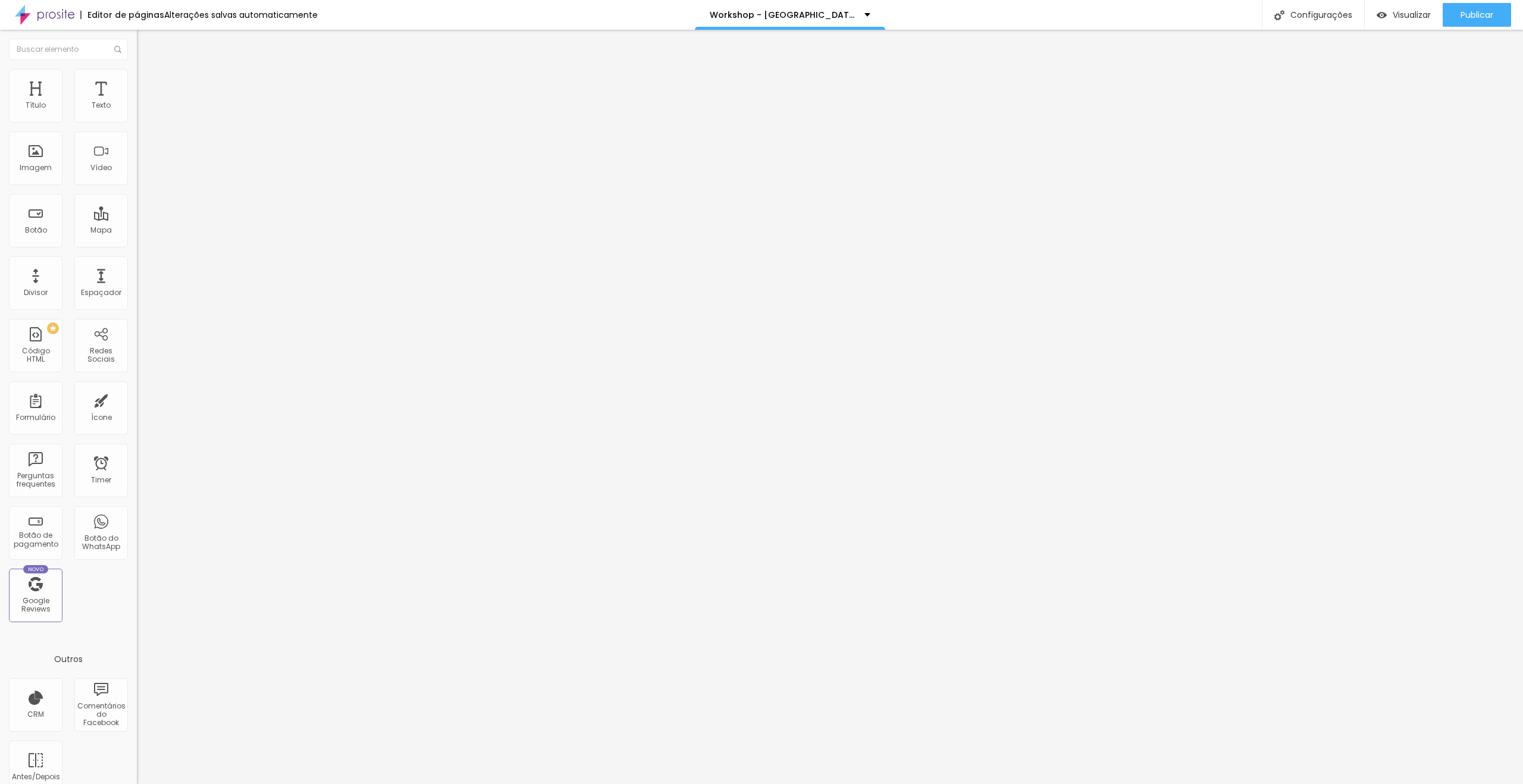
click at [137, 77] on li "Estilo" at bounding box center [205, 75] width 137 height 12
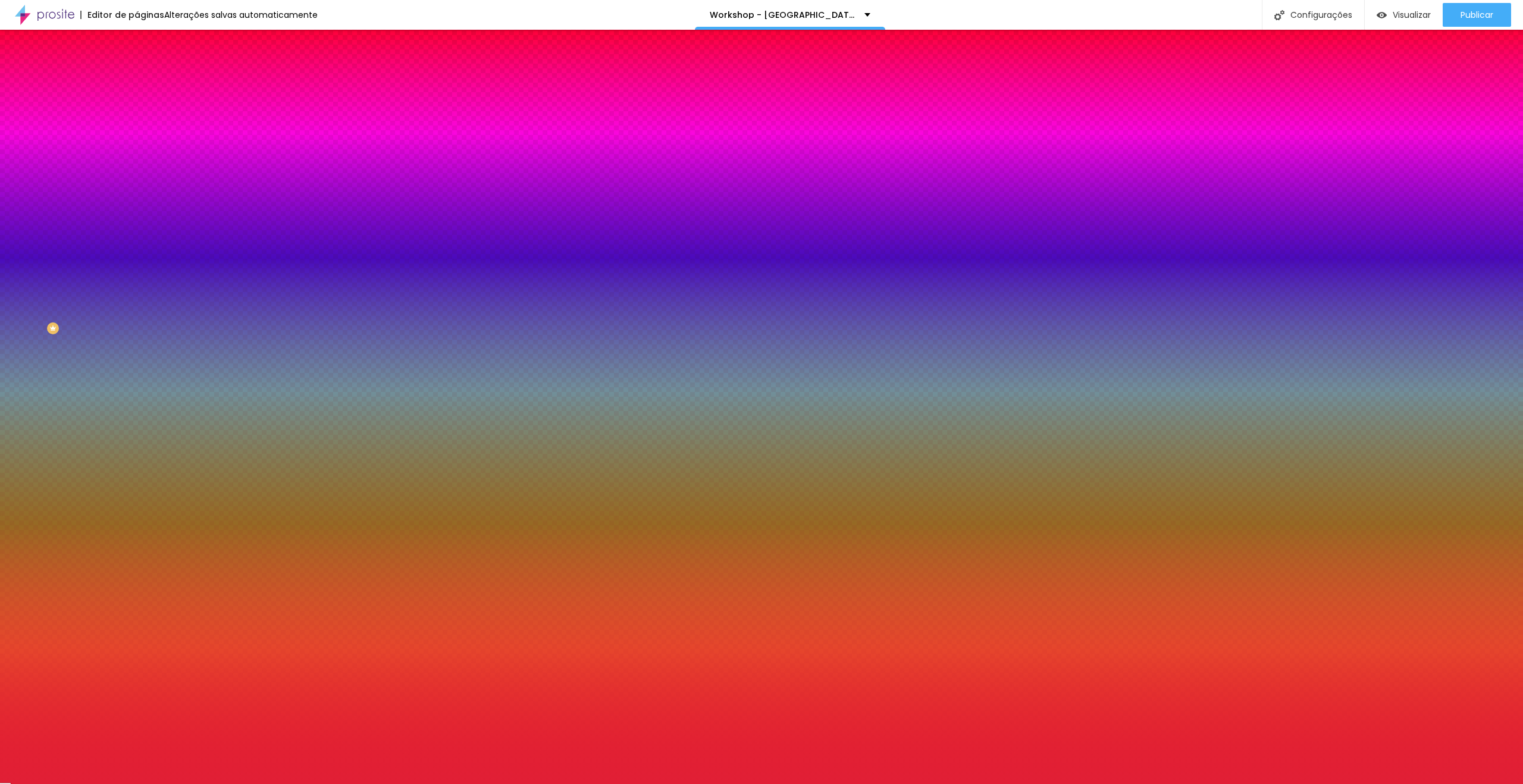
click at [137, 186] on button "button" at bounding box center [144, 192] width 17 height 12
click at [1256, 783] on div at bounding box center [762, 784] width 1523 height 0
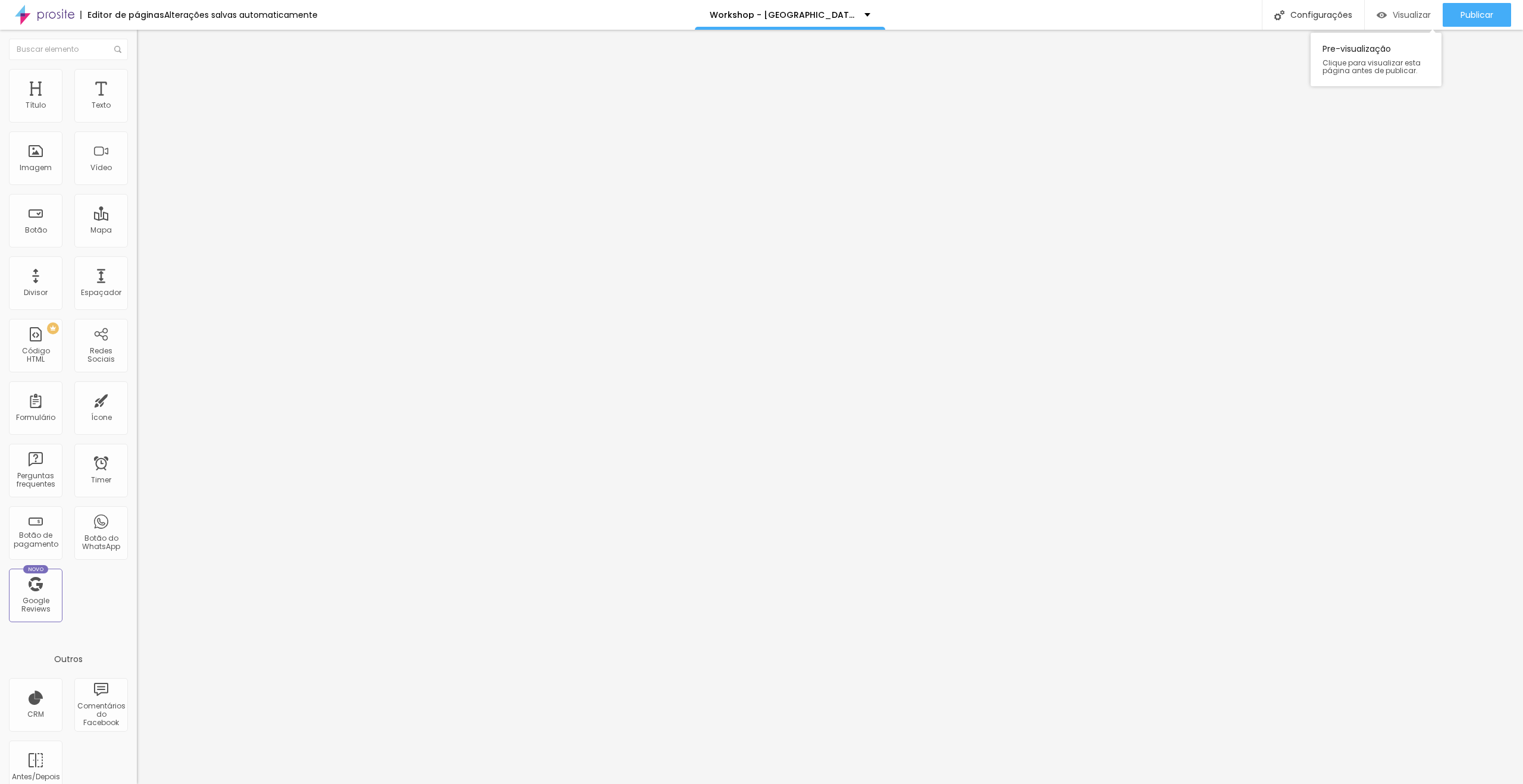
click at [1393, 14] on span "Visualizar" at bounding box center [1411, 15] width 38 height 10
drag, startPoint x: 56, startPoint y: 134, endPoint x: 0, endPoint y: 129, distance: 56.2
click at [137, 129] on div "Texto Click me Alinhamento [GEOGRAPHIC_DATA] Link URL https:// Abrir em uma nov…" at bounding box center [205, 179] width 137 height 173
click at [137, 79] on li "Estilo" at bounding box center [205, 75] width 137 height 12
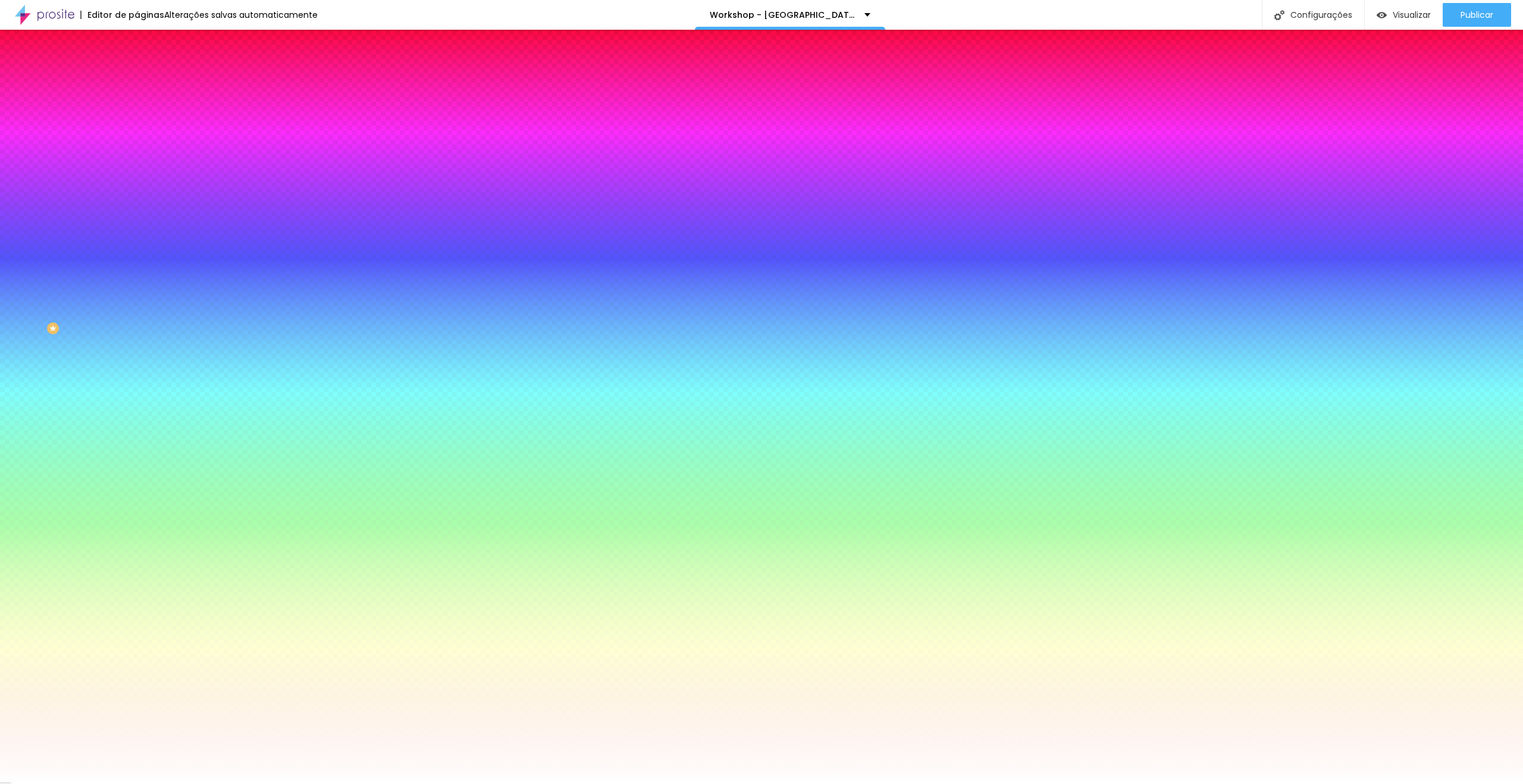
click at [143, 149] on icon "button" at bounding box center [144, 150] width 4 height 4
drag, startPoint x: 259, startPoint y: 231, endPoint x: 279, endPoint y: 230, distance: 20.0
drag, startPoint x: 263, startPoint y: 256, endPoint x: 272, endPoint y: 256, distance: 9.0
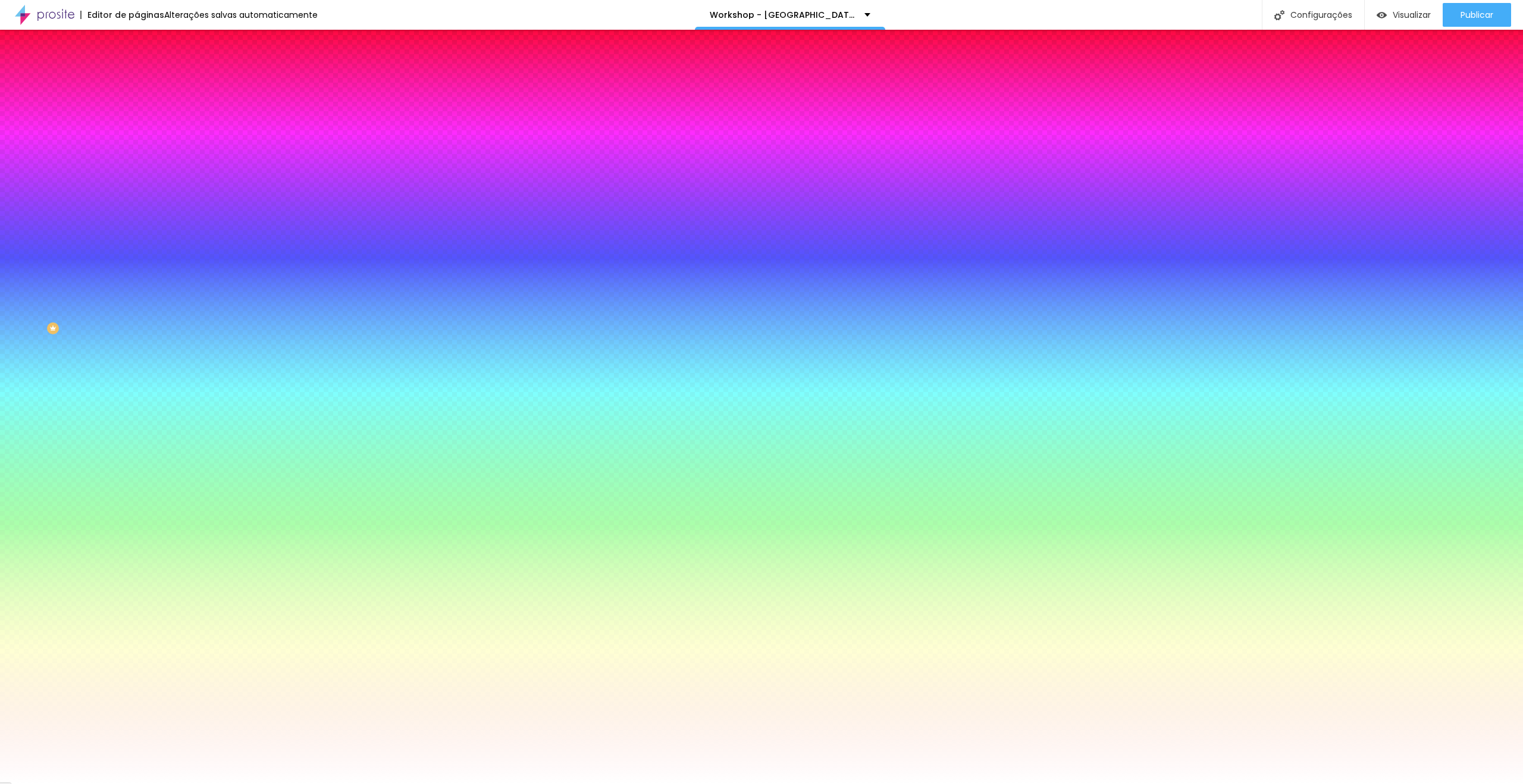
click at [29, 783] on div at bounding box center [762, 784] width 1523 height 0
click at [137, 67] on img at bounding box center [142, 62] width 11 height 10
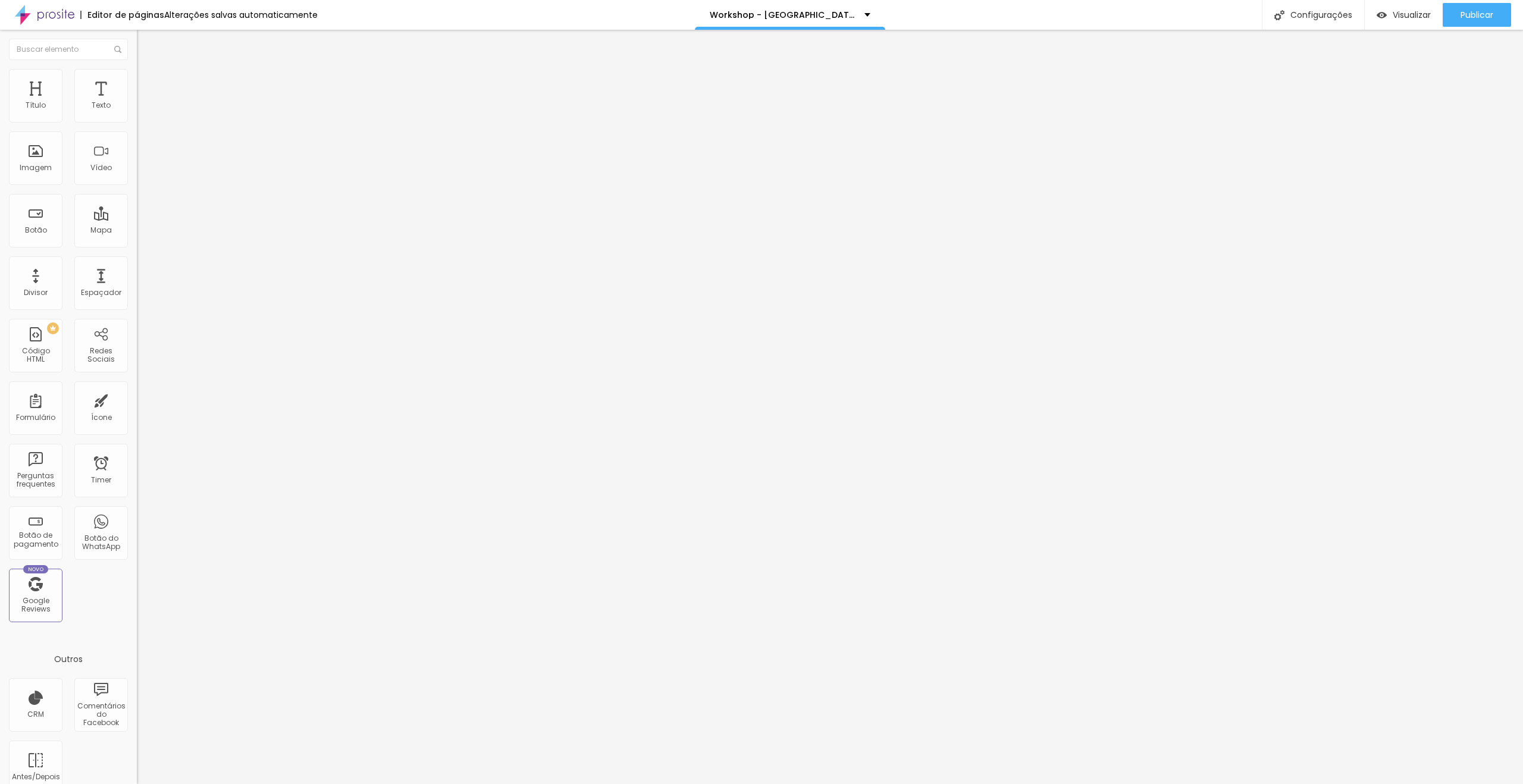
click at [137, 185] on span "Normal" at bounding box center [150, 182] width 27 height 10
click at [137, 213] on span "Grande" at bounding box center [151, 208] width 28 height 10
click at [137, 71] on img at bounding box center [142, 74] width 11 height 10
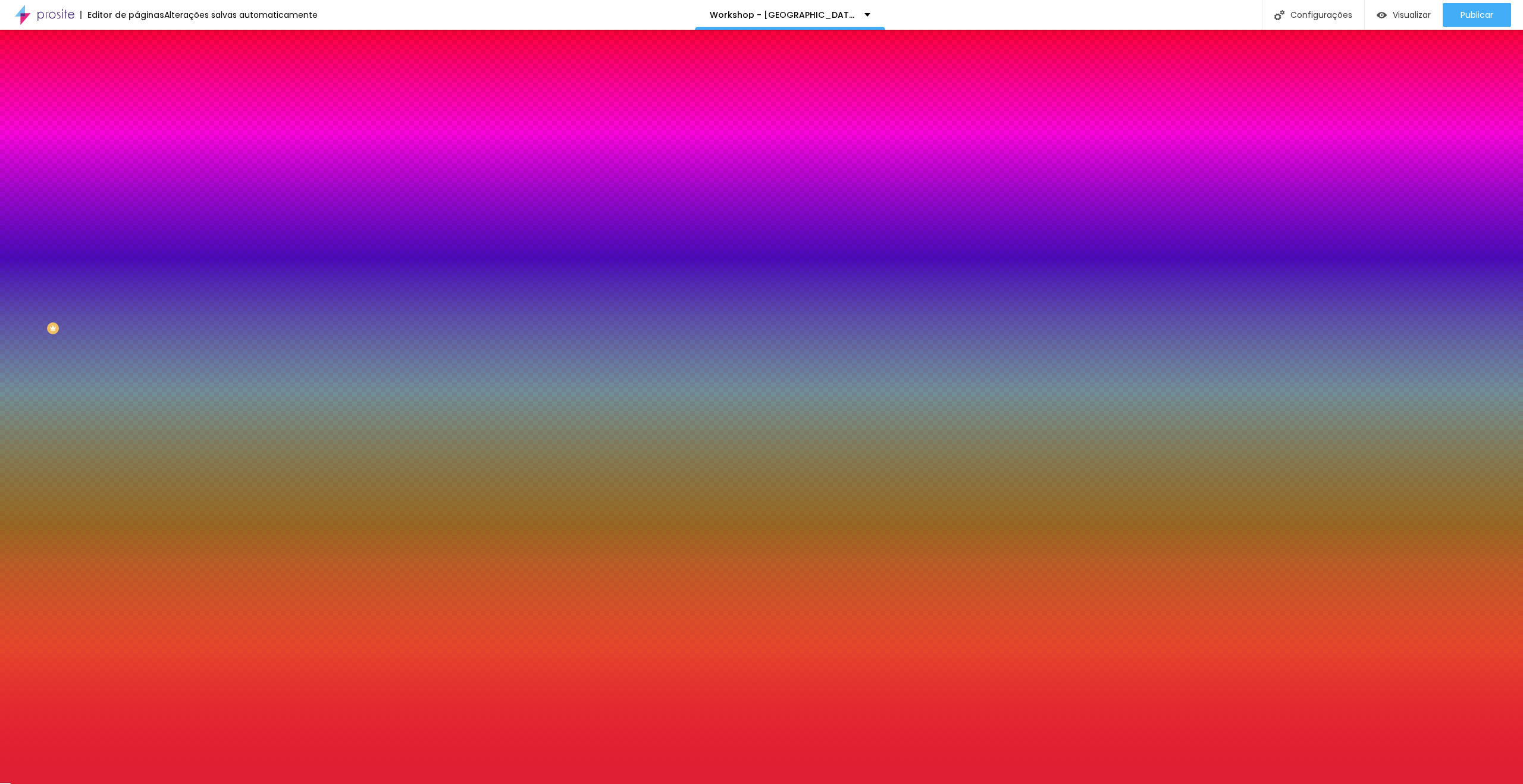
click at [137, 120] on input "#E11F35" at bounding box center [207, 120] width 143 height 12
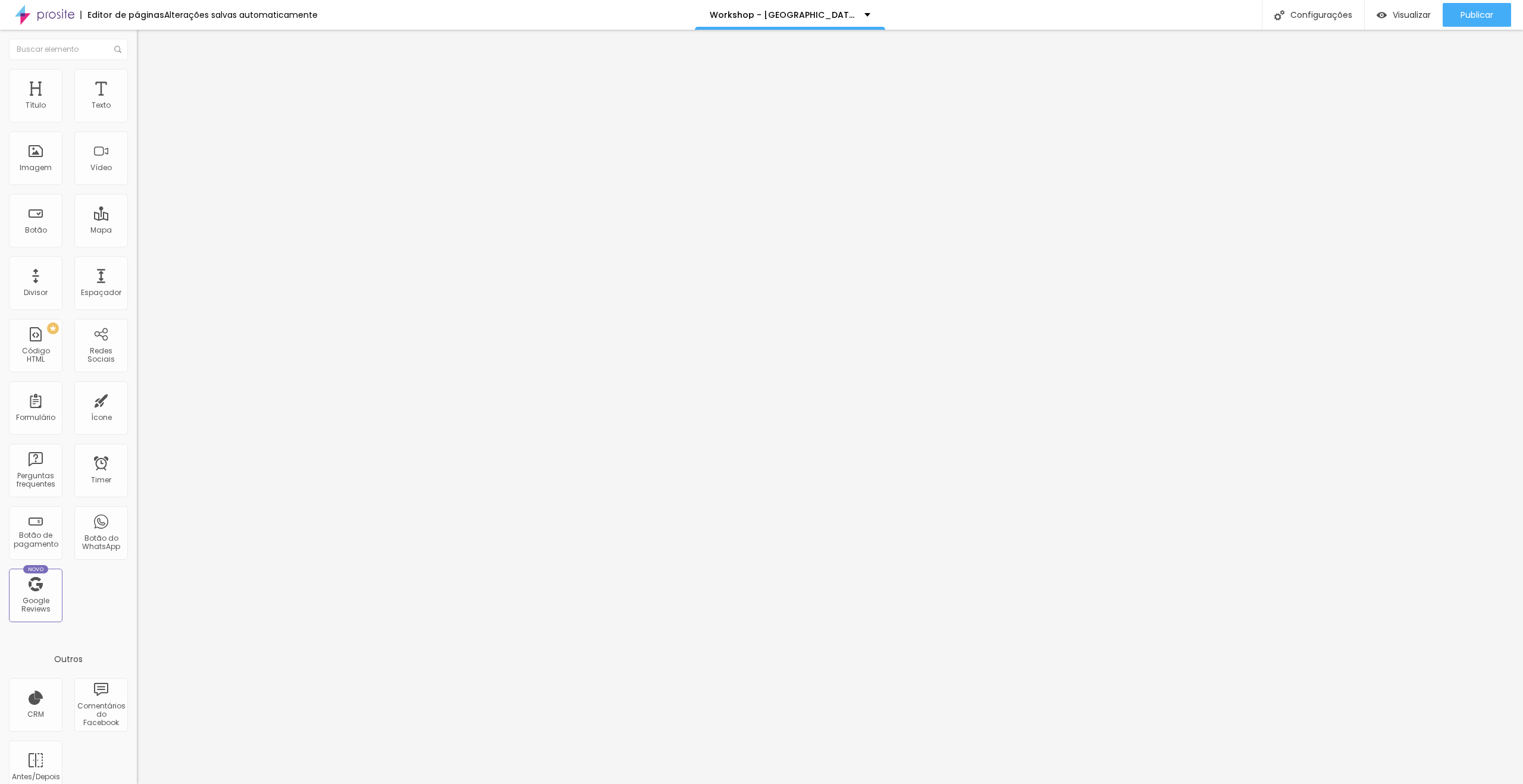
click at [137, 74] on img at bounding box center [142, 74] width 11 height 10
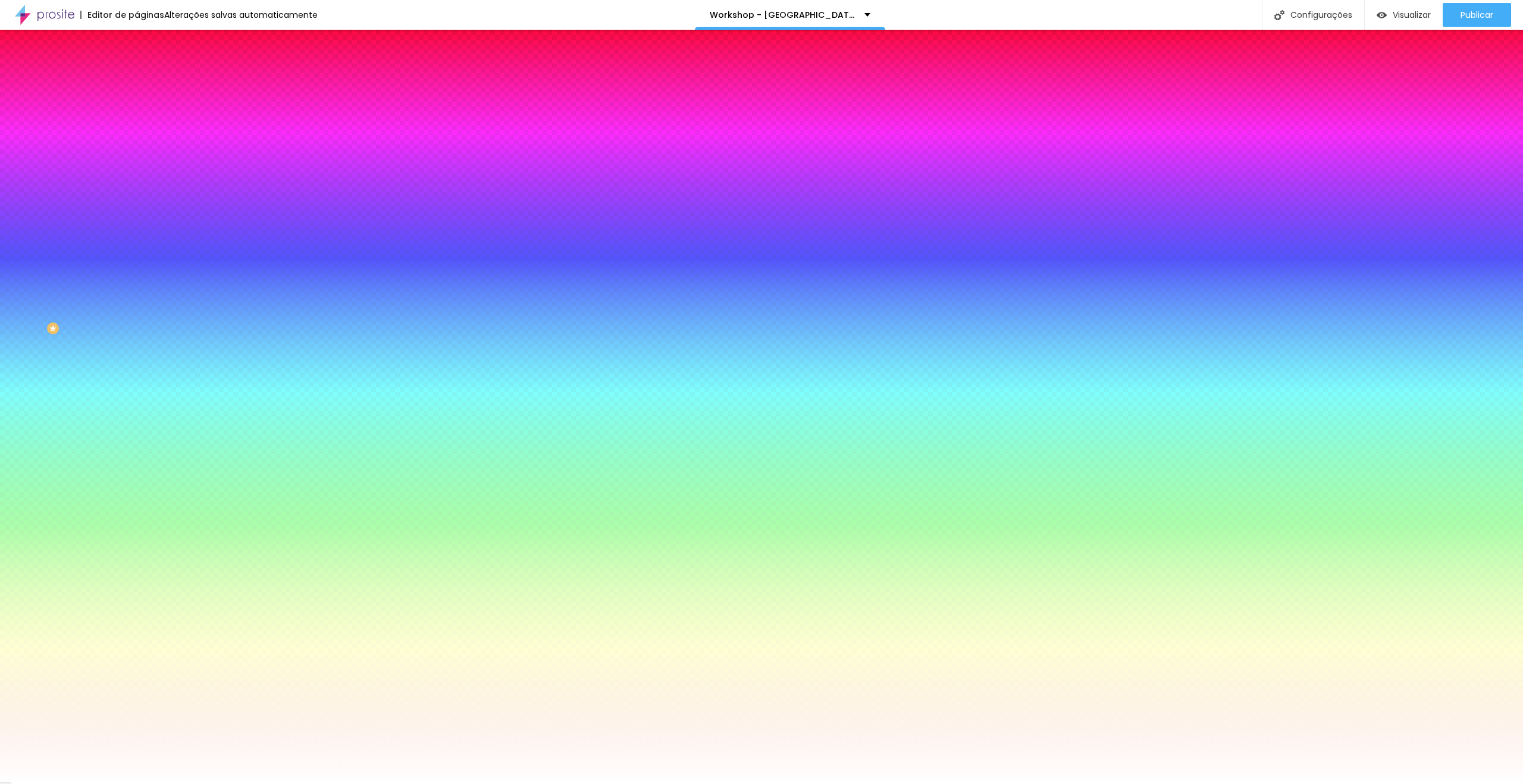
click at [137, 114] on div at bounding box center [205, 114] width 137 height 0
click at [137, 114] on div "Cor de fundo Voltar ao padrão #FFFFFF" at bounding box center [205, 108] width 137 height 32
drag, startPoint x: 116, startPoint y: 354, endPoint x: 122, endPoint y: 272, distance: 82.2
click at [137, 340] on div "Editar Botão Conteúdo Estilo Avançado Cor de fundo Voltar ao padrão #FFFFFF Tip…" at bounding box center [205, 407] width 137 height 754
click at [137, 404] on input "#FFFFFF" at bounding box center [207, 410] width 143 height 12
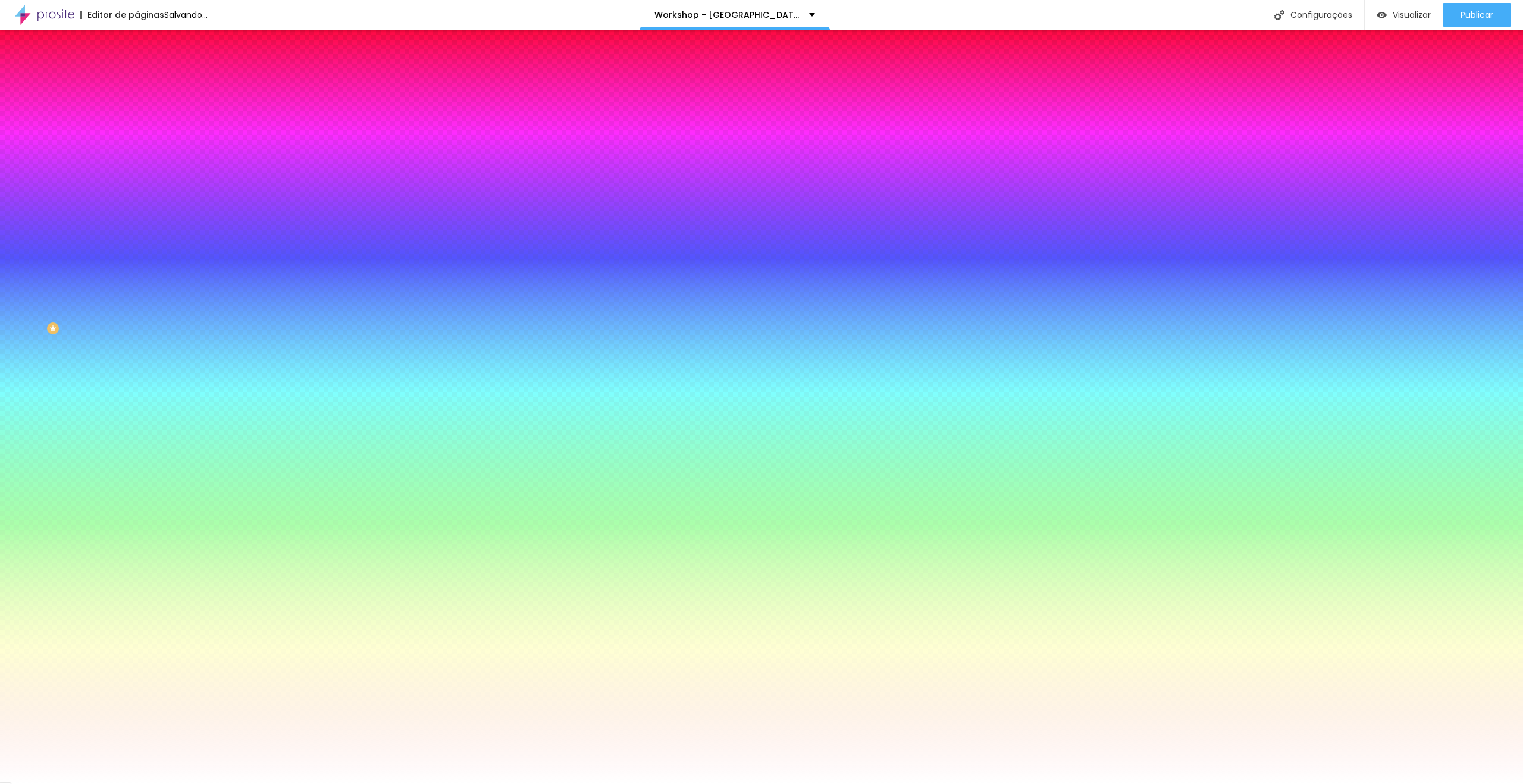
click at [137, 404] on input "#FFFFFF" at bounding box center [207, 410] width 143 height 12
paste input "E11F35"
click at [137, 437] on input "#FFFFFF" at bounding box center [207, 443] width 143 height 12
paste input "E11F35"
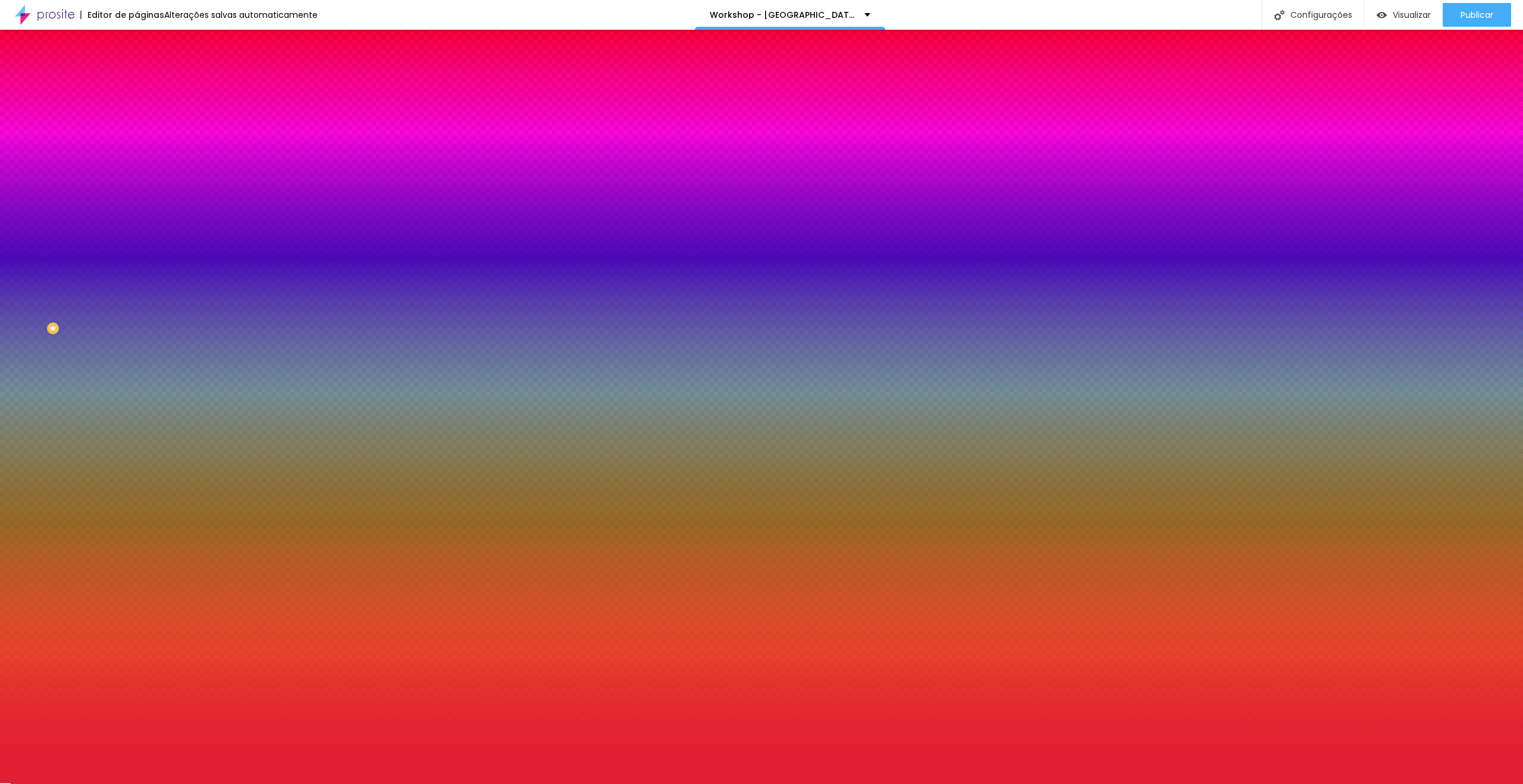
click at [137, 151] on button "button" at bounding box center [144, 151] width 17 height 12
paste input "E11F35"
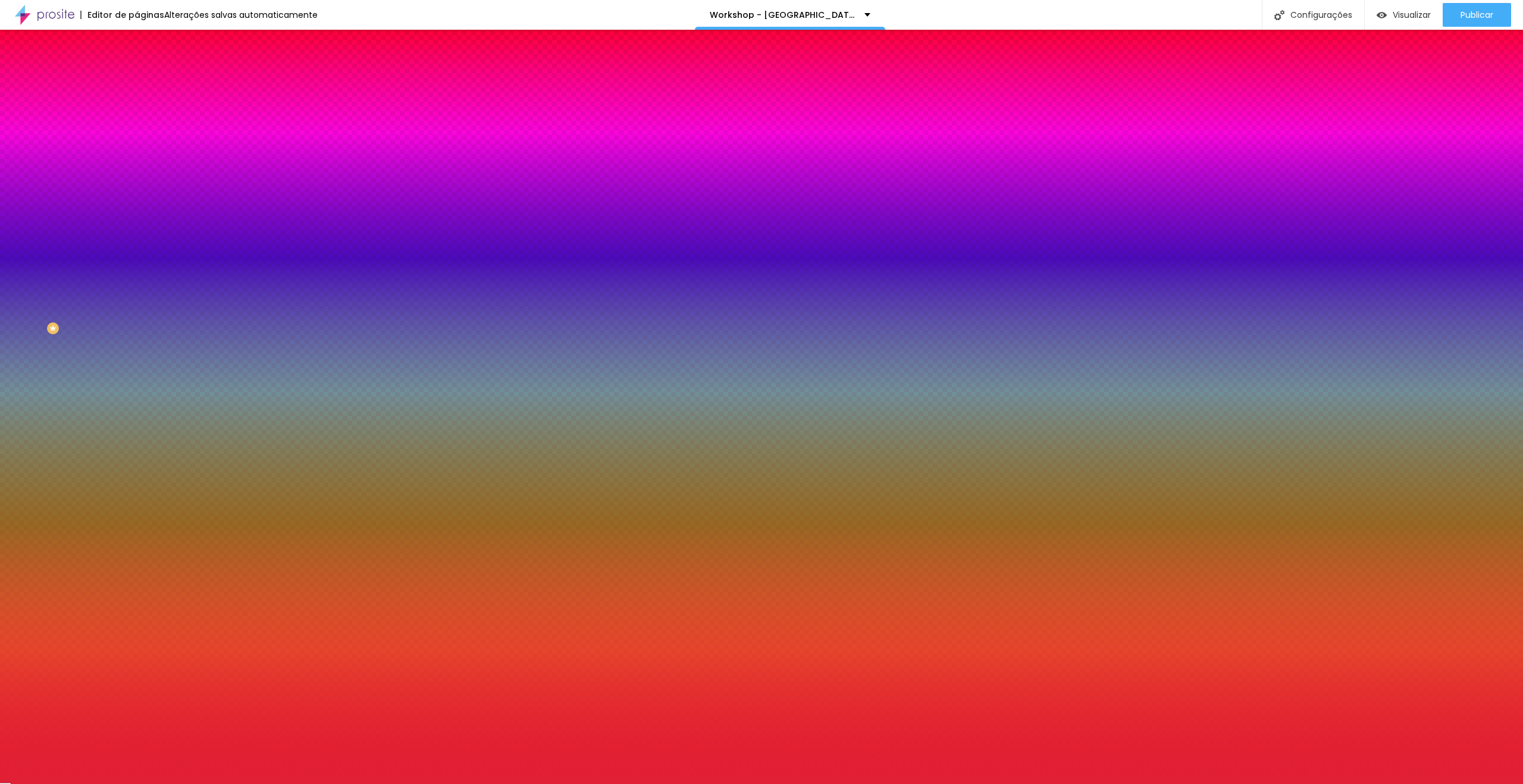
click at [97, 783] on div at bounding box center [762, 784] width 1523 height 0
click at [142, 181] on icon "button" at bounding box center [145, 185] width 7 height 7
drag, startPoint x: 130, startPoint y: 217, endPoint x: 358, endPoint y: 225, distance: 228.1
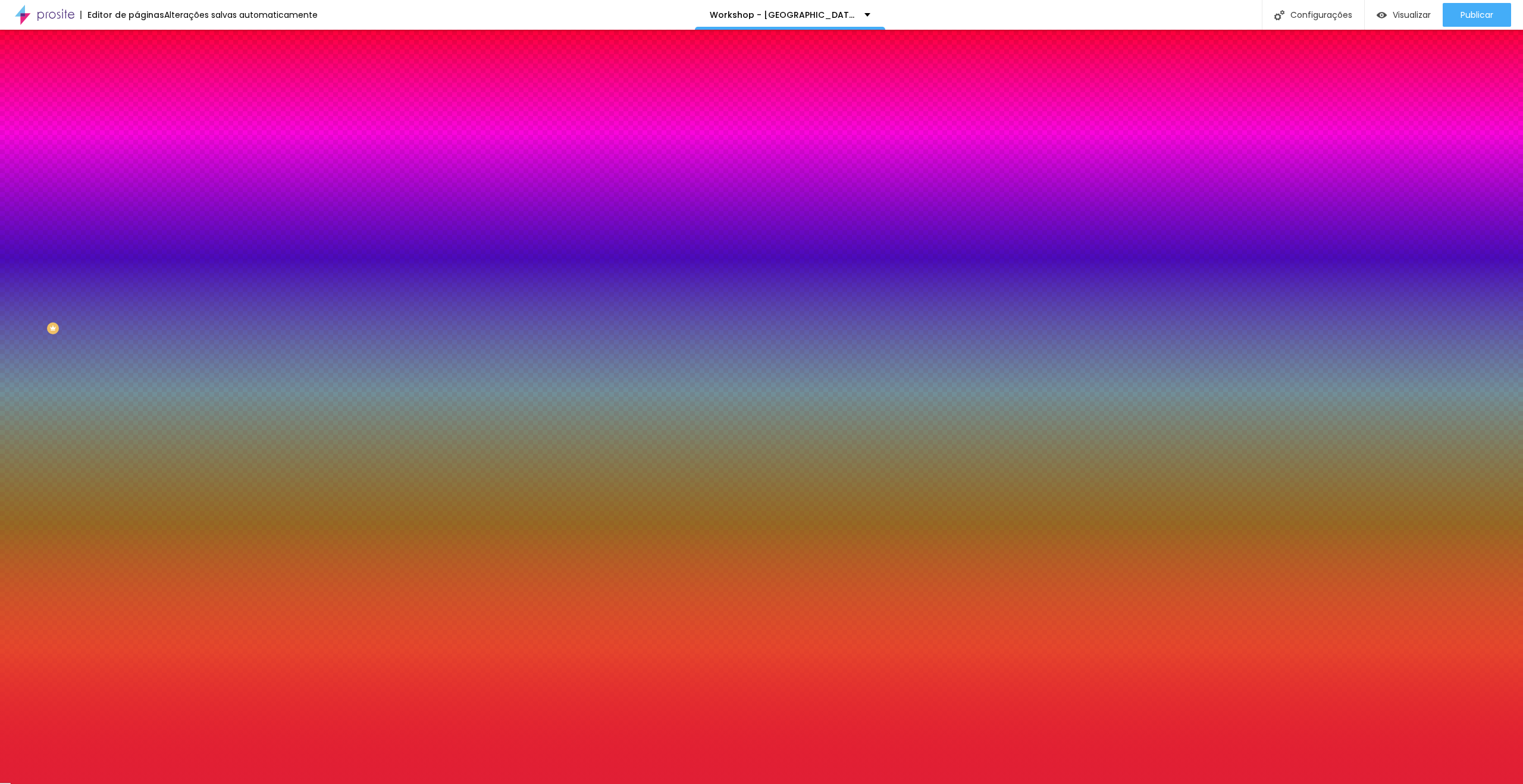
paste input "E11F35"
drag, startPoint x: 130, startPoint y: 253, endPoint x: 177, endPoint y: 251, distance: 47.0
drag, startPoint x: 262, startPoint y: 220, endPoint x: 299, endPoint y: 220, distance: 37.0
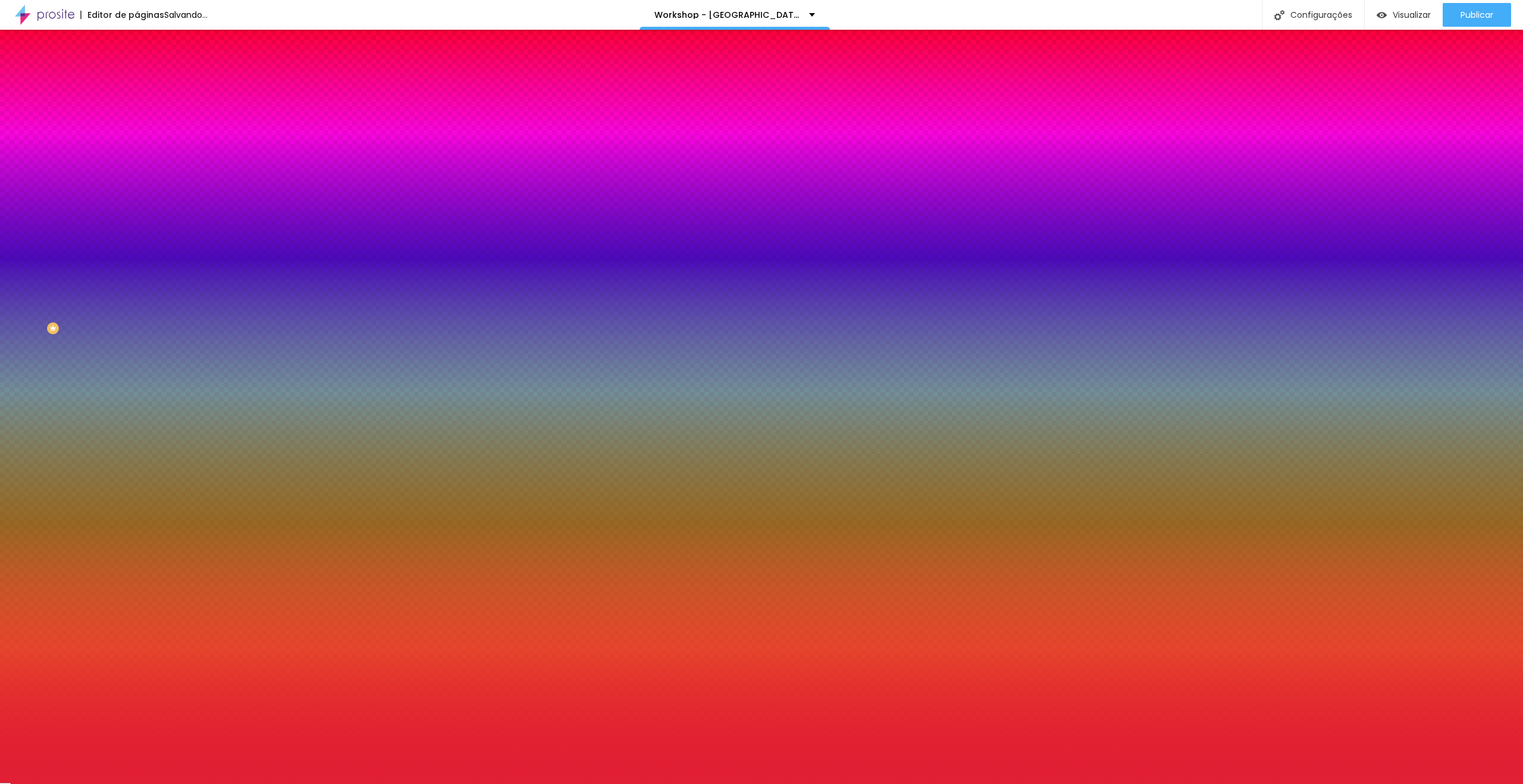
click at [88, 783] on div at bounding box center [762, 784] width 1523 height 0
click at [137, 404] on div at bounding box center [205, 404] width 137 height 0
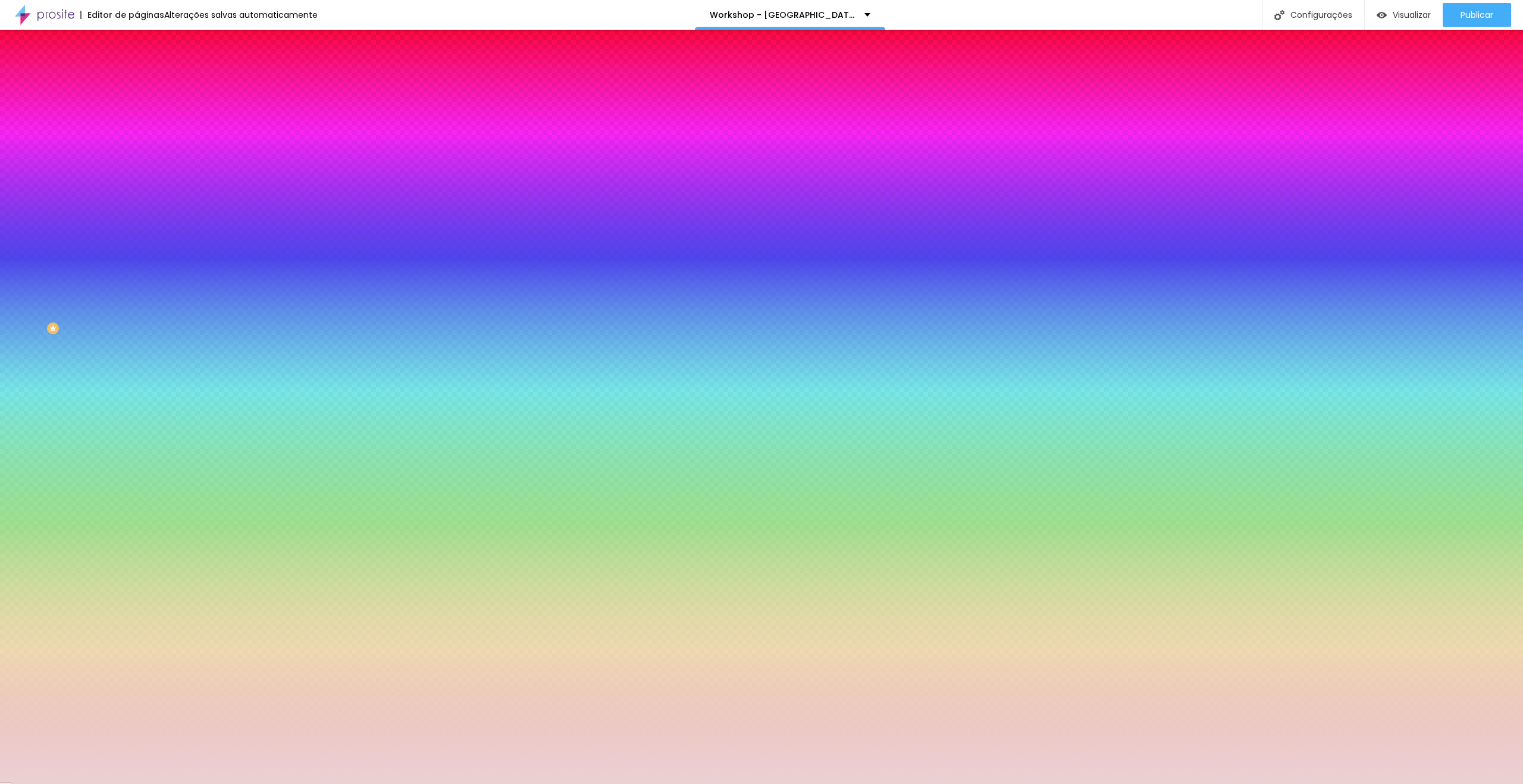
drag, startPoint x: 27, startPoint y: 303, endPoint x: 0, endPoint y: 254, distance: 55.9
click at [137, 254] on div "Cor de fundo Voltar ao padrão #FFFFFF Tipografia Voltar ao padrão Borda Voltar …" at bounding box center [205, 287] width 137 height 388
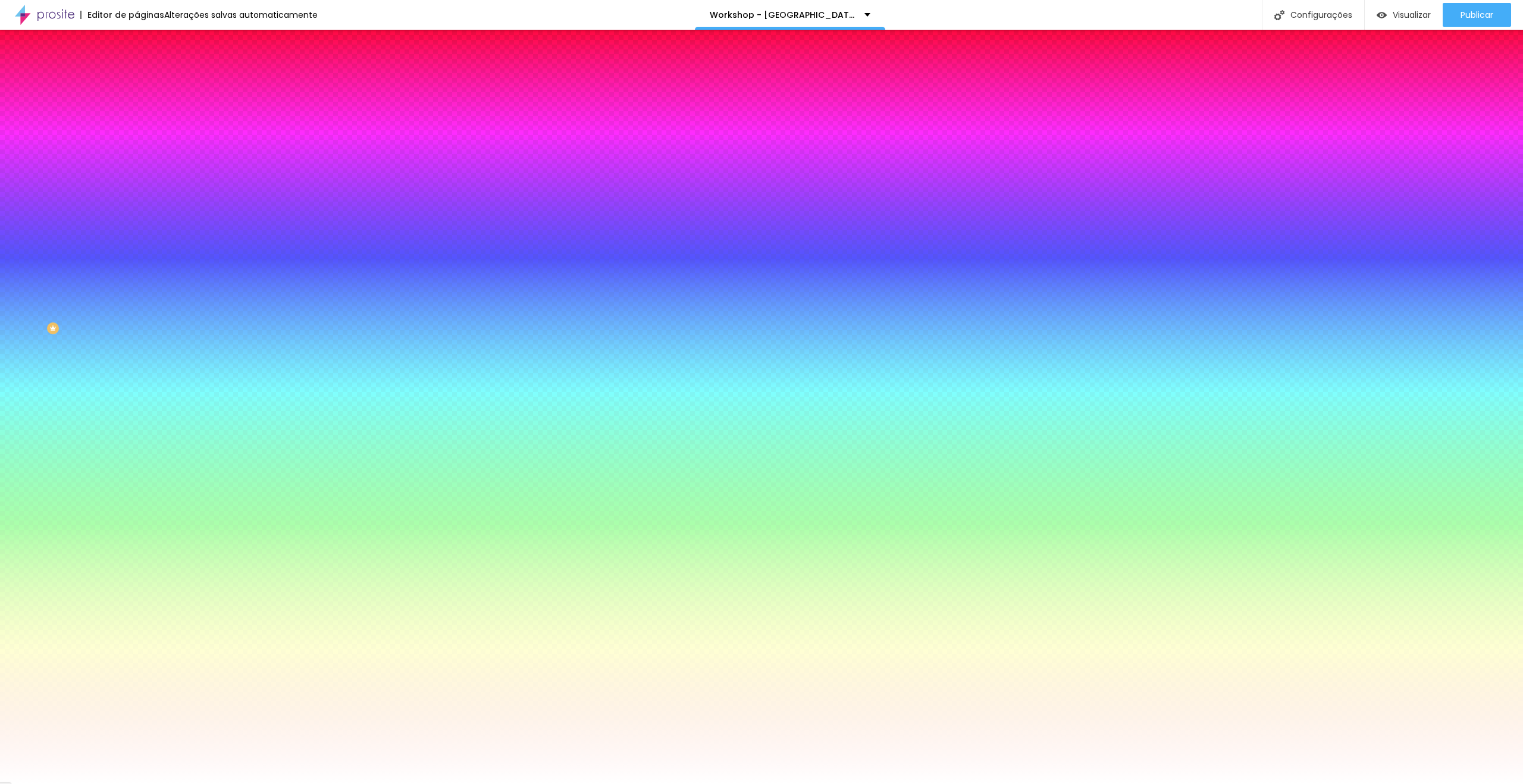
click at [137, 353] on div "Editar Botão Conteúdo Estilo Avançado Cor de fundo Voltar ao padrão #FFFFFF Tip…" at bounding box center [205, 407] width 137 height 754
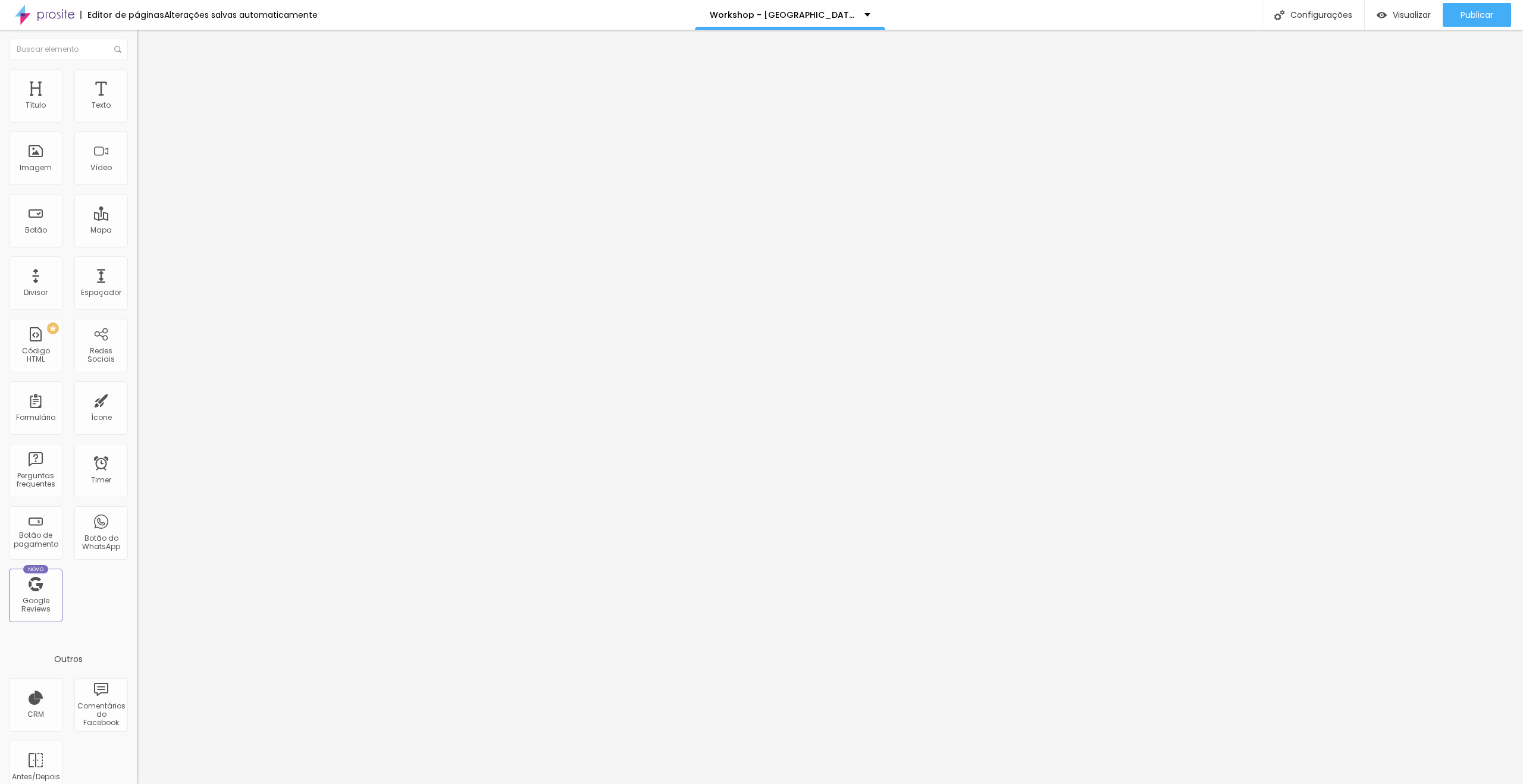
drag, startPoint x: 108, startPoint y: 79, endPoint x: 95, endPoint y: 84, distance: 13.9
click at [137, 80] on li "Avançado" at bounding box center [205, 87] width 137 height 12
drag, startPoint x: 105, startPoint y: 115, endPoint x: 111, endPoint y: 116, distance: 6.1
click at [137, 242] on div "0 px" at bounding box center [205, 248] width 137 height 12
click at [137, 114] on button "button" at bounding box center [144, 108] width 17 height 12
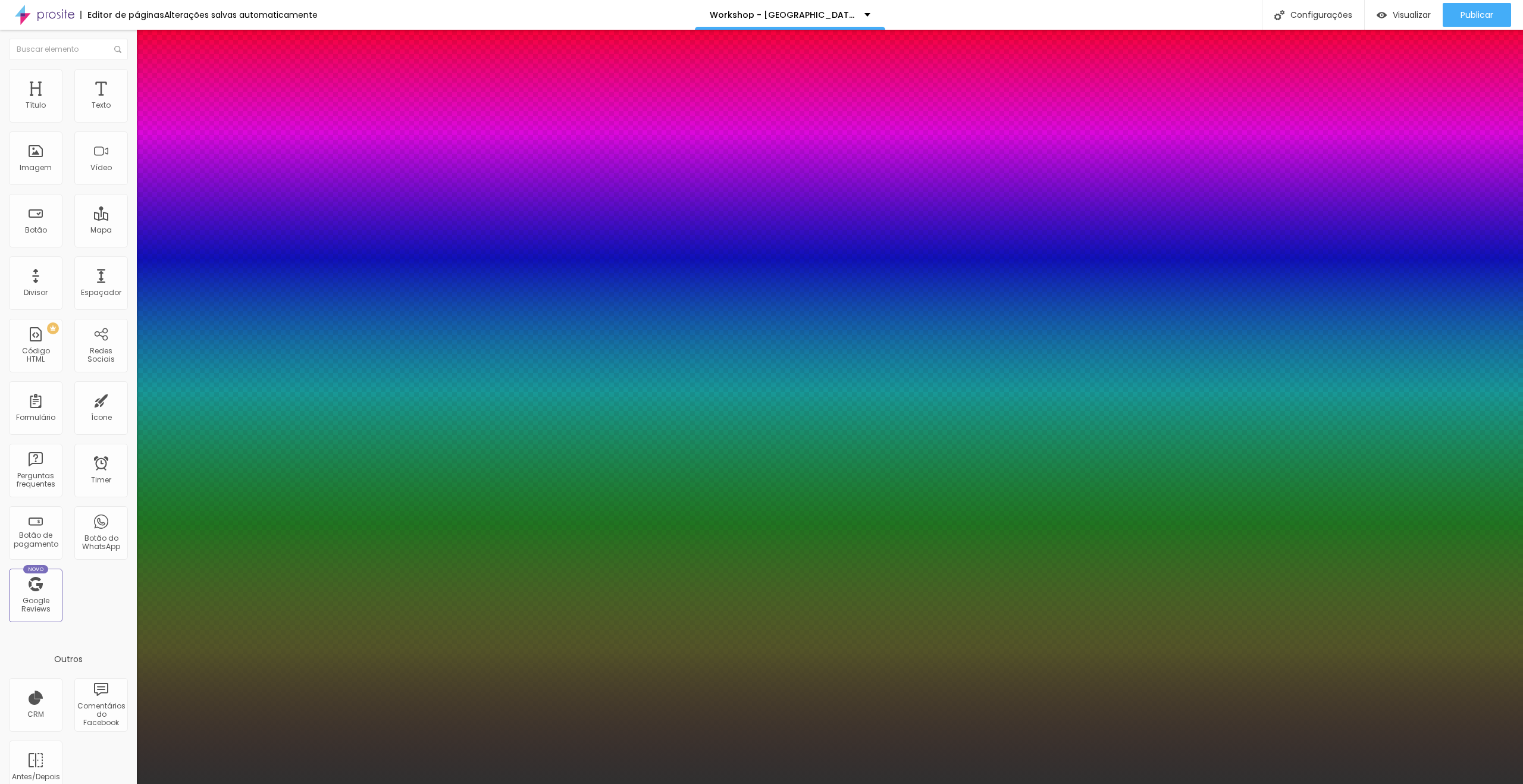
click at [793, 783] on div at bounding box center [762, 784] width 1523 height 0
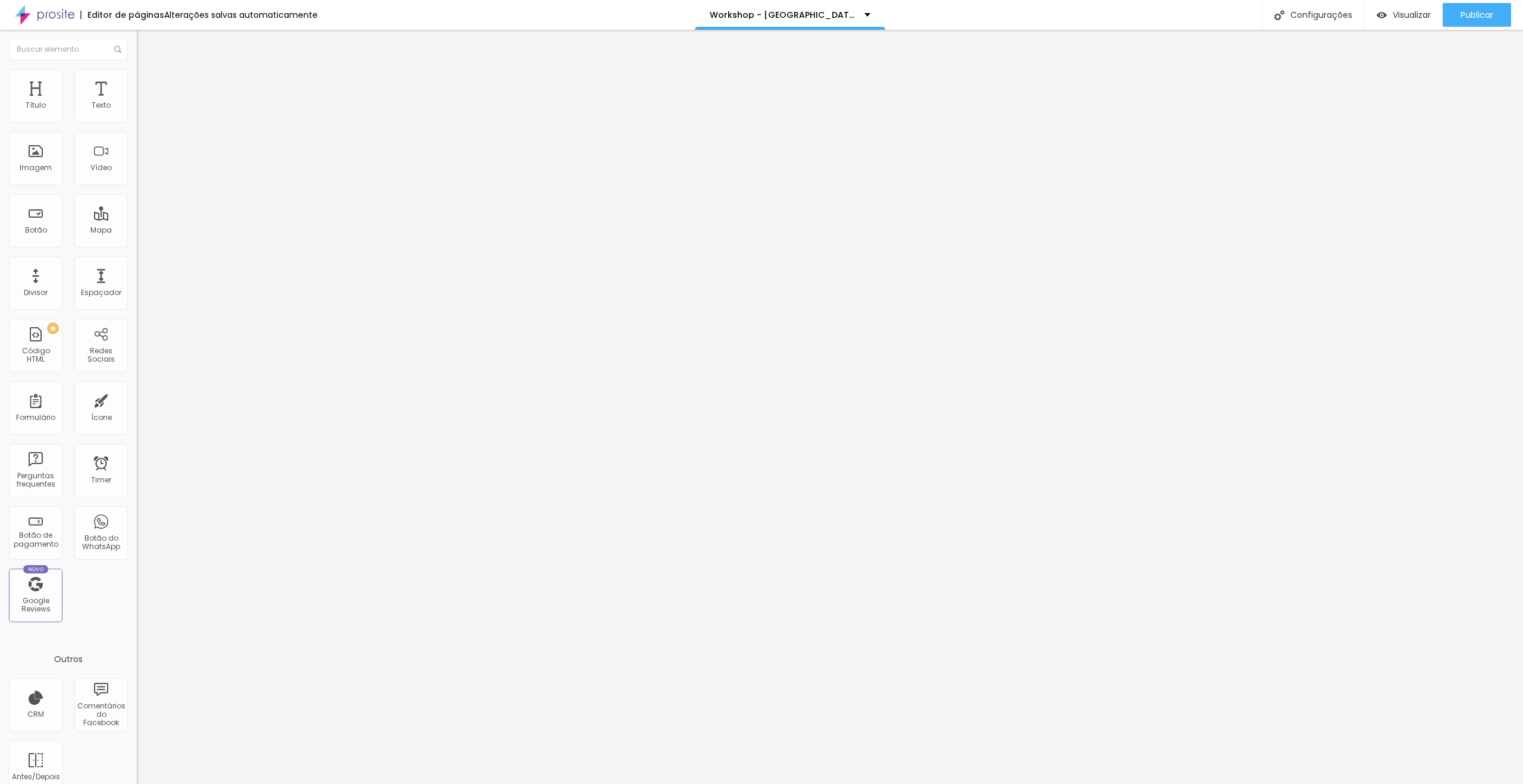
click at [137, 114] on button "button" at bounding box center [144, 108] width 17 height 12
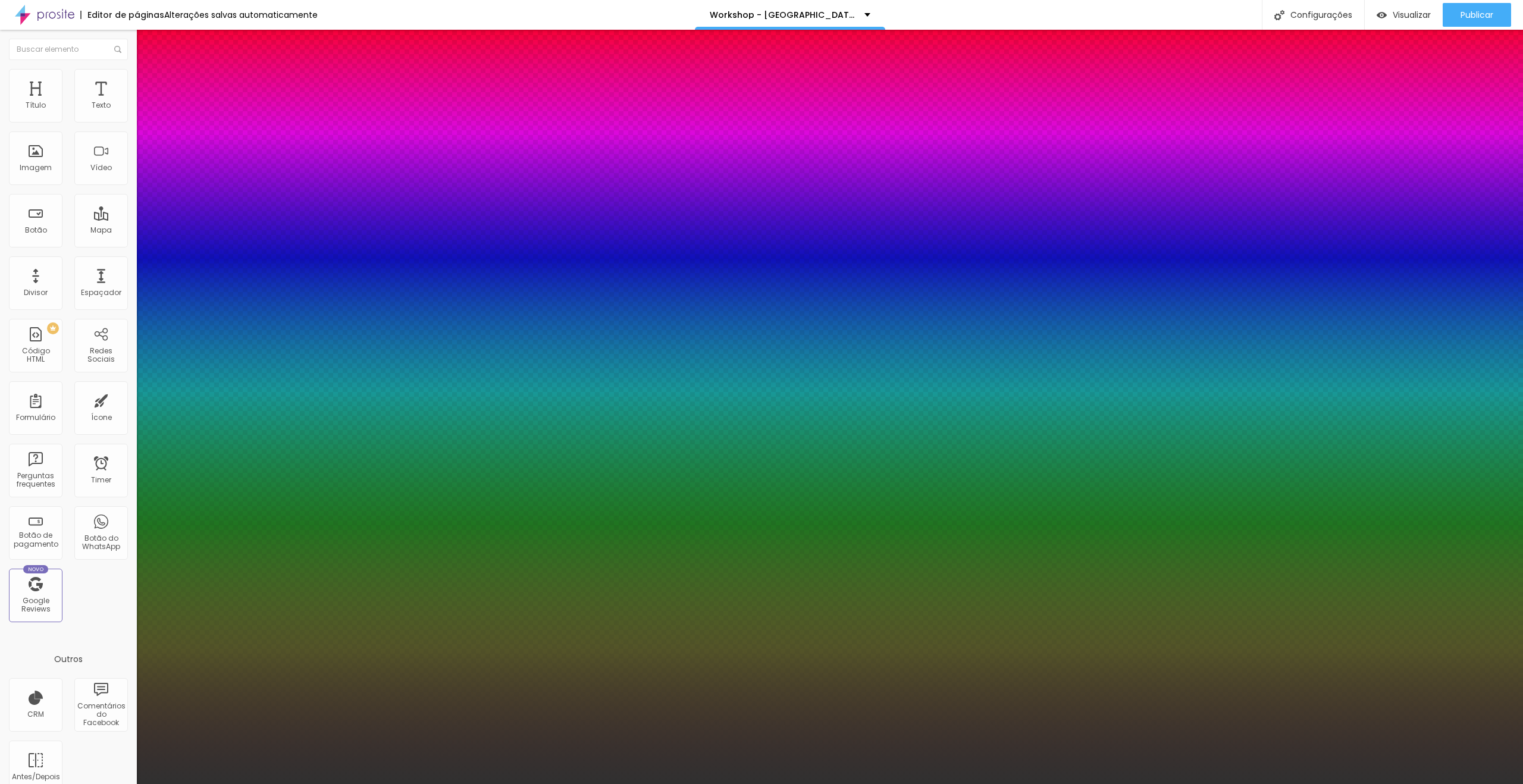
drag, startPoint x: 257, startPoint y: 204, endPoint x: 278, endPoint y: 205, distance: 21.0
click at [691, 783] on div at bounding box center [762, 784] width 1523 height 0
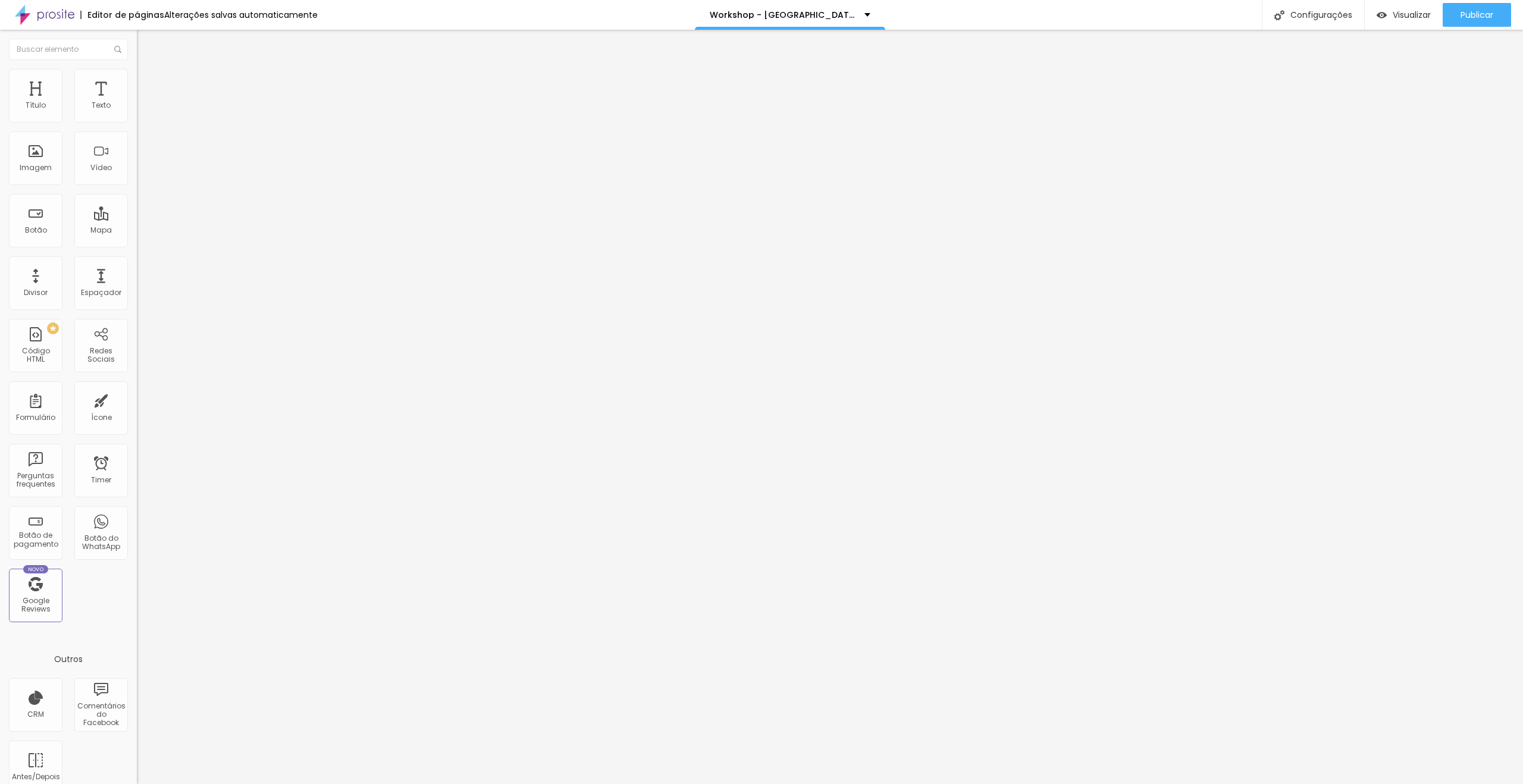
click at [137, 77] on li "Avançado" at bounding box center [205, 75] width 137 height 12
drag, startPoint x: 16, startPoint y: 138, endPoint x: 10, endPoint y: 133, distance: 7.8
click at [137, 387] on input "range" at bounding box center [175, 391] width 77 height 10
drag, startPoint x: 32, startPoint y: 114, endPoint x: 0, endPoint y: 115, distance: 32.0
click at [137, 219] on input "range" at bounding box center [175, 223] width 77 height 10
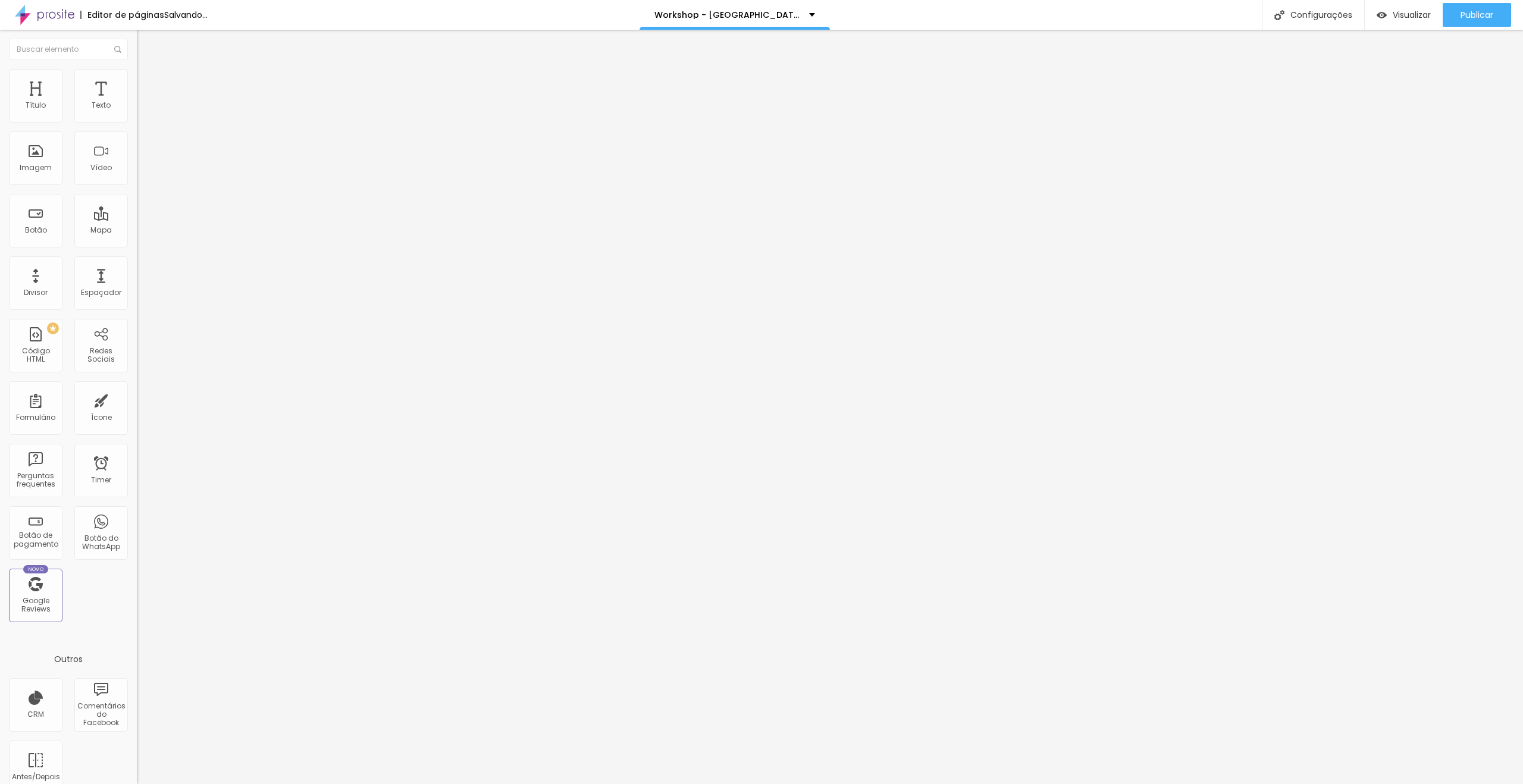
drag, startPoint x: 116, startPoint y: 77, endPoint x: 69, endPoint y: 104, distance: 54.2
click at [137, 80] on li "Avançado" at bounding box center [205, 87] width 137 height 12
click at [137, 231] on input "range" at bounding box center [175, 235] width 77 height 10
click at [137, 399] on input "range" at bounding box center [175, 403] width 77 height 10
click at [148, 82] on span "Avançado" at bounding box center [167, 77] width 39 height 10
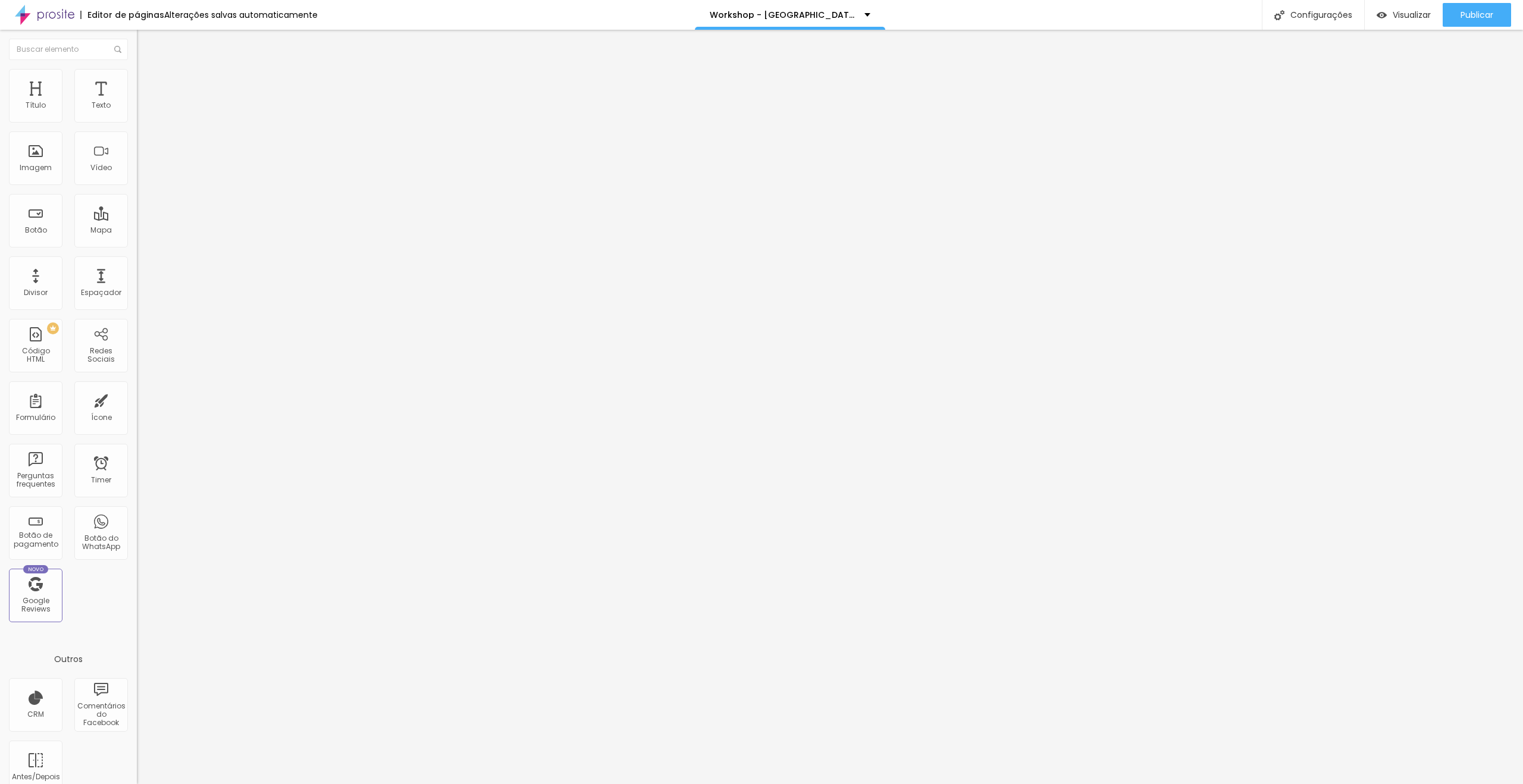
drag, startPoint x: 32, startPoint y: 140, endPoint x: 0, endPoint y: 138, distance: 32.1
click at [137, 387] on input "range" at bounding box center [175, 391] width 77 height 10
click at [137, 79] on li "Avançado" at bounding box center [205, 75] width 137 height 12
click at [137, 229] on input "0" at bounding box center [162, 235] width 51 height 12
click at [137, 77] on img at bounding box center [142, 74] width 11 height 10
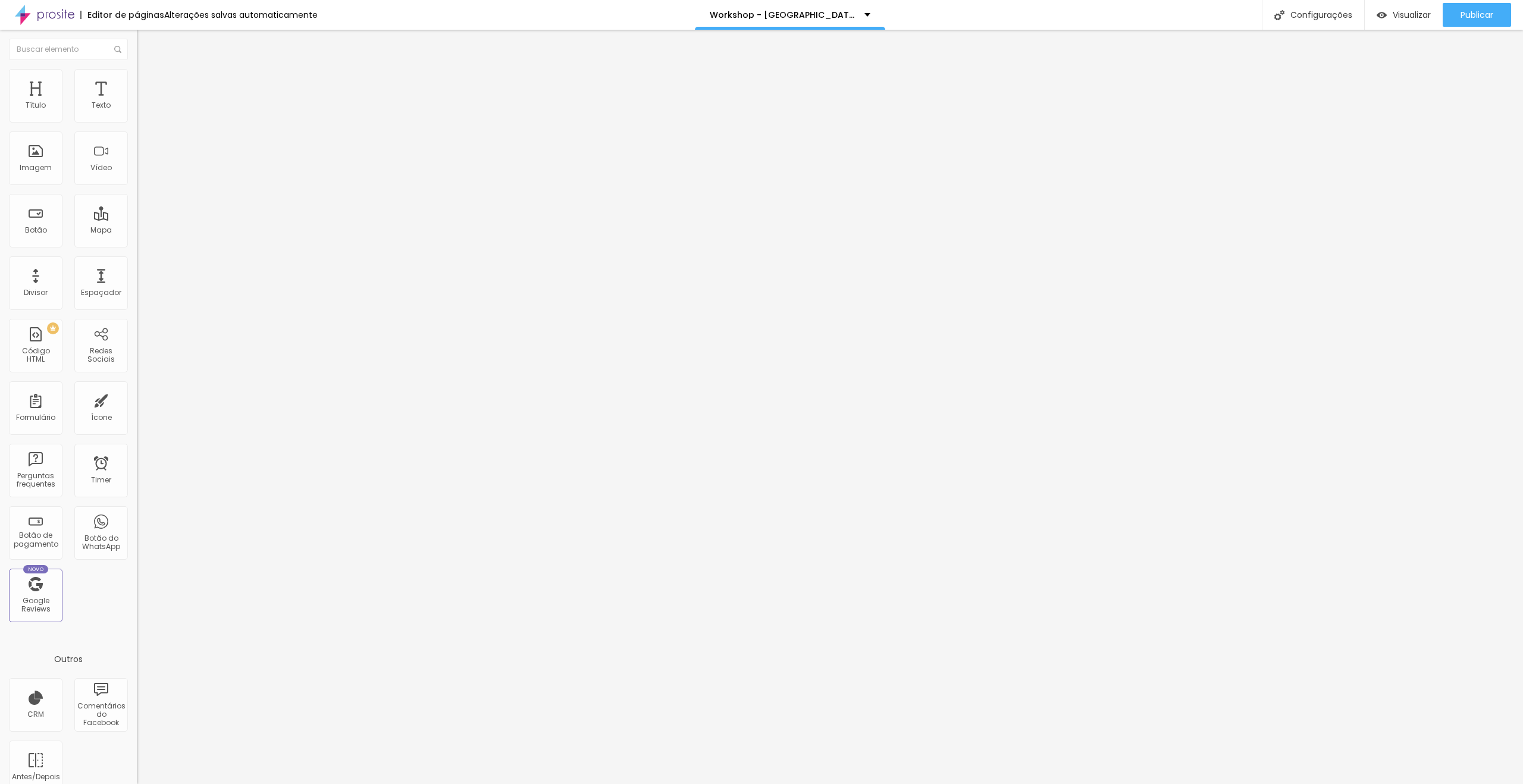
drag, startPoint x: 118, startPoint y: 120, endPoint x: 130, endPoint y: 120, distance: 12.0
click at [137, 120] on div "10 Espaço de cima" at bounding box center [205, 164] width 137 height 168
drag, startPoint x: 121, startPoint y: 138, endPoint x: 131, endPoint y: 140, distance: 10.2
click at [137, 249] on div "0 Espaço de baixo" at bounding box center [205, 333] width 137 height 168
click at [137, 74] on img at bounding box center [142, 74] width 11 height 10
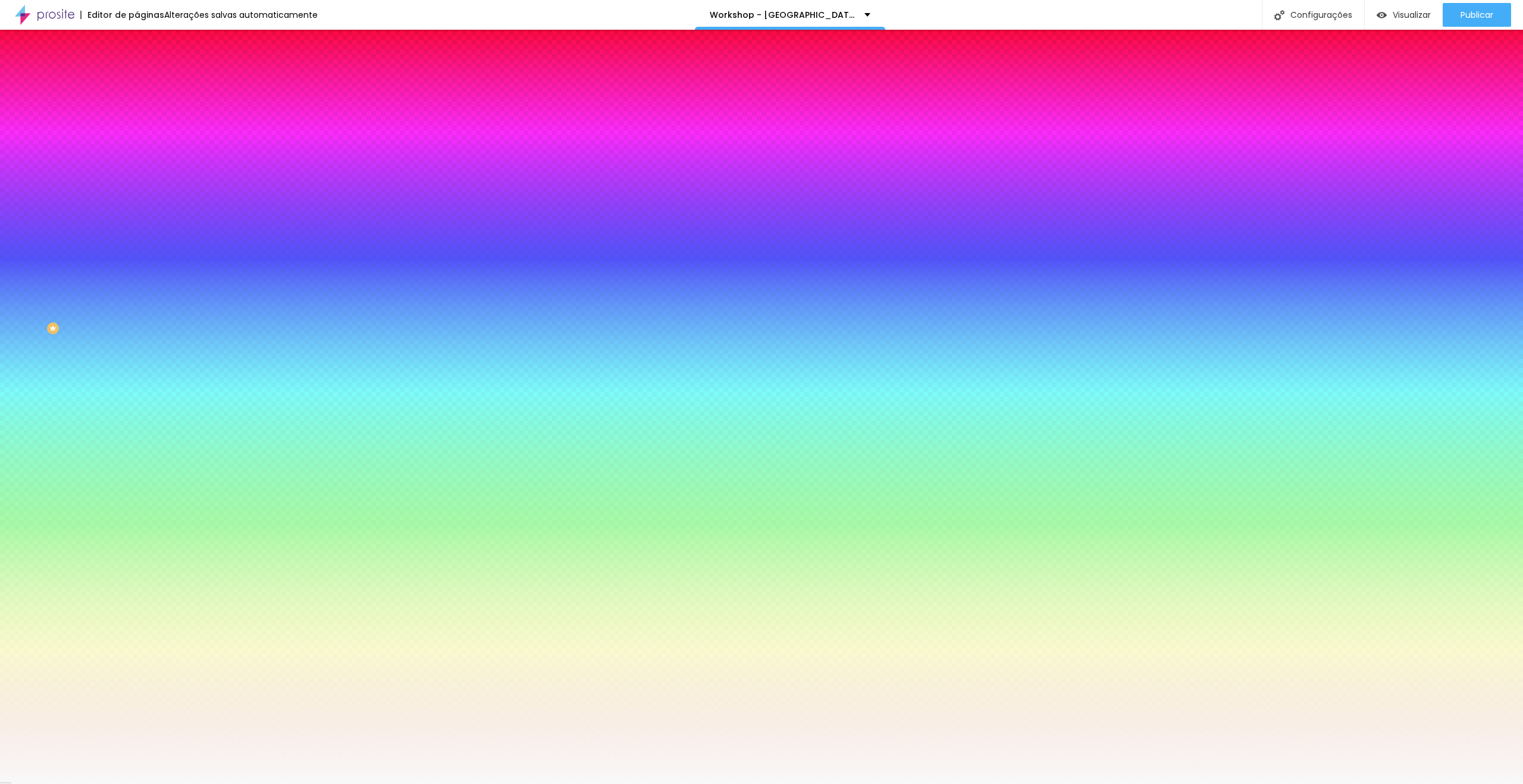
click at [137, 114] on div at bounding box center [205, 114] width 137 height 0
drag, startPoint x: 25, startPoint y: 138, endPoint x: 11, endPoint y: 95, distance: 45.2
click at [137, 94] on div "Conteúdo Estilo Avançado Cor de fundo Voltar ao padrão #FFFFFF Sombra DESATIVAD…" at bounding box center [205, 128] width 137 height 142
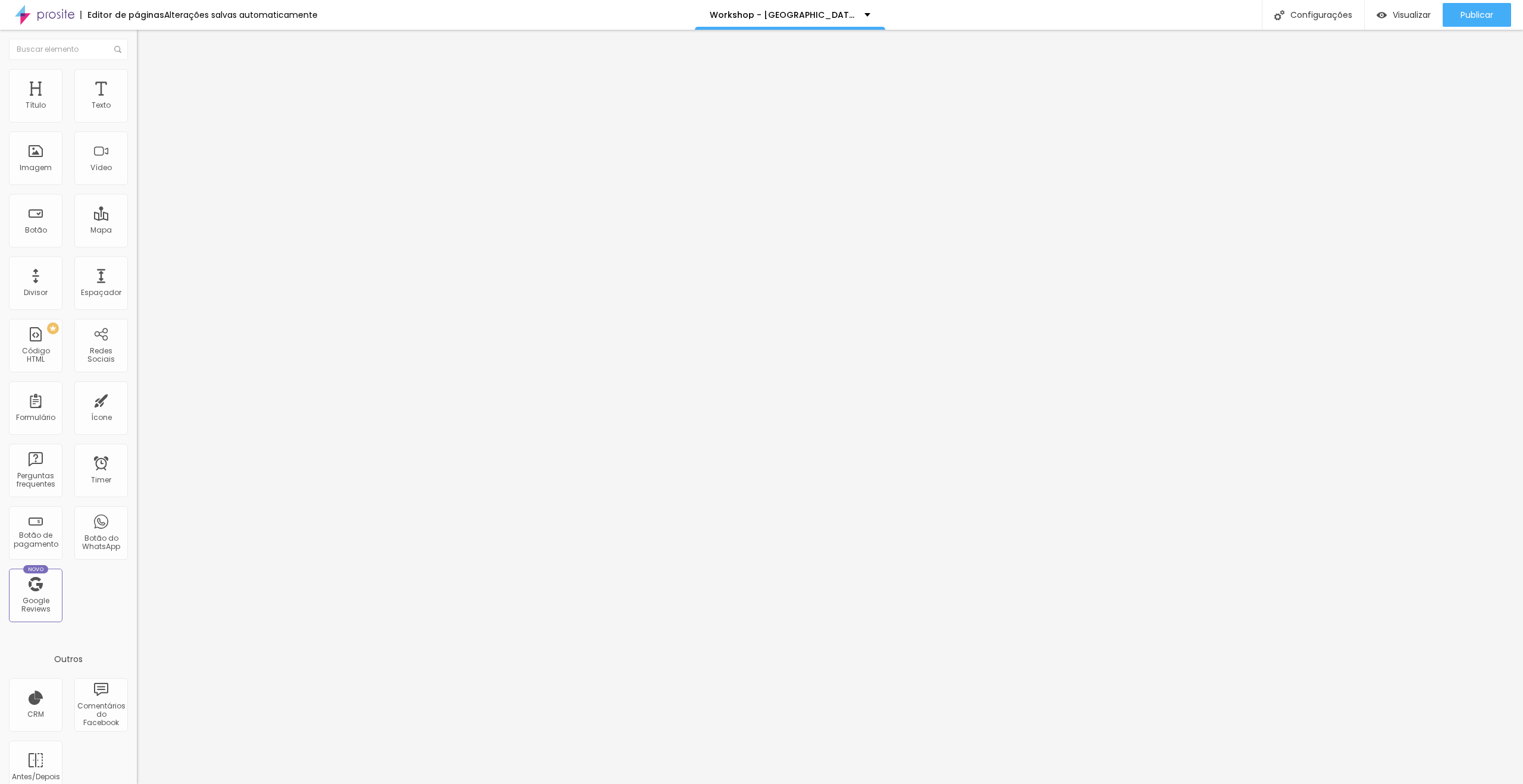
click at [137, 80] on img at bounding box center [142, 86] width 11 height 10
click at [137, 242] on div "0 px" at bounding box center [205, 248] width 137 height 12
click at [148, 81] on span "Avançado" at bounding box center [167, 77] width 39 height 10
click at [137, 69] on li "Estilo" at bounding box center [205, 63] width 137 height 12
drag, startPoint x: 112, startPoint y: 88, endPoint x: 102, endPoint y: 103, distance: 18.0
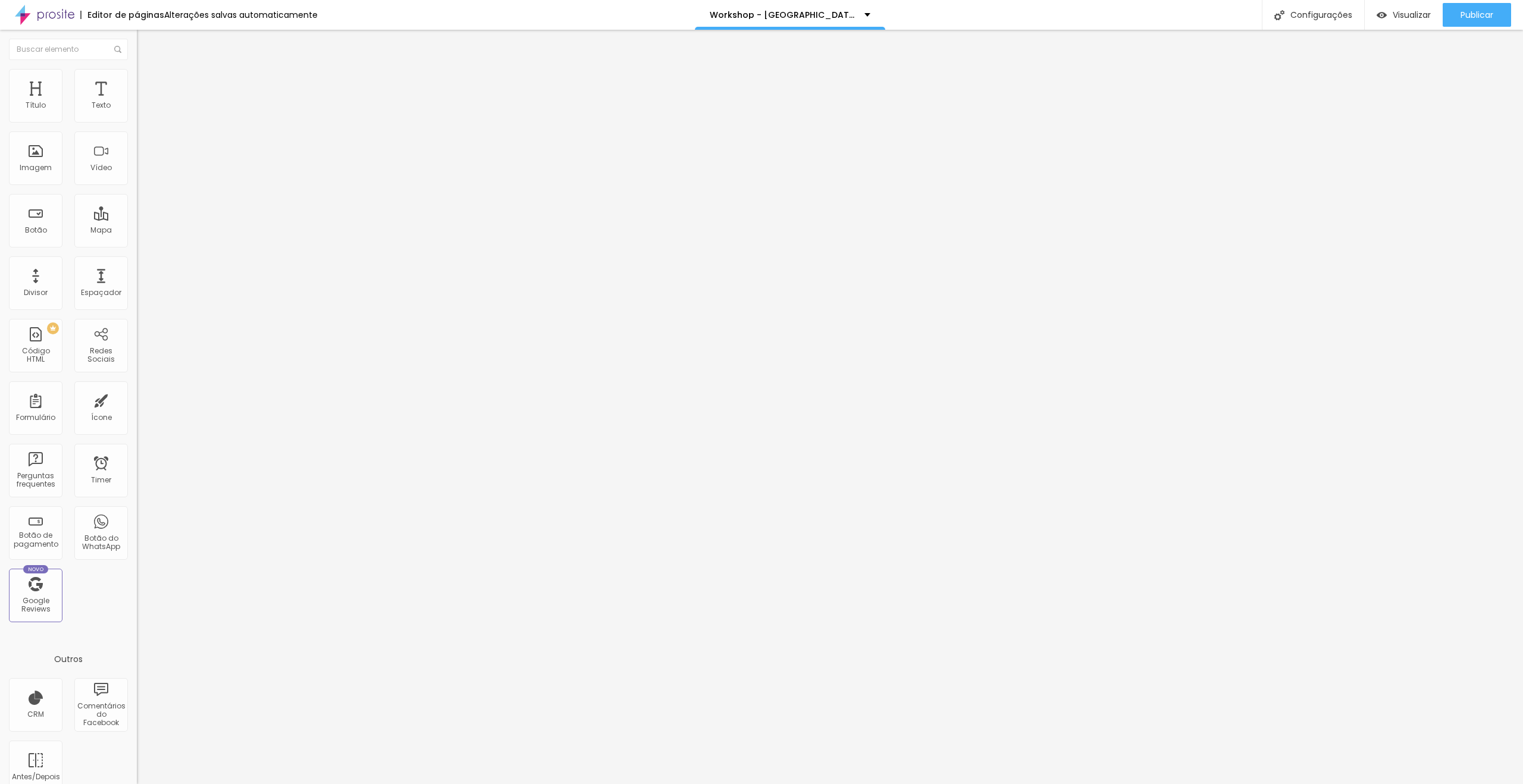
click at [148, 88] on span "Avançado" at bounding box center [167, 89] width 39 height 10
click at [137, 242] on div "35 px" at bounding box center [205, 248] width 137 height 12
click at [137, 80] on li "Avançado" at bounding box center [205, 87] width 137 height 12
click at [137, 511] on div at bounding box center [205, 511] width 137 height 0
click at [137, 519] on div at bounding box center [205, 519] width 137 height 0
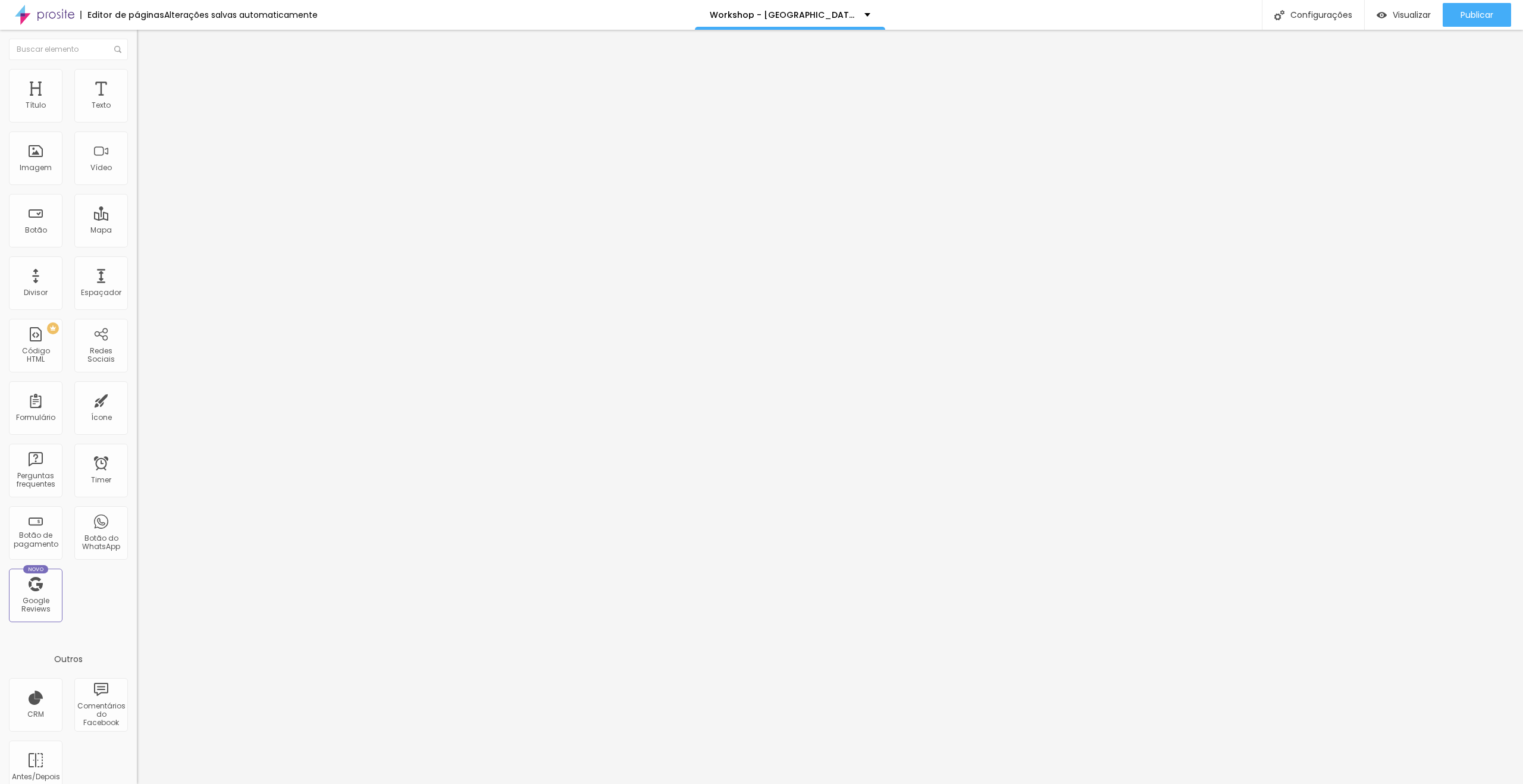
click at [137, 526] on div at bounding box center [205, 526] width 137 height 0
click at [137, 90] on li "Avançado" at bounding box center [205, 87] width 137 height 12
click at [137, 526] on div at bounding box center [205, 526] width 137 height 0
drag, startPoint x: 113, startPoint y: 82, endPoint x: 113, endPoint y: 91, distance: 9.0
click at [148, 86] on span "Avançado" at bounding box center [167, 89] width 39 height 10
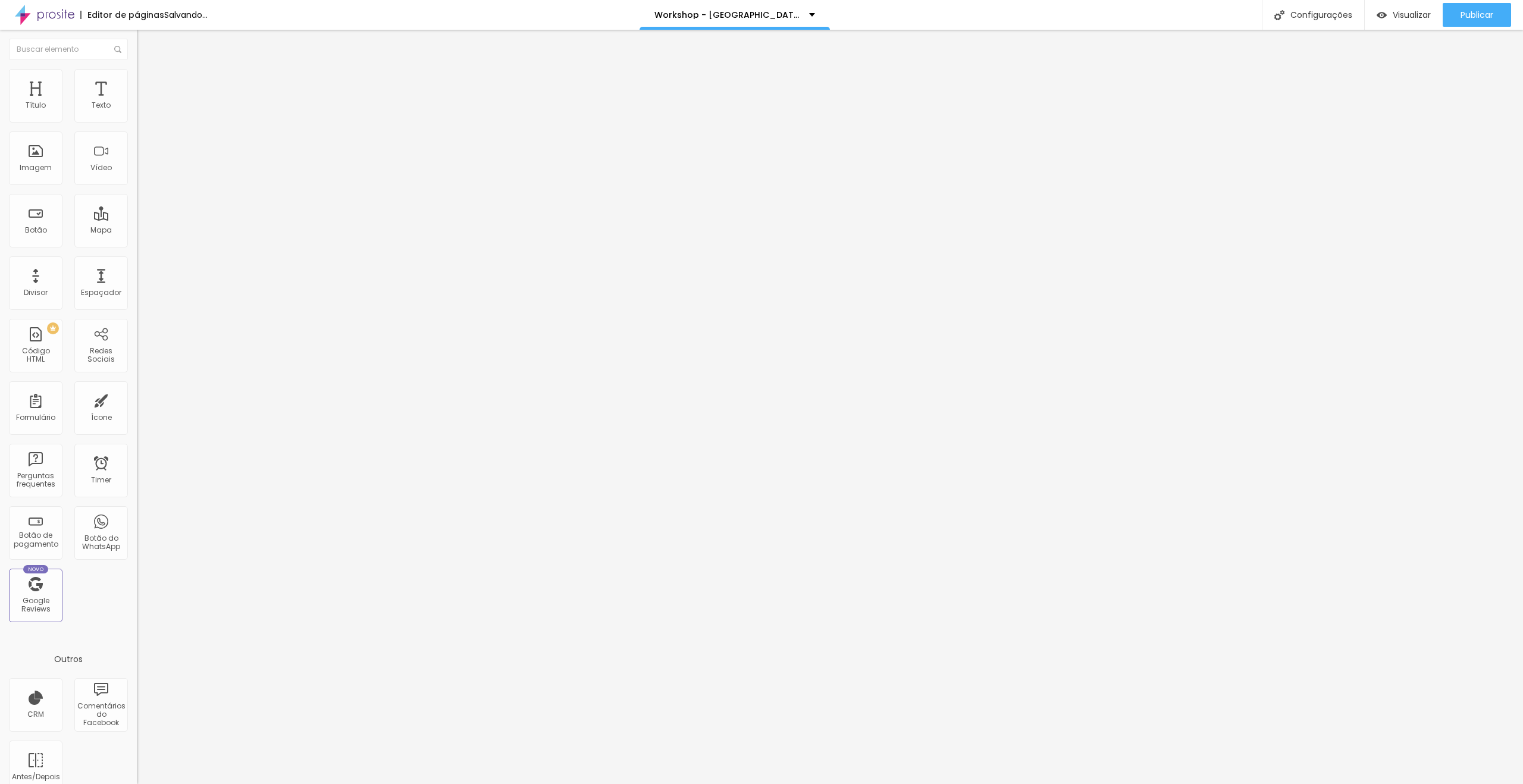
click at [137, 511] on div at bounding box center [205, 511] width 137 height 0
click at [137, 519] on div at bounding box center [205, 519] width 137 height 0
